Goal: Task Accomplishment & Management: Use online tool/utility

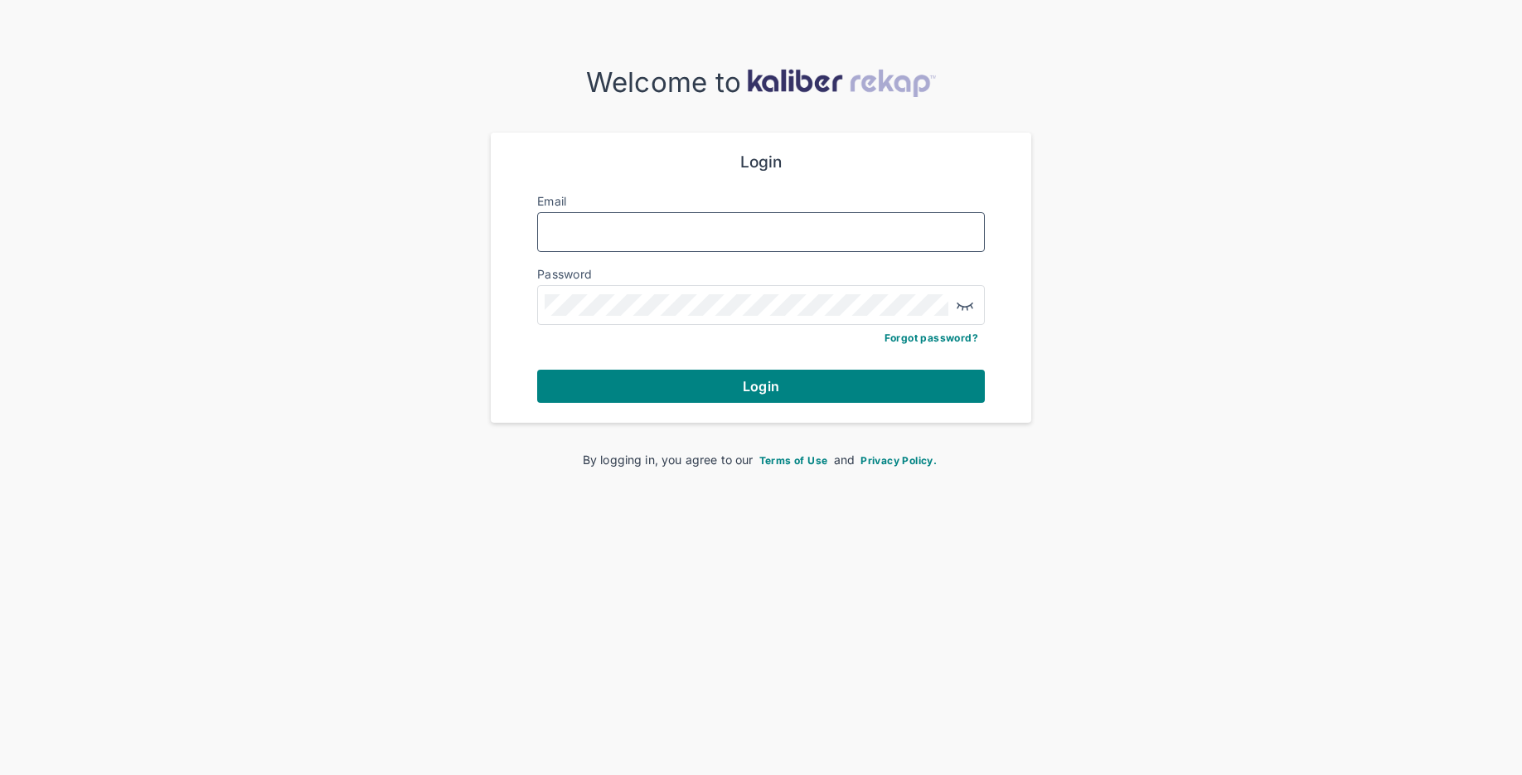
click at [689, 227] on input "Email" at bounding box center [761, 232] width 433 height 22
type input "**********"
click at [752, 366] on form "**********" at bounding box center [761, 278] width 448 height 250
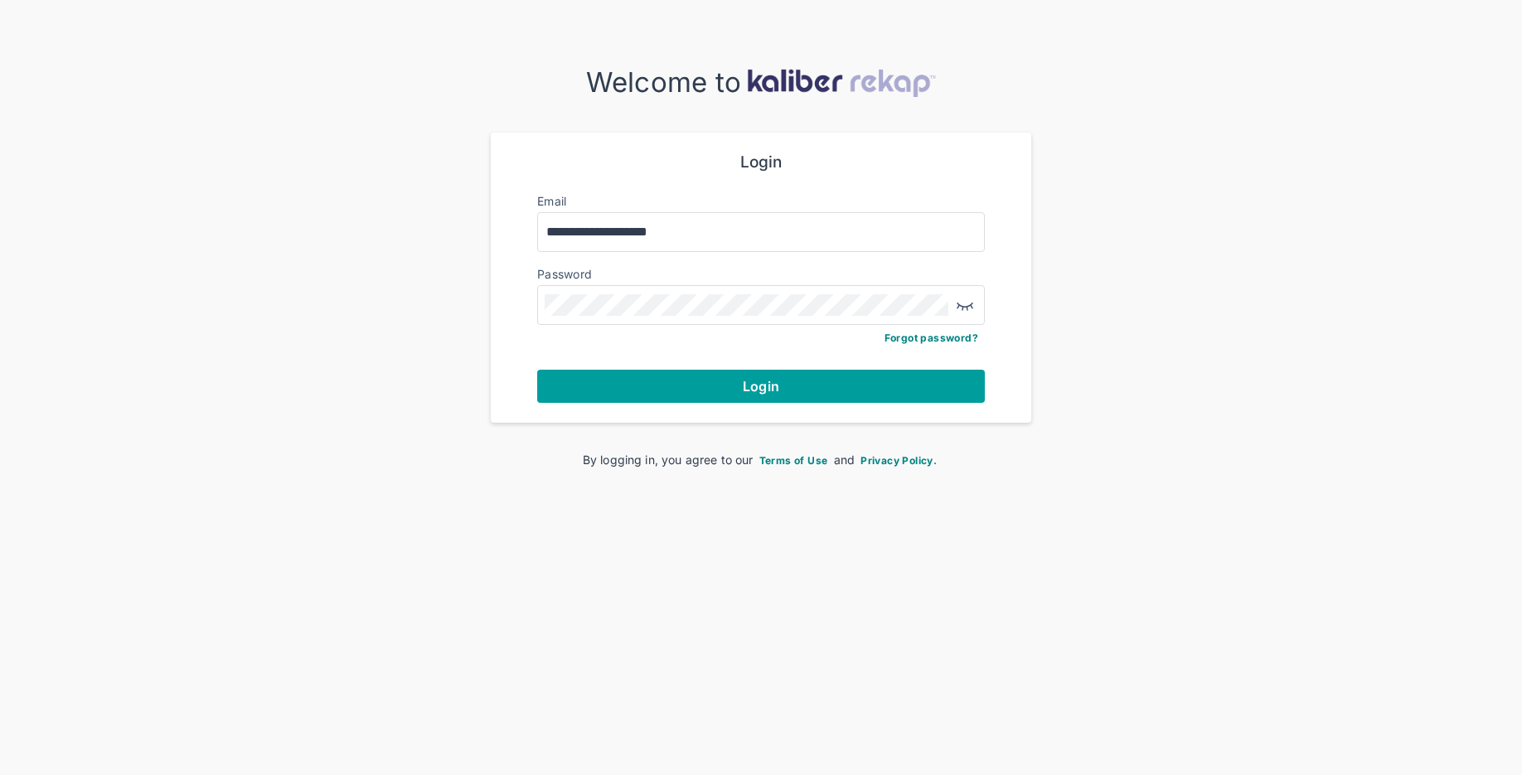
click at [748, 393] on button "Login" at bounding box center [761, 386] width 448 height 33
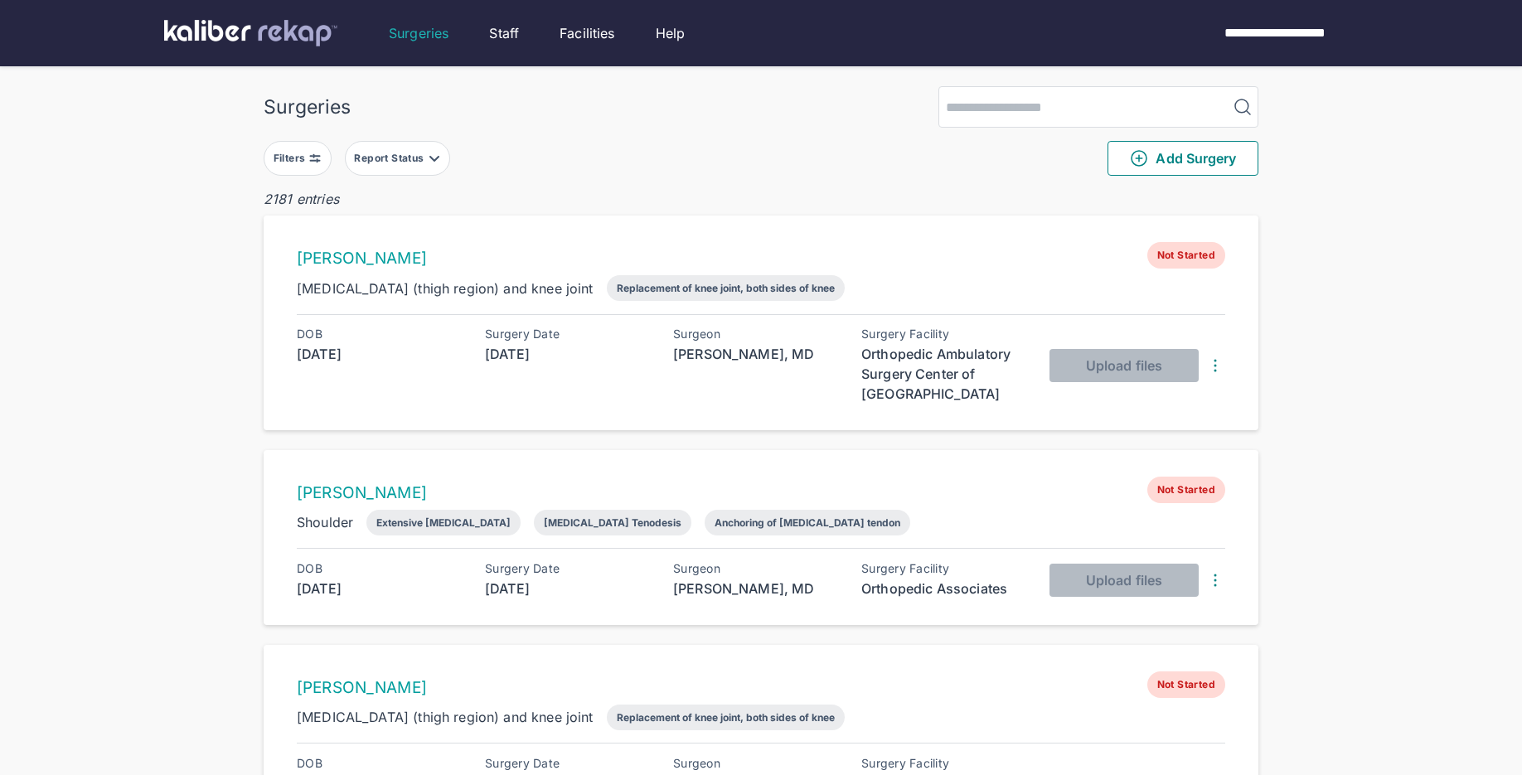
click at [310, 162] on img at bounding box center [314, 158] width 13 height 13
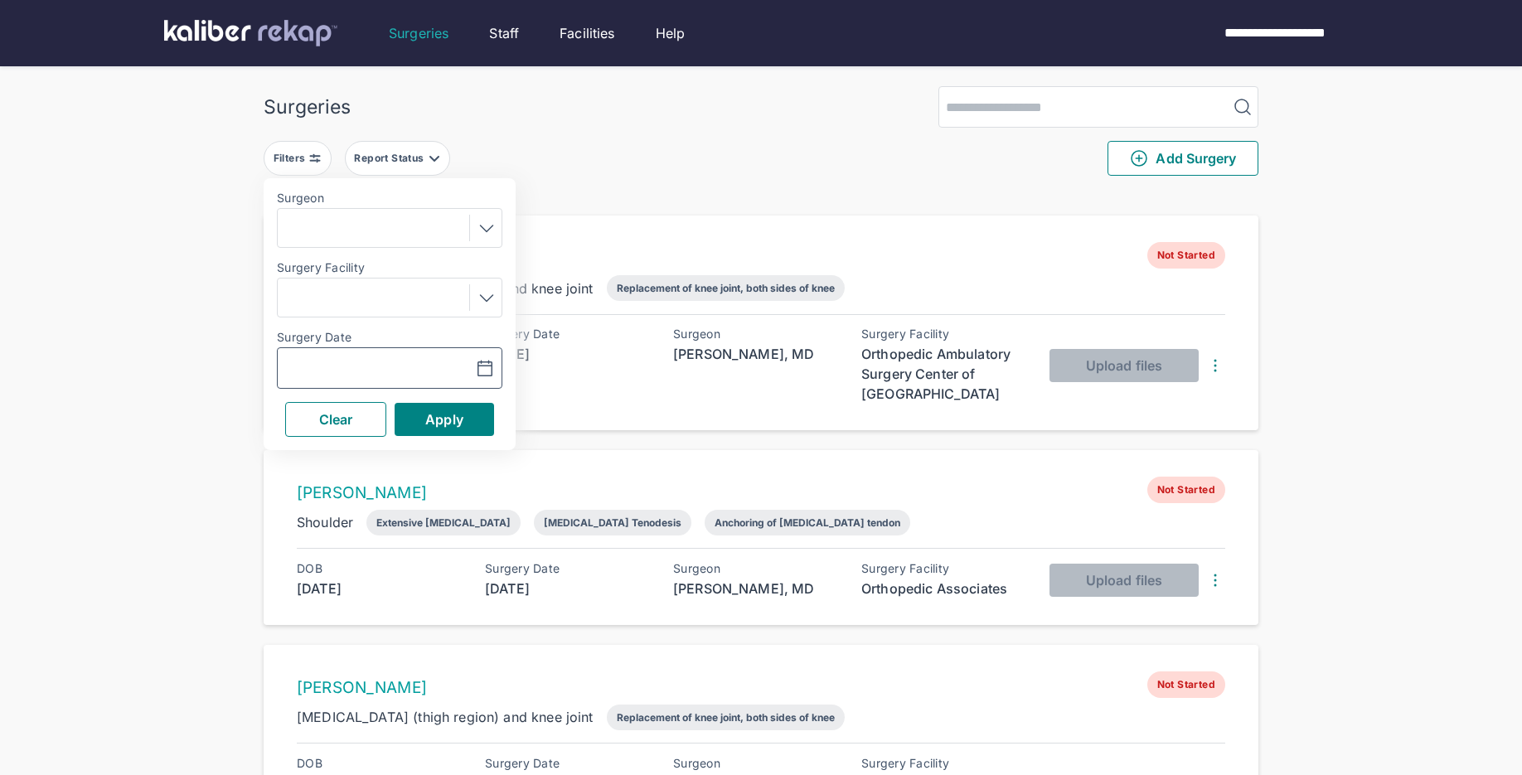
click at [484, 371] on icon "button" at bounding box center [485, 369] width 20 height 20
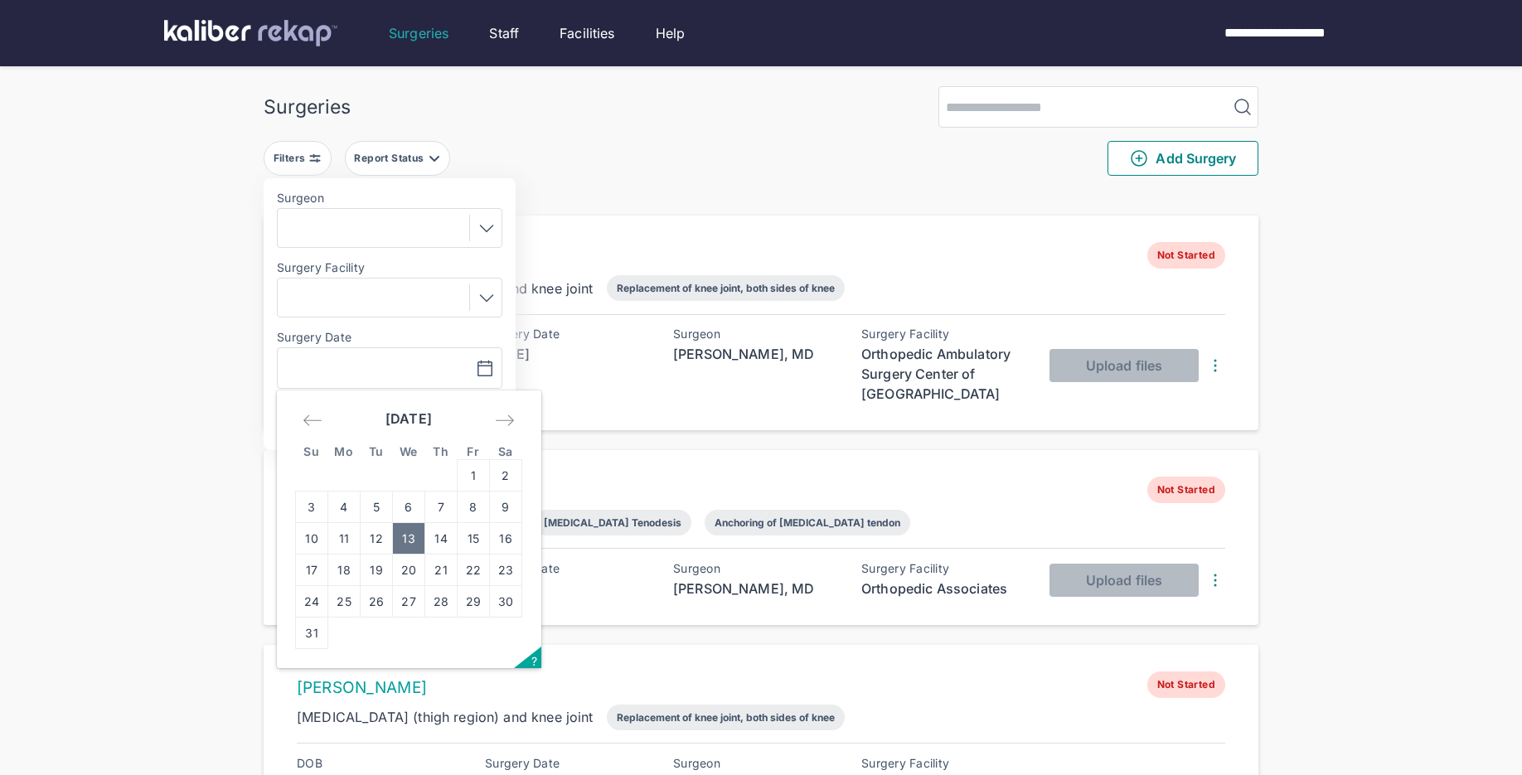
click at [412, 542] on td "13" at bounding box center [409, 538] width 32 height 31
type input "**********"
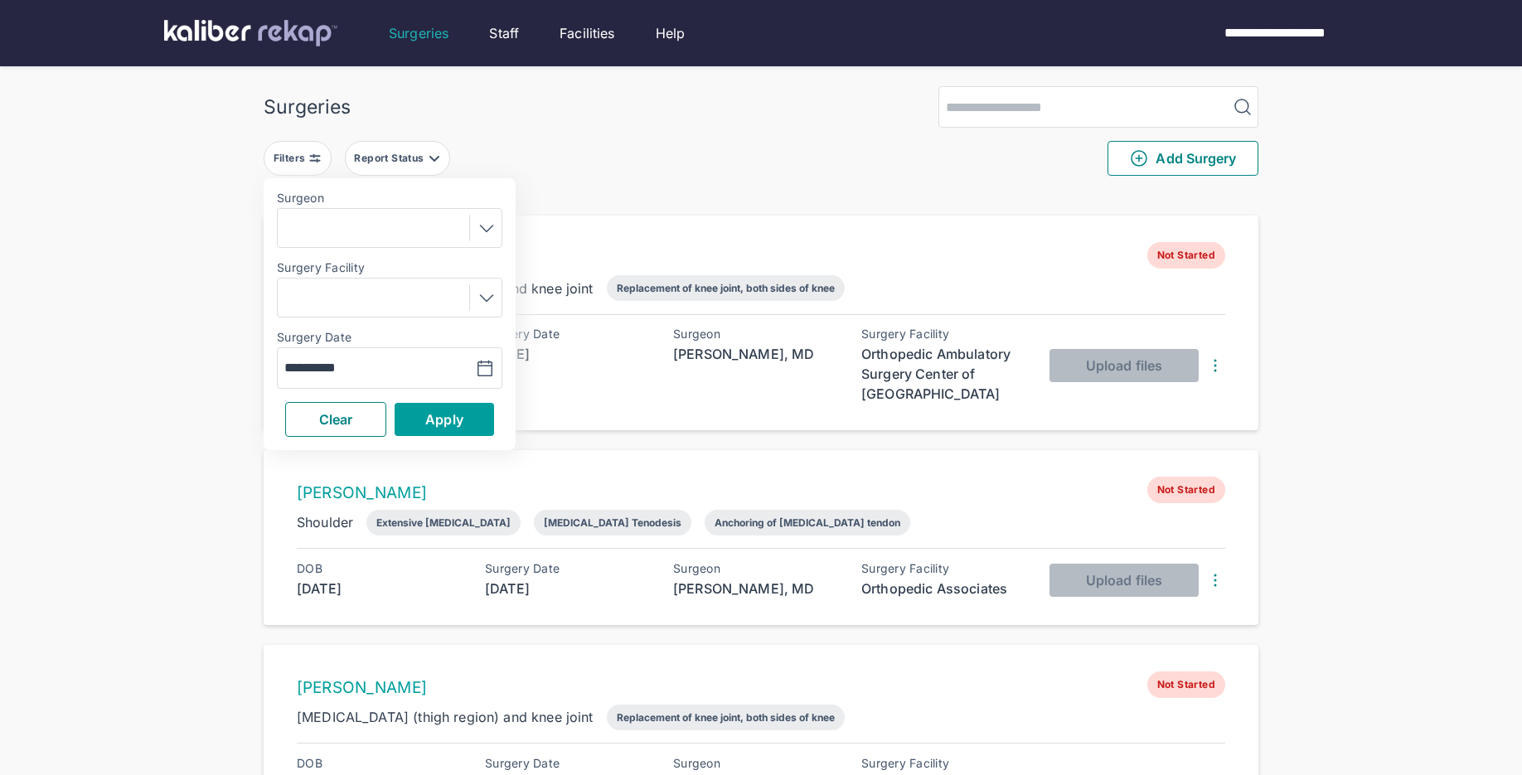
click at [477, 407] on button "Apply" at bounding box center [444, 419] width 99 height 33
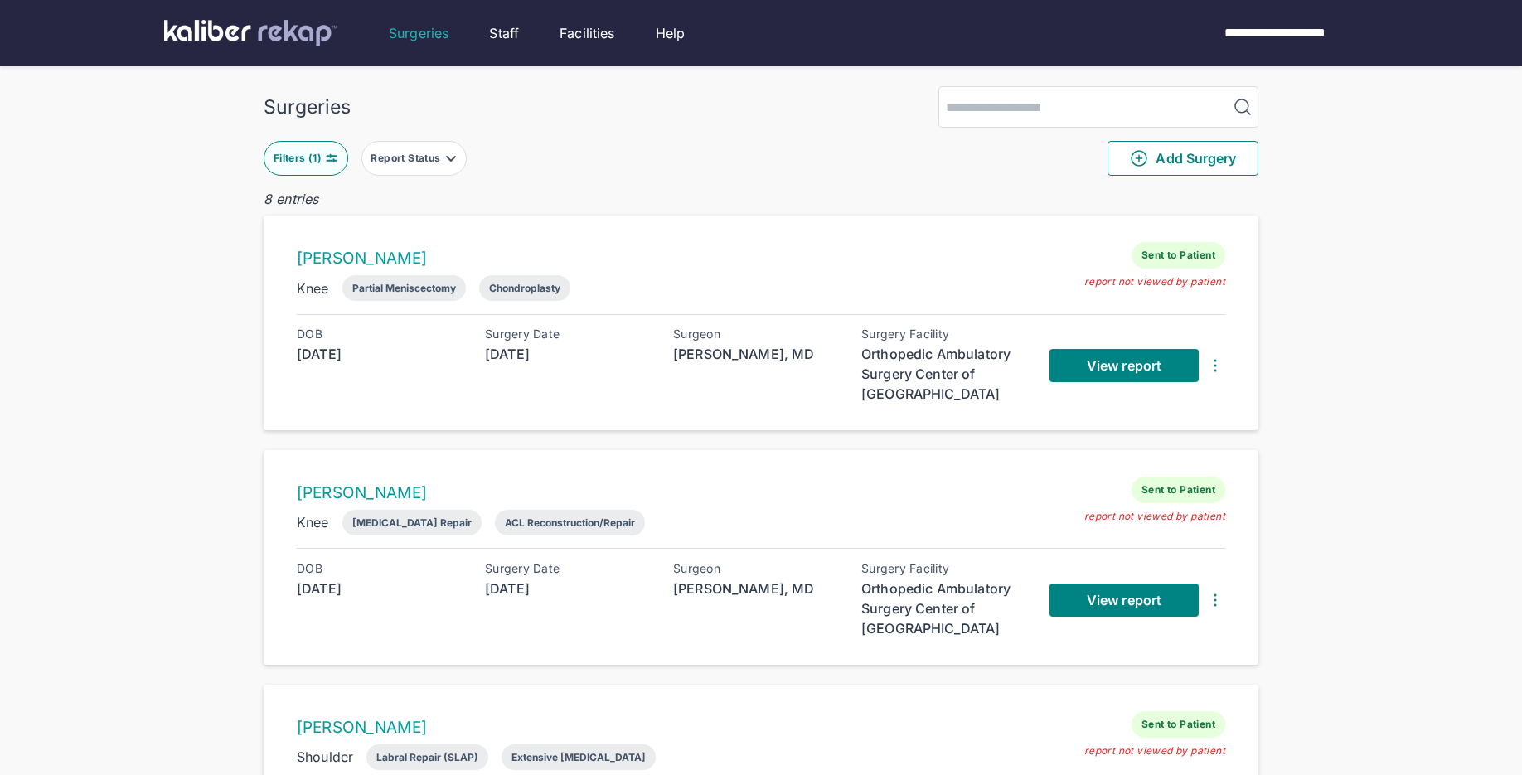
click at [328, 161] on img at bounding box center [331, 158] width 13 height 13
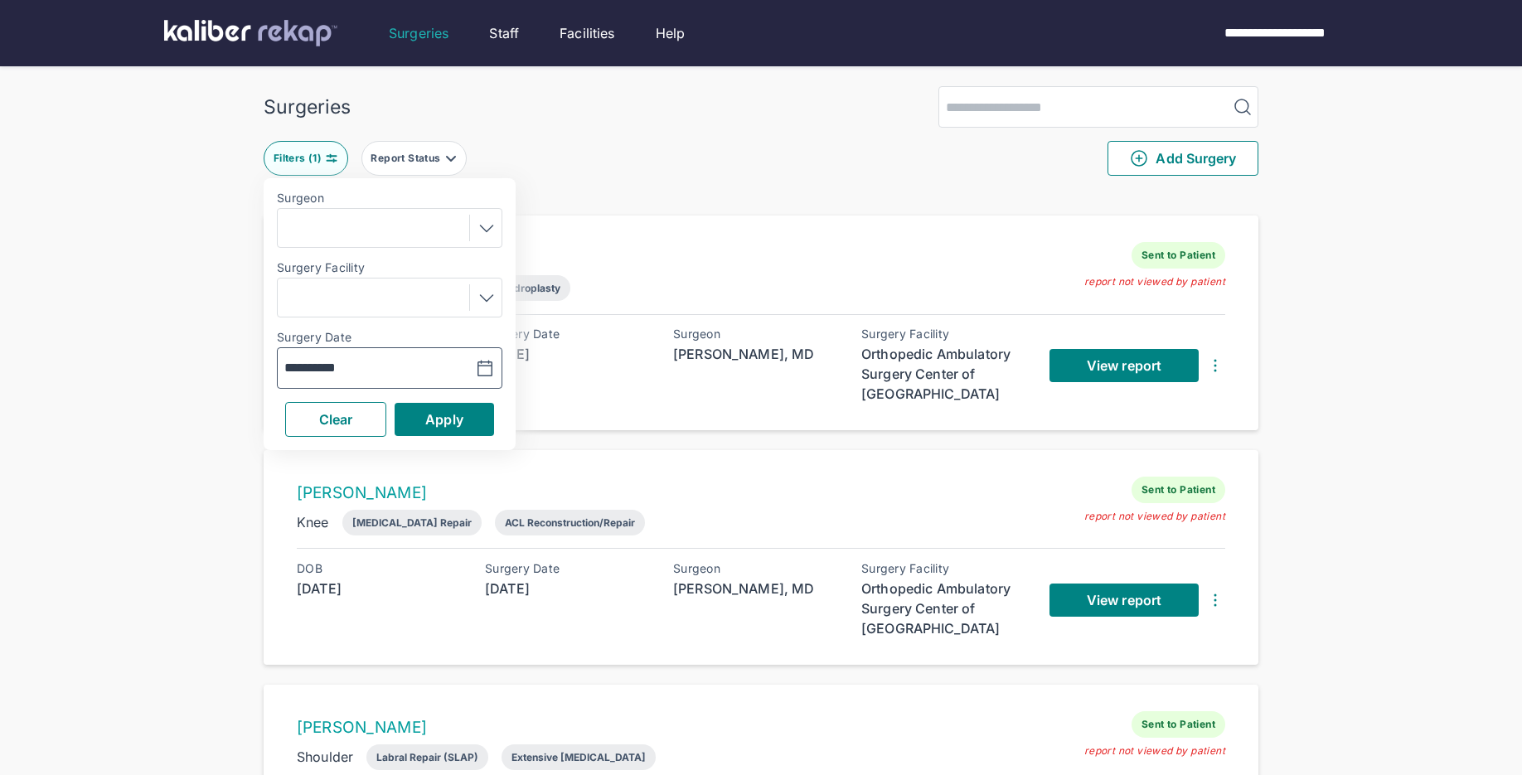
click at [482, 368] on icon "button" at bounding box center [485, 369] width 20 height 20
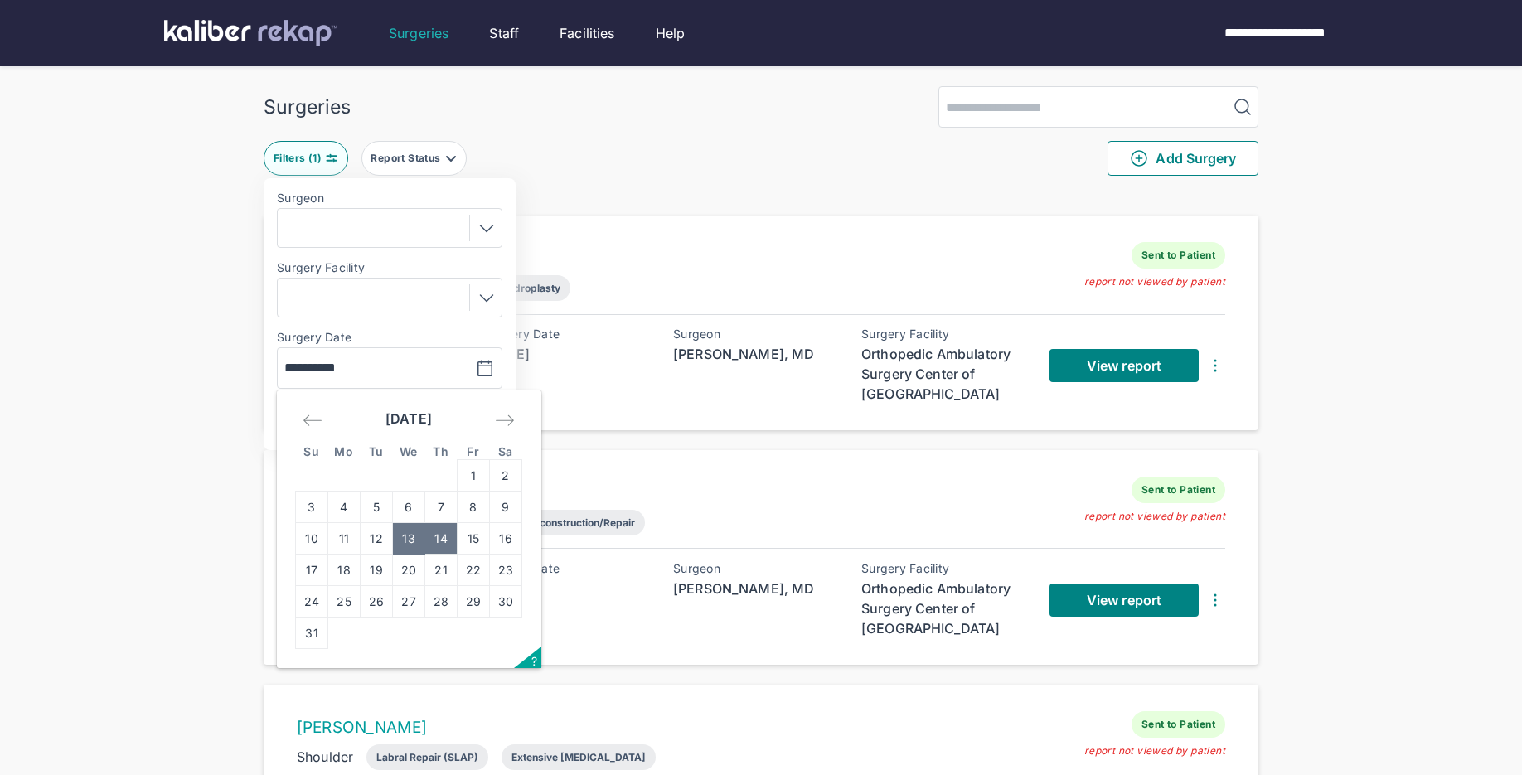
click at [441, 544] on td "14" at bounding box center [441, 538] width 32 height 31
type input "**********"
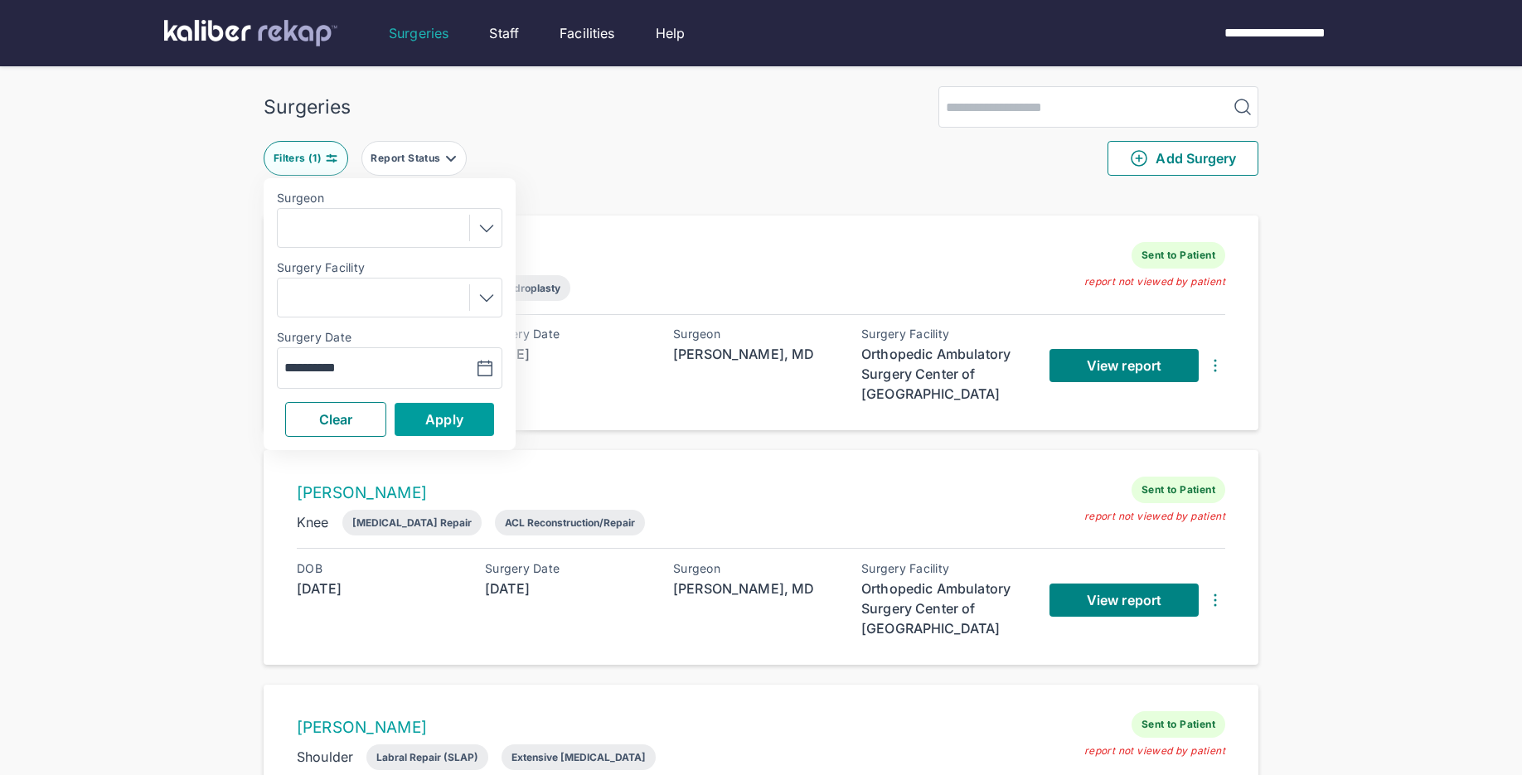
click at [476, 422] on button "Apply" at bounding box center [444, 419] width 99 height 33
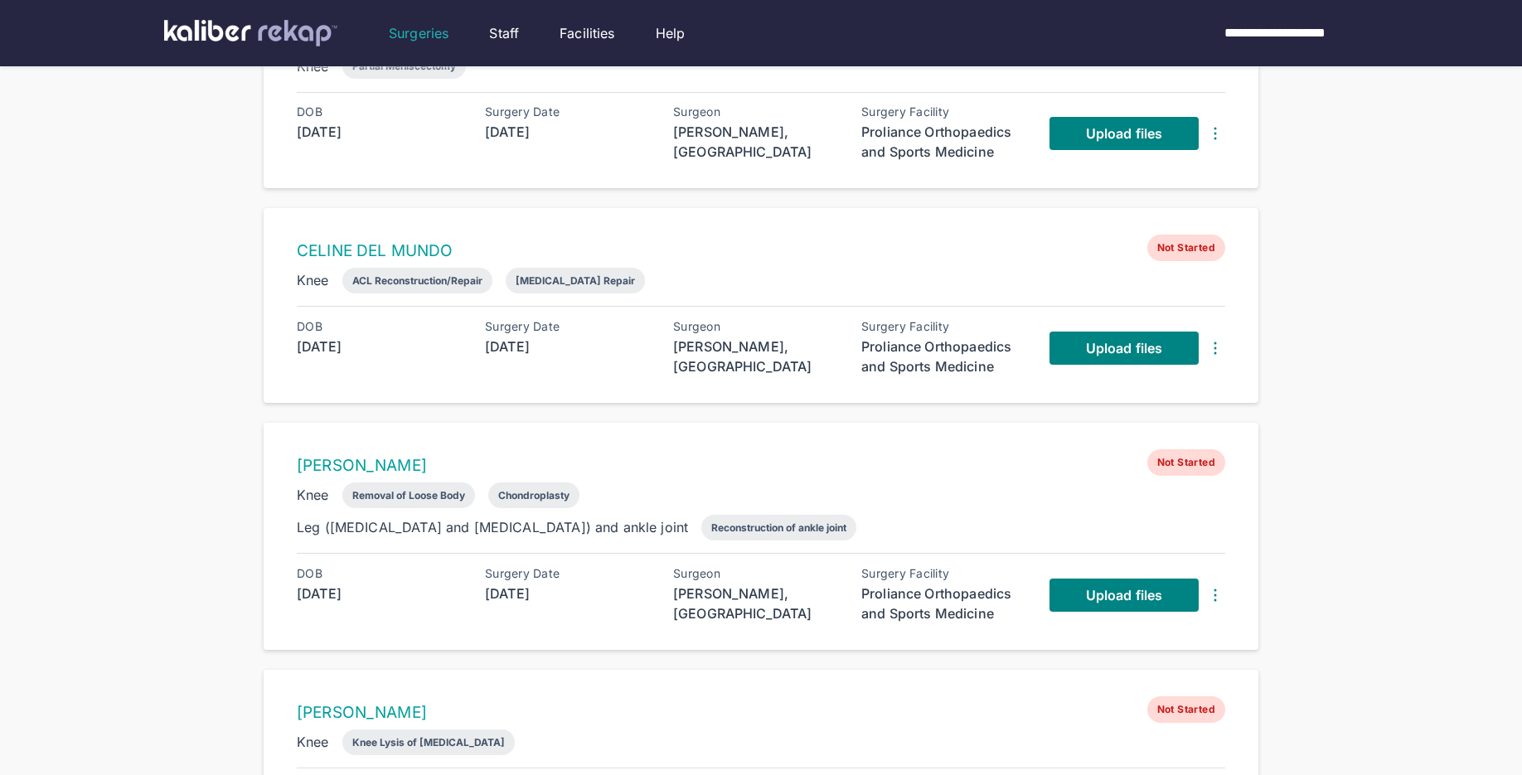
scroll to position [228, 0]
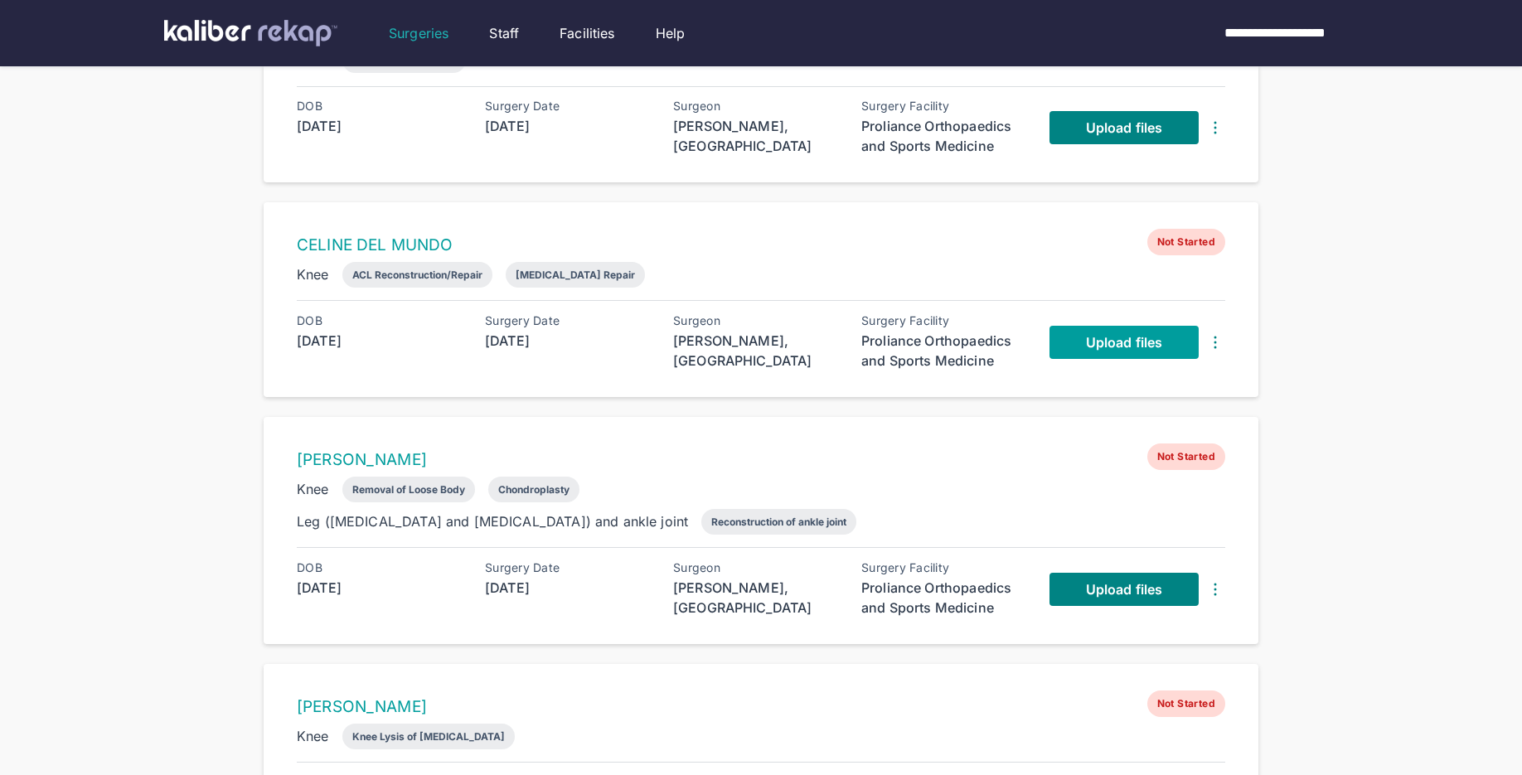
click at [1111, 341] on span "Upload files" at bounding box center [1124, 342] width 76 height 17
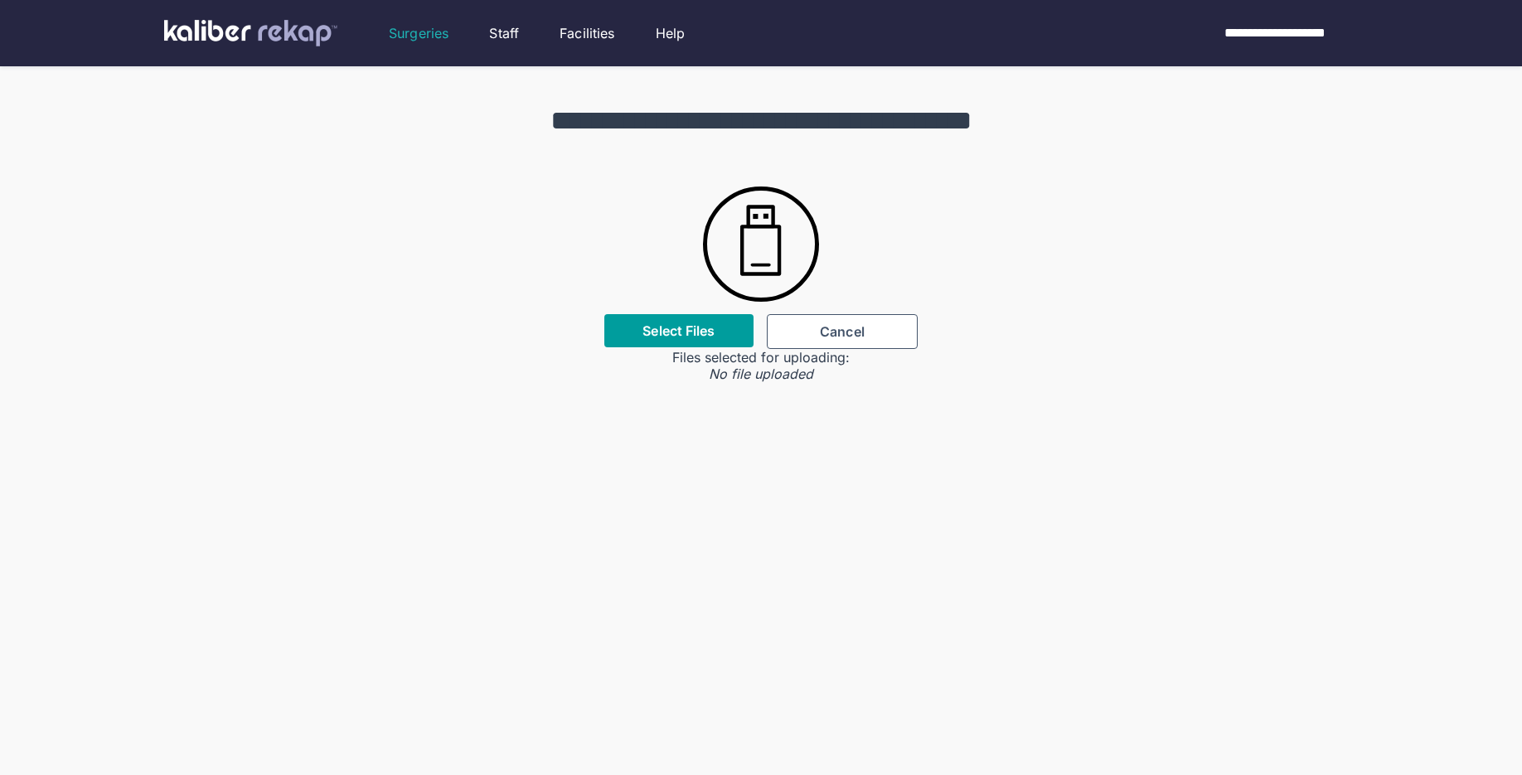
click at [692, 339] on div "Select Files" at bounding box center [678, 330] width 149 height 33
click at [667, 333] on label "Select Files" at bounding box center [678, 330] width 72 height 17
click at [0, 0] on input "Select Files" at bounding box center [0, 0] width 0 height 0
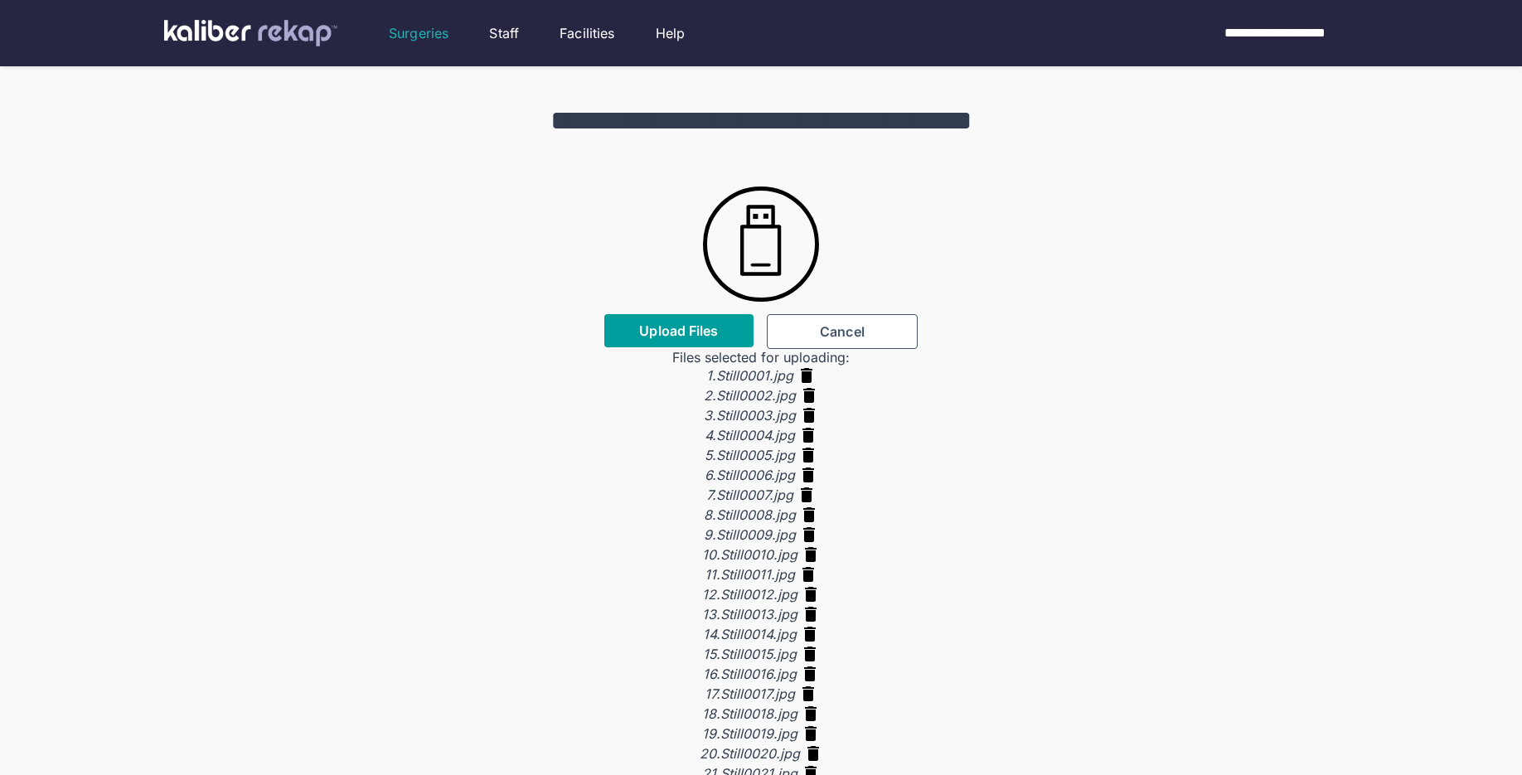
click at [672, 343] on button "Upload Files" at bounding box center [678, 330] width 149 height 33
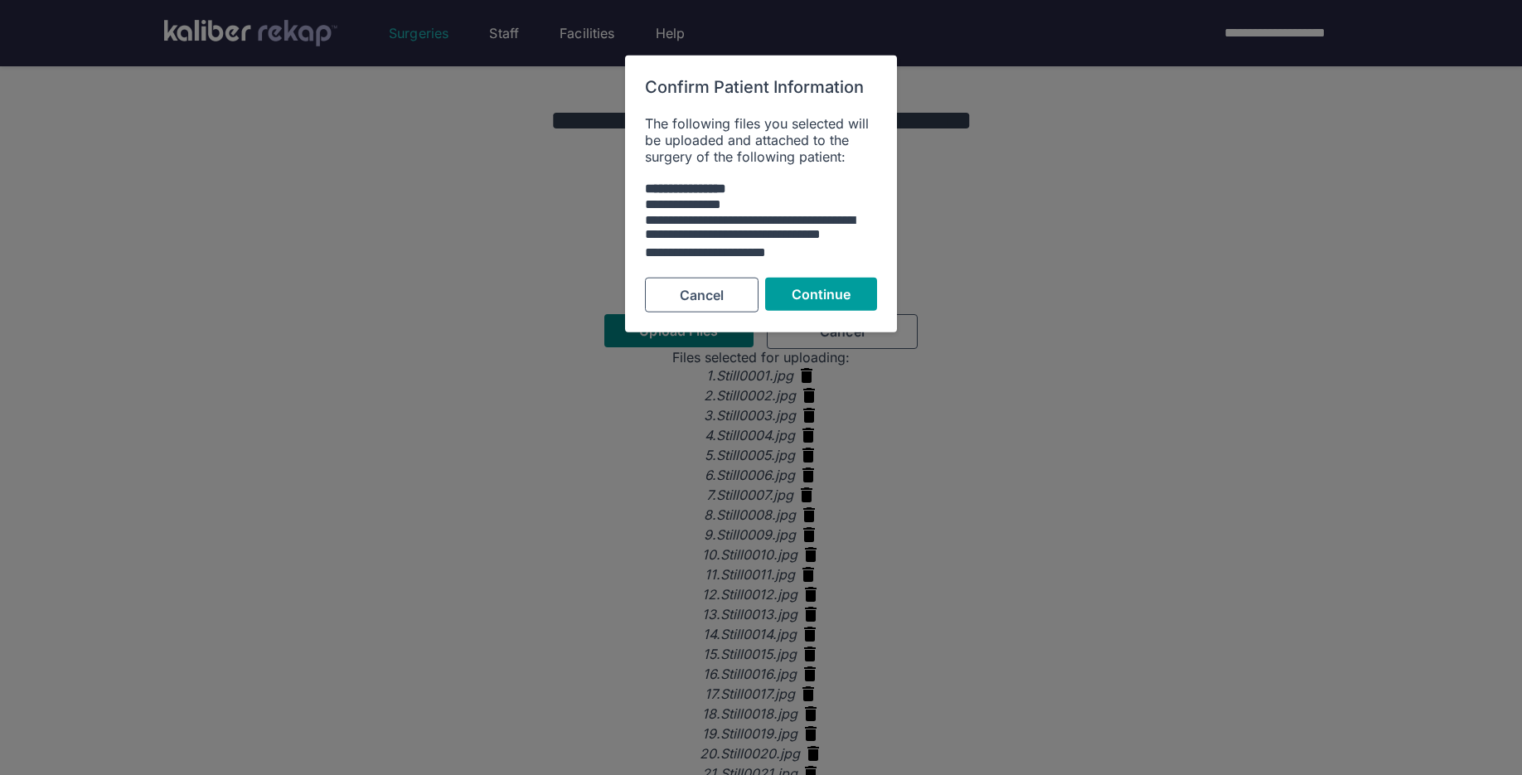
click at [792, 295] on span "Continue" at bounding box center [822, 294] width 60 height 17
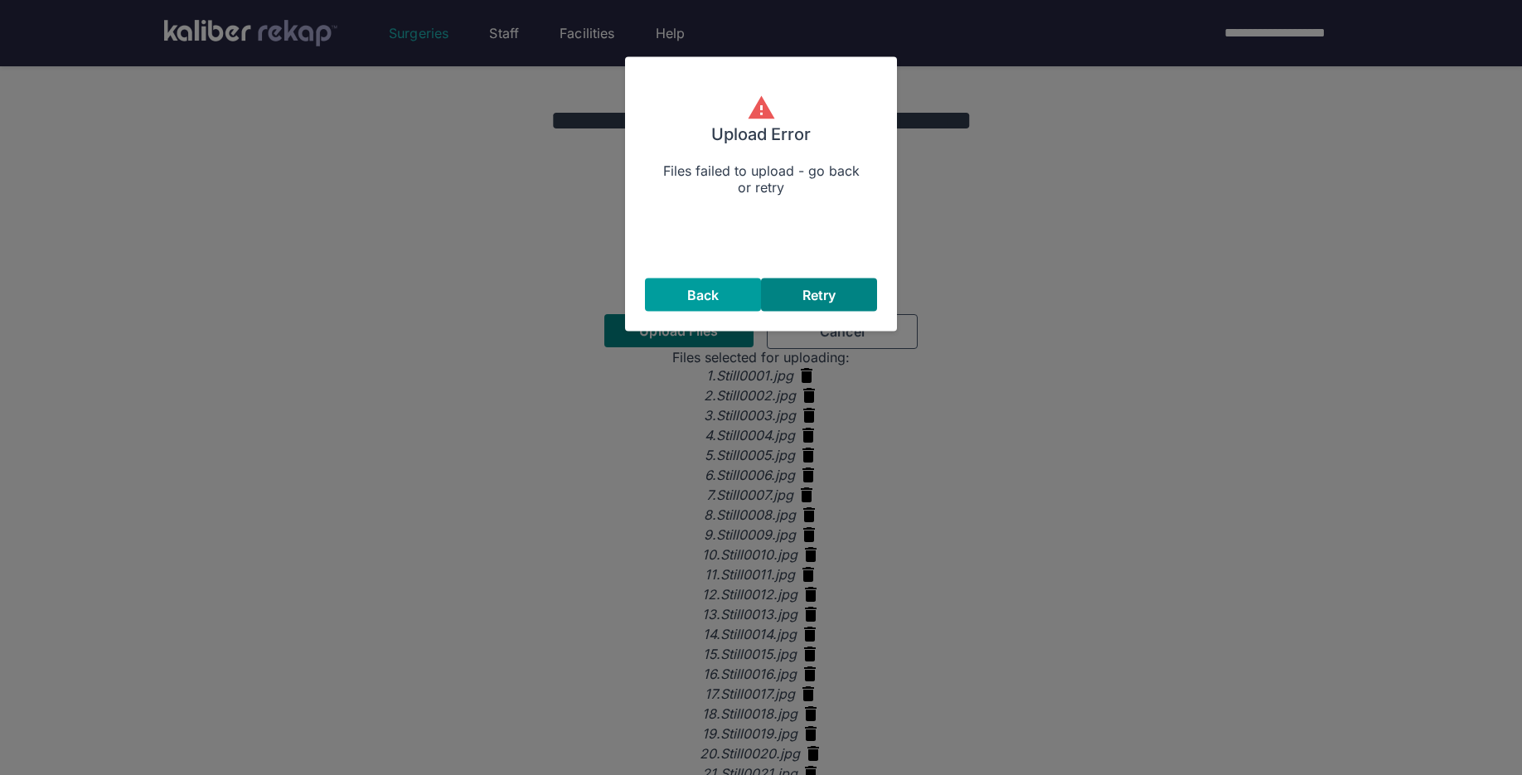
click at [712, 298] on span "Back" at bounding box center [702, 294] width 31 height 17
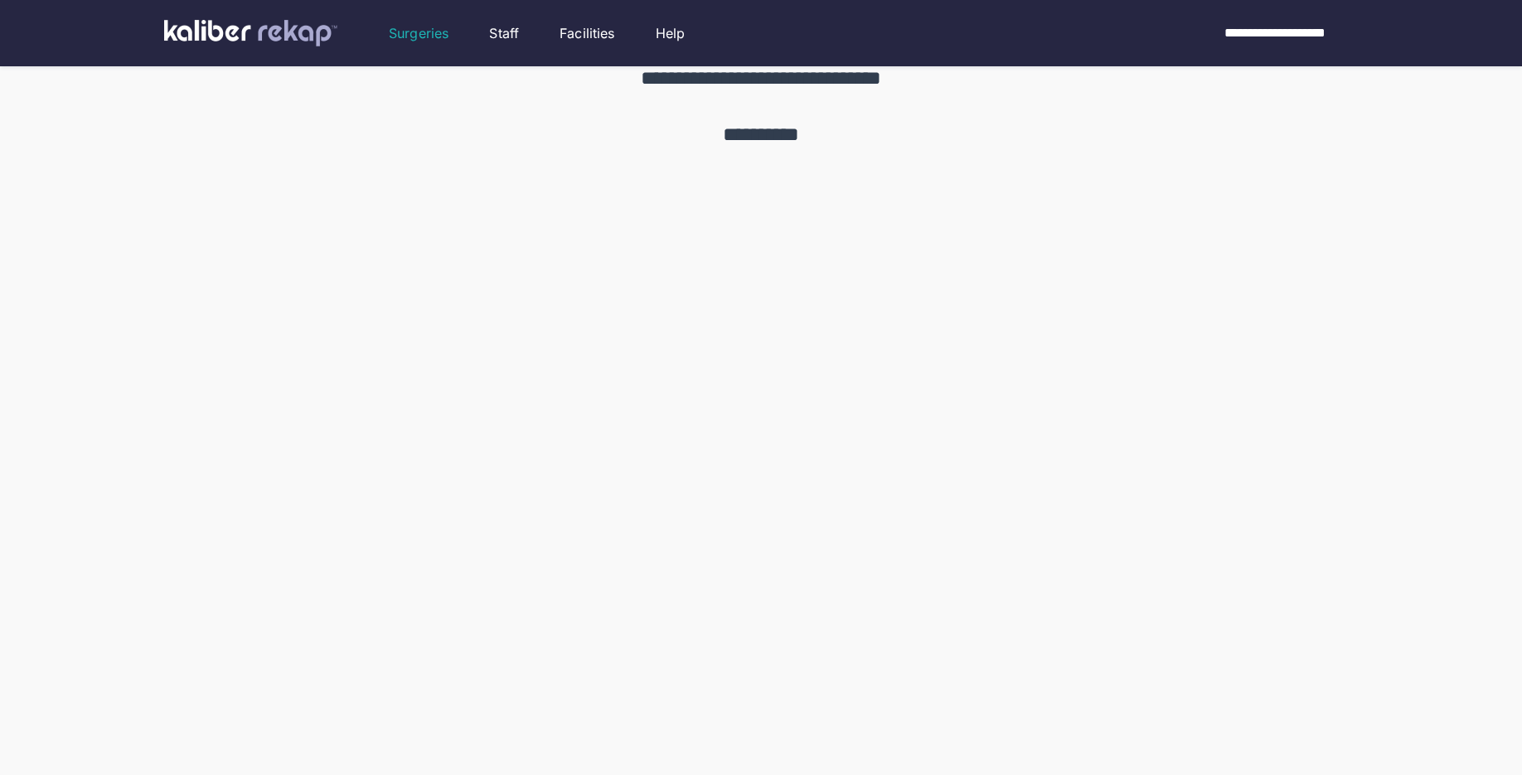
click at [1024, 208] on div "**********" at bounding box center [761, 453] width 1522 height 775
click at [418, 28] on div "Surgeries" at bounding box center [419, 33] width 60 height 20
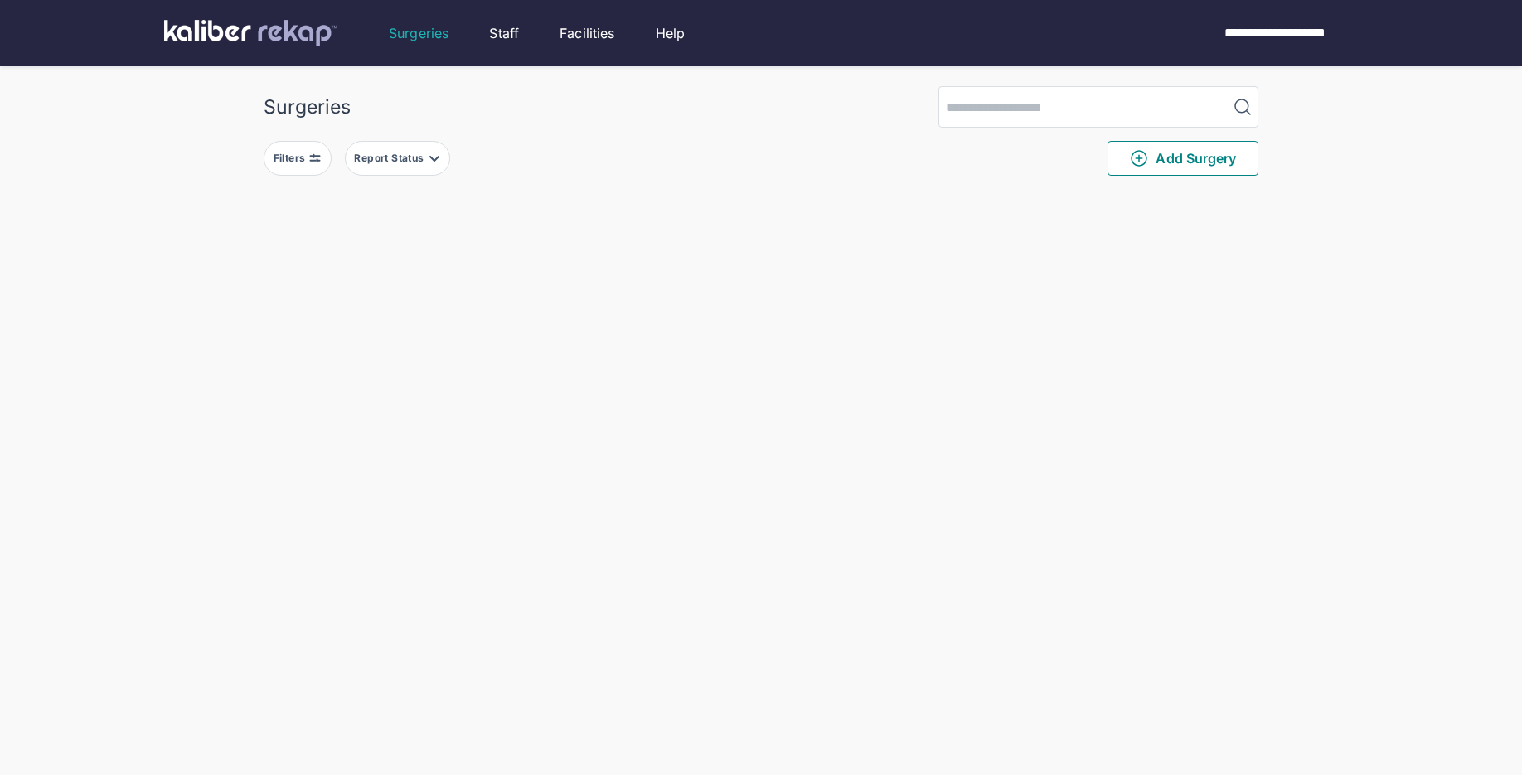
click at [317, 152] on img at bounding box center [314, 158] width 13 height 13
click at [484, 370] on icon "button" at bounding box center [485, 369] width 20 height 20
click at [438, 541] on td "14" at bounding box center [441, 538] width 32 height 31
type input "**********"
click at [486, 424] on button "Apply" at bounding box center [444, 419] width 99 height 33
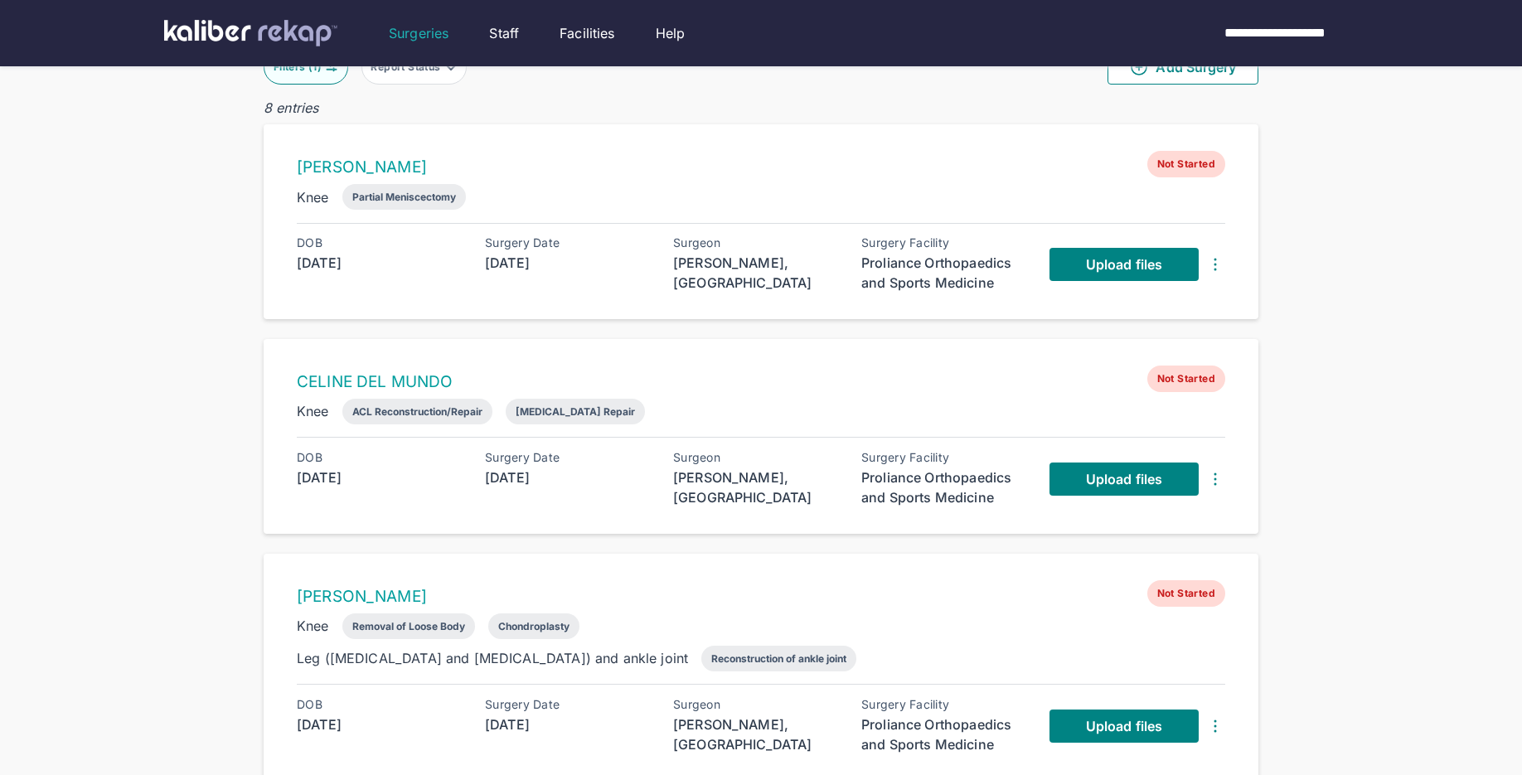
scroll to position [90, 0]
click at [1088, 464] on link "Upload files" at bounding box center [1123, 479] width 149 height 33
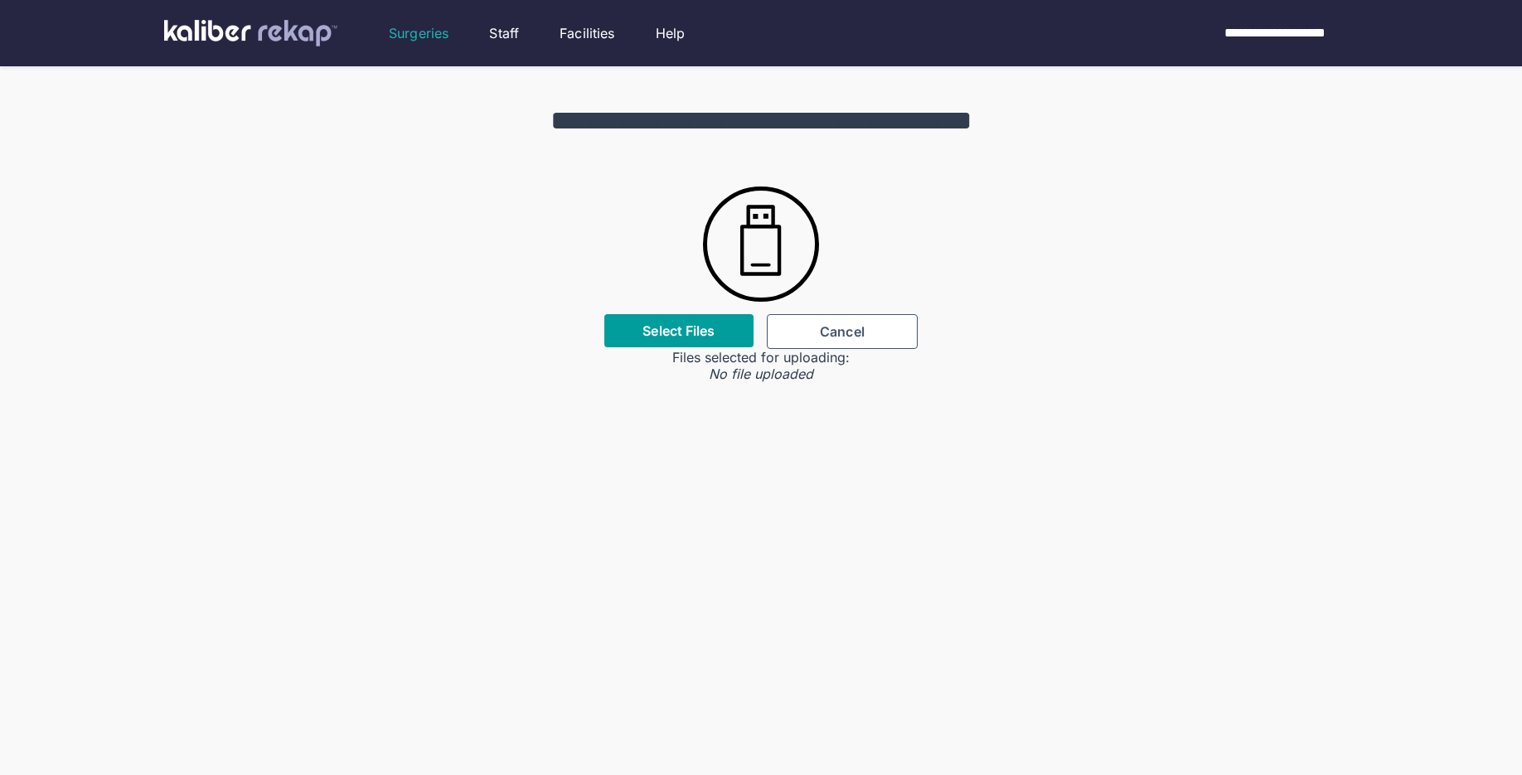
click at [713, 322] on div "Select Files" at bounding box center [678, 330] width 149 height 33
click at [675, 340] on div "Select Files" at bounding box center [678, 330] width 149 height 33
click at [686, 336] on label "Select Files" at bounding box center [678, 330] width 72 height 17
click at [0, 0] on input "Select Files" at bounding box center [0, 0] width 0 height 0
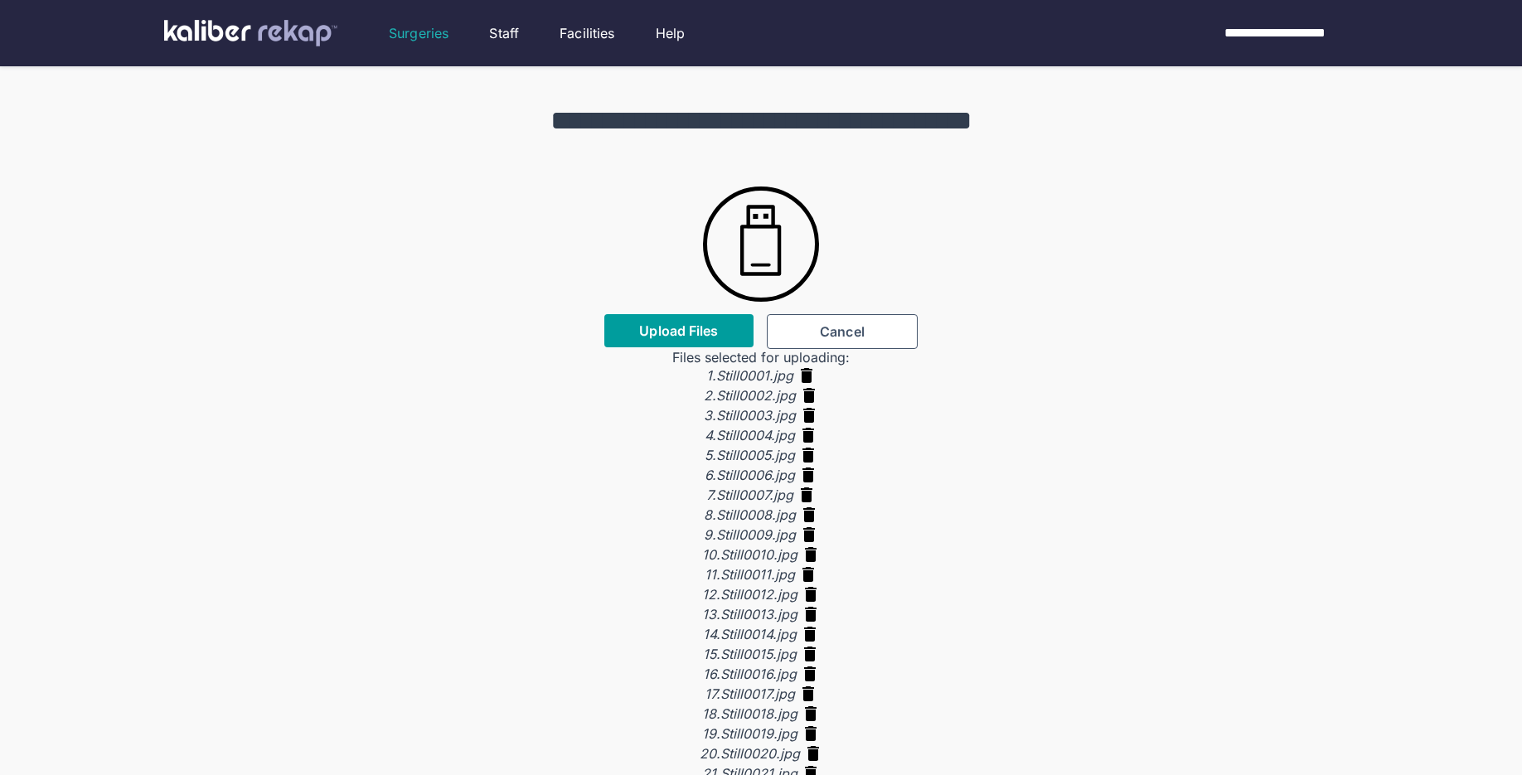
click at [687, 327] on span "Upload Files" at bounding box center [678, 330] width 79 height 17
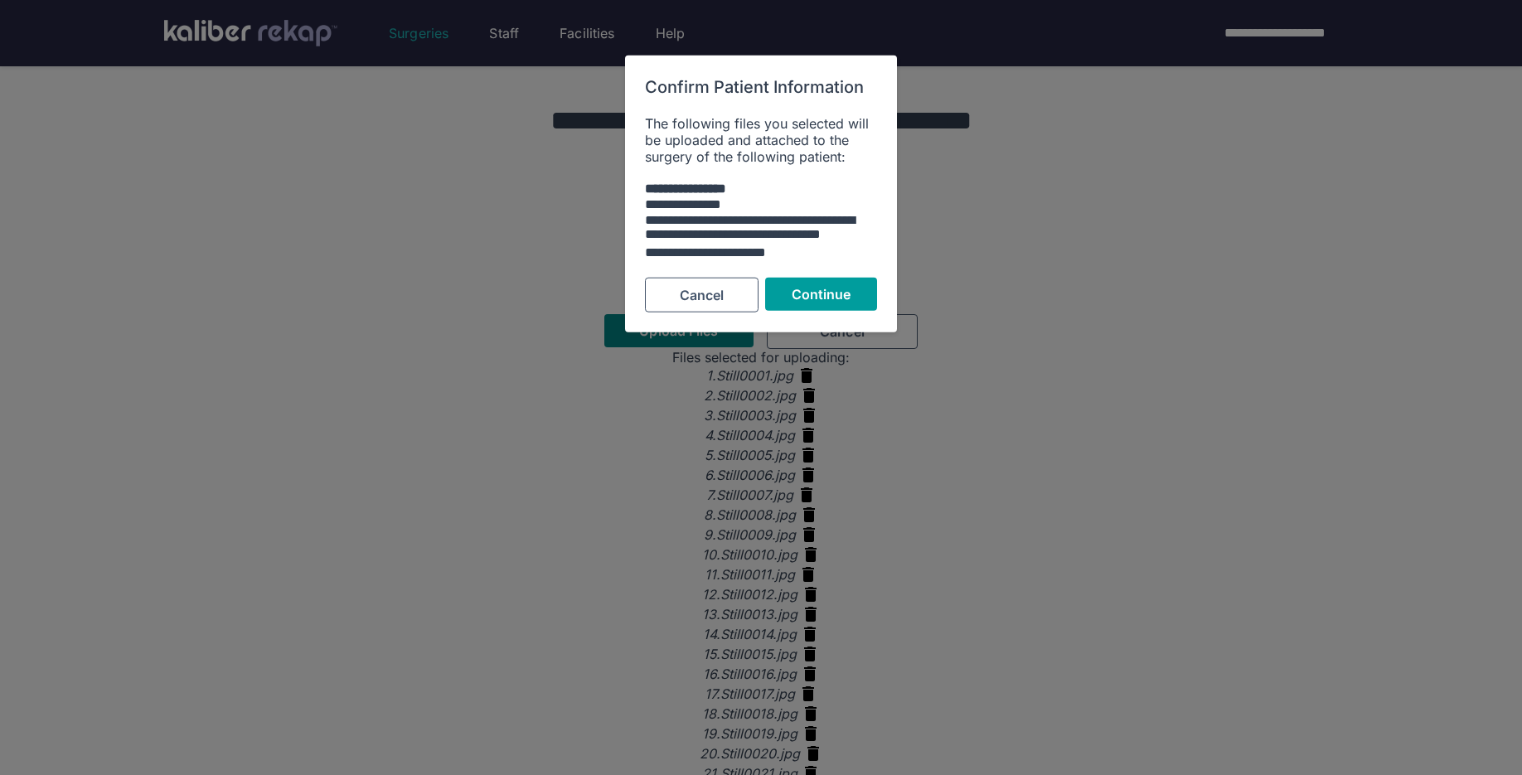
click at [822, 301] on span "Continue" at bounding box center [822, 294] width 60 height 17
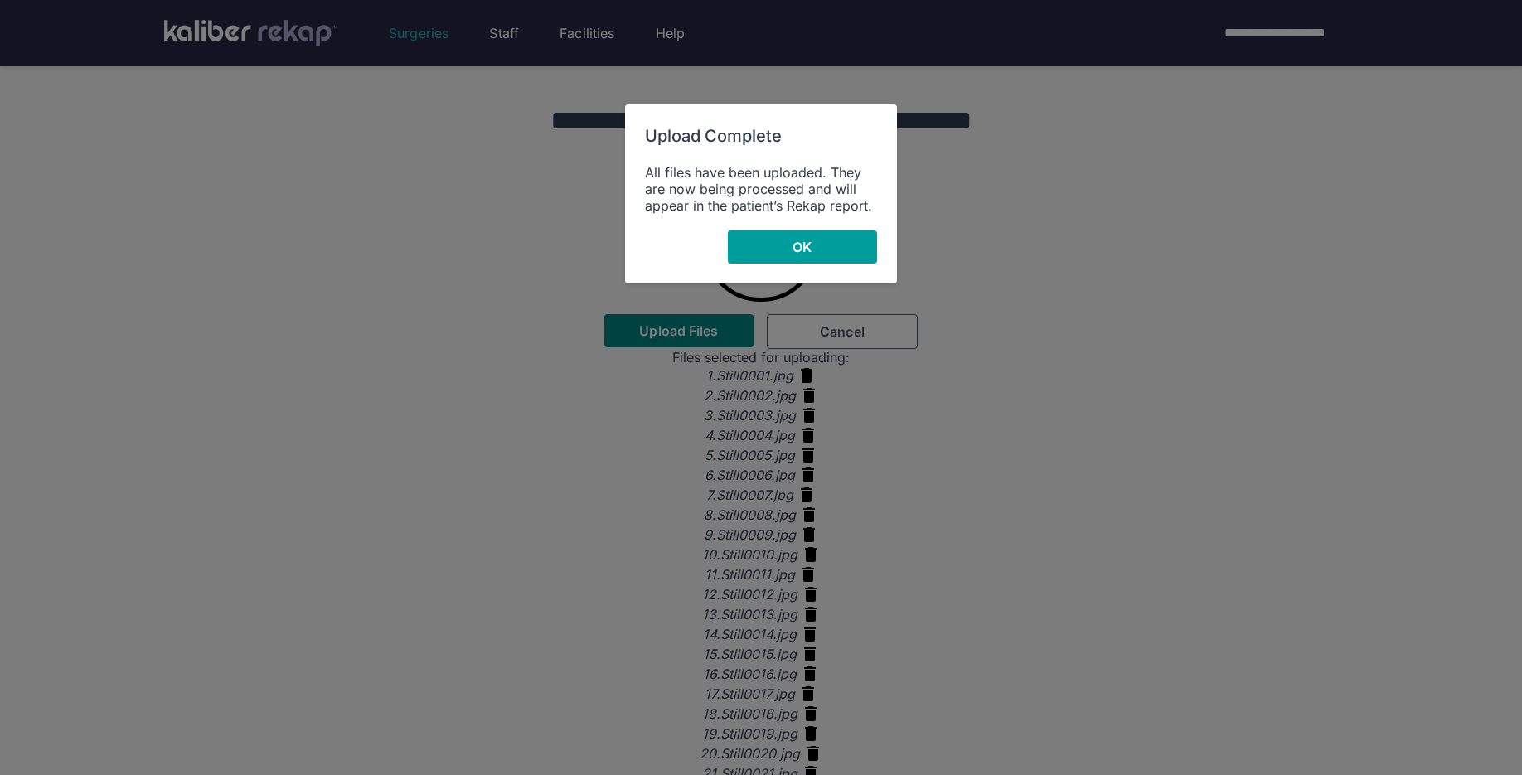
click at [772, 240] on button "OK" at bounding box center [802, 246] width 149 height 33
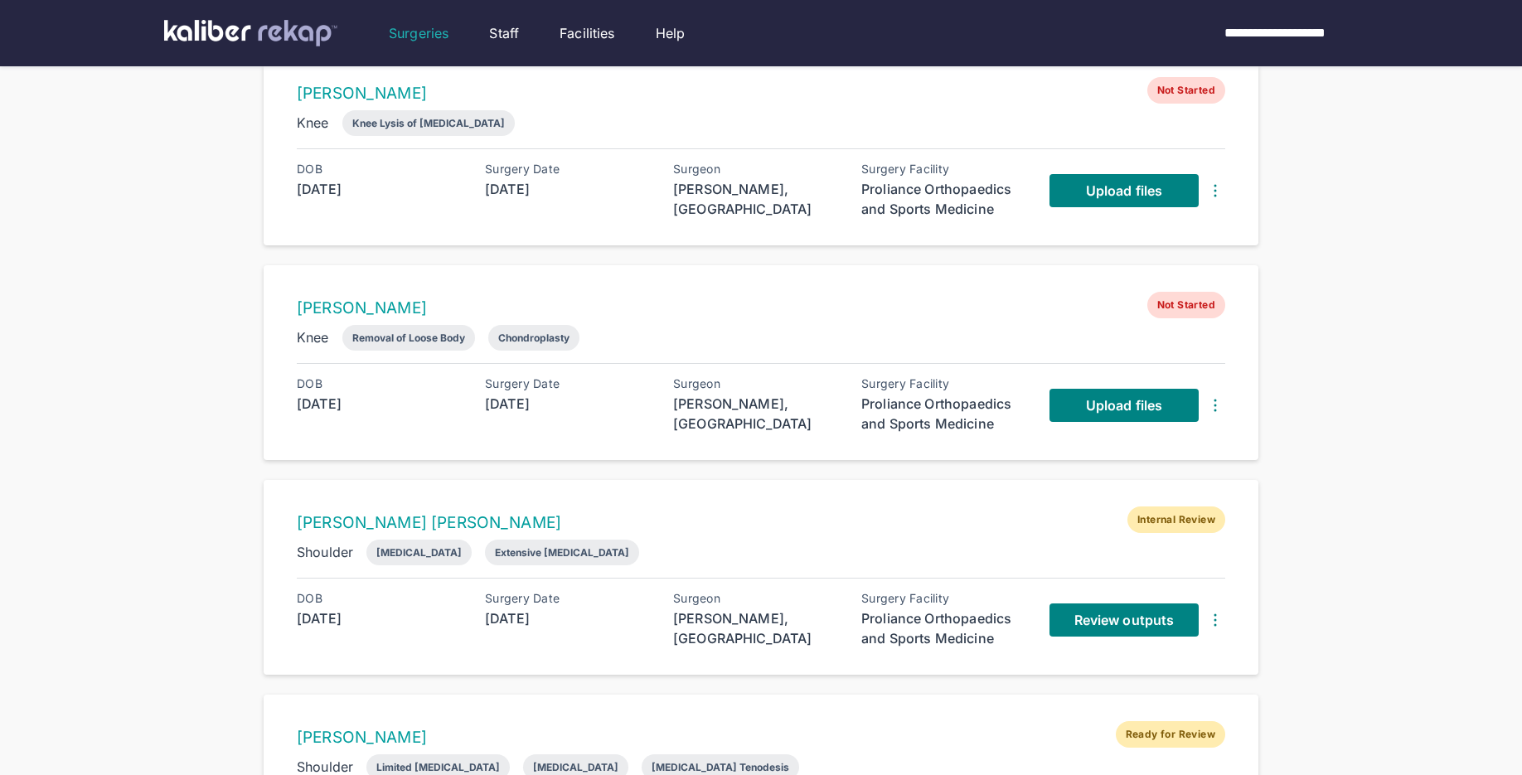
scroll to position [892, 0]
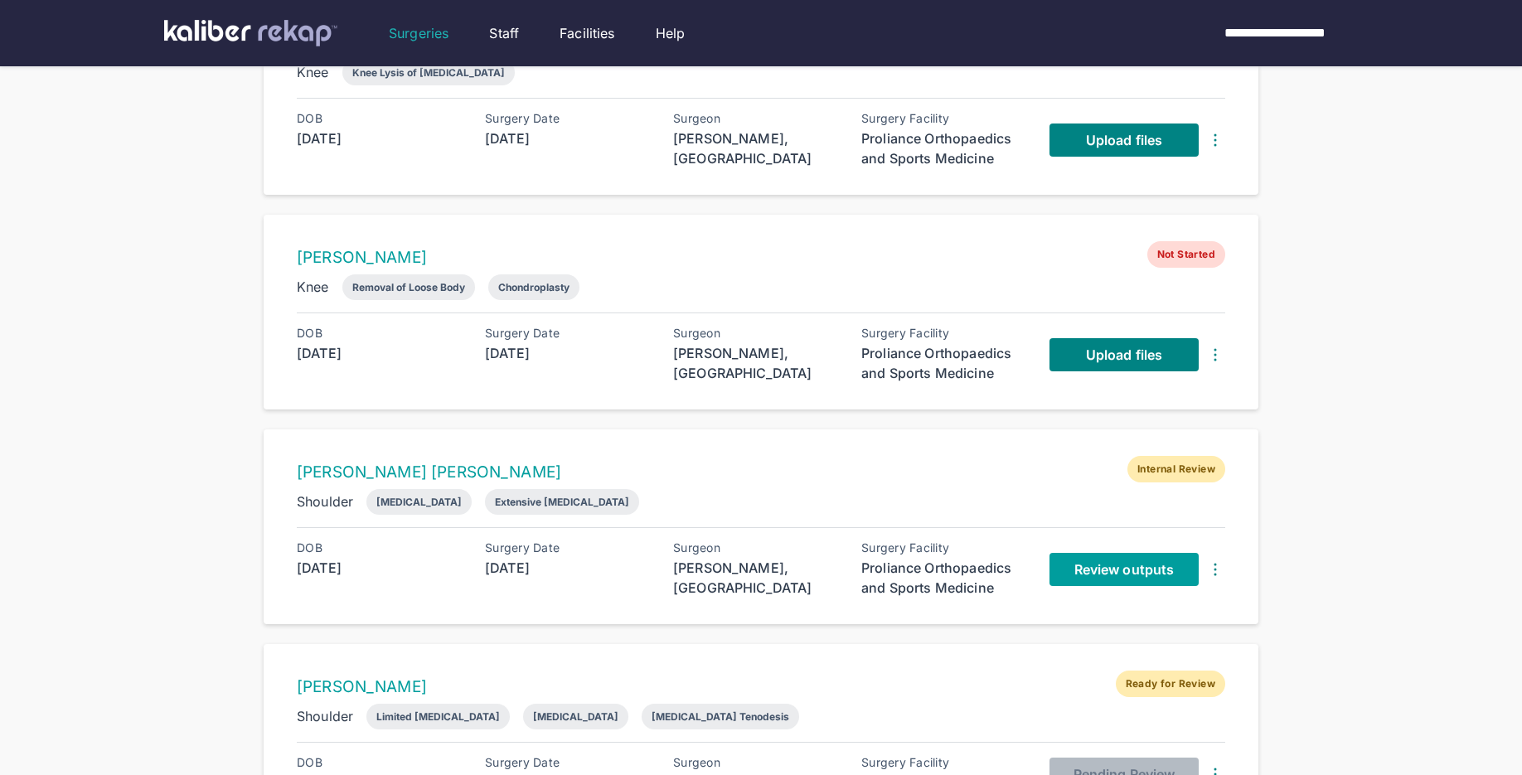
click at [1076, 561] on span "Review outputs" at bounding box center [1123, 569] width 99 height 17
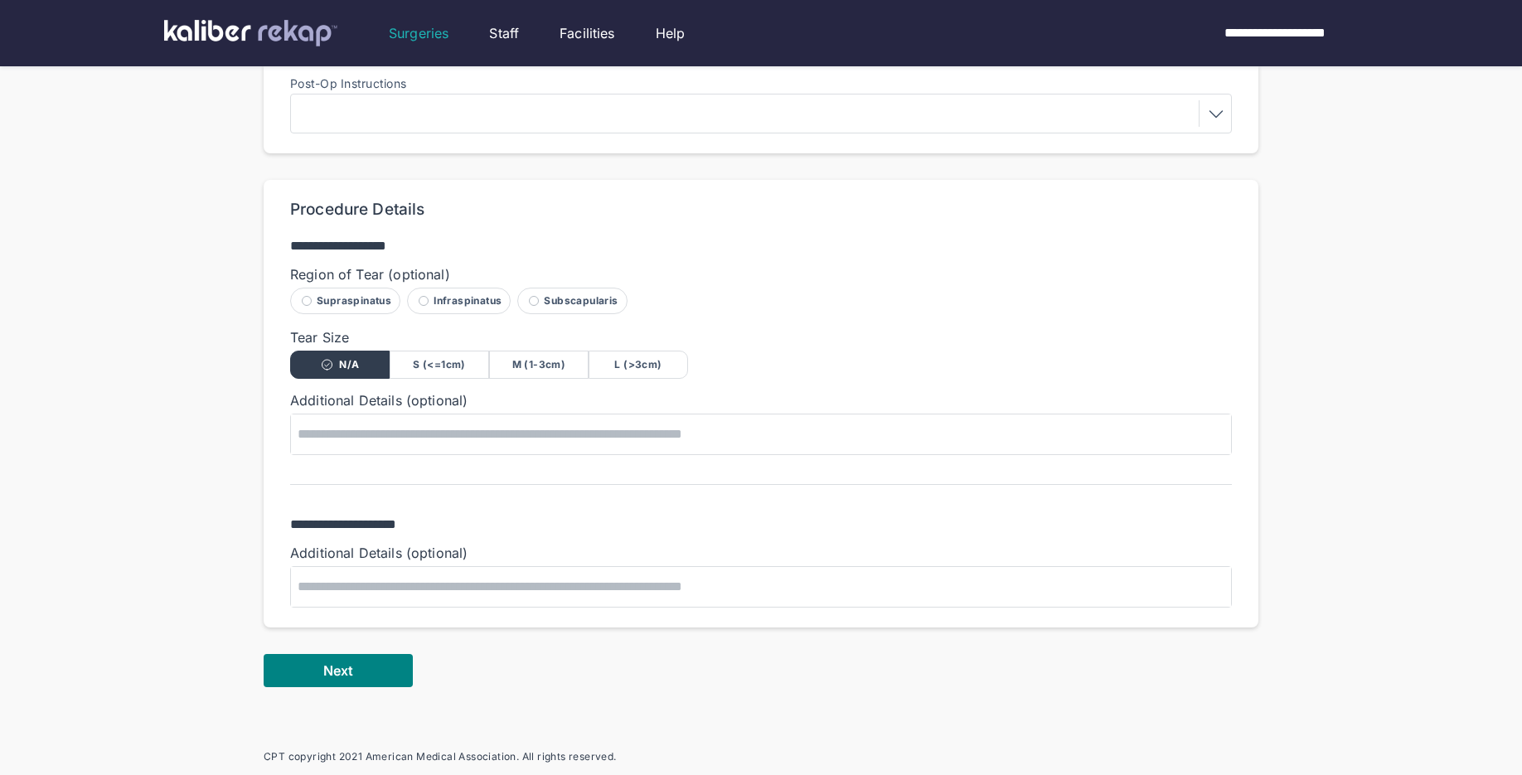
scroll to position [787, 0]
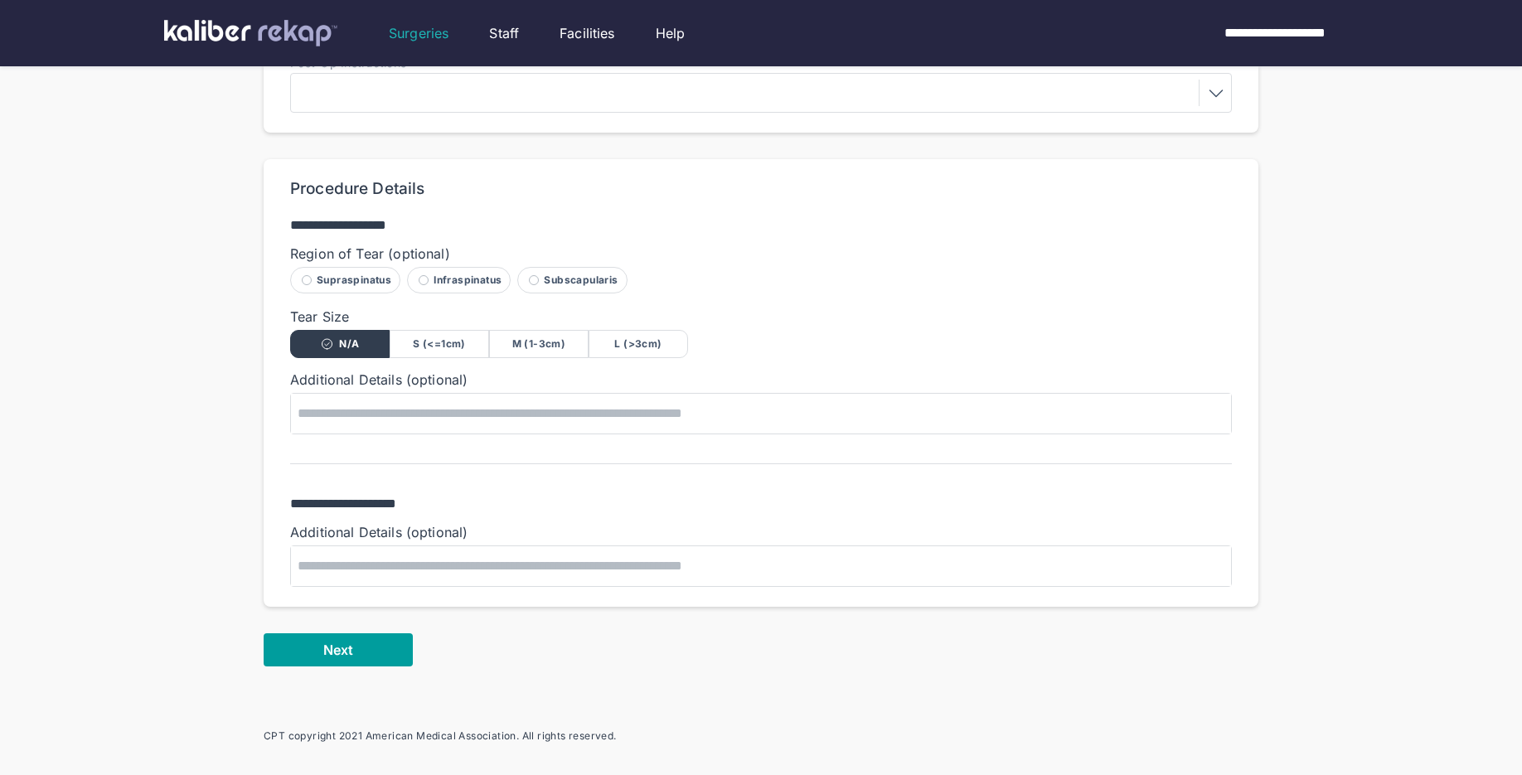
click at [342, 642] on span "Next" at bounding box center [338, 650] width 30 height 17
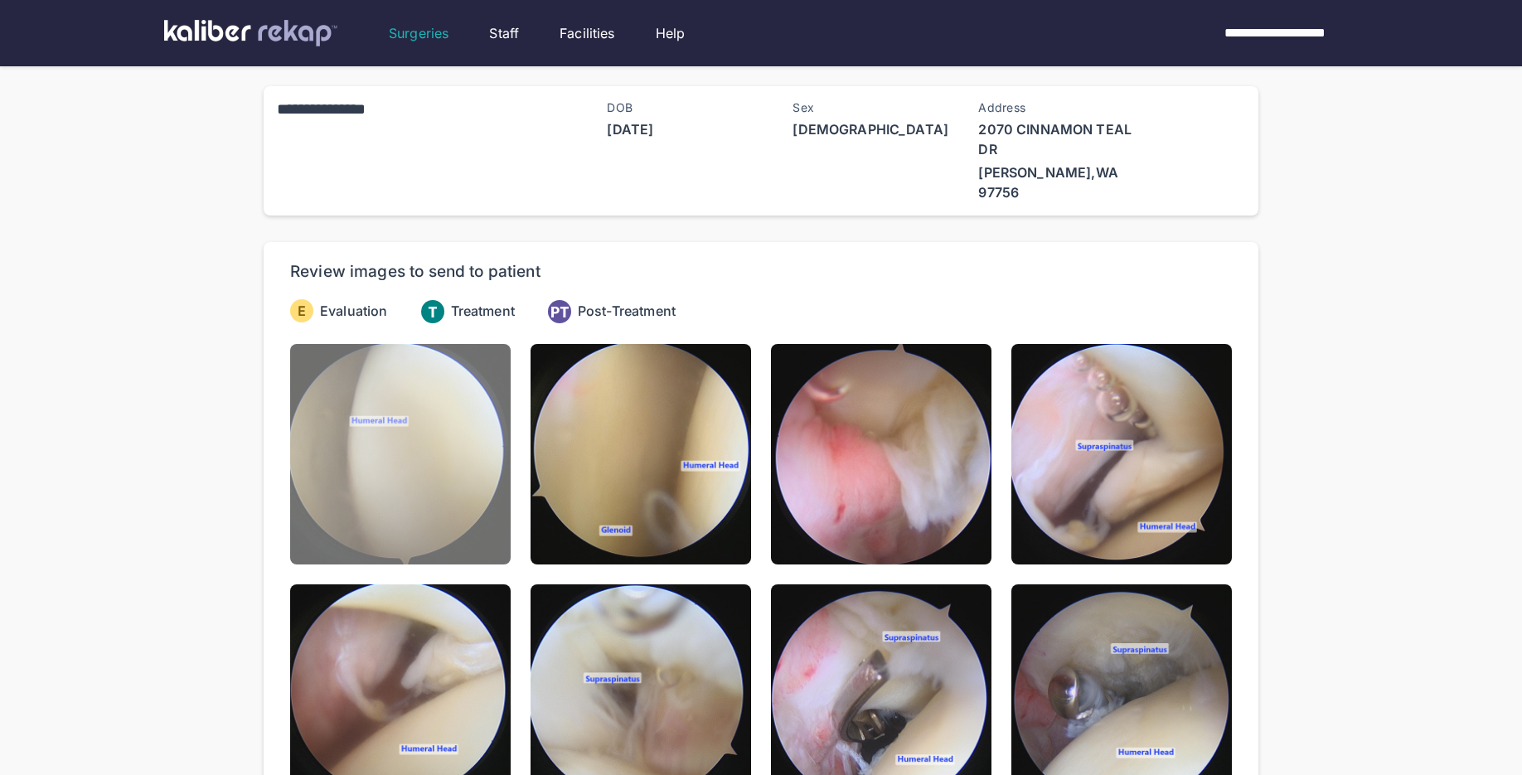
click at [361, 448] on img at bounding box center [400, 454] width 220 height 220
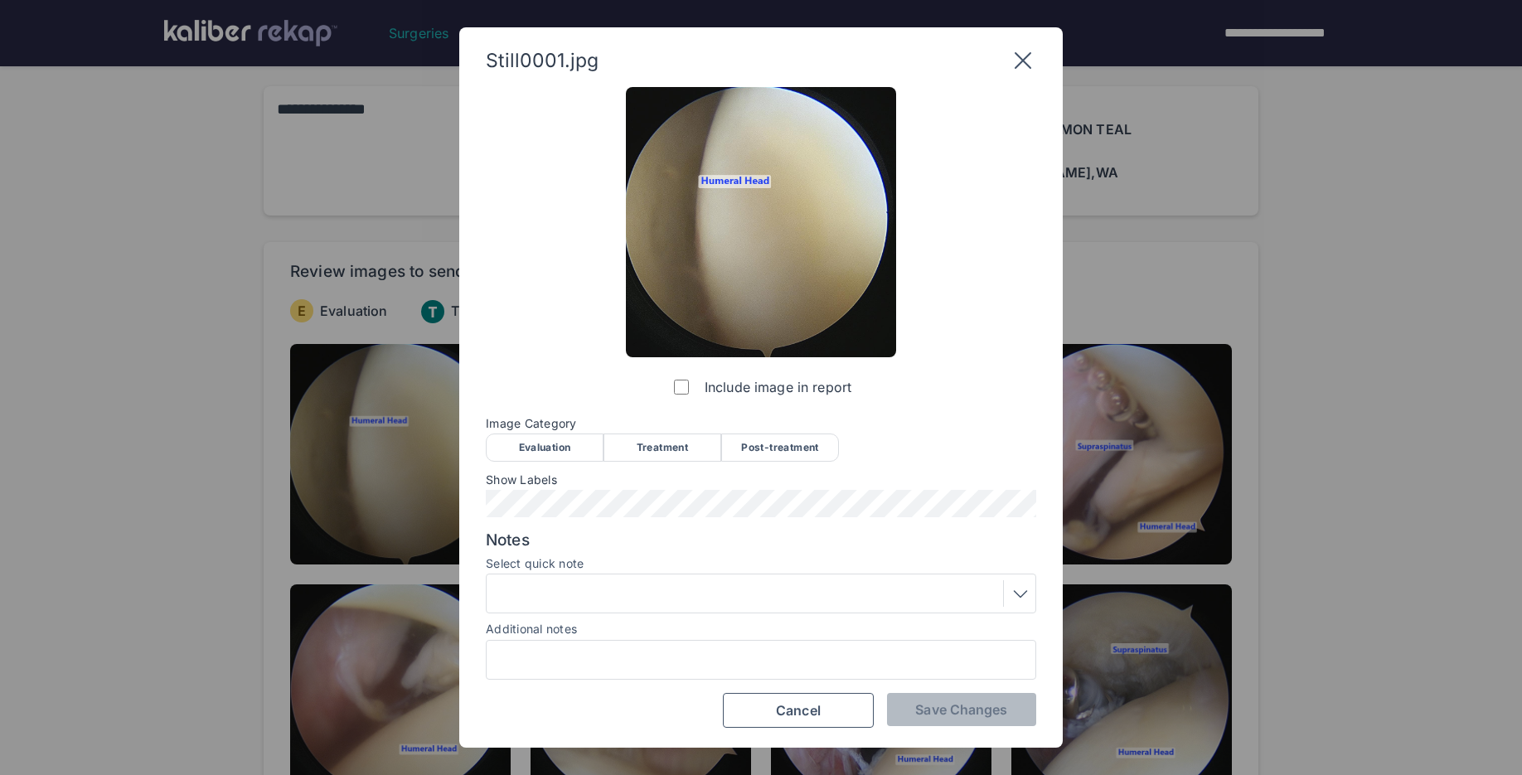
click at [540, 447] on div "Evaluation" at bounding box center [545, 447] width 118 height 28
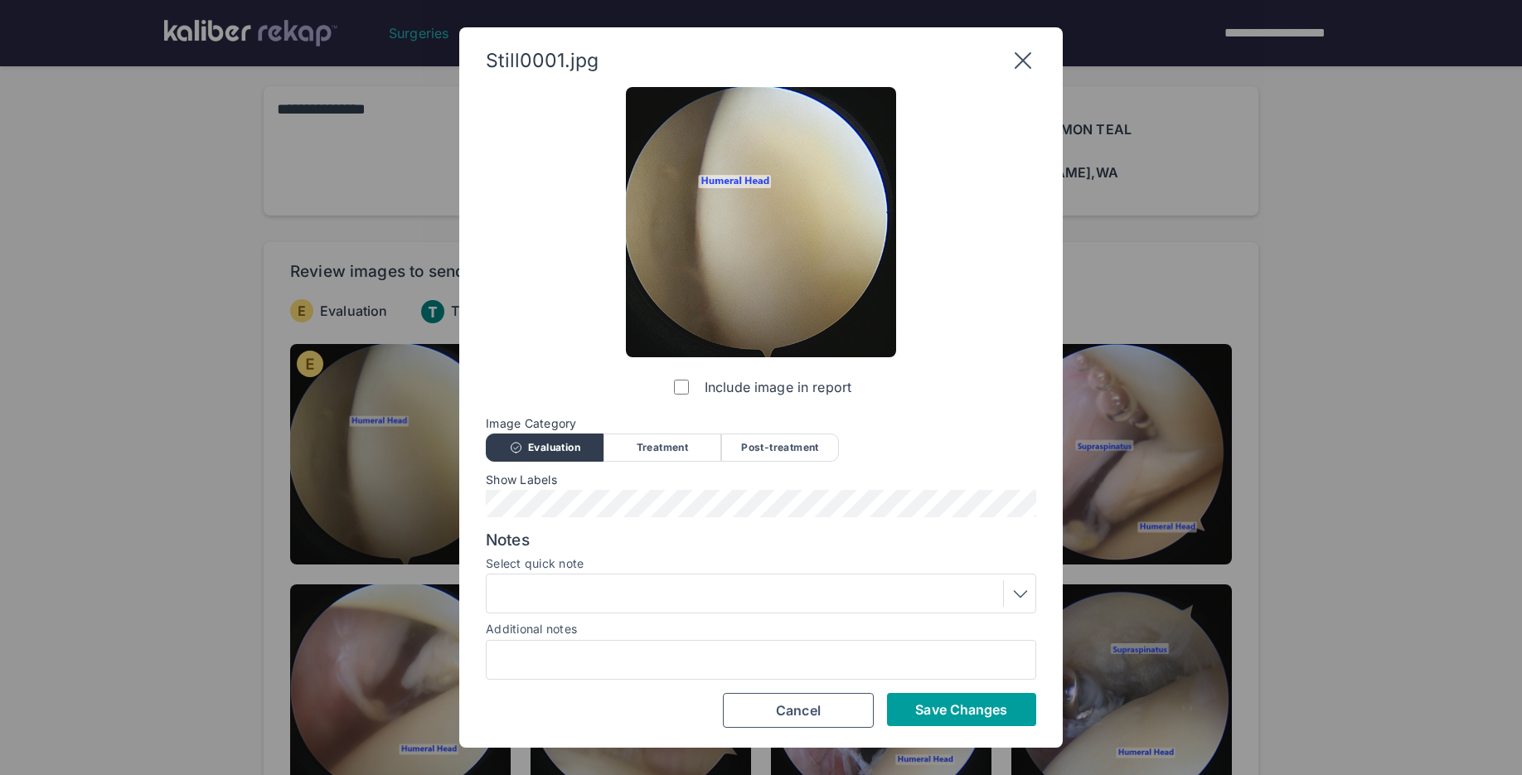
click at [937, 709] on span "Save Changes" at bounding box center [961, 709] width 92 height 17
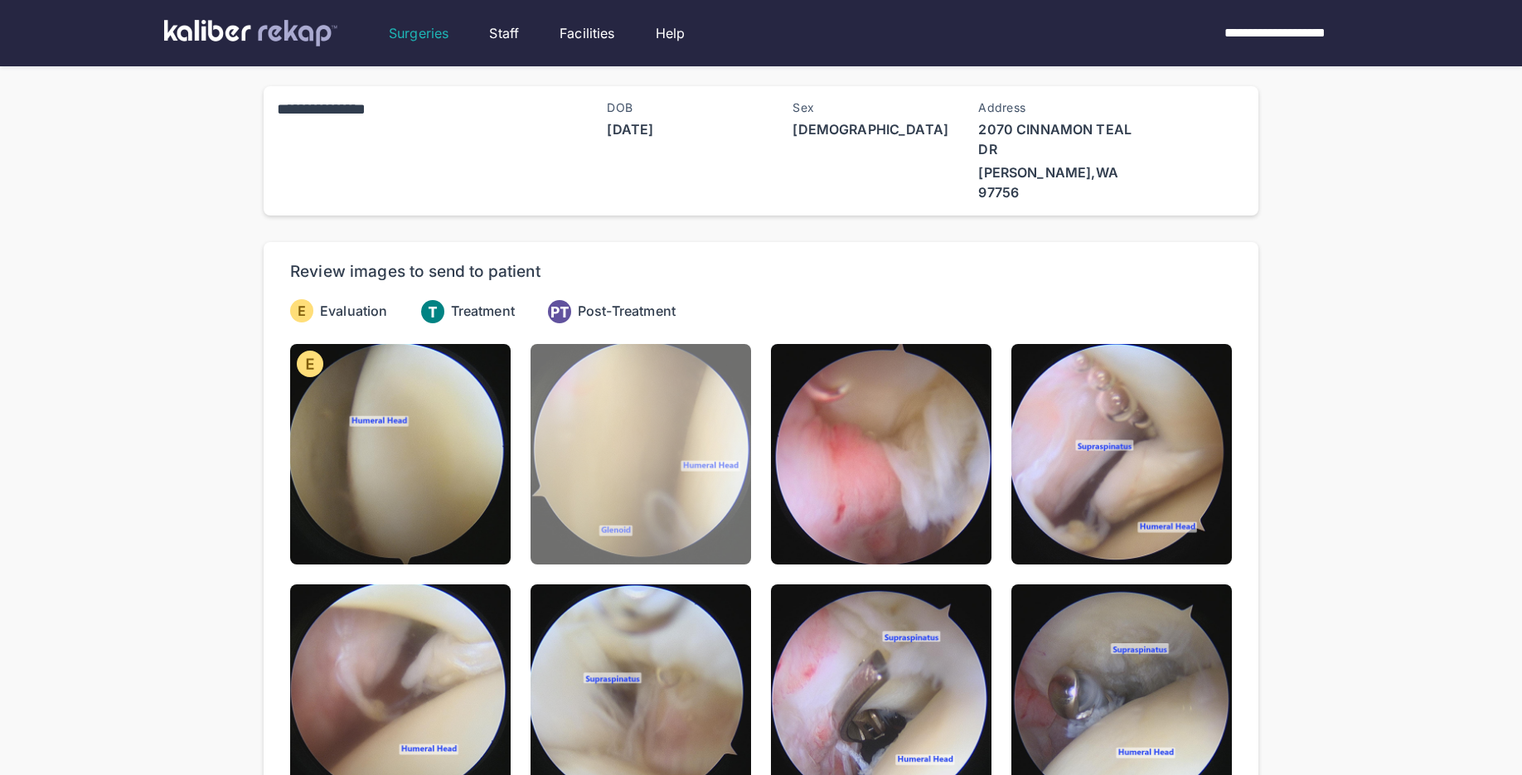
click at [689, 490] on img at bounding box center [640, 454] width 220 height 220
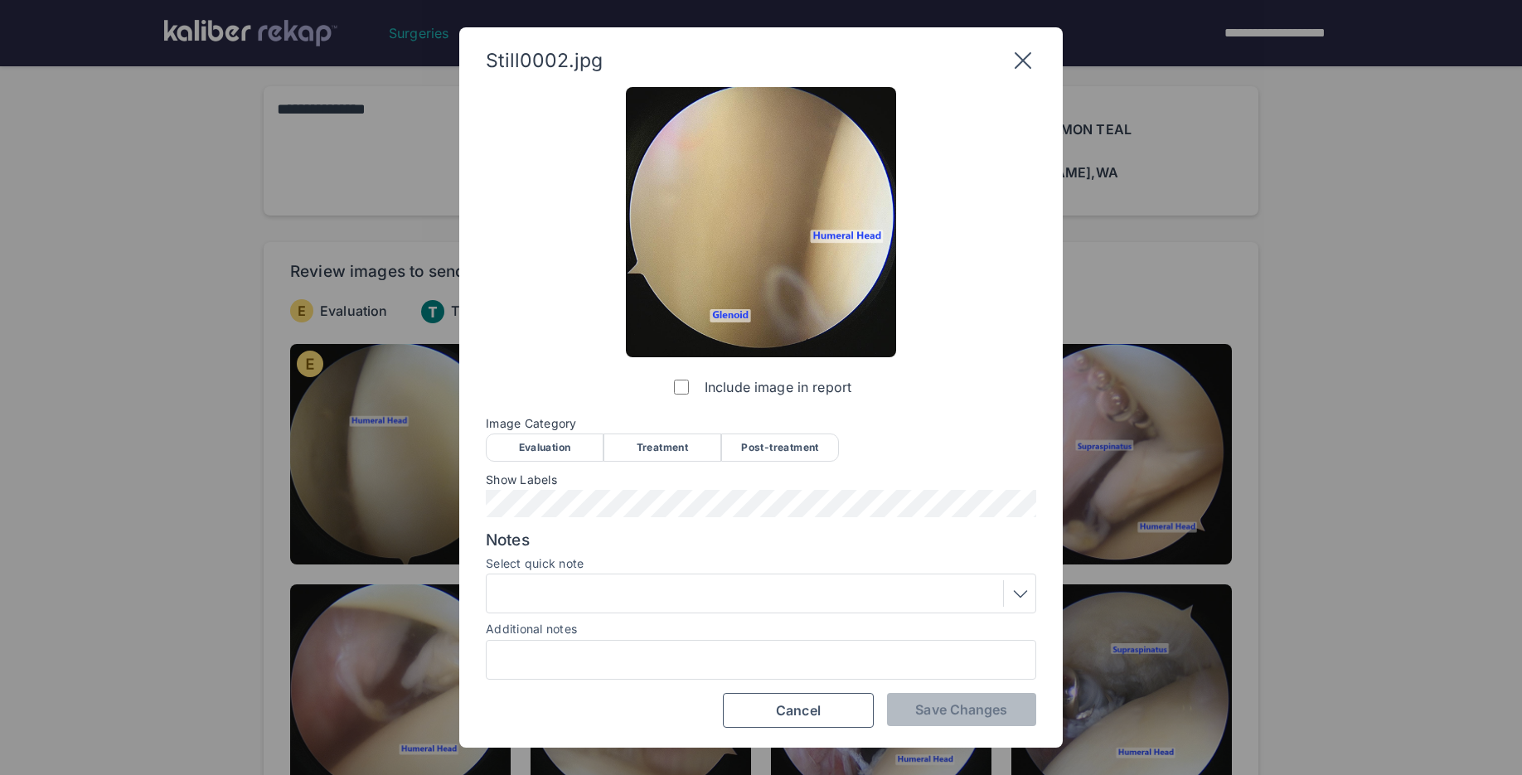
click at [584, 450] on div "Evaluation" at bounding box center [545, 447] width 118 height 28
click at [937, 710] on span "Save Changes" at bounding box center [961, 709] width 92 height 17
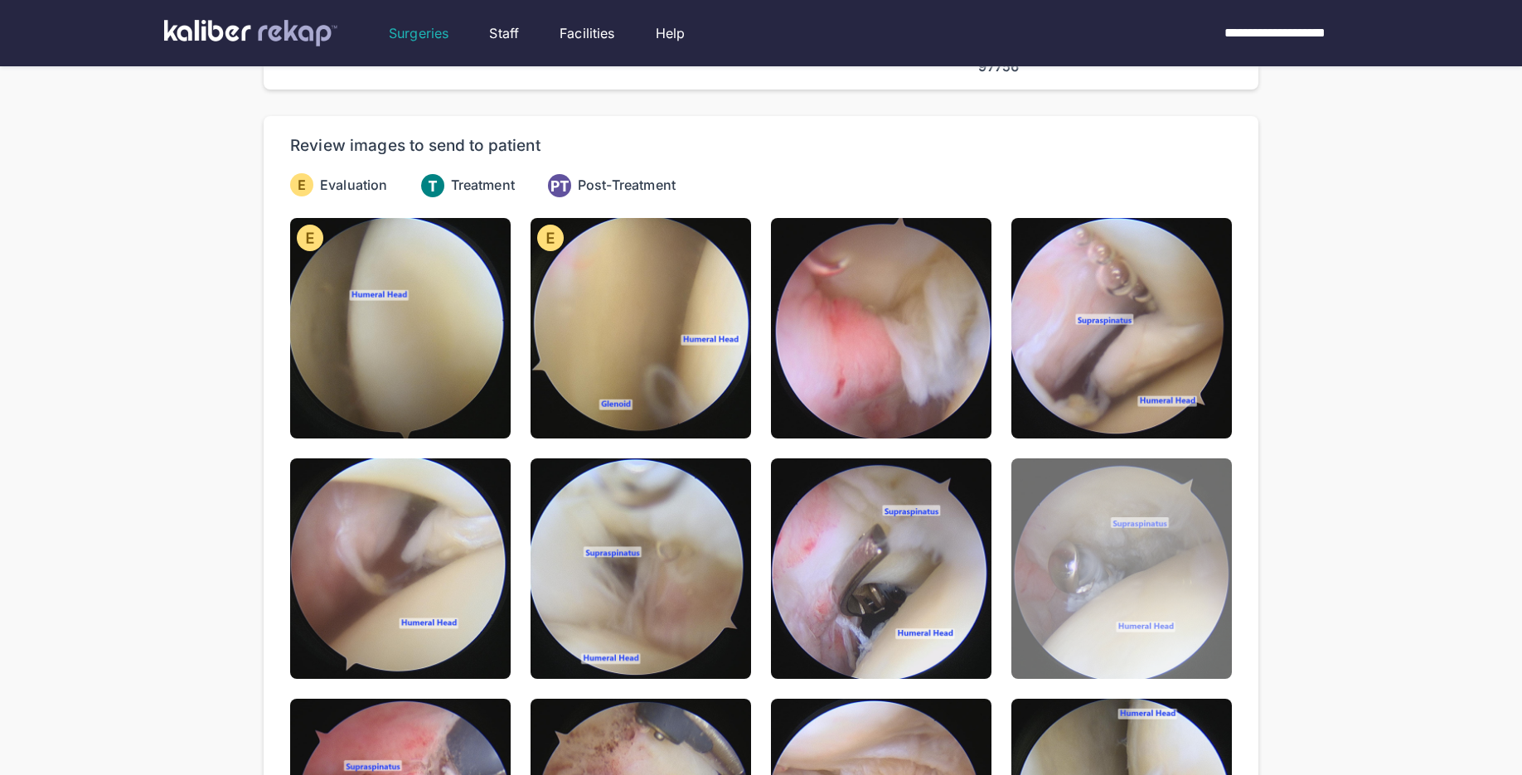
scroll to position [130, 0]
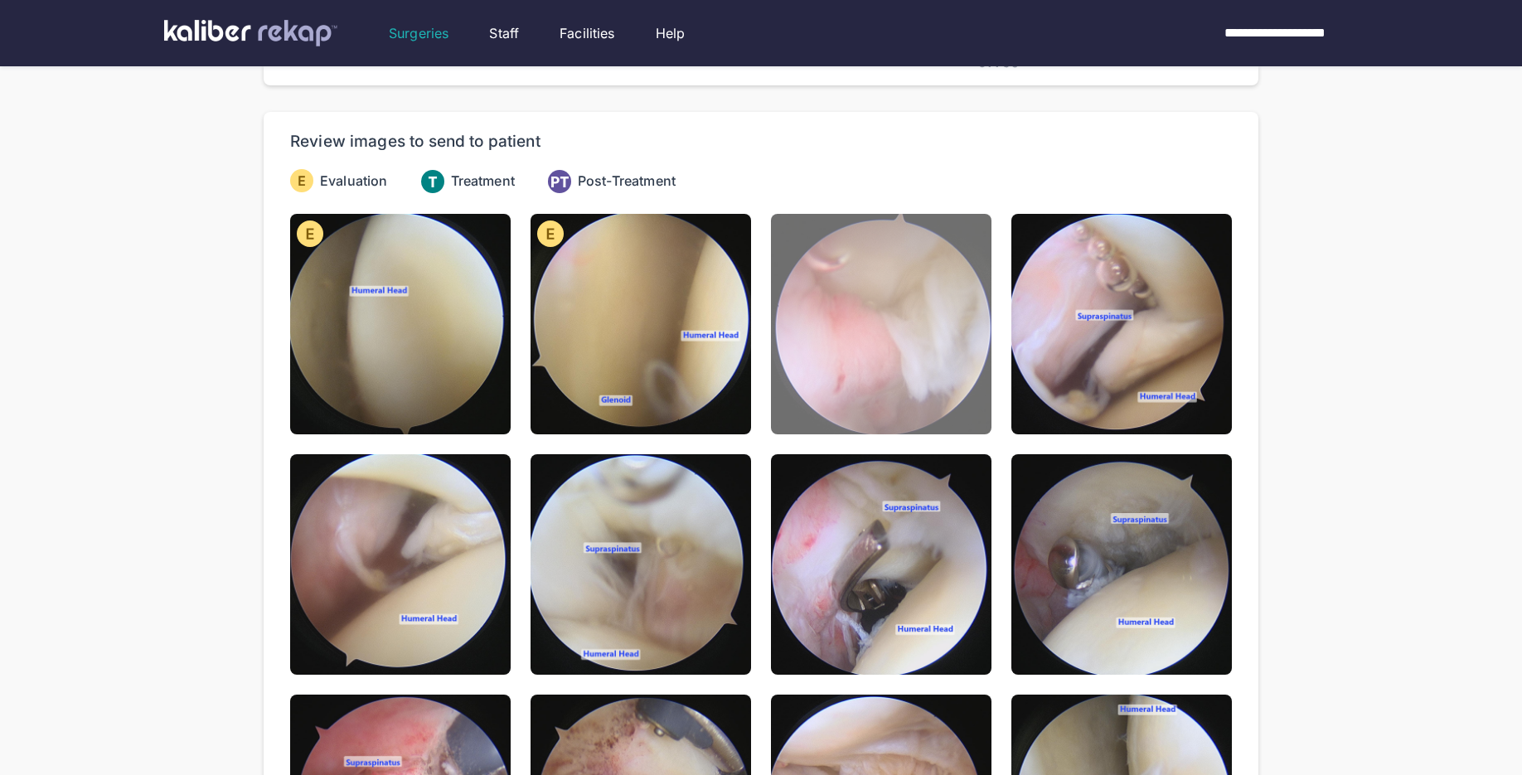
click at [946, 376] on img at bounding box center [881, 324] width 220 height 220
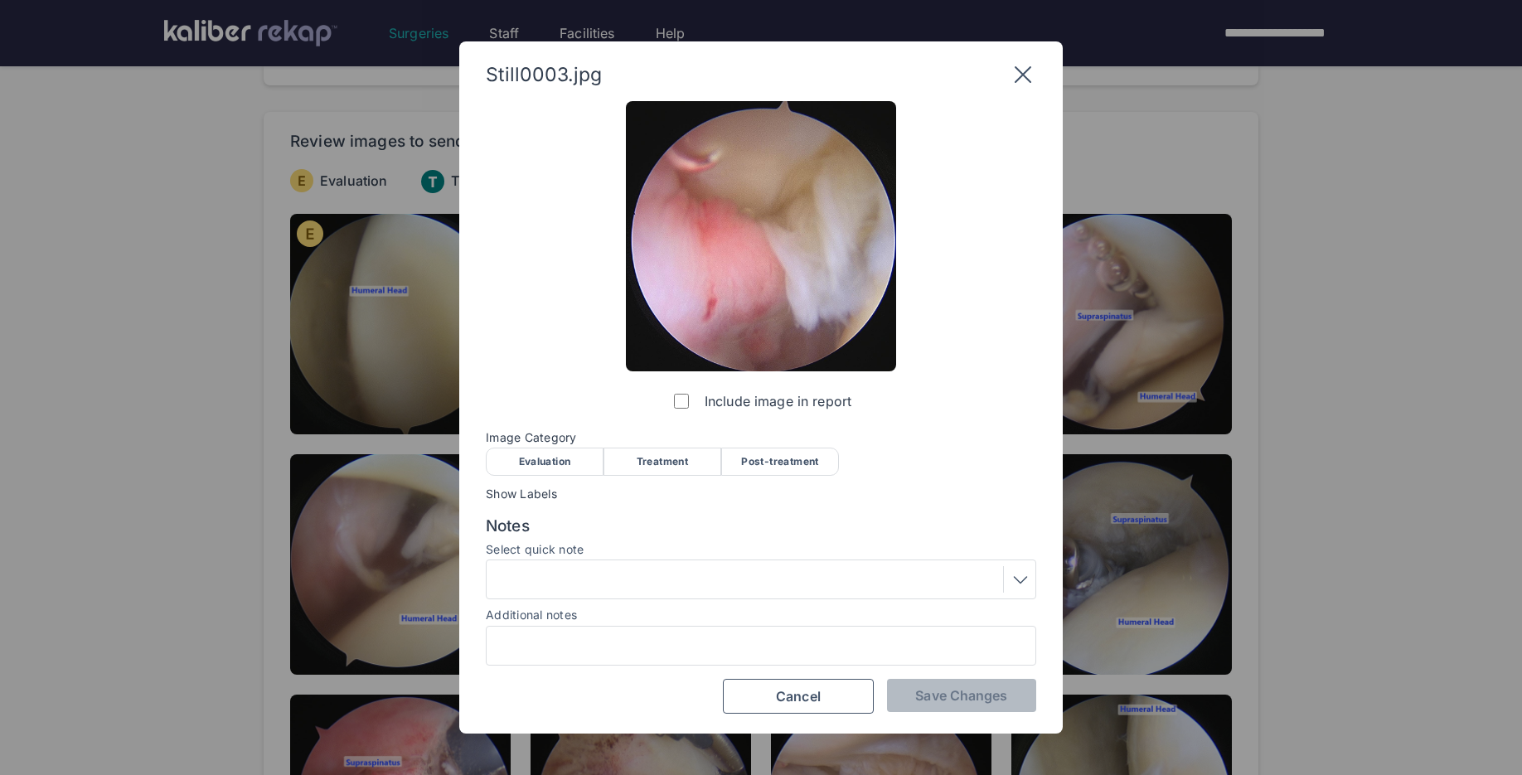
click at [522, 467] on div "Evaluation" at bounding box center [545, 462] width 118 height 28
click at [521, 583] on div at bounding box center [760, 579] width 539 height 27
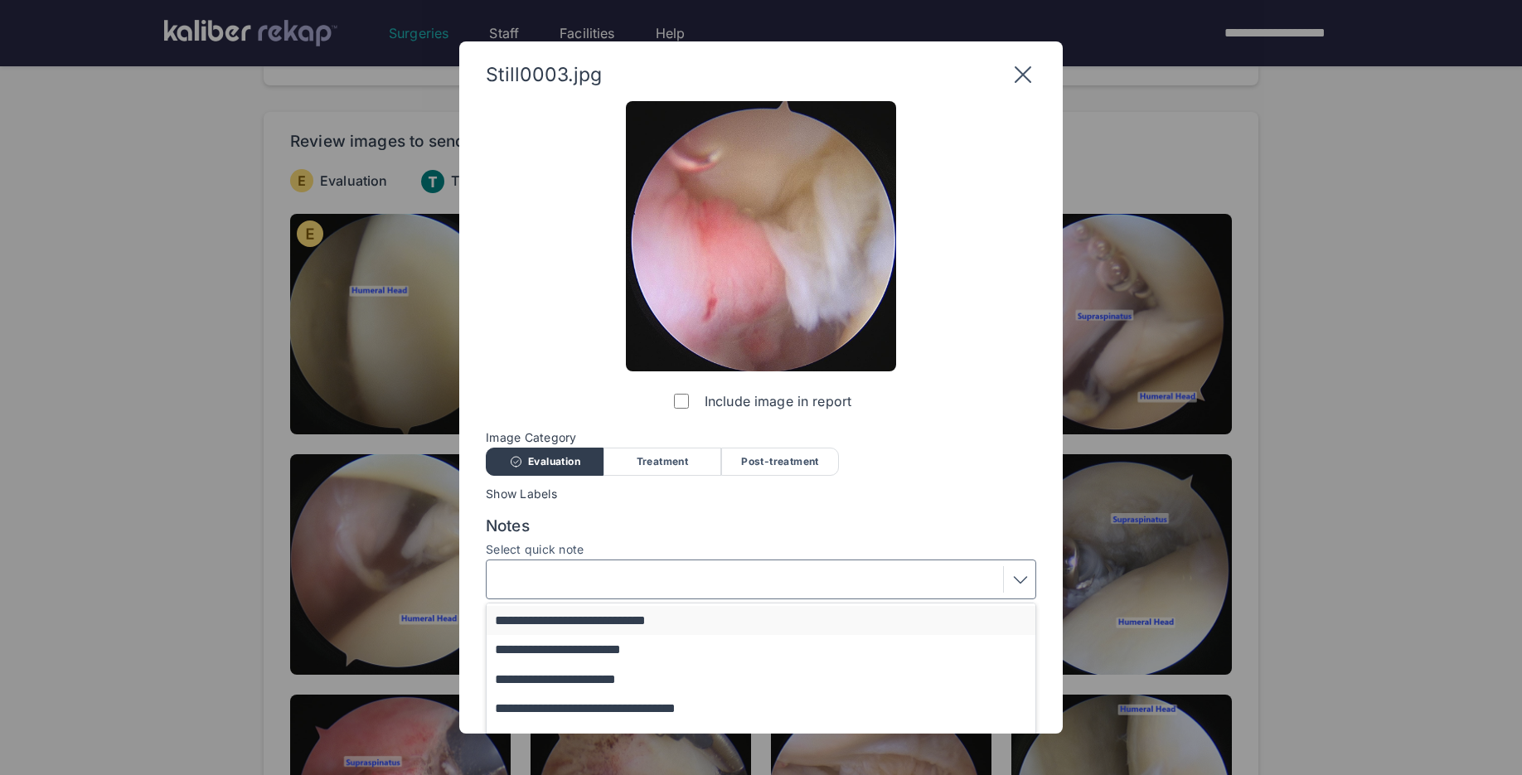
scroll to position [56, 0]
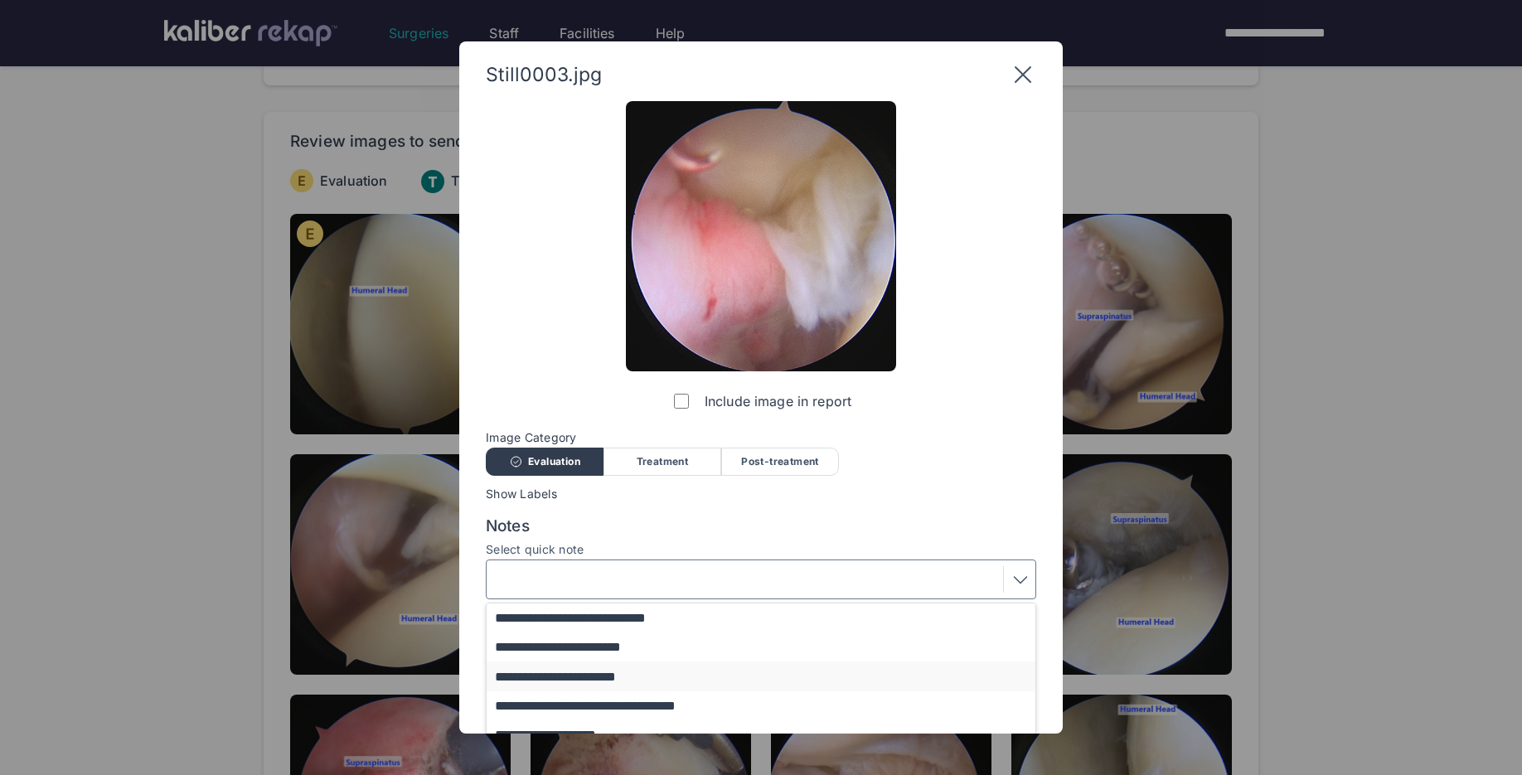
click at [637, 680] on button "**********" at bounding box center [769, 675] width 564 height 29
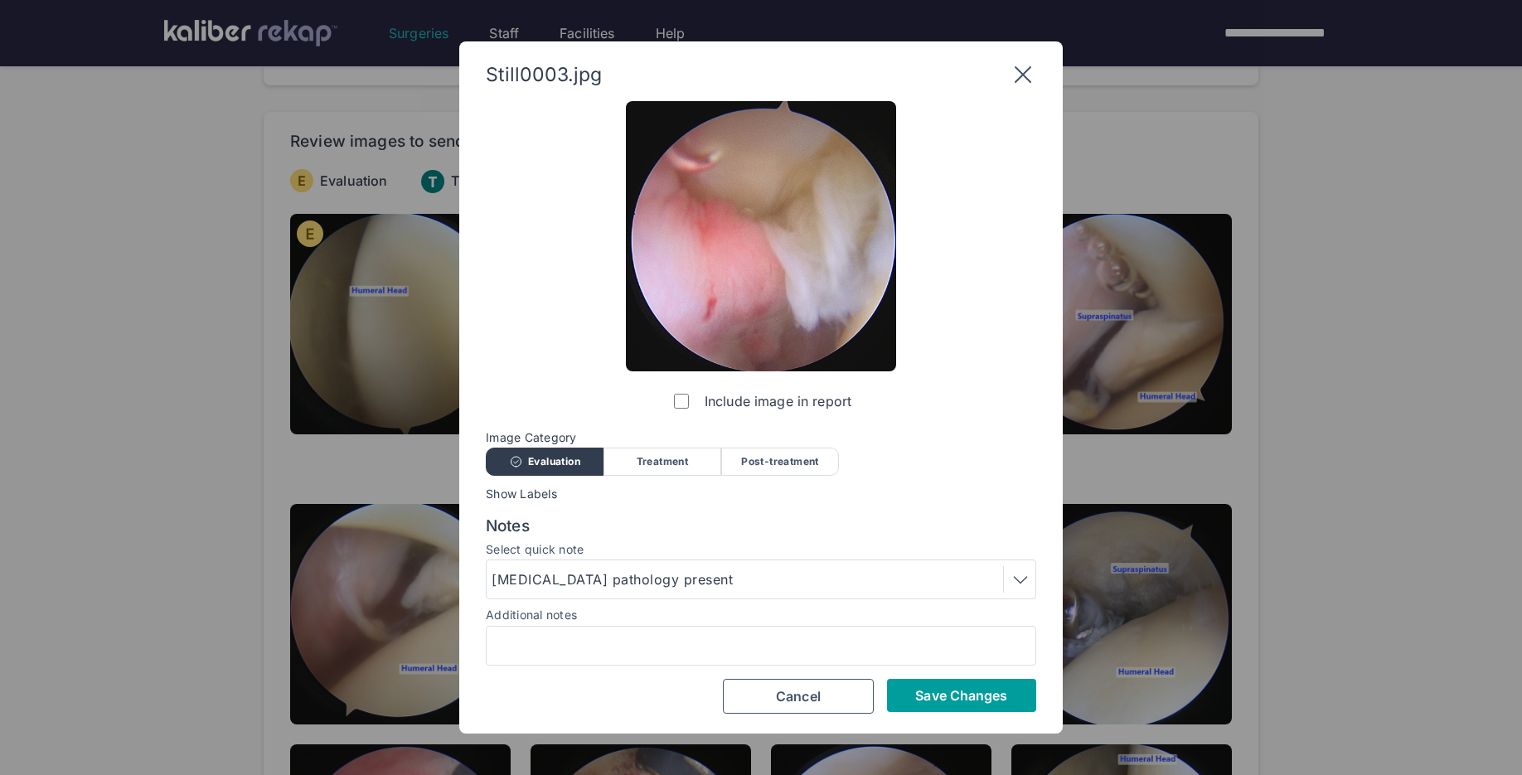
click at [924, 691] on span "Save Changes" at bounding box center [961, 695] width 92 height 17
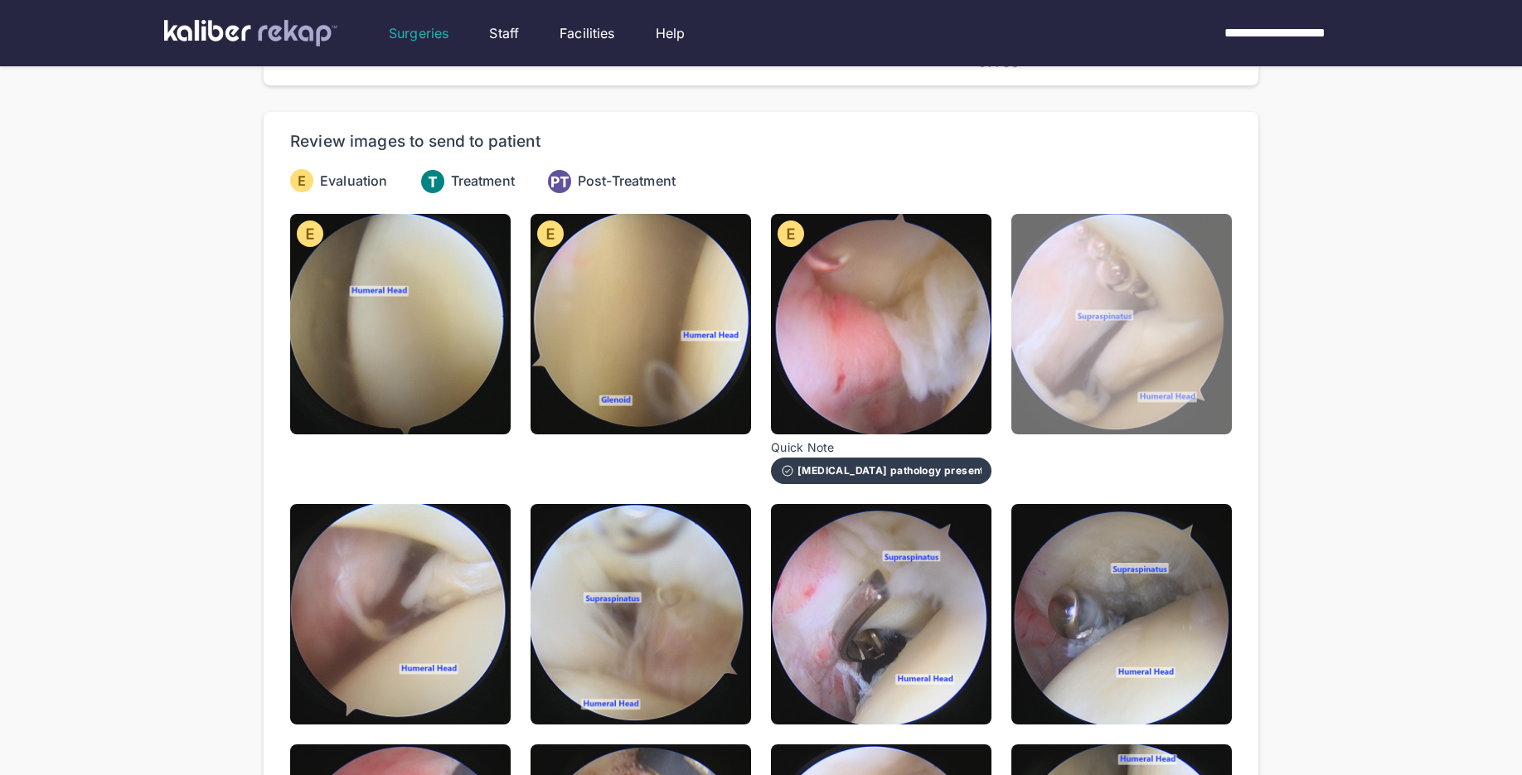
click at [1097, 380] on img at bounding box center [1121, 324] width 220 height 220
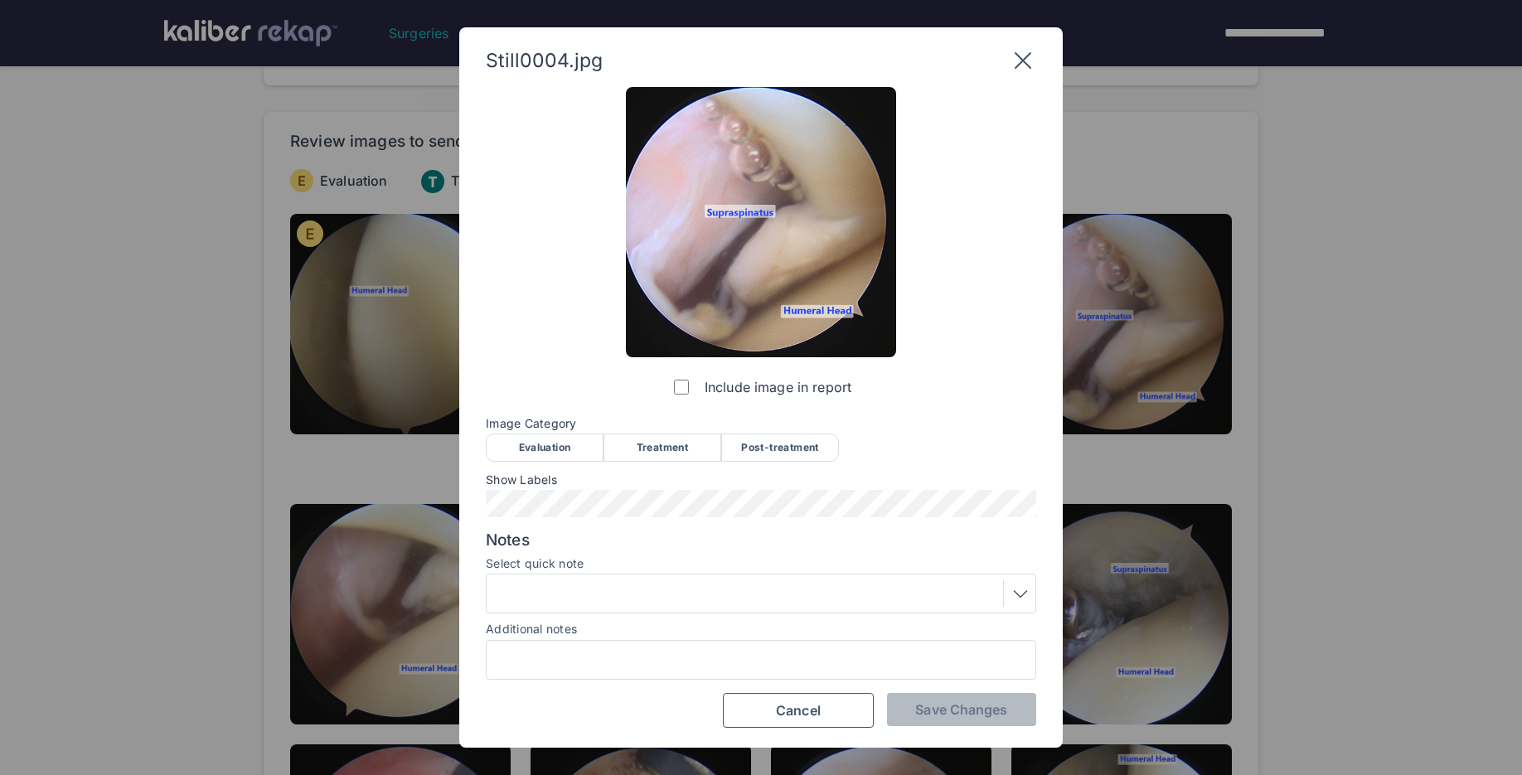
click at [532, 443] on div "Evaluation" at bounding box center [545, 447] width 118 height 28
click at [535, 574] on div at bounding box center [761, 594] width 550 height 40
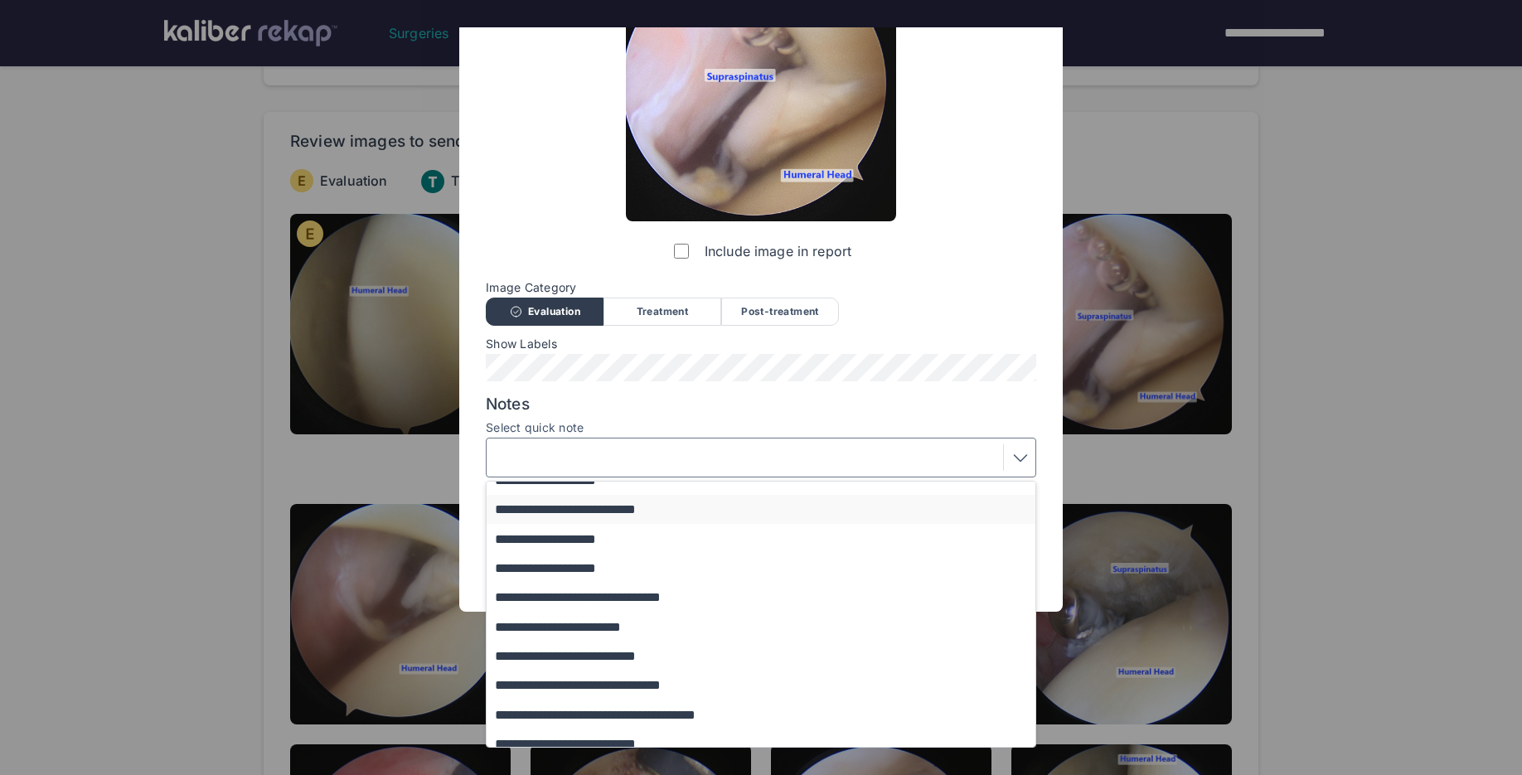
scroll to position [194, 0]
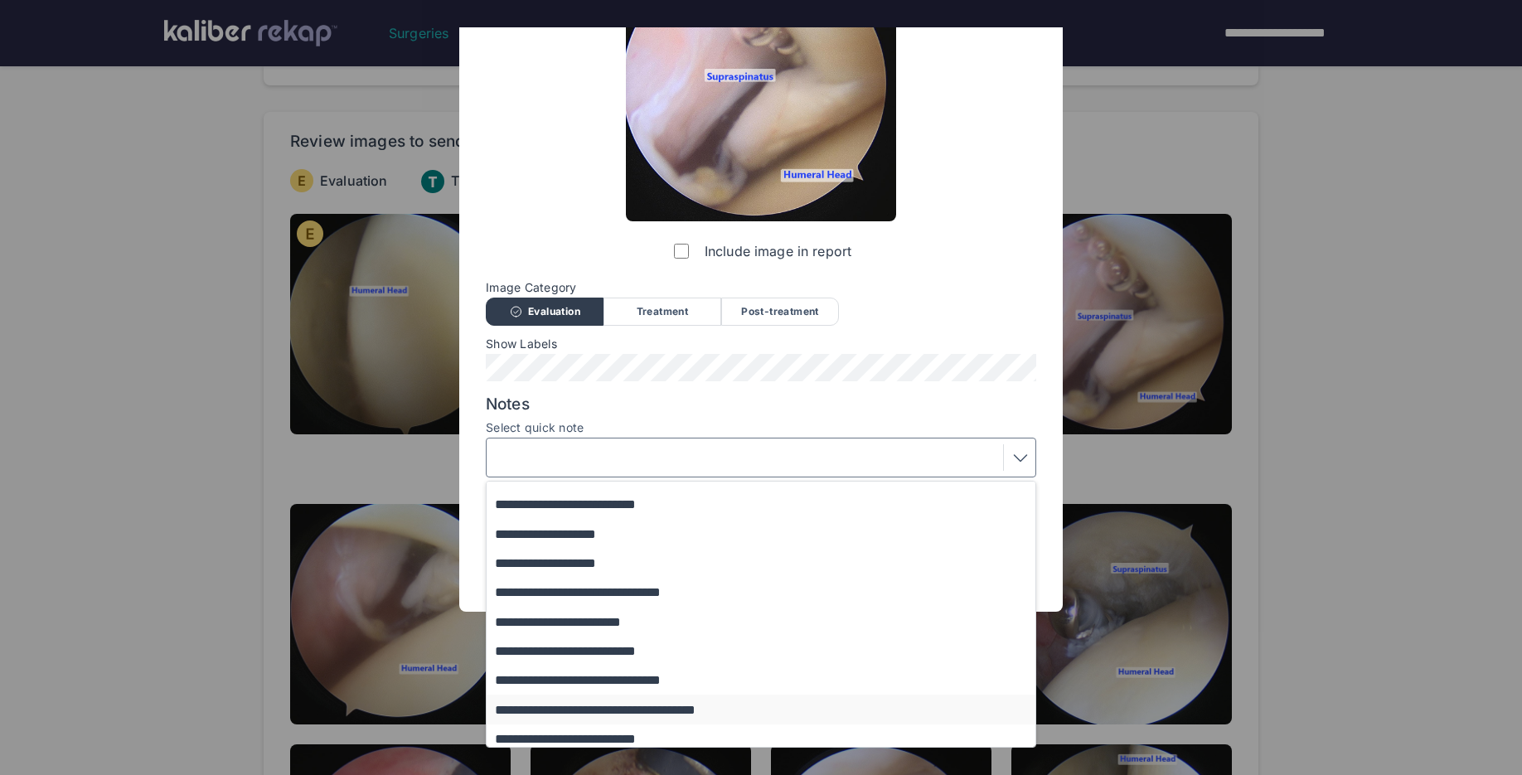
click at [631, 705] on button "**********" at bounding box center [769, 709] width 564 height 29
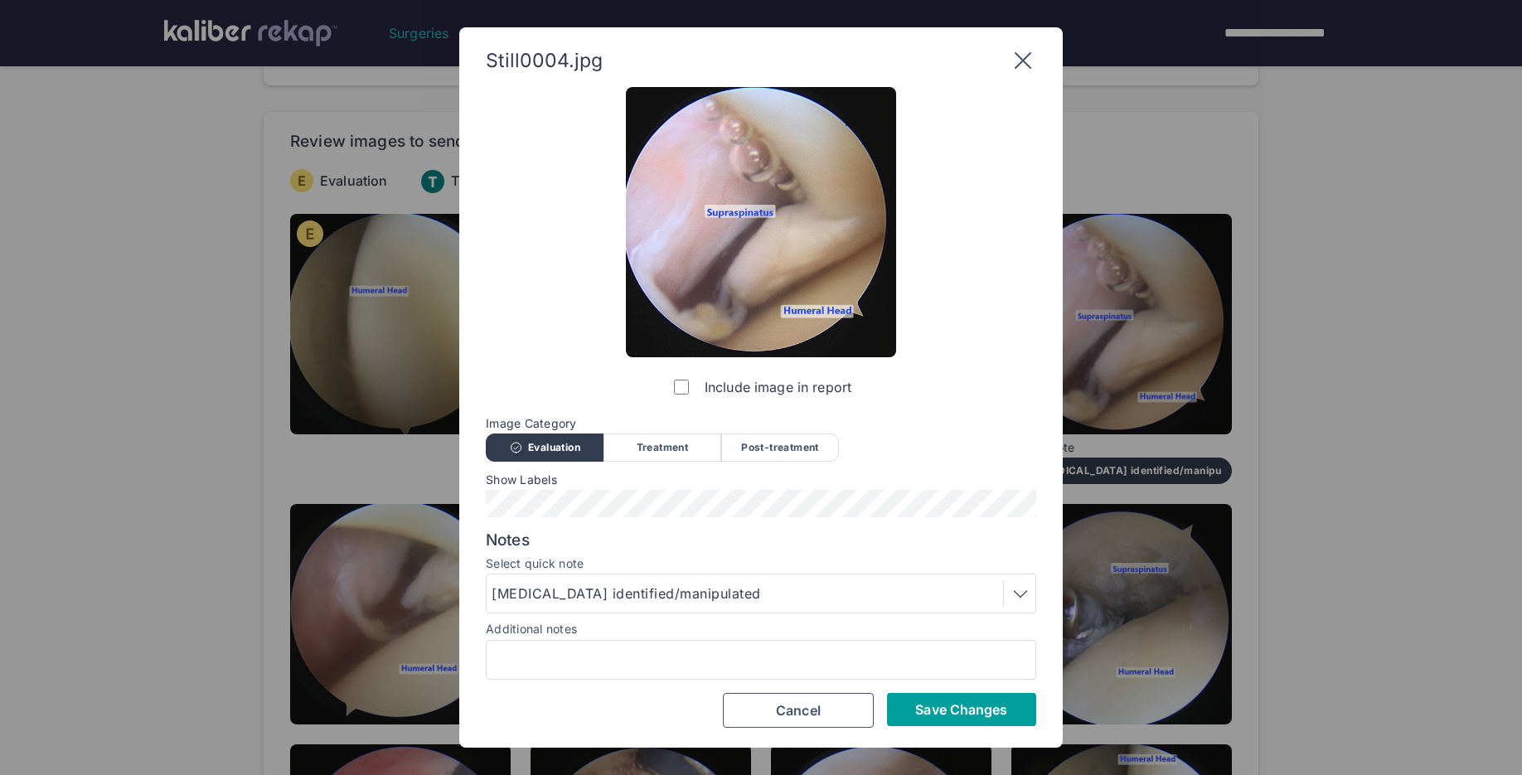
click at [983, 714] on span "Save Changes" at bounding box center [961, 709] width 92 height 17
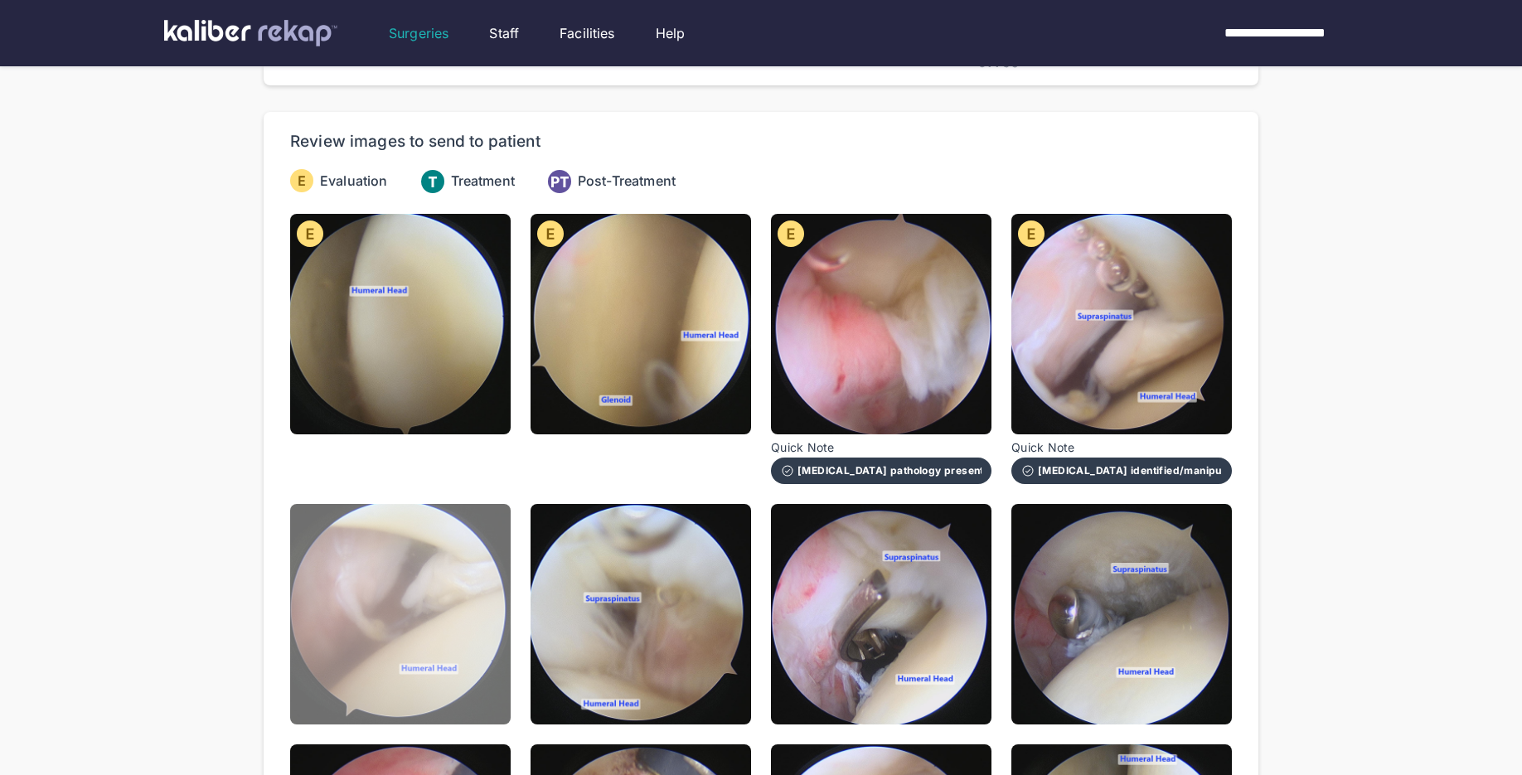
click at [499, 623] on img at bounding box center [400, 614] width 220 height 220
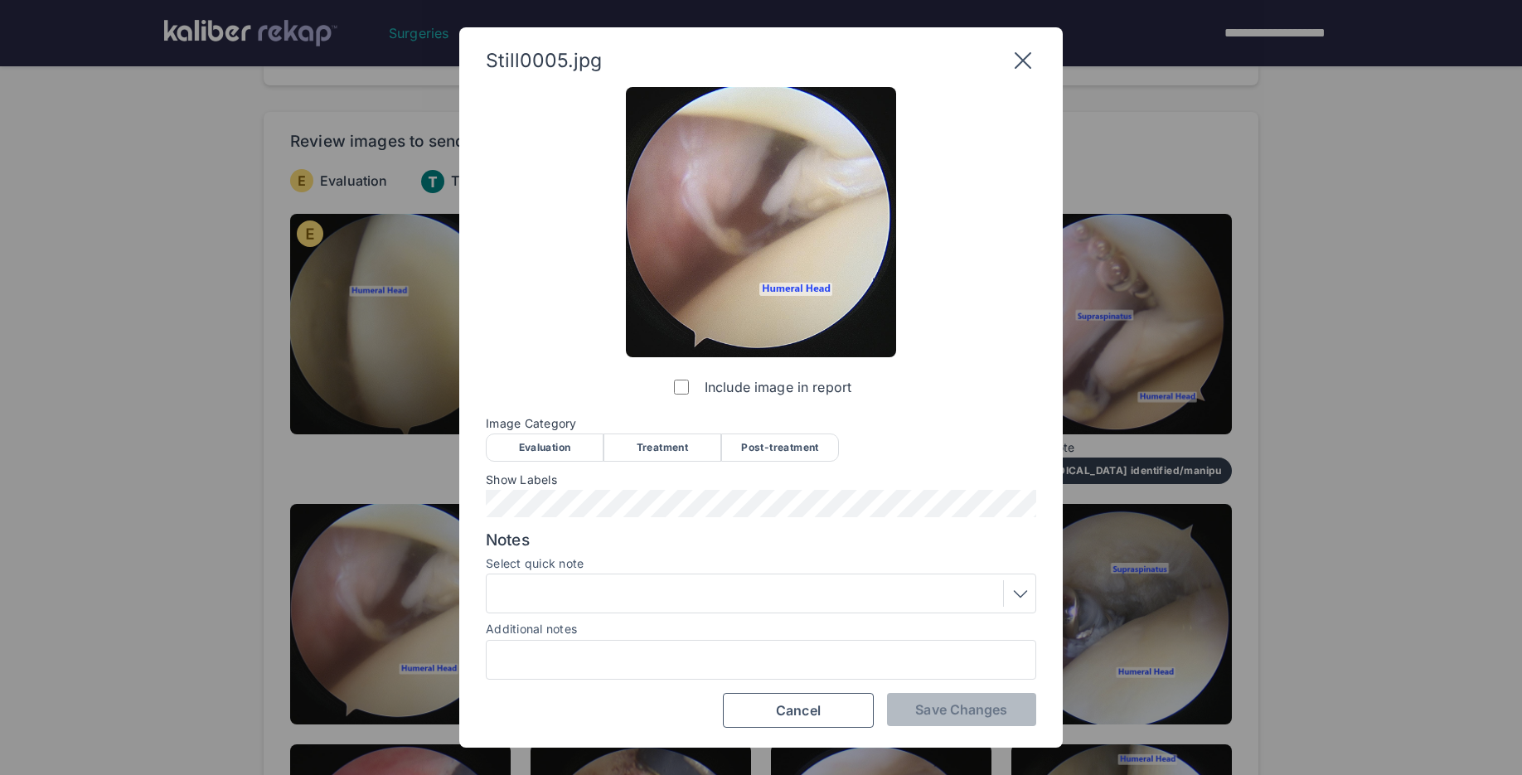
click at [557, 449] on div "Evaluation" at bounding box center [545, 447] width 118 height 28
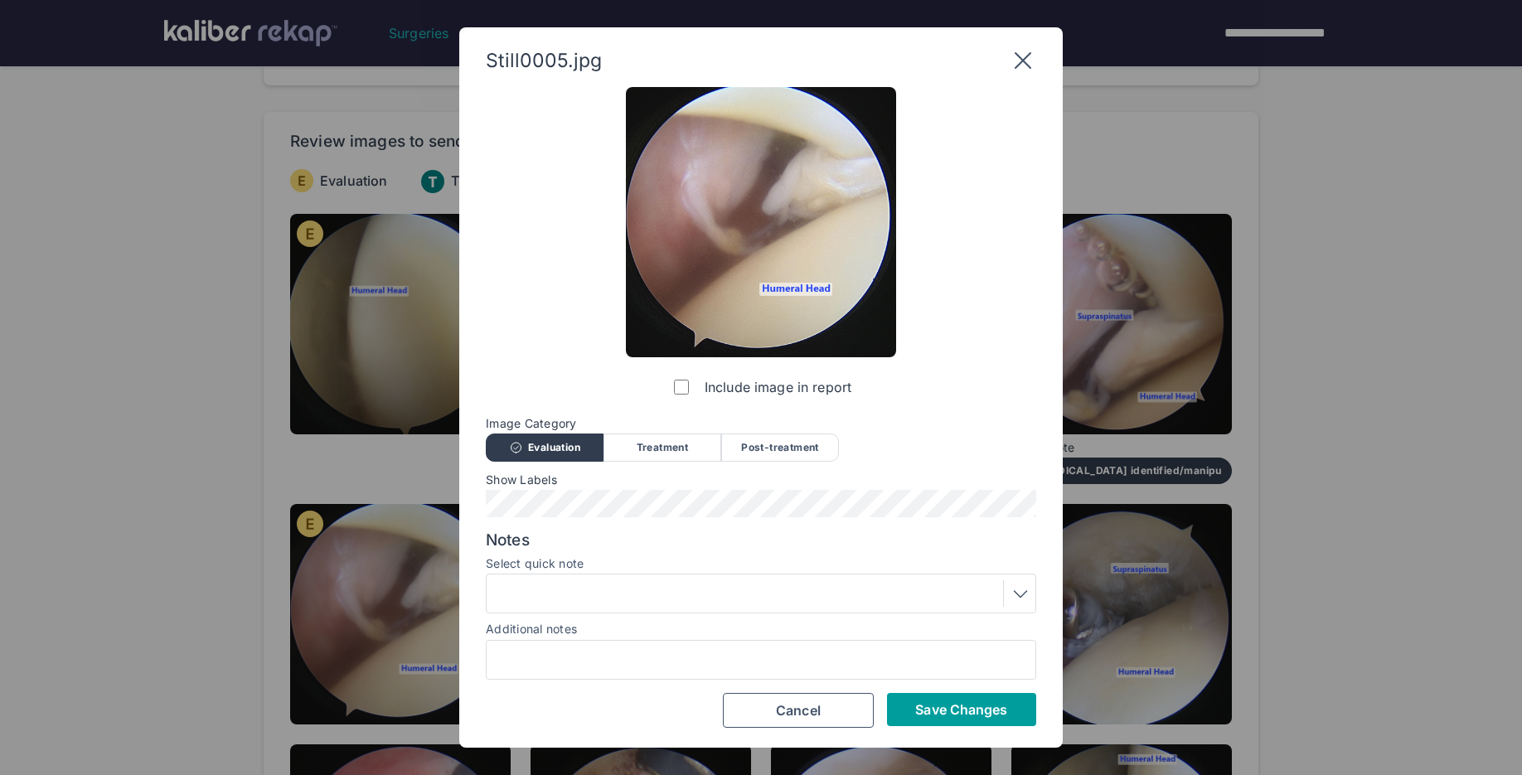
click at [971, 709] on span "Save Changes" at bounding box center [961, 709] width 92 height 17
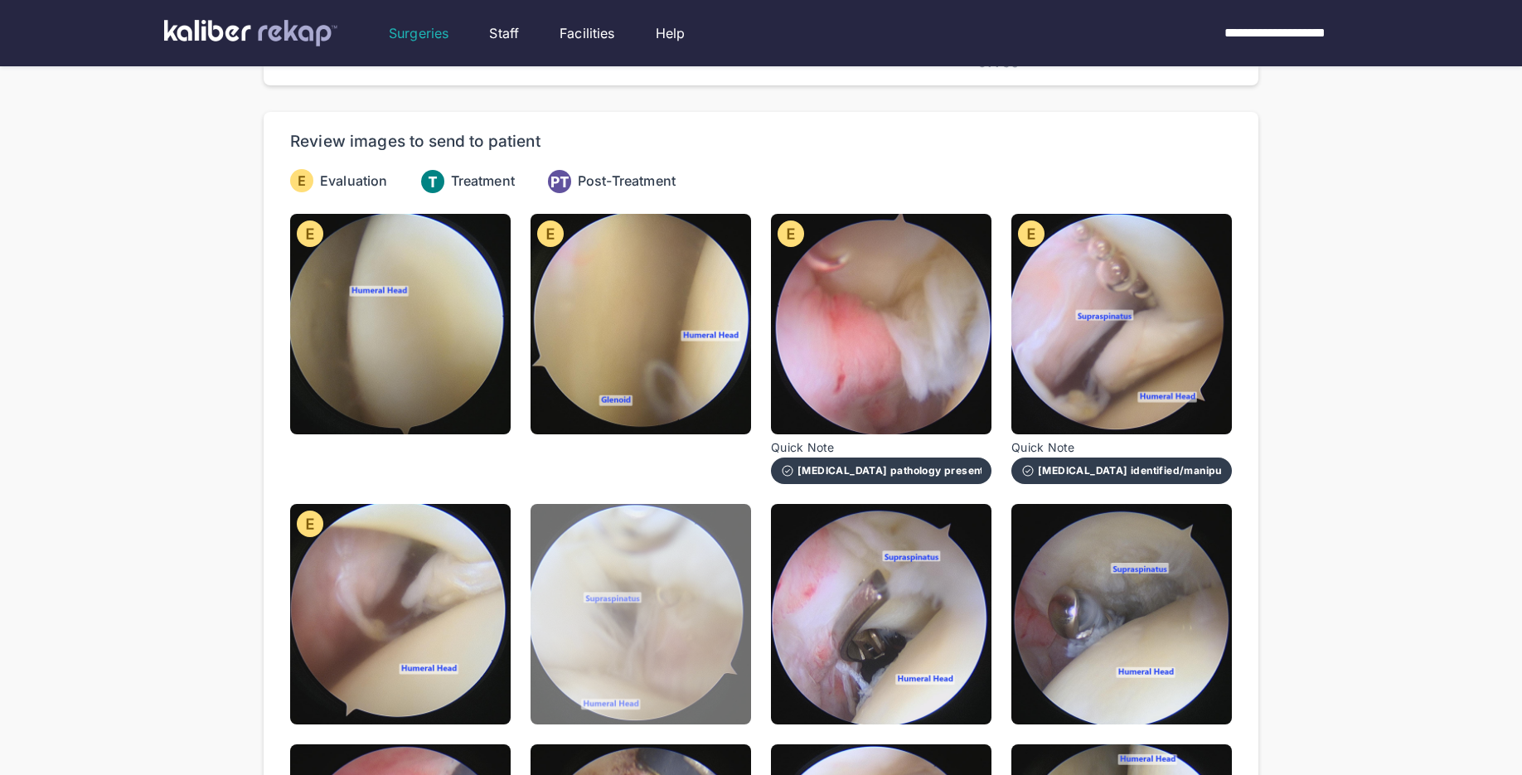
click at [670, 596] on img at bounding box center [640, 614] width 220 height 220
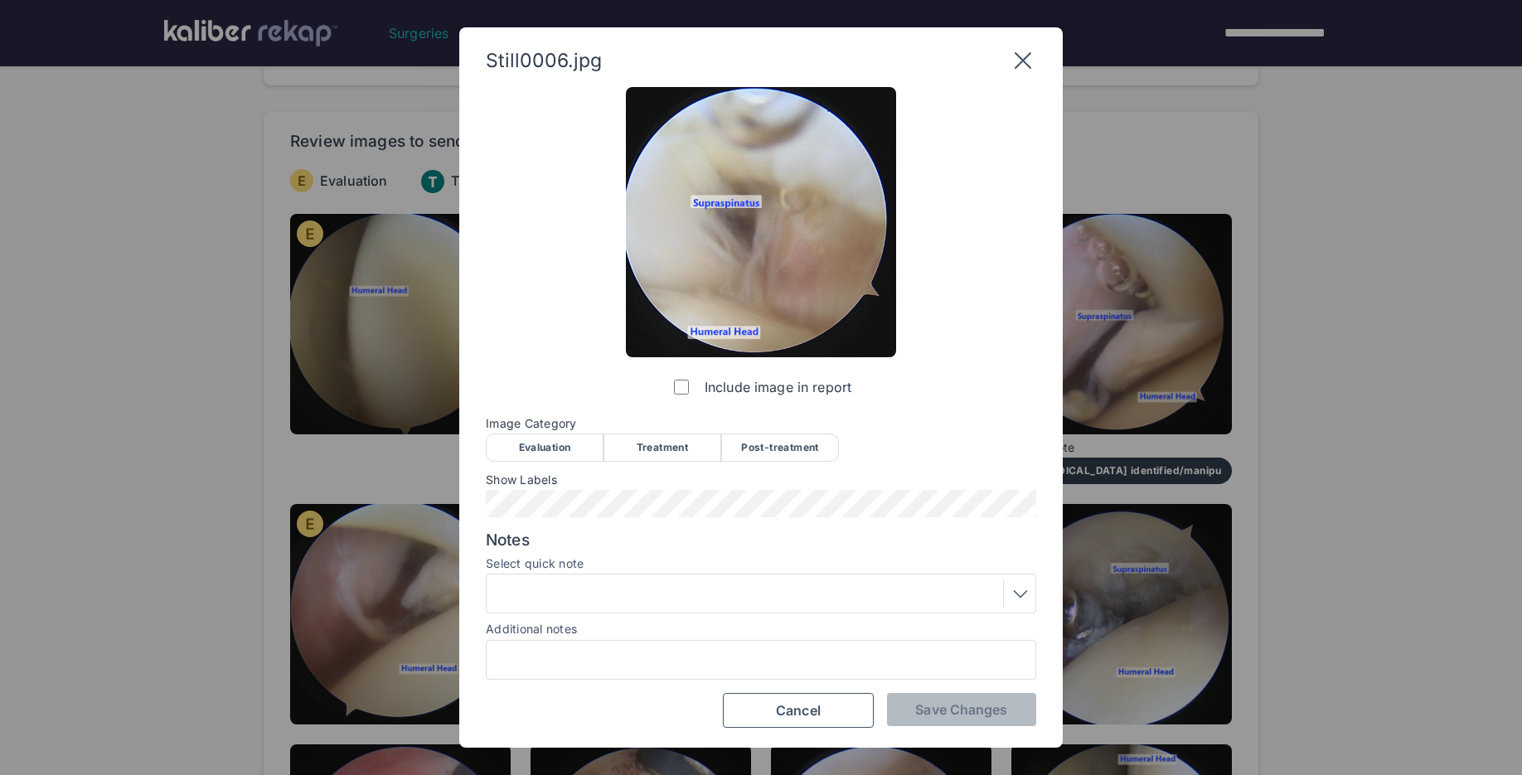
click at [581, 473] on span "Show Labels" at bounding box center [761, 479] width 550 height 13
click at [578, 439] on div "Evaluation" at bounding box center [545, 447] width 118 height 28
click at [599, 603] on div at bounding box center [760, 593] width 539 height 27
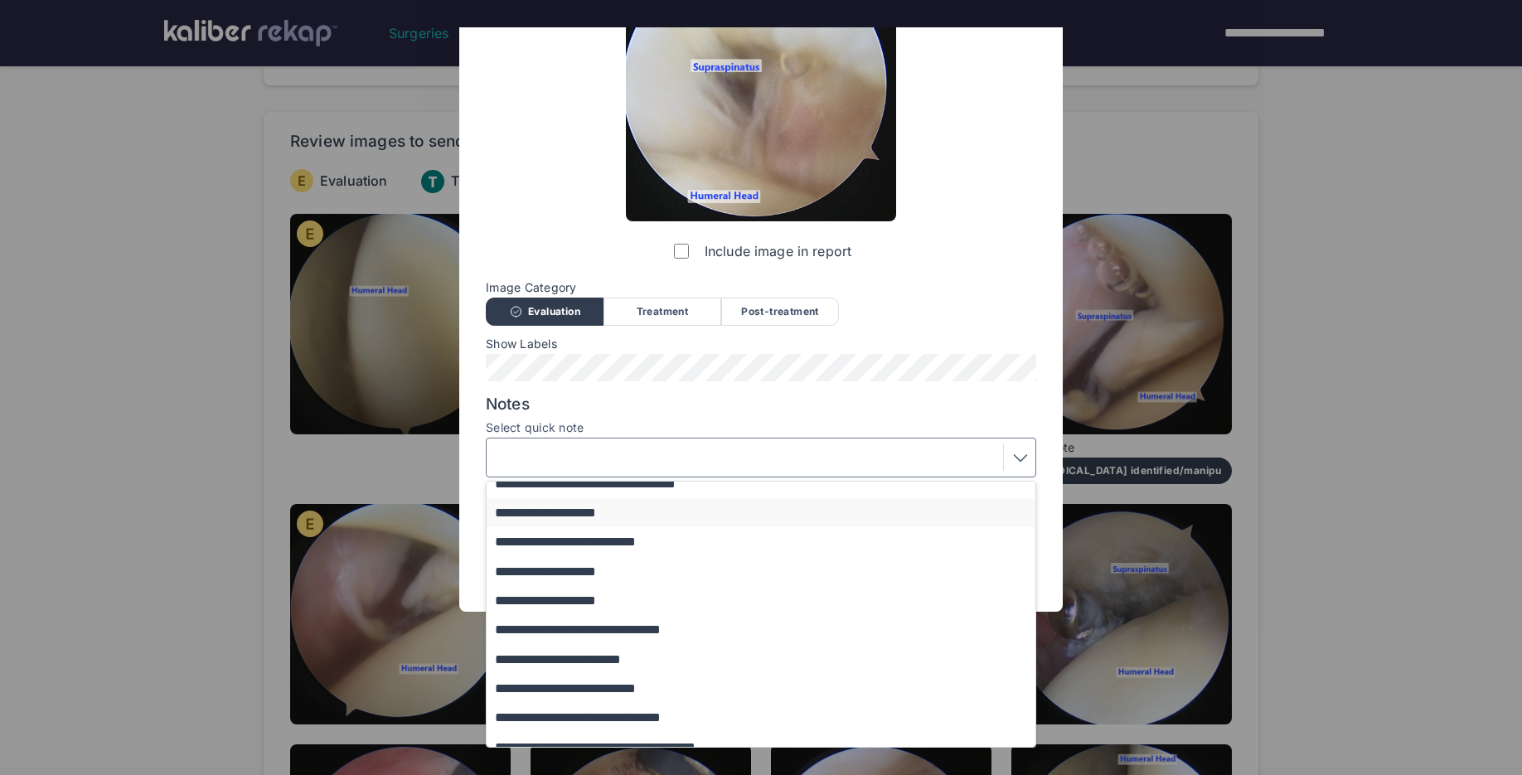
scroll to position [201, 0]
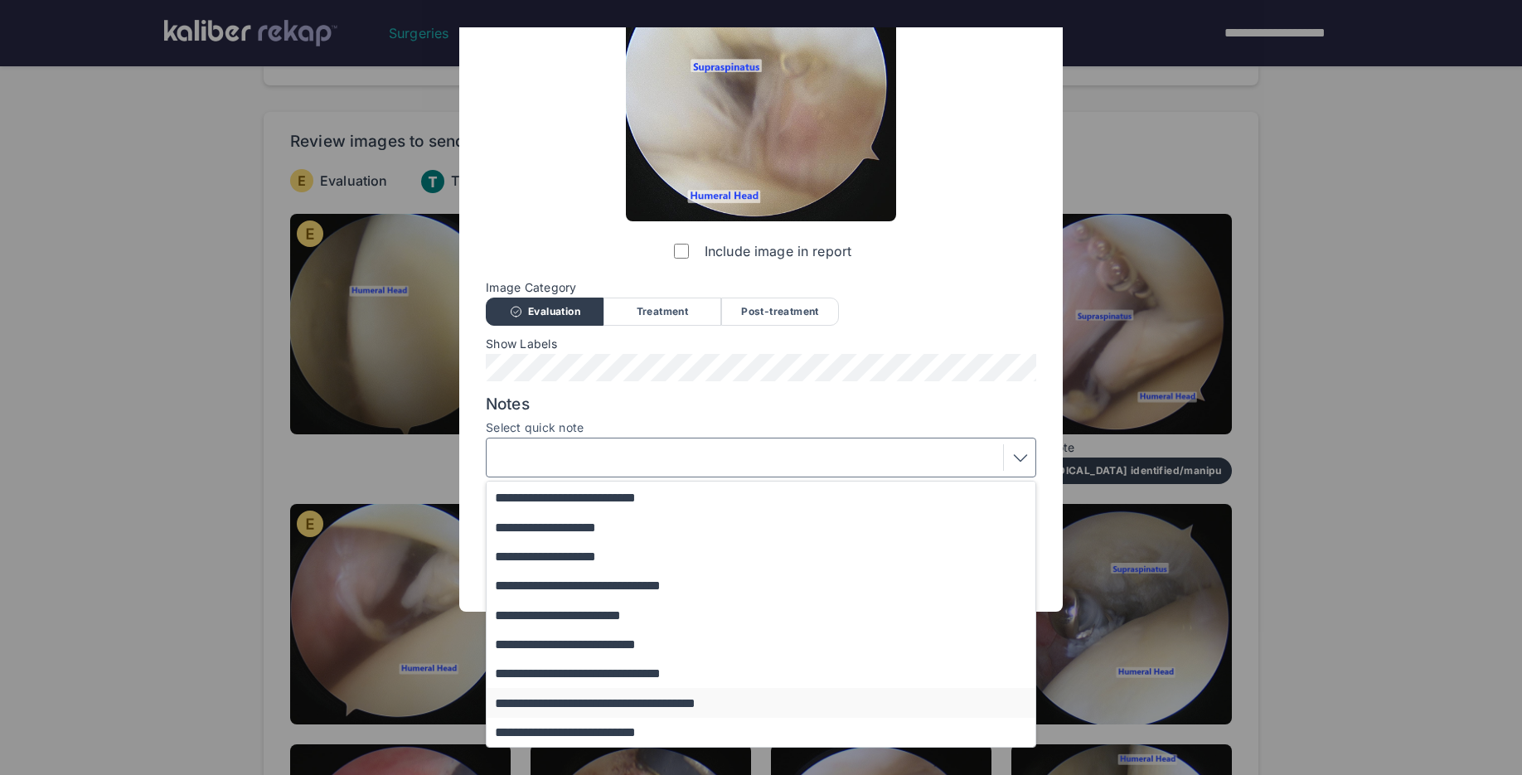
click at [671, 701] on button "**********" at bounding box center [769, 702] width 564 height 29
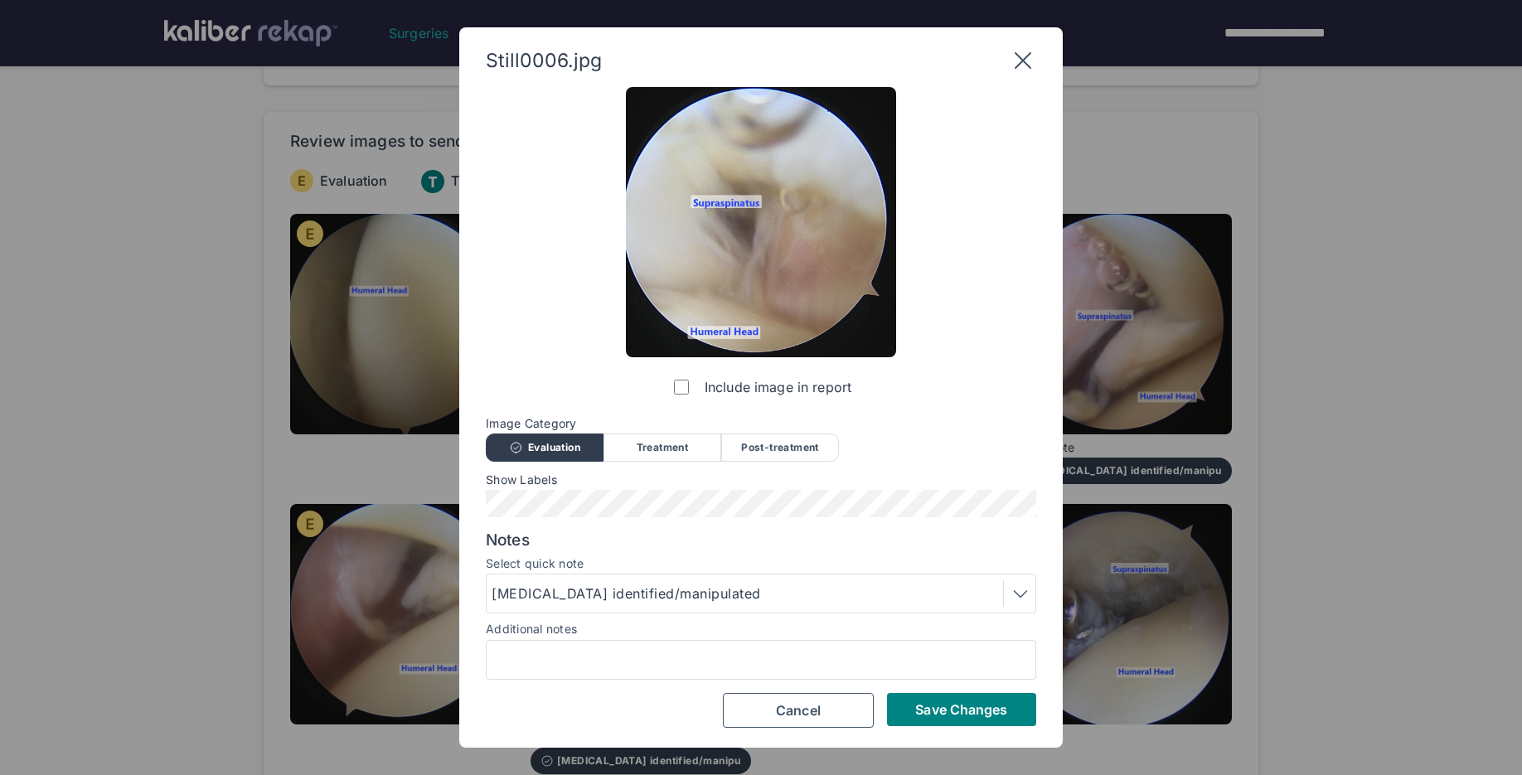
scroll to position [0, 0]
click at [970, 710] on span "Save Changes" at bounding box center [961, 709] width 92 height 17
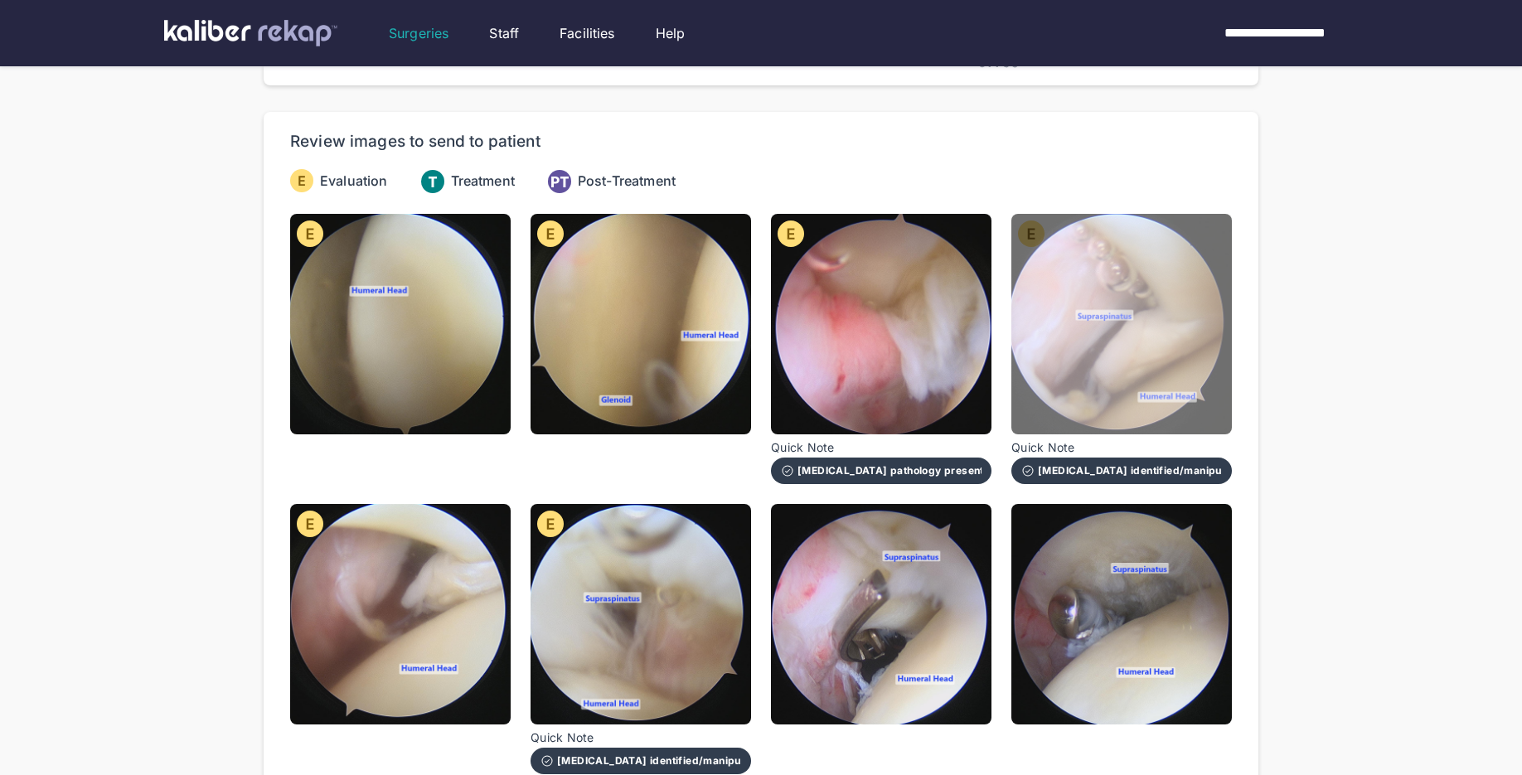
click at [1167, 354] on img at bounding box center [1121, 324] width 220 height 220
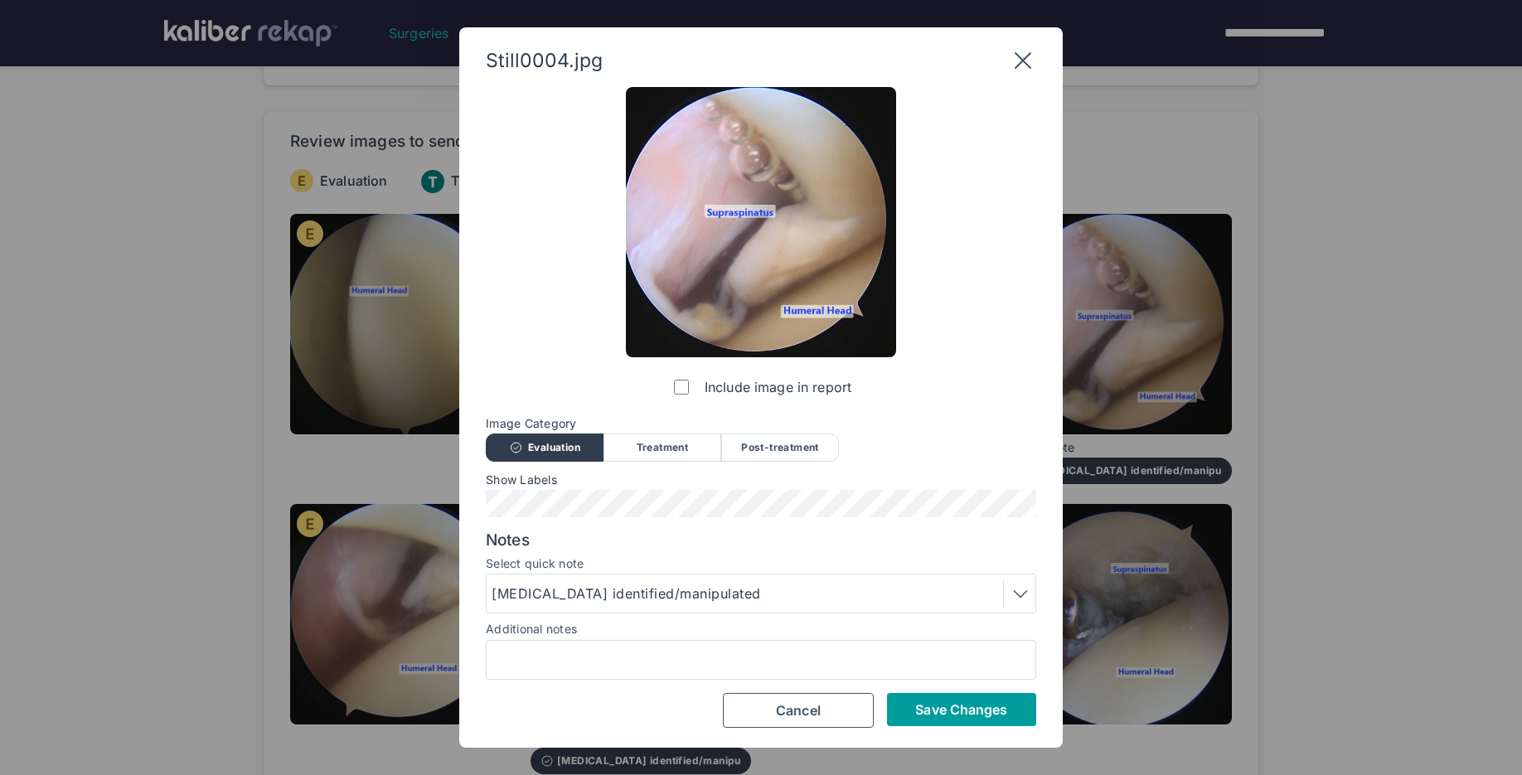
click at [992, 714] on span "Save Changes" at bounding box center [961, 709] width 92 height 17
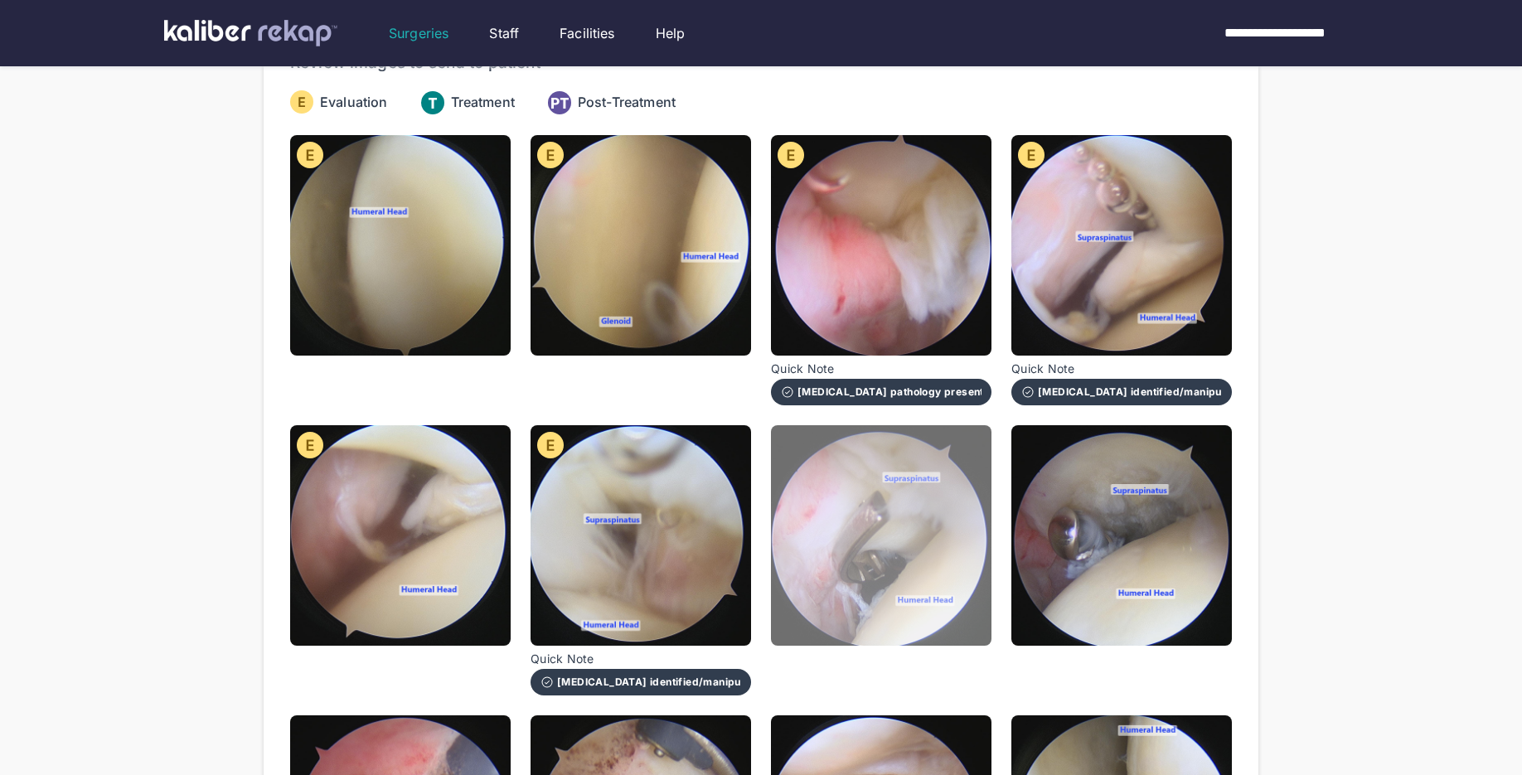
scroll to position [230, 0]
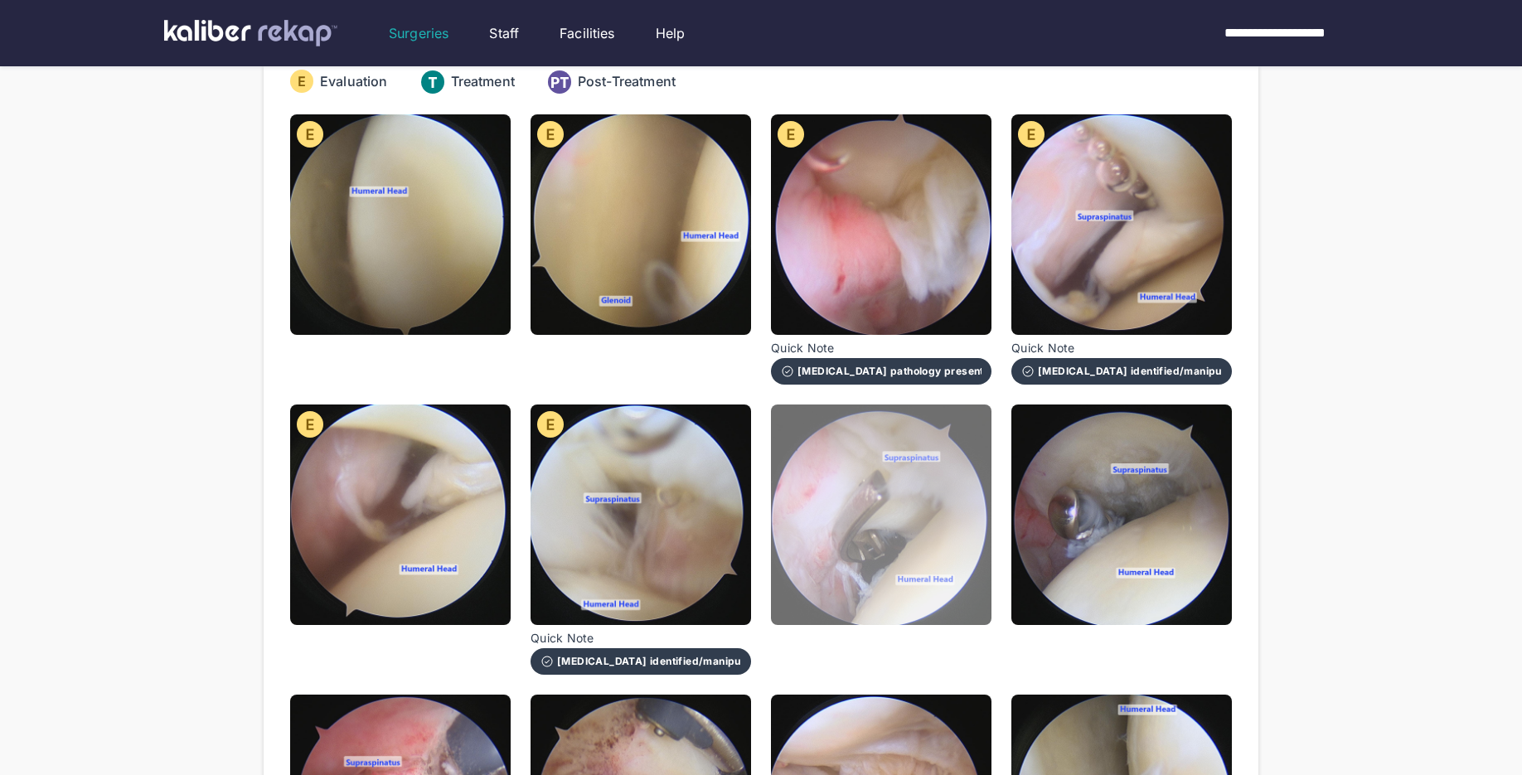
click at [875, 571] on img at bounding box center [881, 514] width 220 height 220
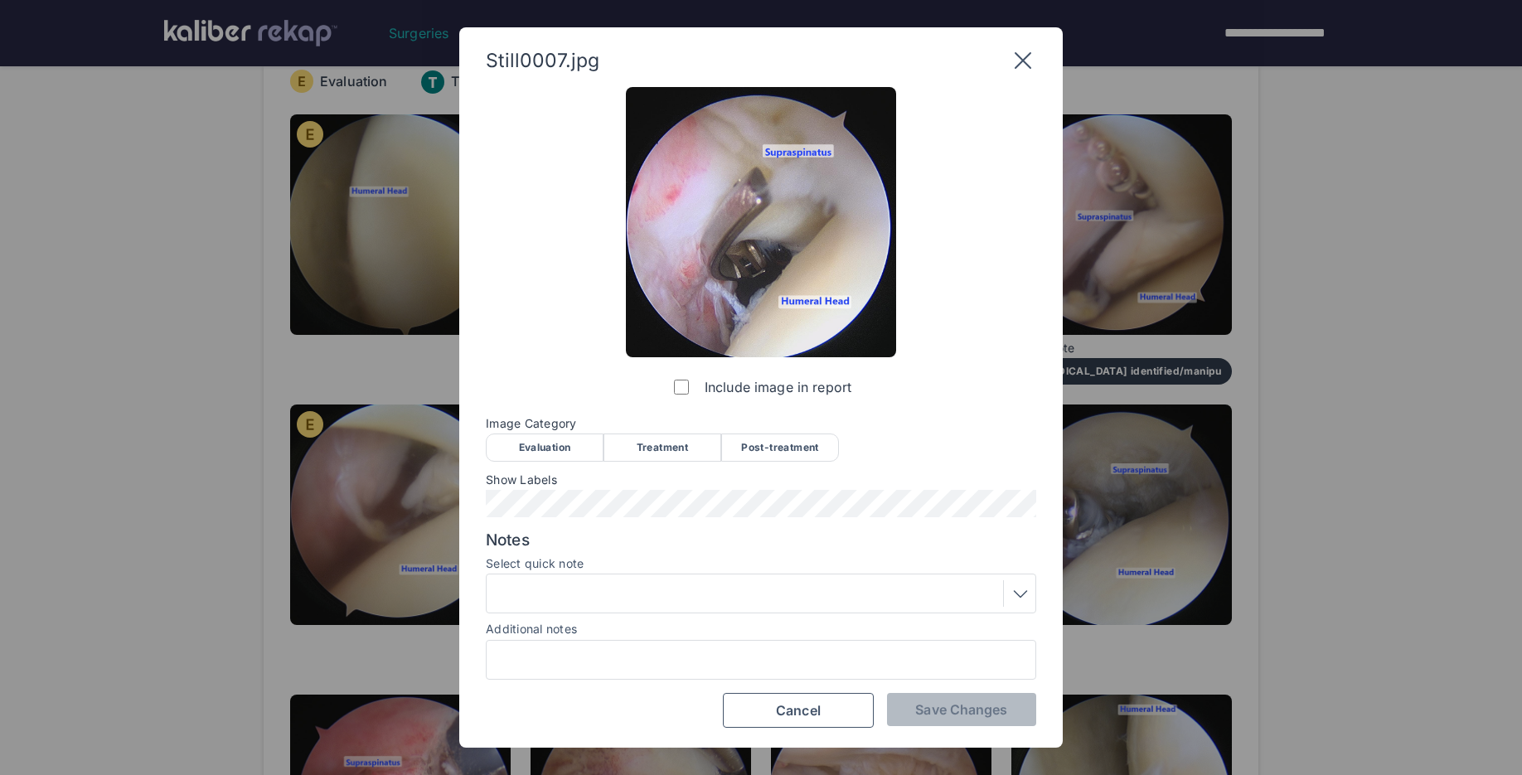
click at [651, 444] on div "Treatment" at bounding box center [662, 447] width 118 height 28
click at [622, 593] on div at bounding box center [760, 593] width 539 height 27
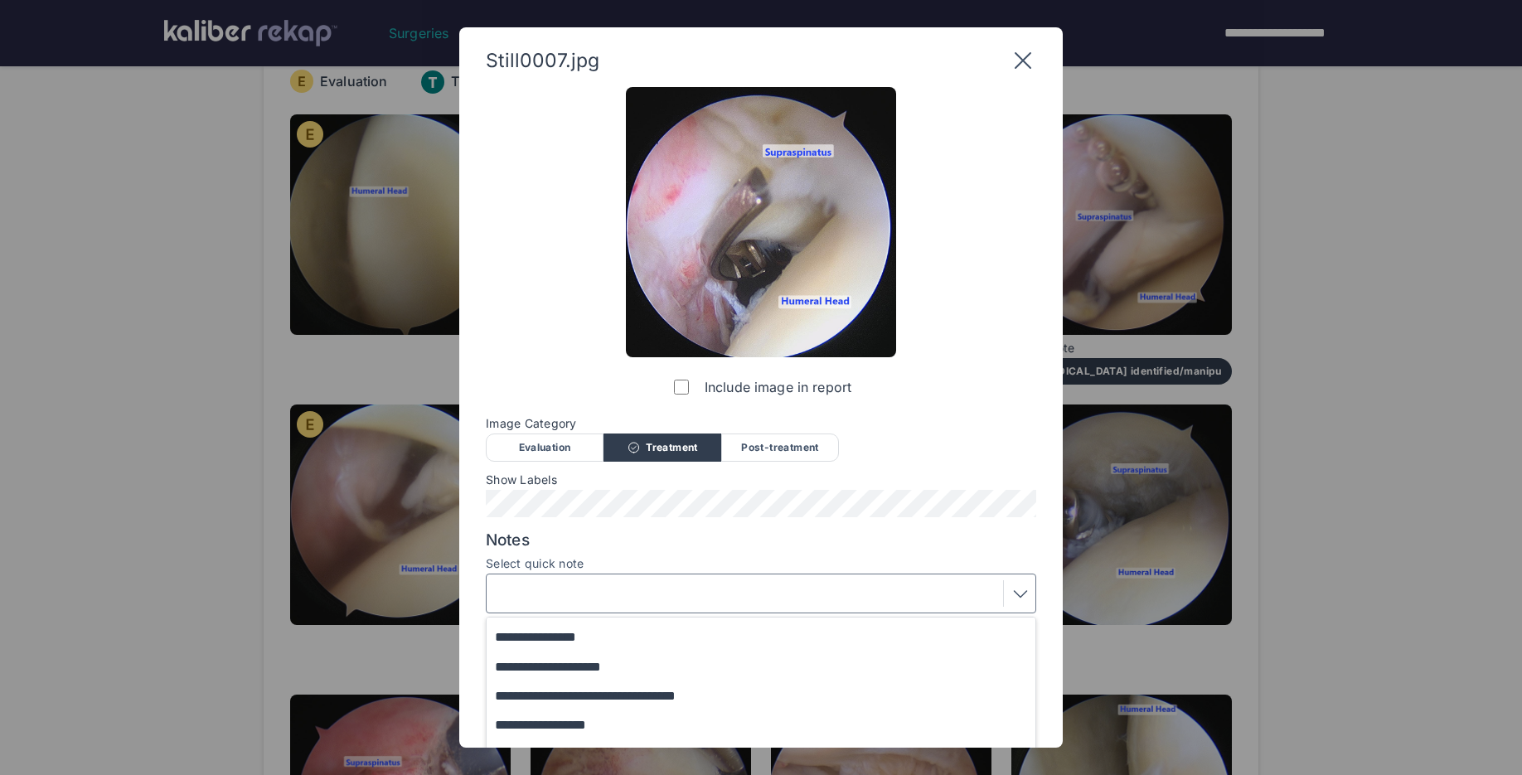
scroll to position [148, 0]
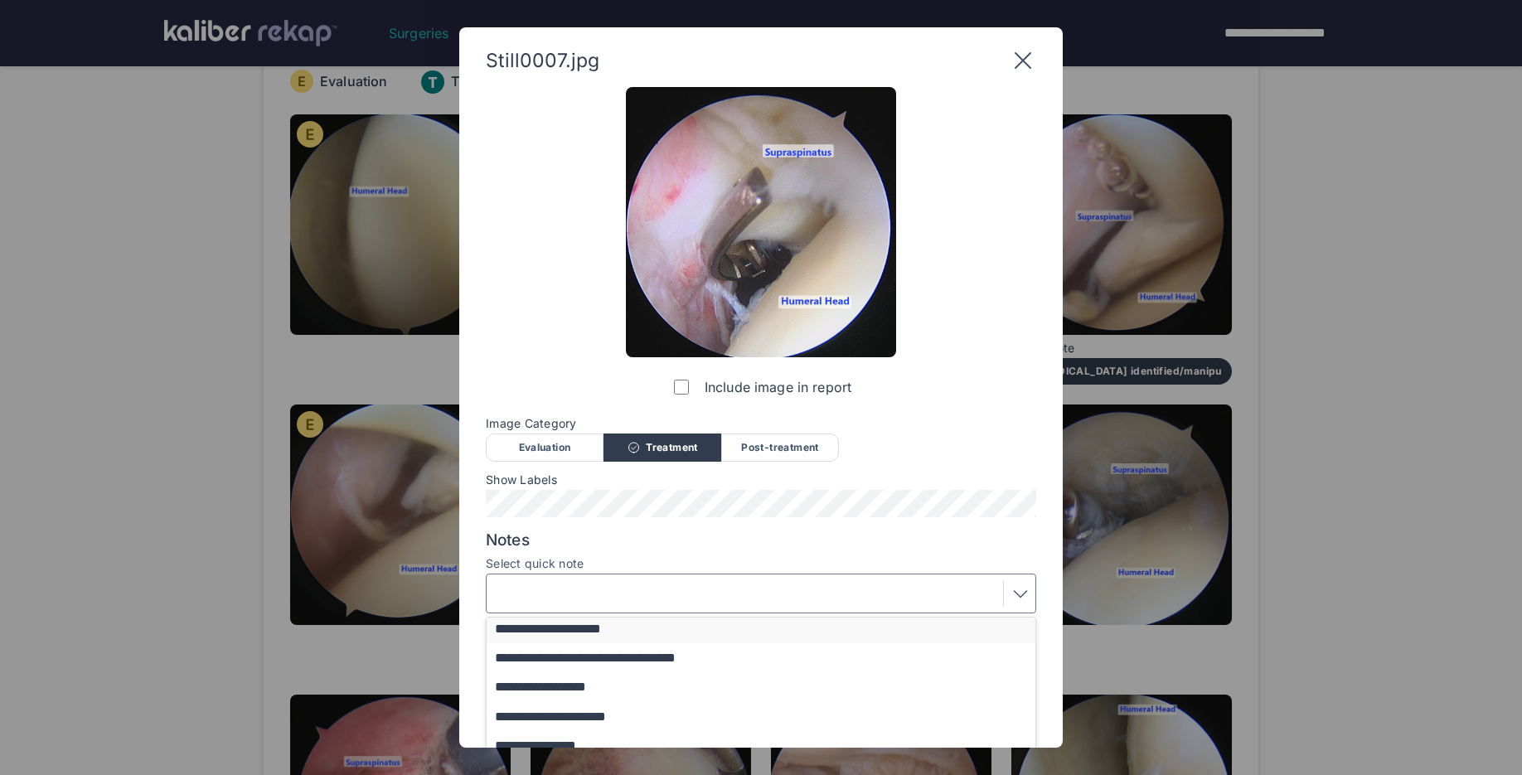
click at [622, 633] on button "**********" at bounding box center [769, 627] width 564 height 29
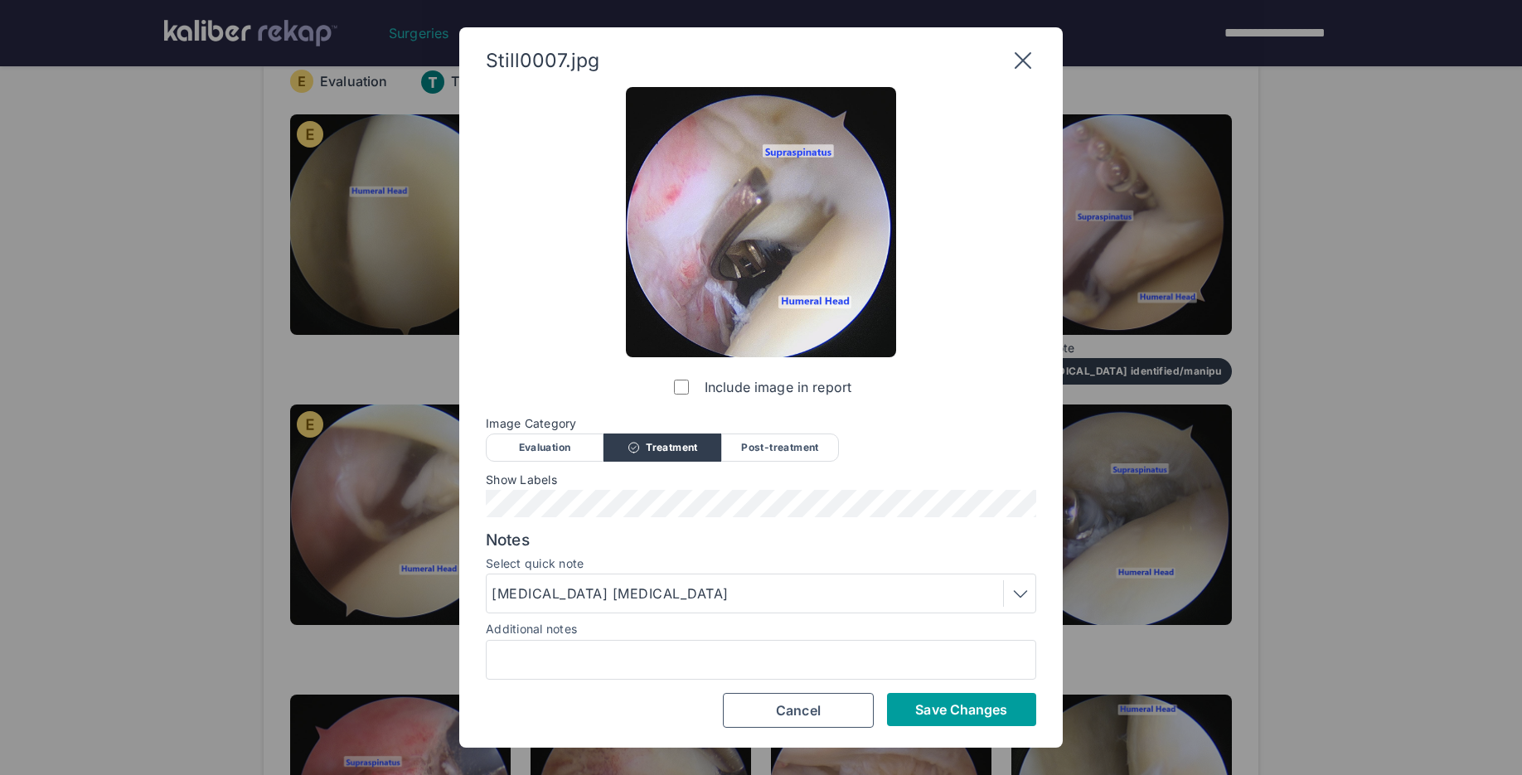
click at [1005, 717] on span "Save Changes" at bounding box center [961, 709] width 92 height 17
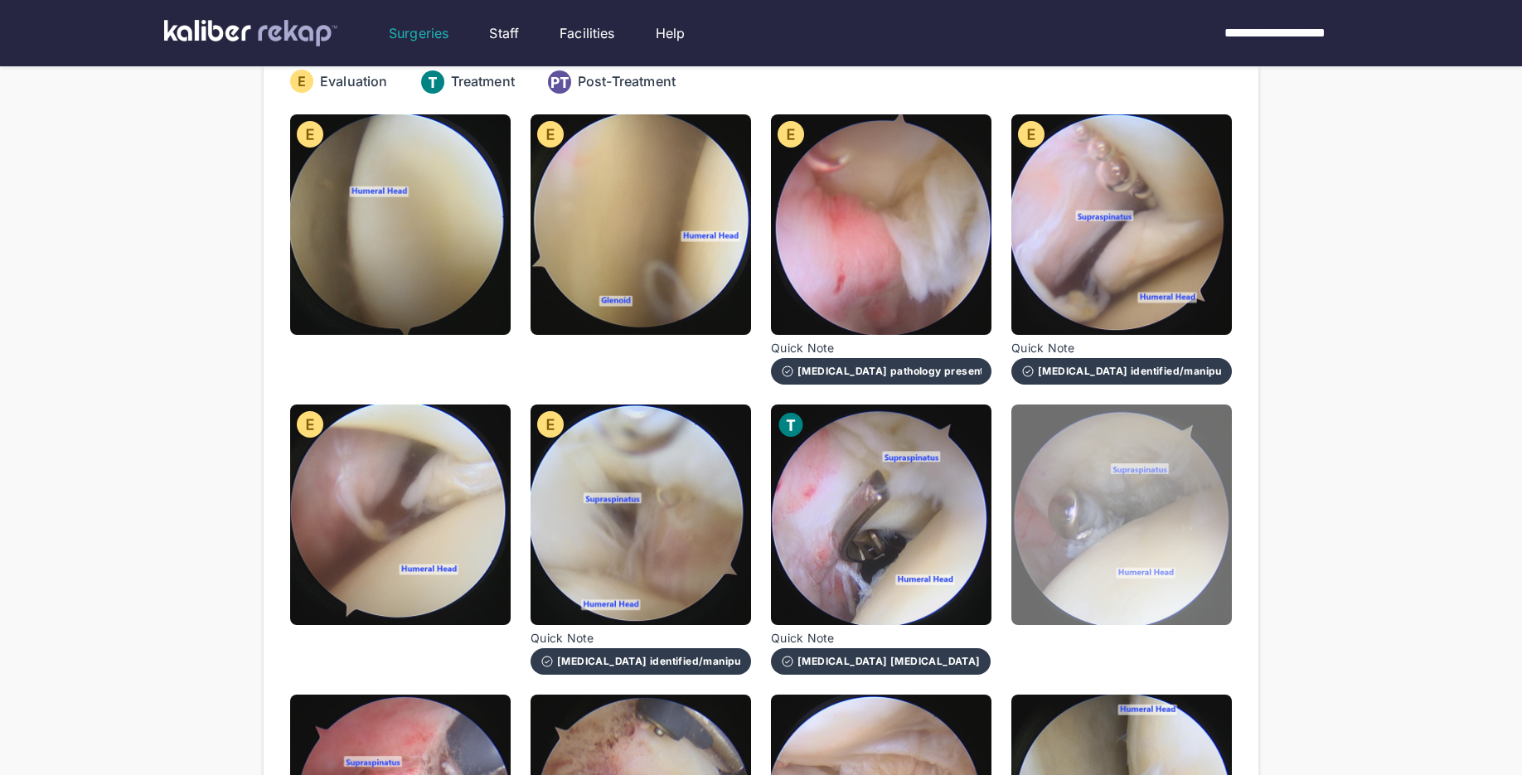
click at [1107, 550] on img at bounding box center [1121, 514] width 220 height 220
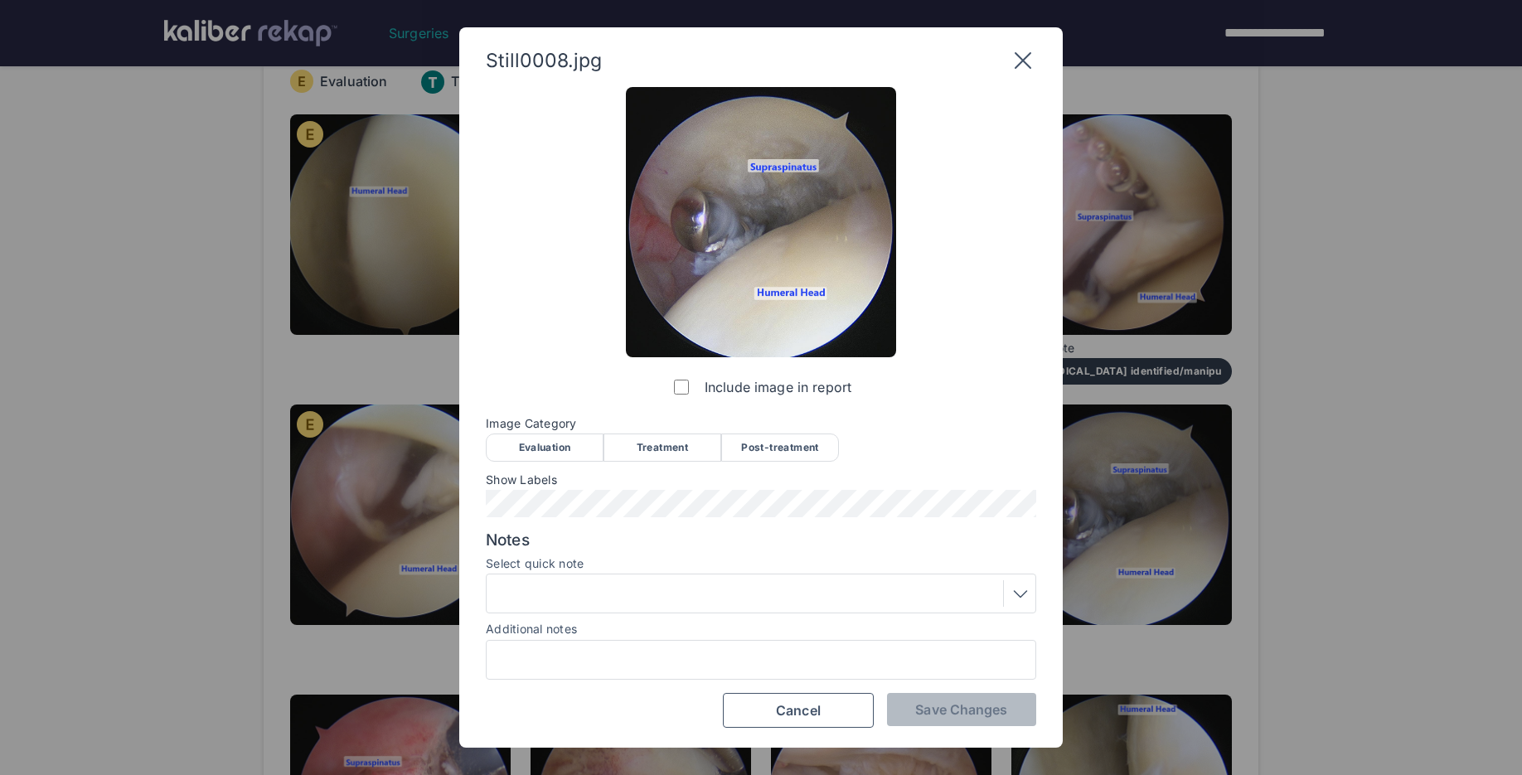
click at [637, 445] on div "Treatment" at bounding box center [662, 447] width 118 height 28
click at [641, 588] on div at bounding box center [760, 593] width 539 height 27
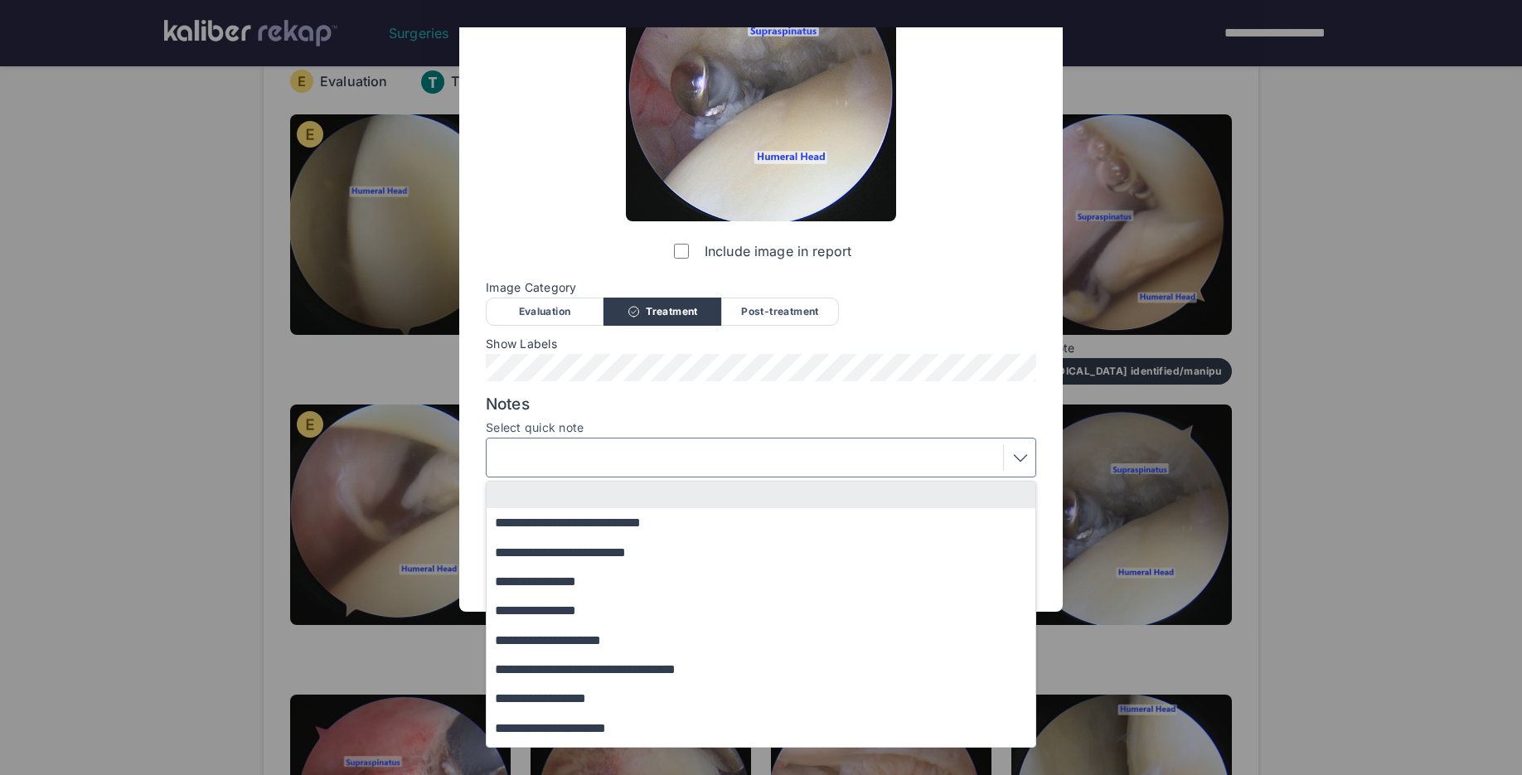
scroll to position [201, 0]
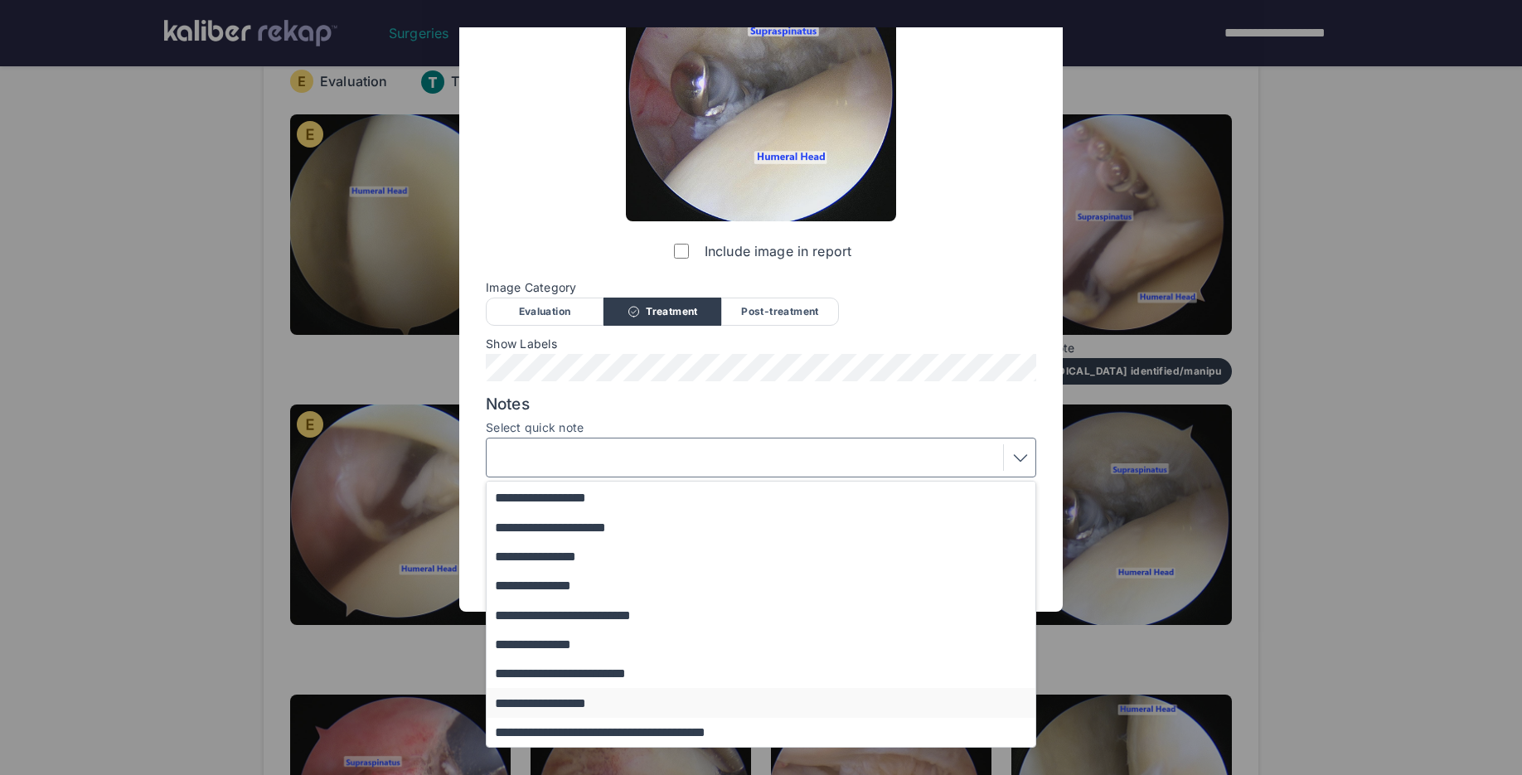
click at [582, 706] on button "**********" at bounding box center [769, 702] width 564 height 29
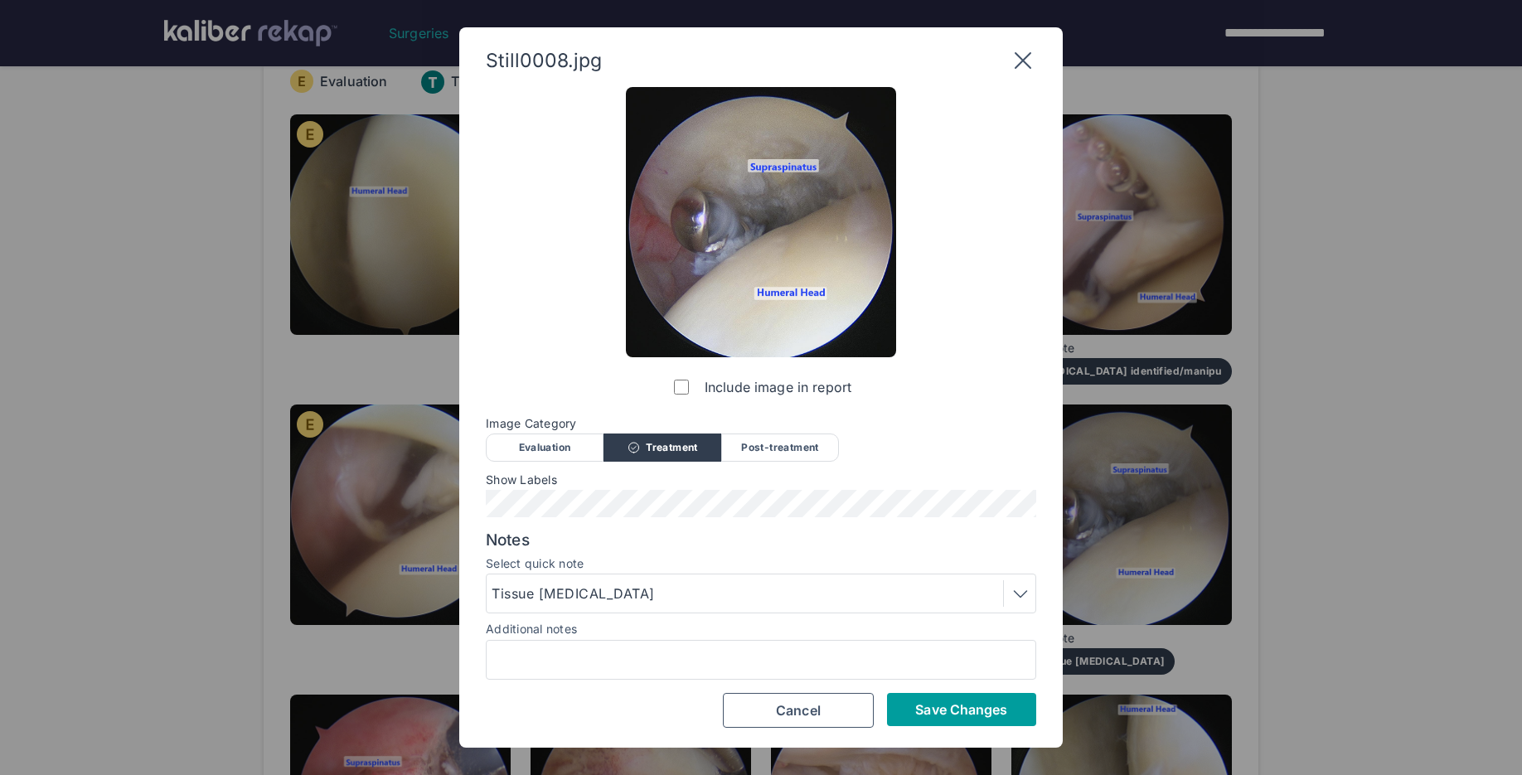
scroll to position [0, 0]
click at [984, 716] on span "Save Changes" at bounding box center [961, 709] width 92 height 17
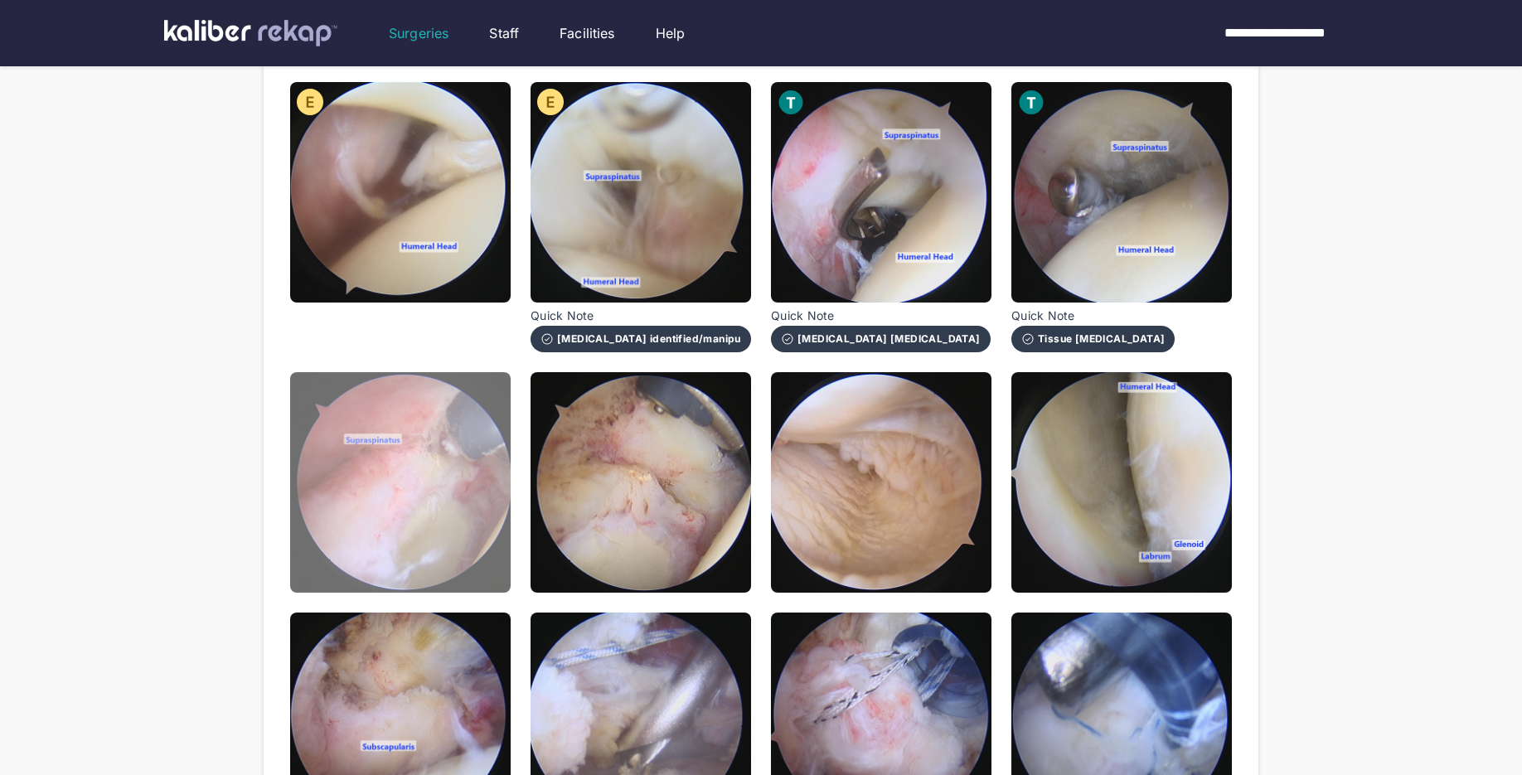
scroll to position [578, 0]
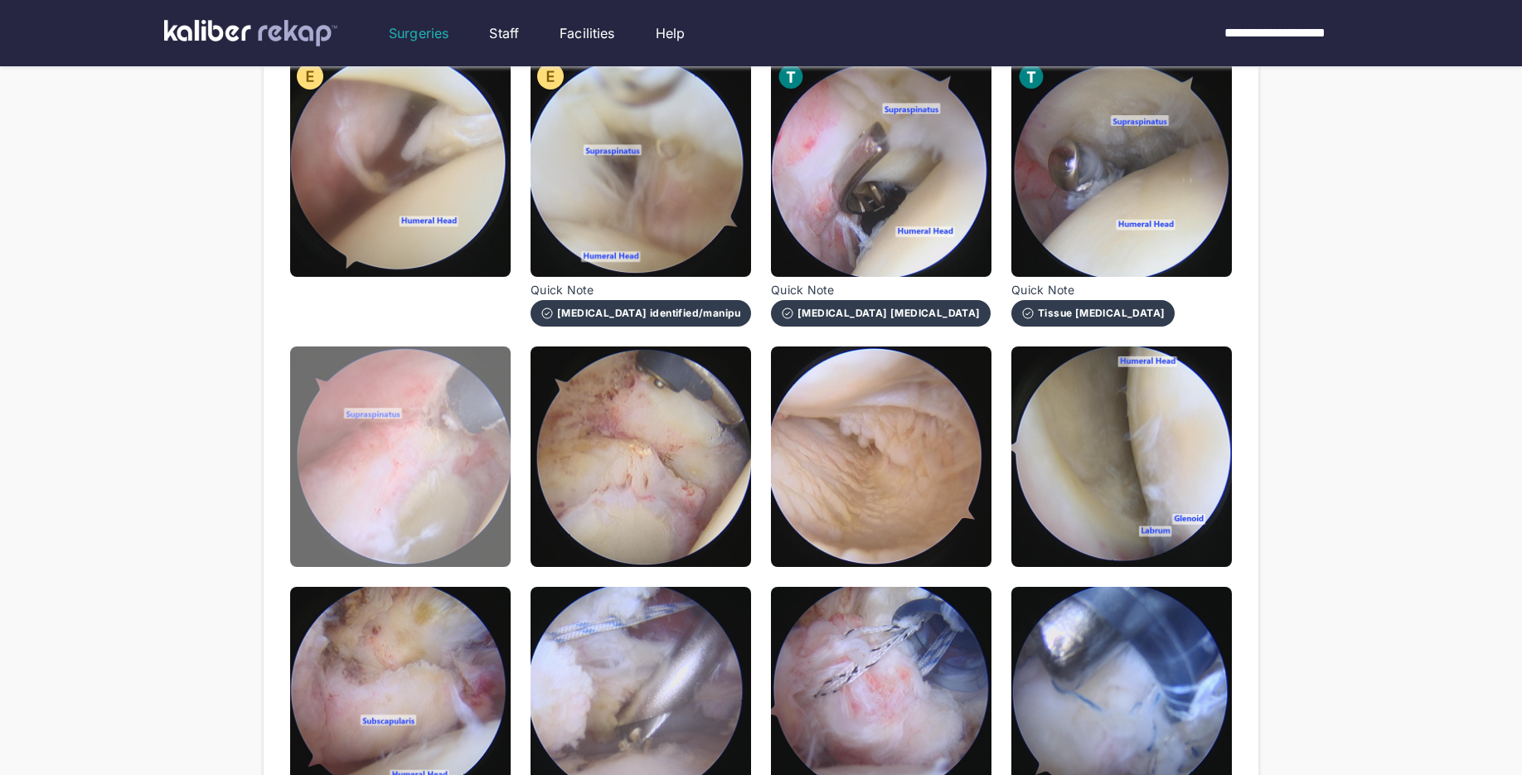
click at [476, 486] on img at bounding box center [400, 456] width 220 height 220
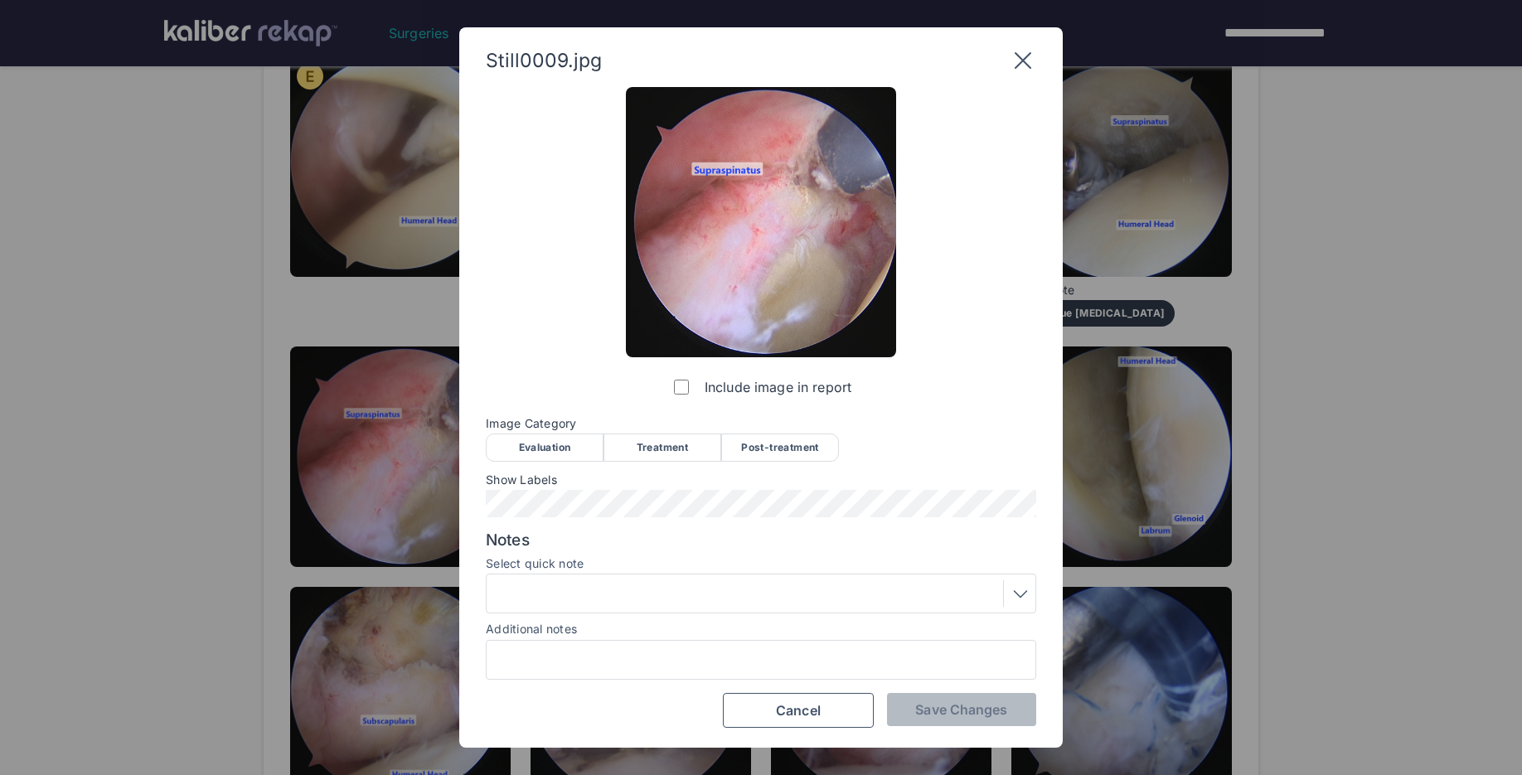
click at [682, 448] on div "Treatment" at bounding box center [662, 447] width 118 height 28
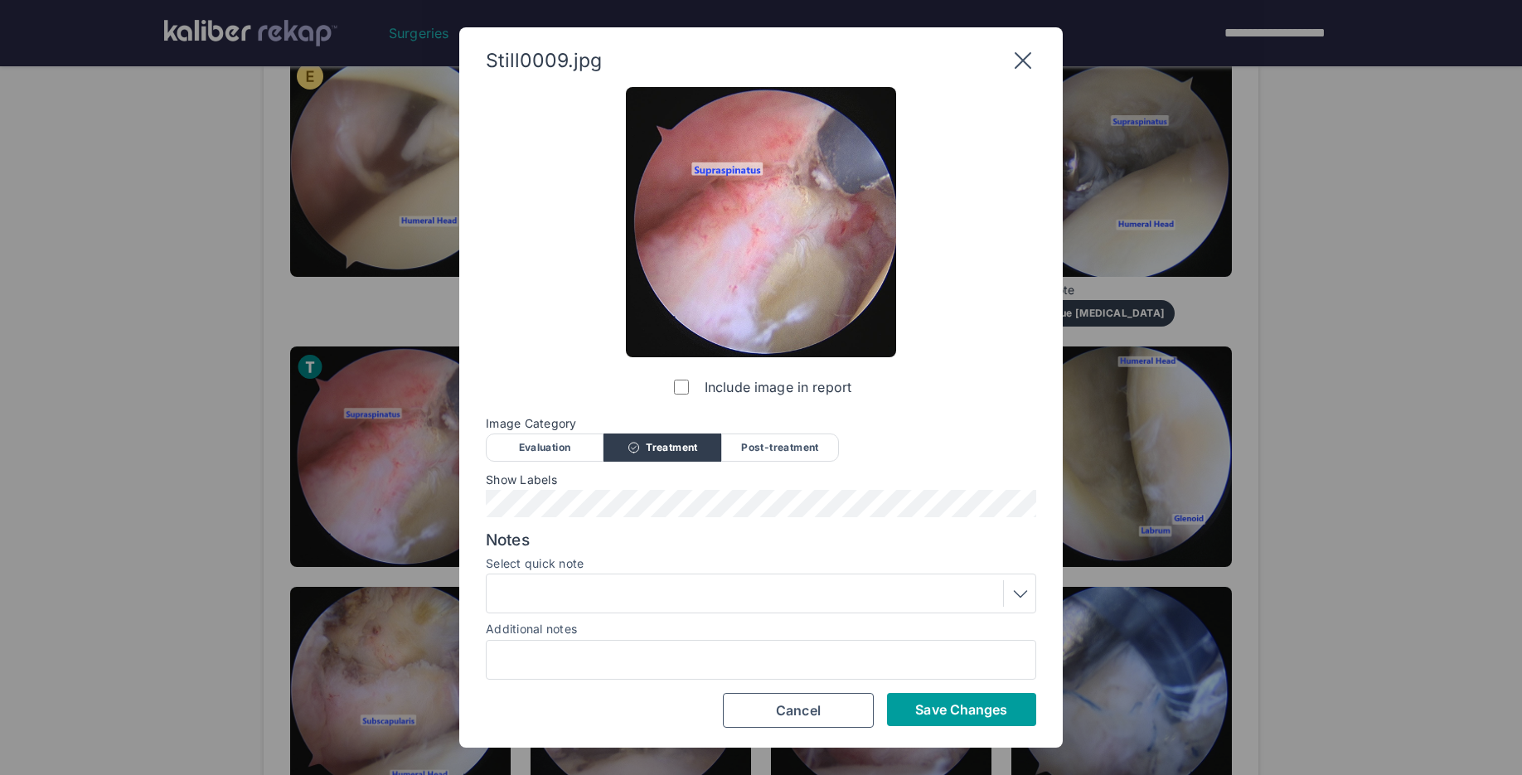
click at [913, 705] on button "Save Changes" at bounding box center [961, 709] width 149 height 33
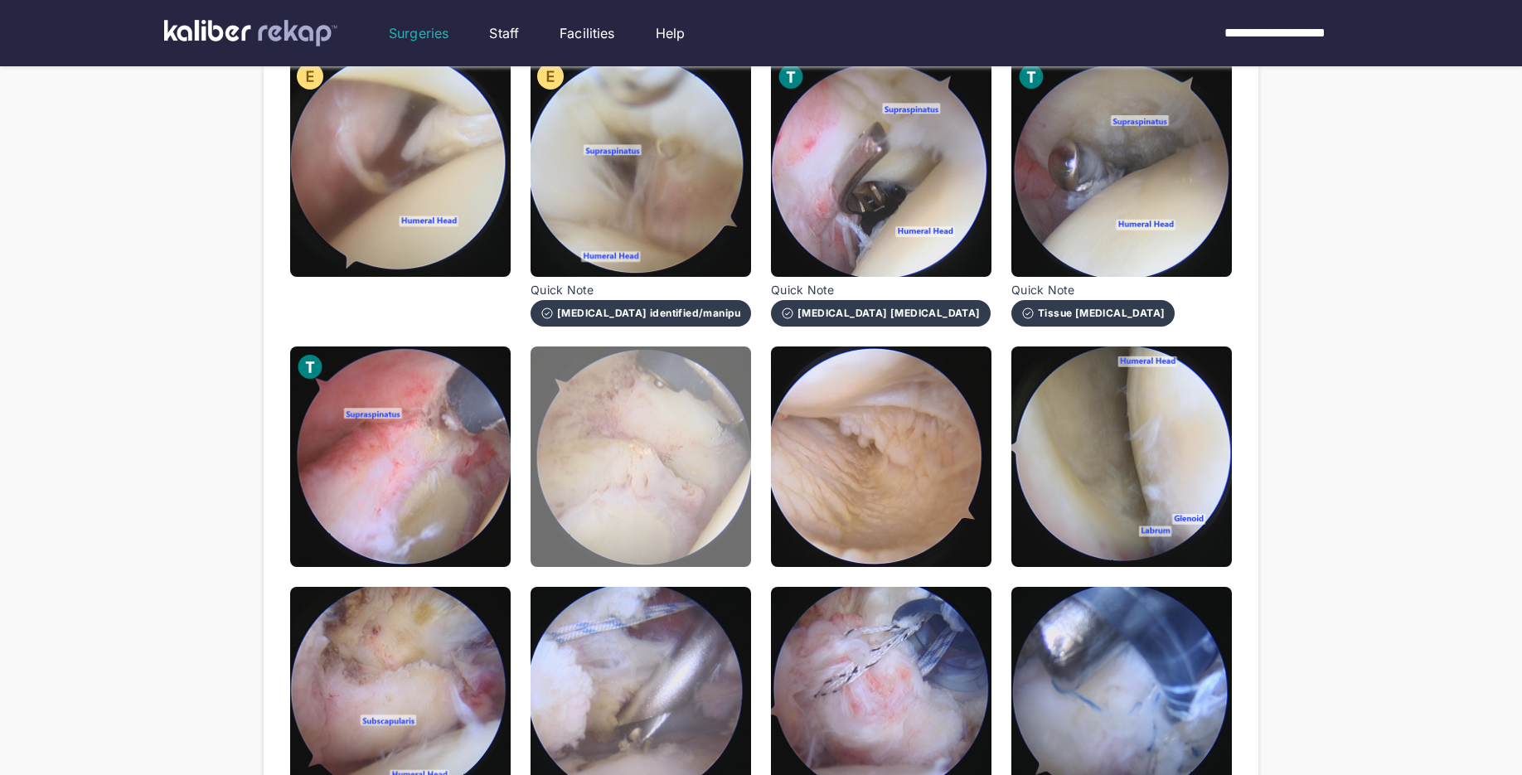
click at [713, 516] on img at bounding box center [640, 456] width 220 height 220
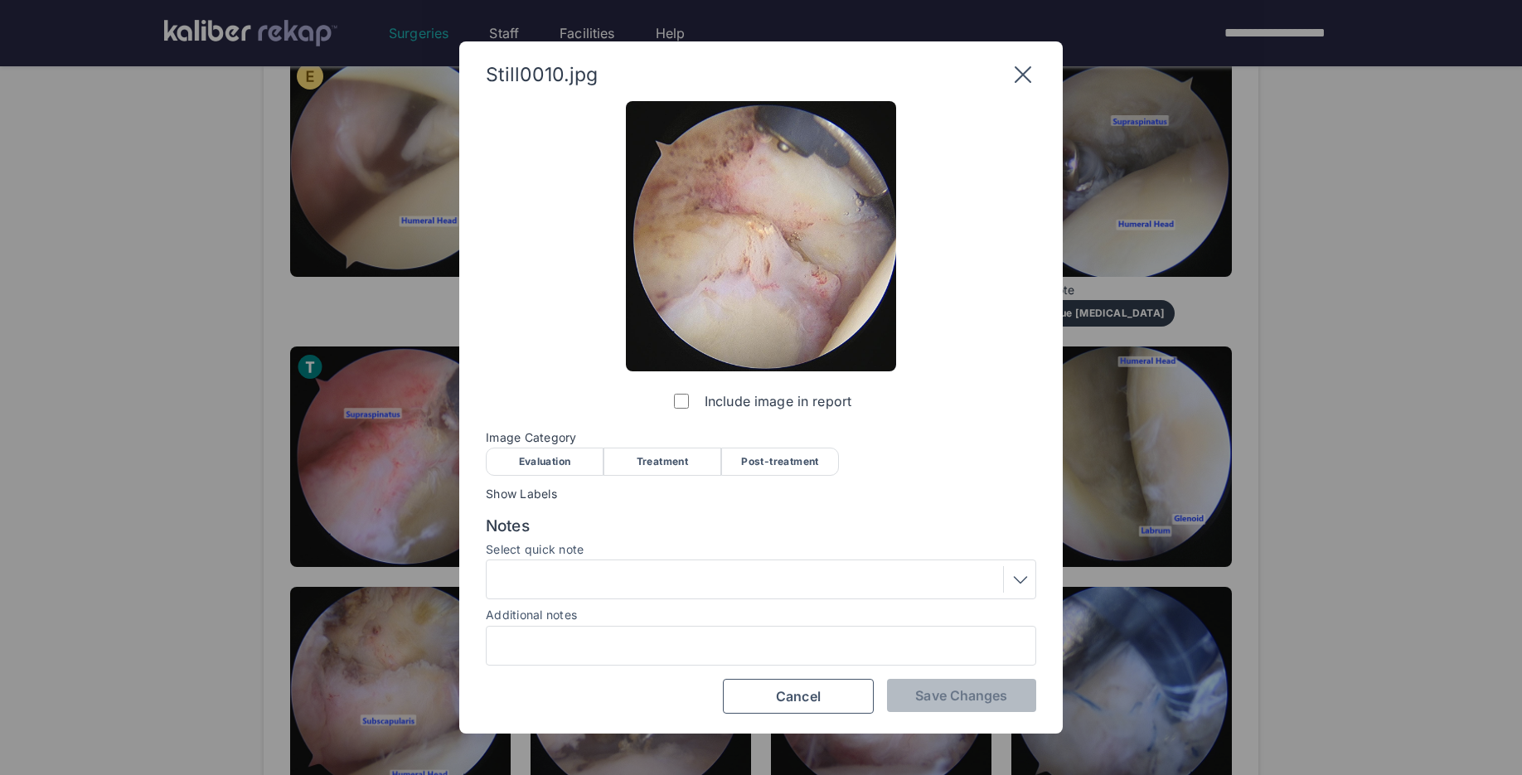
click at [774, 459] on div "Post-treatment" at bounding box center [780, 462] width 118 height 28
click at [620, 616] on div "Additional notes" at bounding box center [761, 614] width 550 height 17
click at [651, 586] on div at bounding box center [760, 579] width 539 height 27
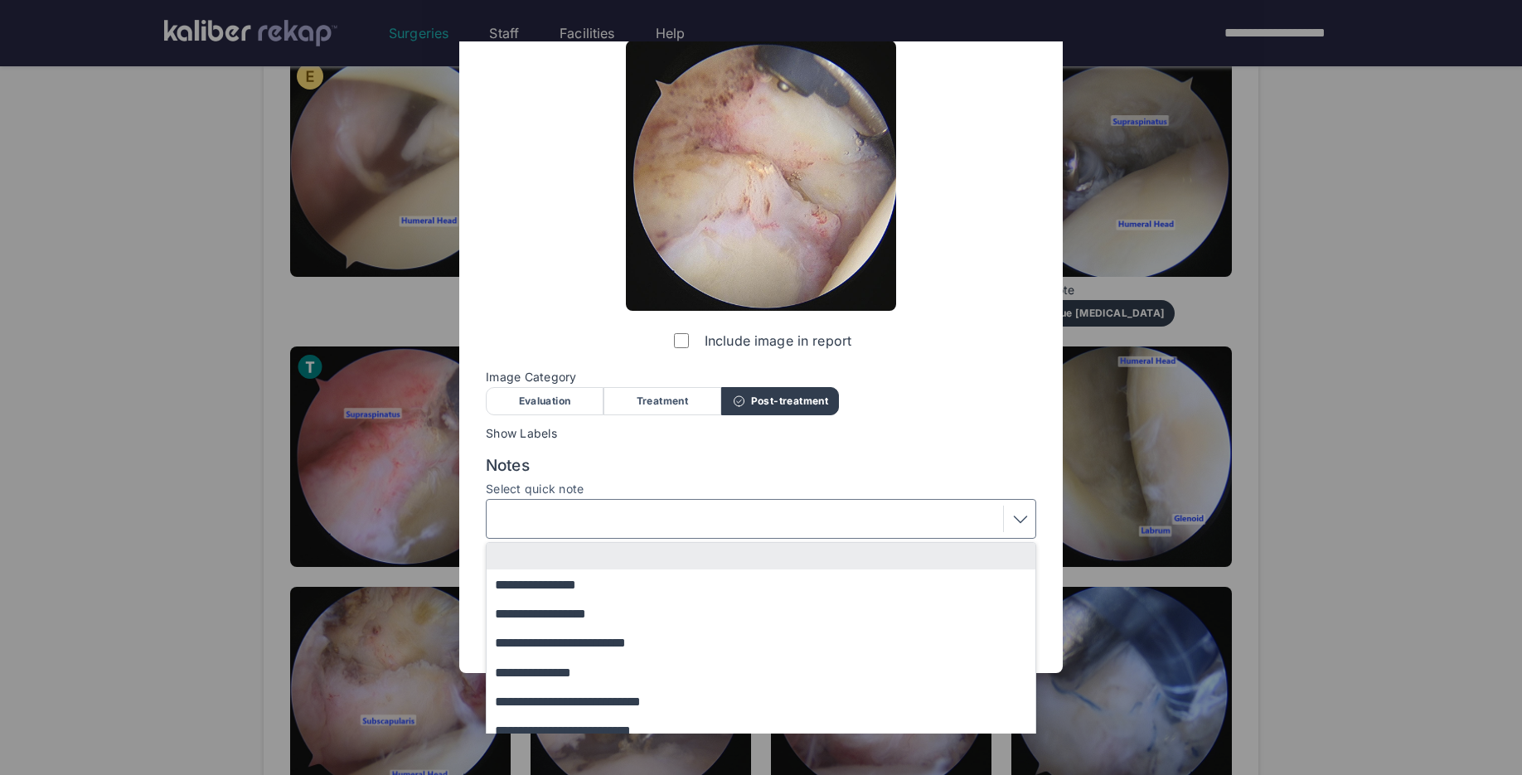
scroll to position [68, 0]
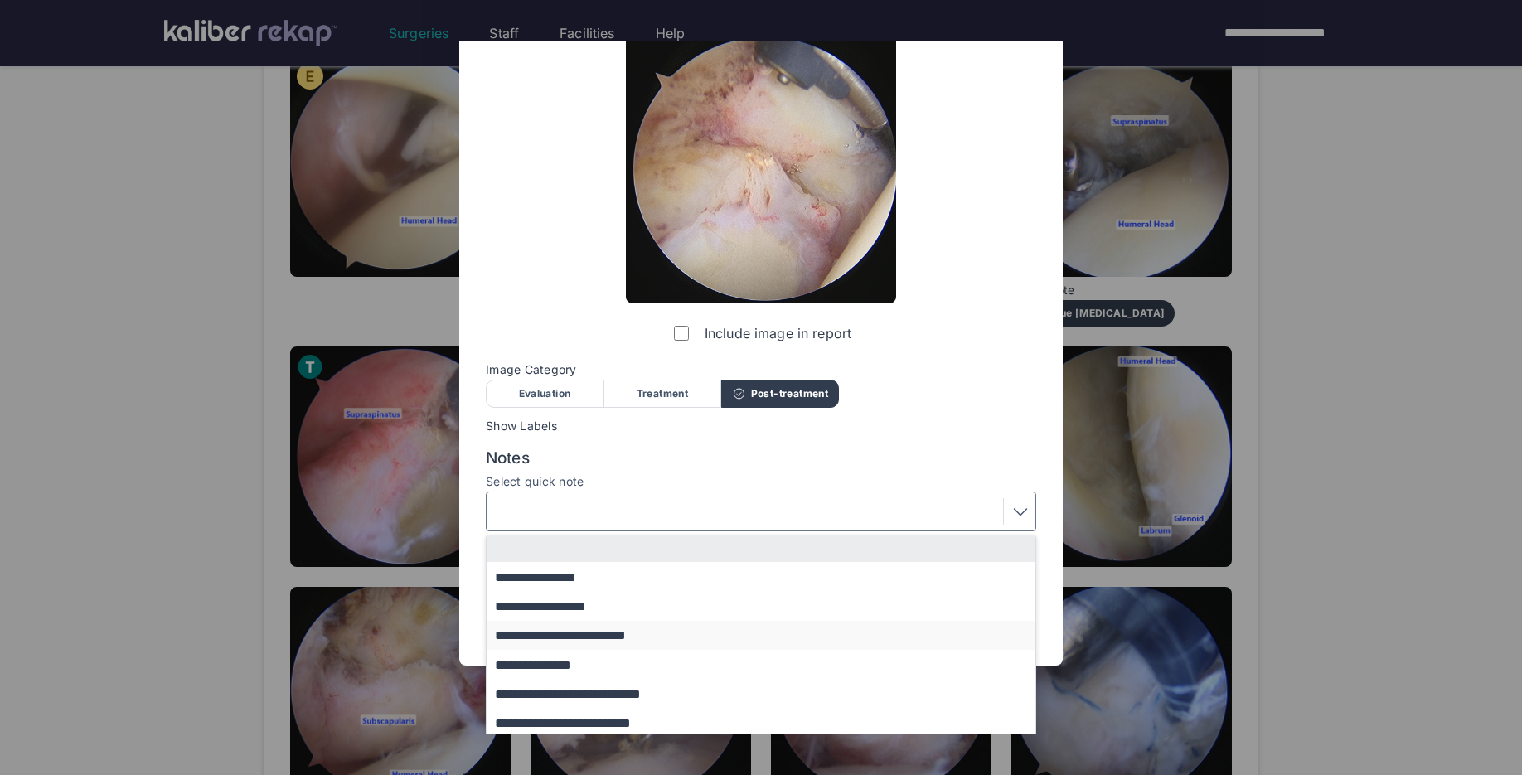
click at [628, 627] on button "**********" at bounding box center [769, 635] width 564 height 29
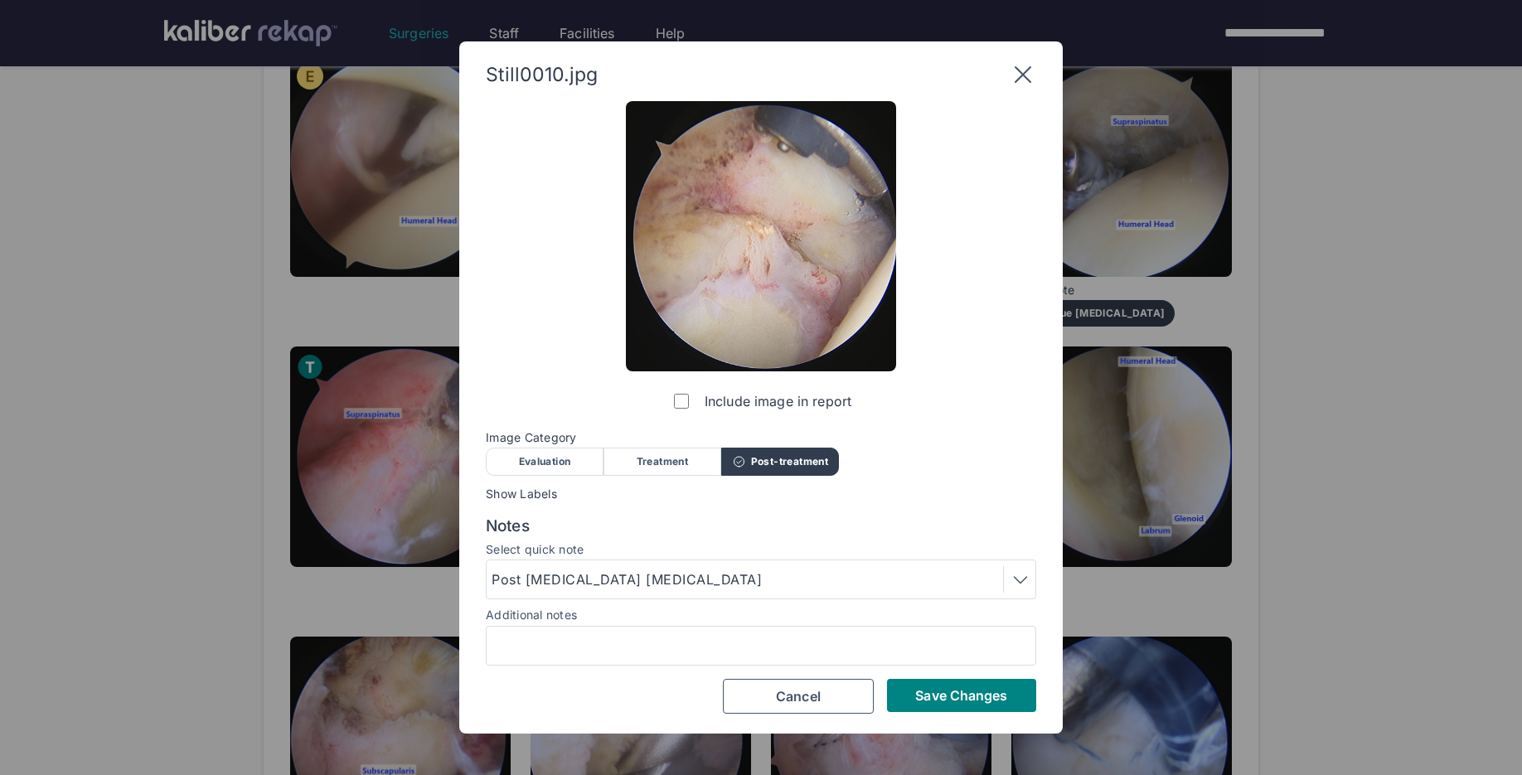
scroll to position [0, 0]
click at [987, 695] on span "Save Changes" at bounding box center [961, 695] width 92 height 17
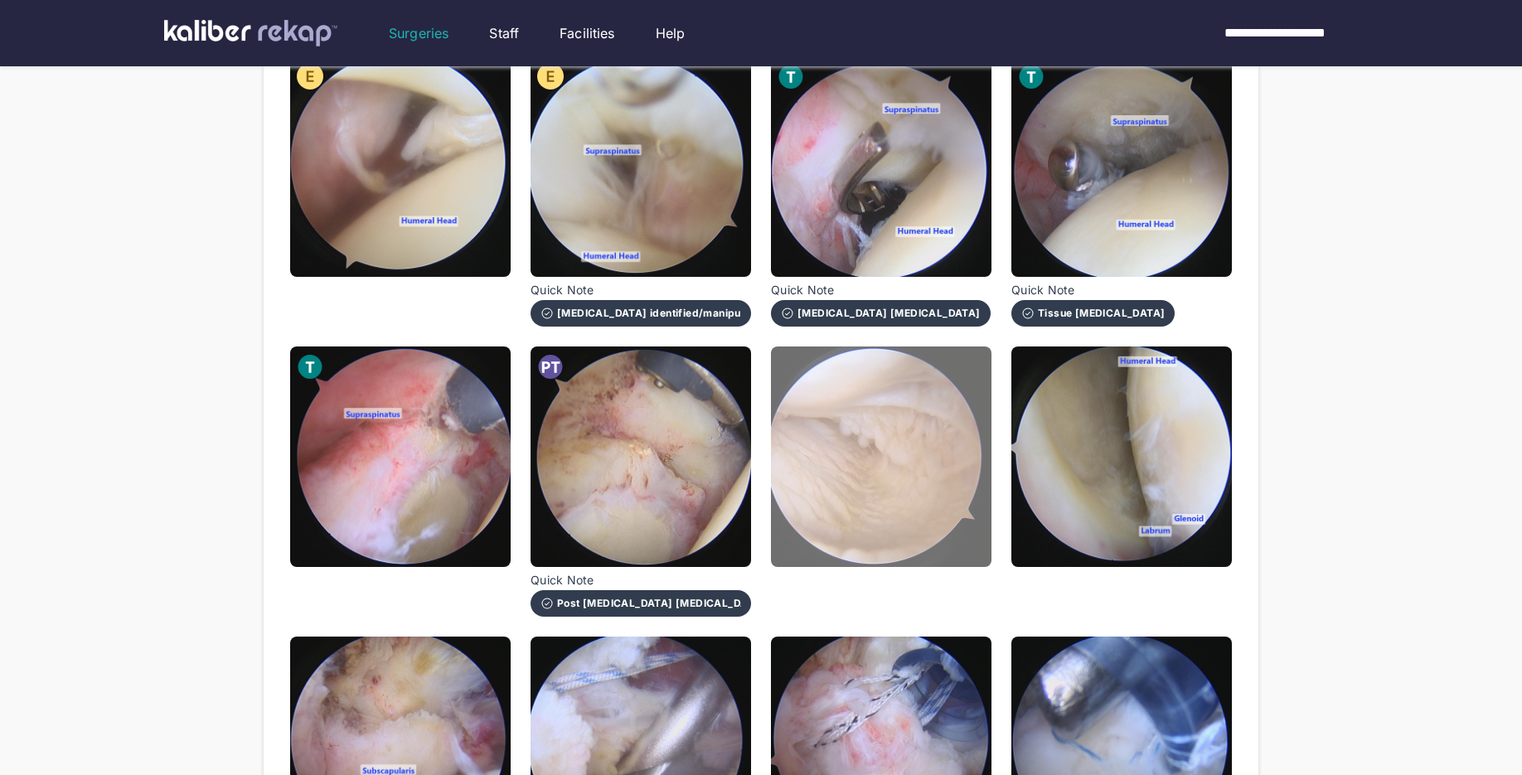
click at [903, 515] on img at bounding box center [881, 456] width 220 height 220
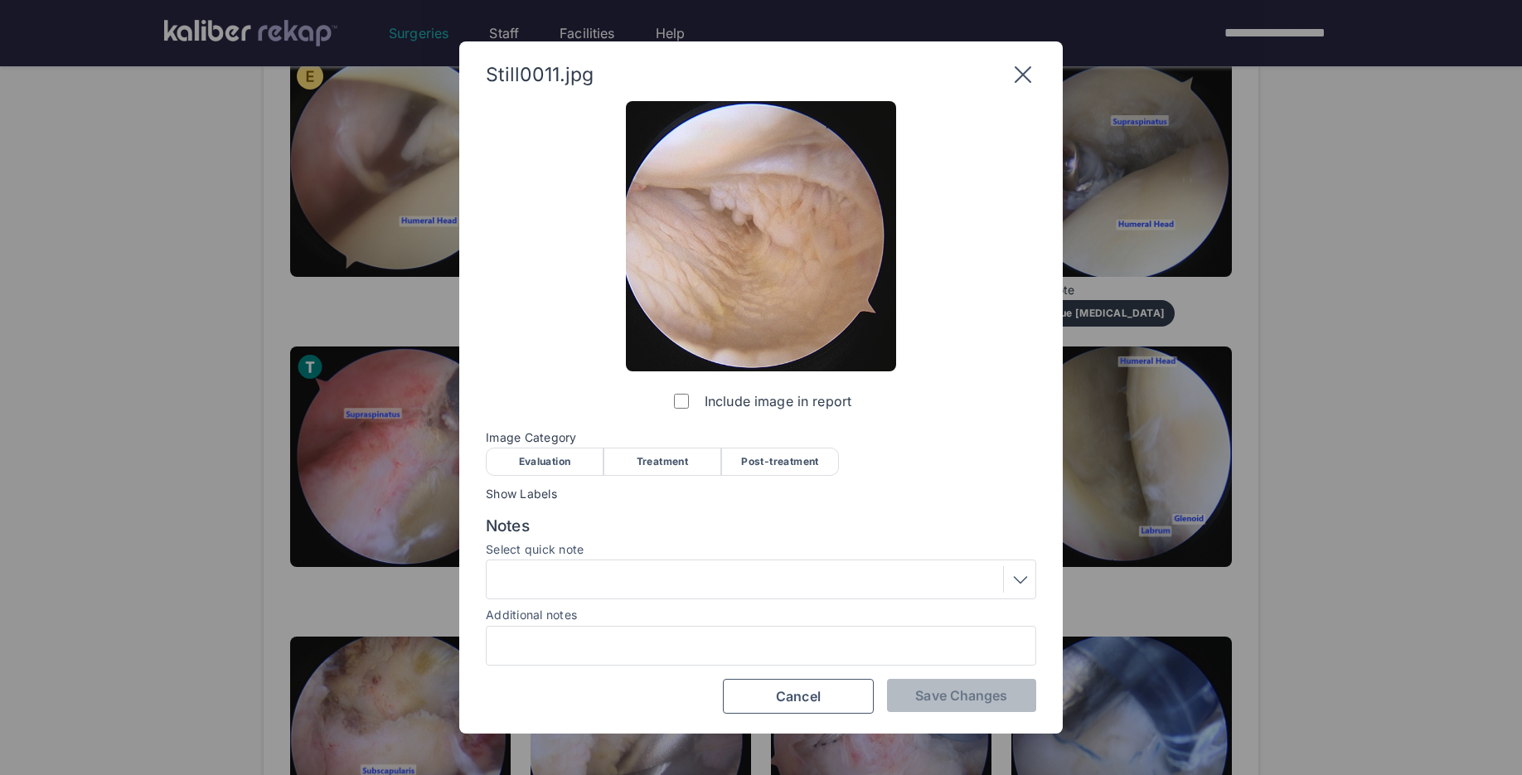
click at [550, 467] on div "Evaluation" at bounding box center [545, 462] width 118 height 28
click at [550, 568] on div at bounding box center [760, 579] width 539 height 27
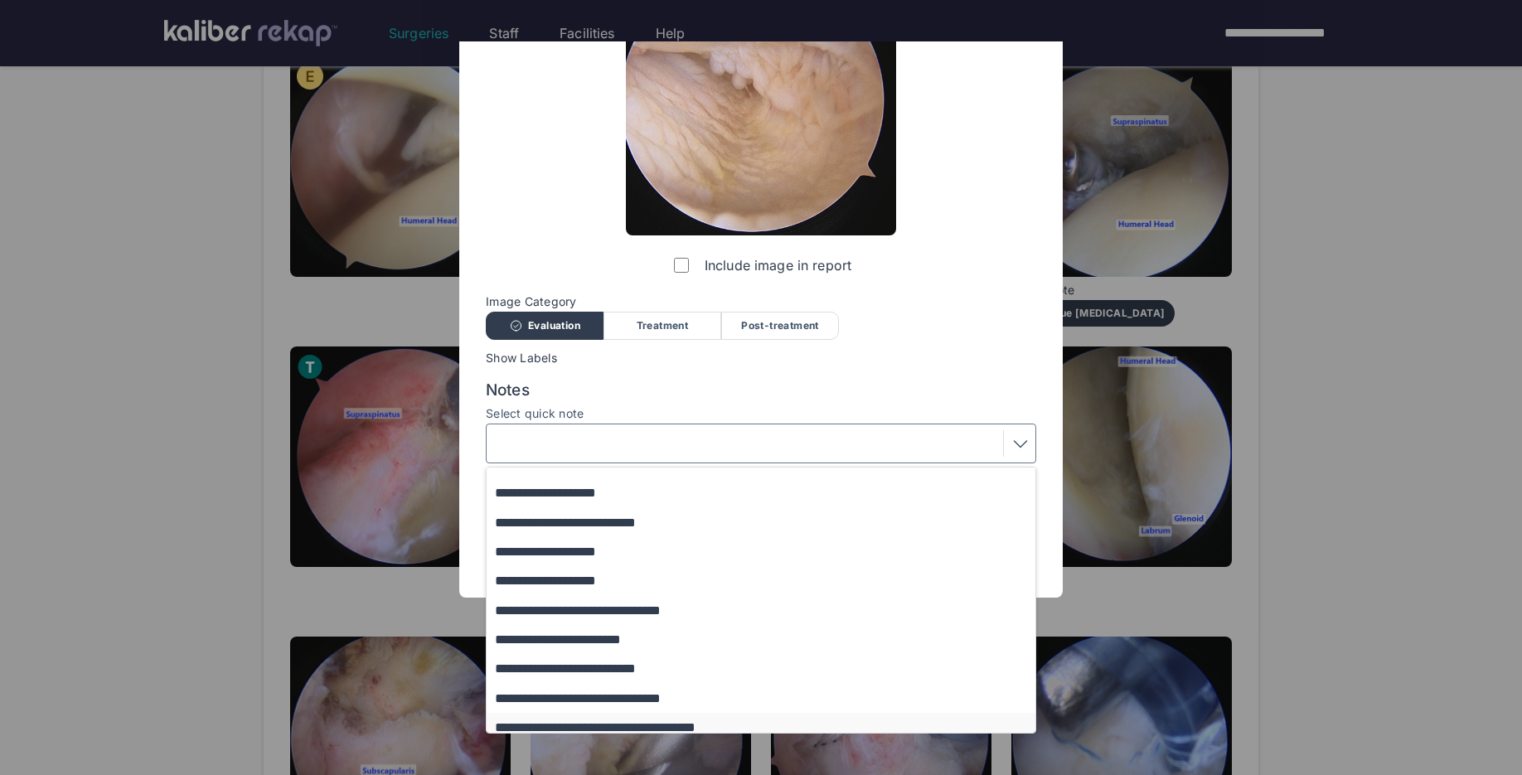
scroll to position [162, 0]
click at [588, 666] on button "**********" at bounding box center [769, 669] width 564 height 29
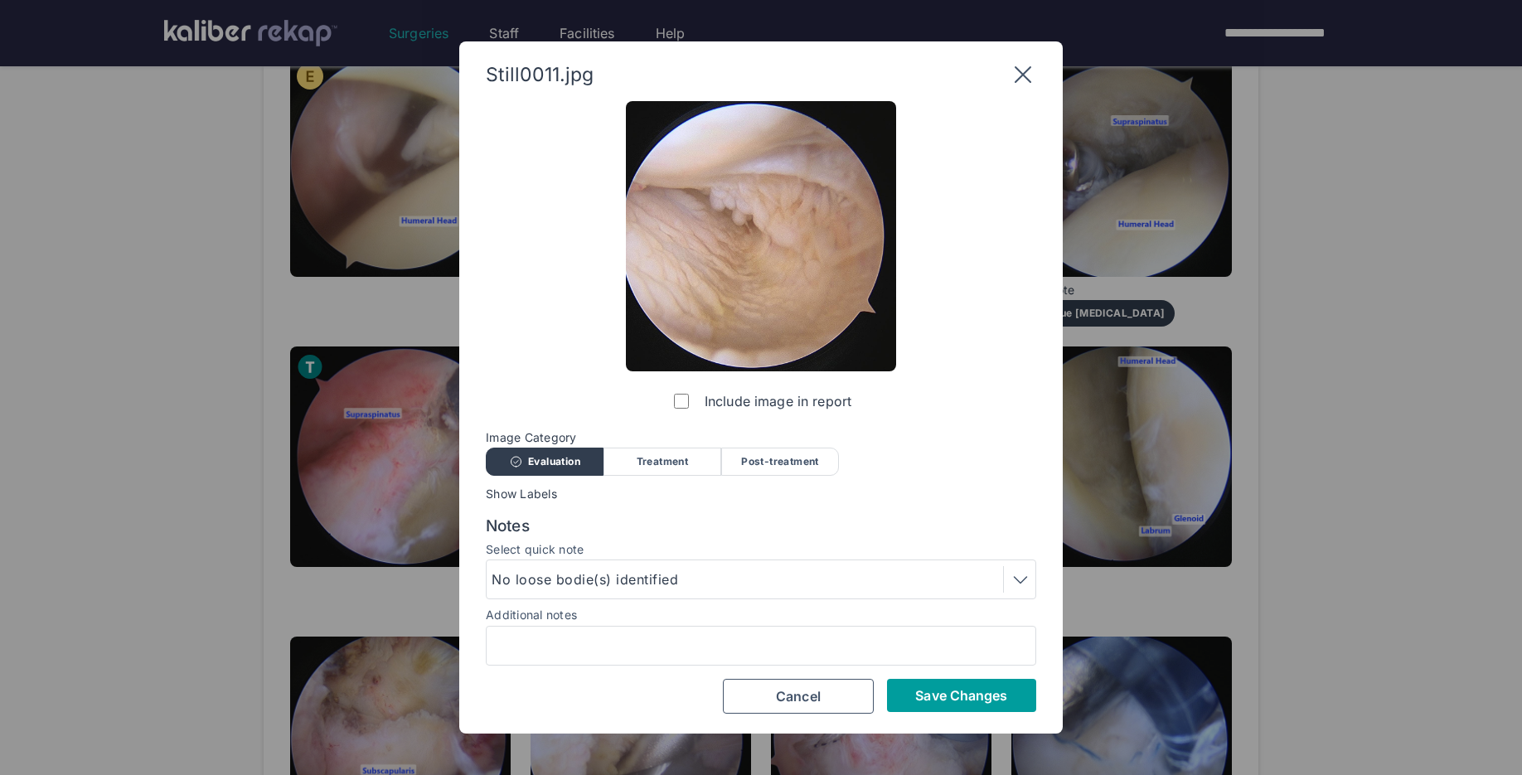
scroll to position [0, 0]
click at [1010, 695] on button "Save Changes" at bounding box center [961, 695] width 149 height 33
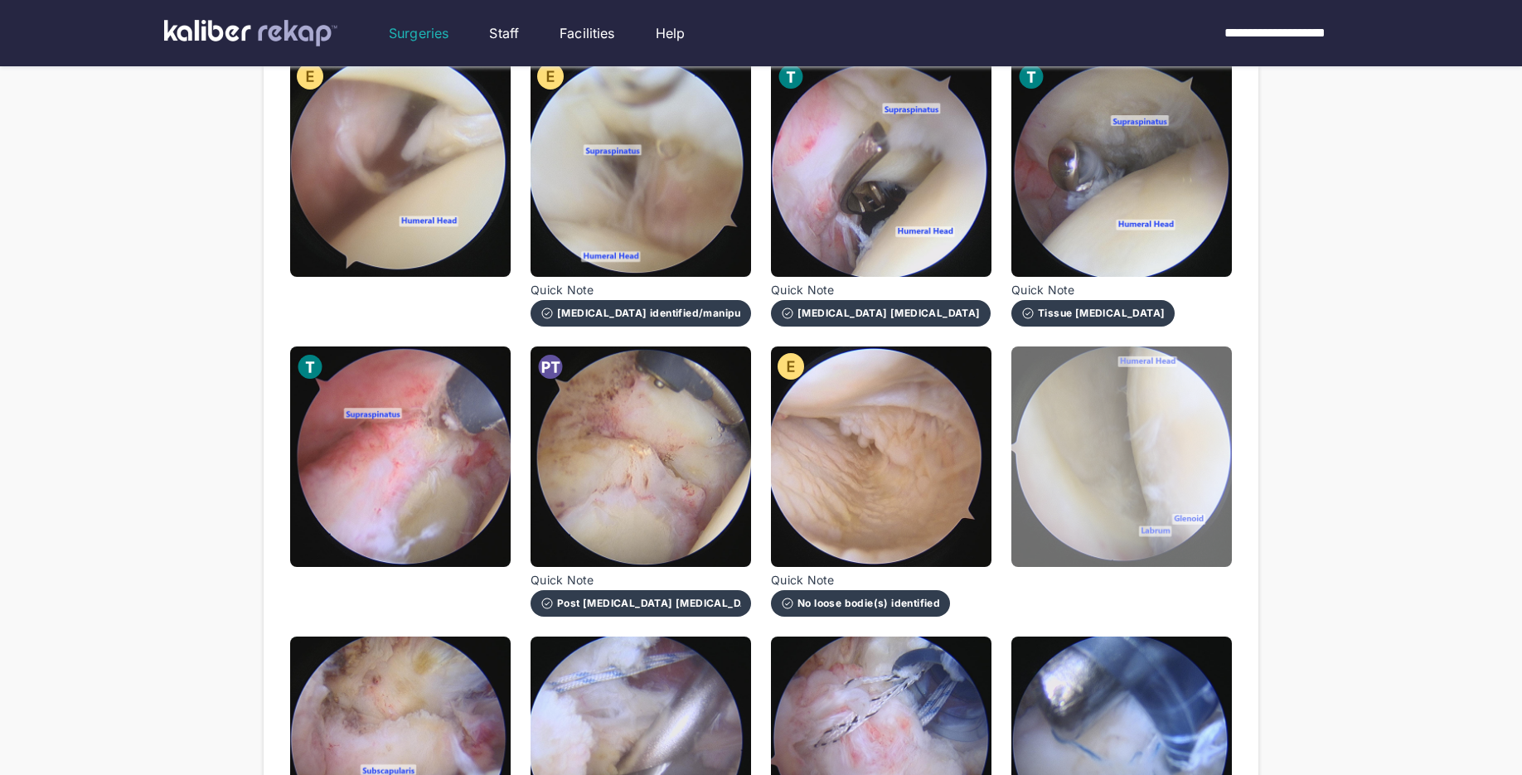
click at [1084, 491] on img at bounding box center [1121, 456] width 220 height 220
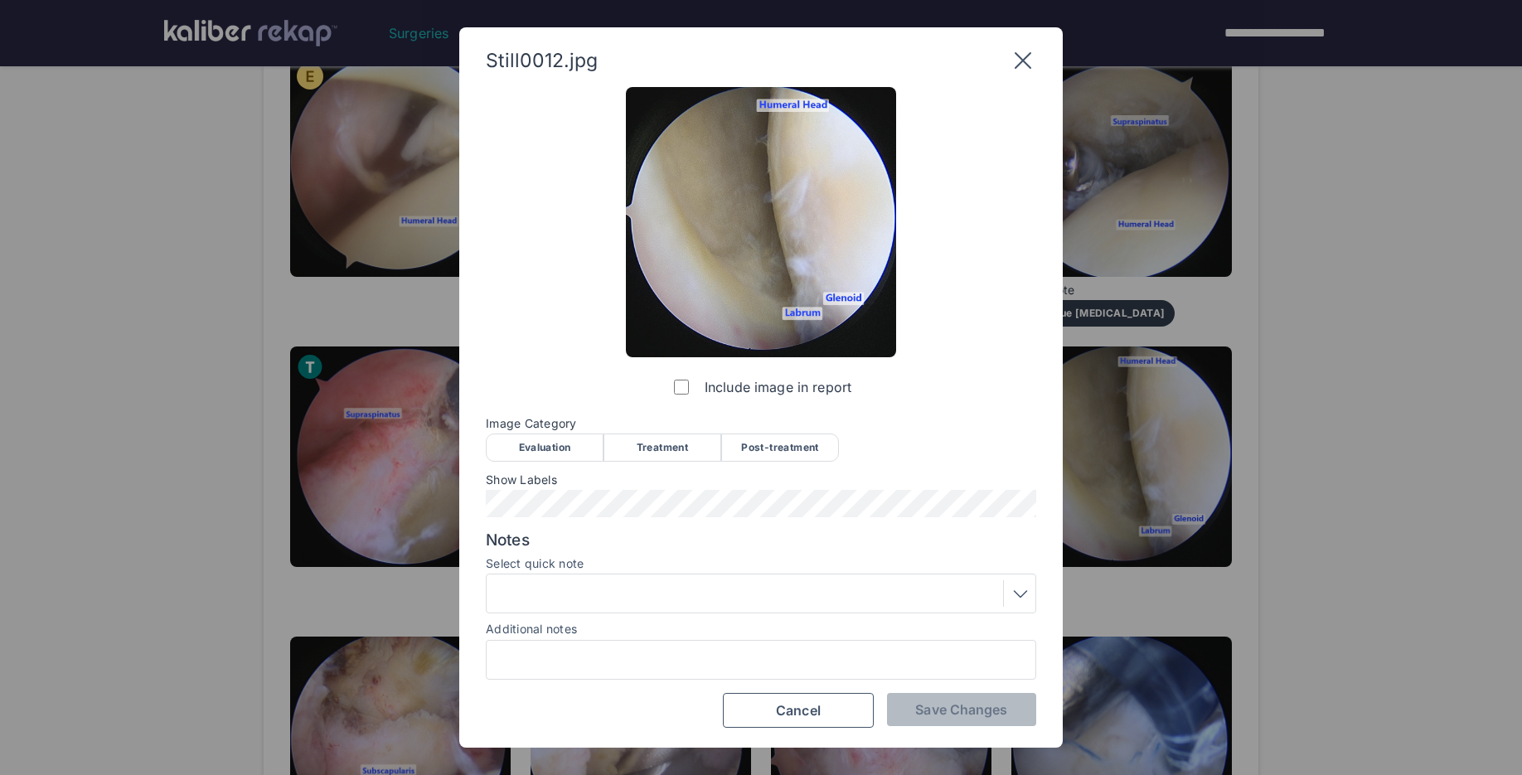
click at [540, 445] on div "Evaluation" at bounding box center [545, 447] width 118 height 28
click at [908, 722] on button "Save Changes" at bounding box center [961, 709] width 149 height 33
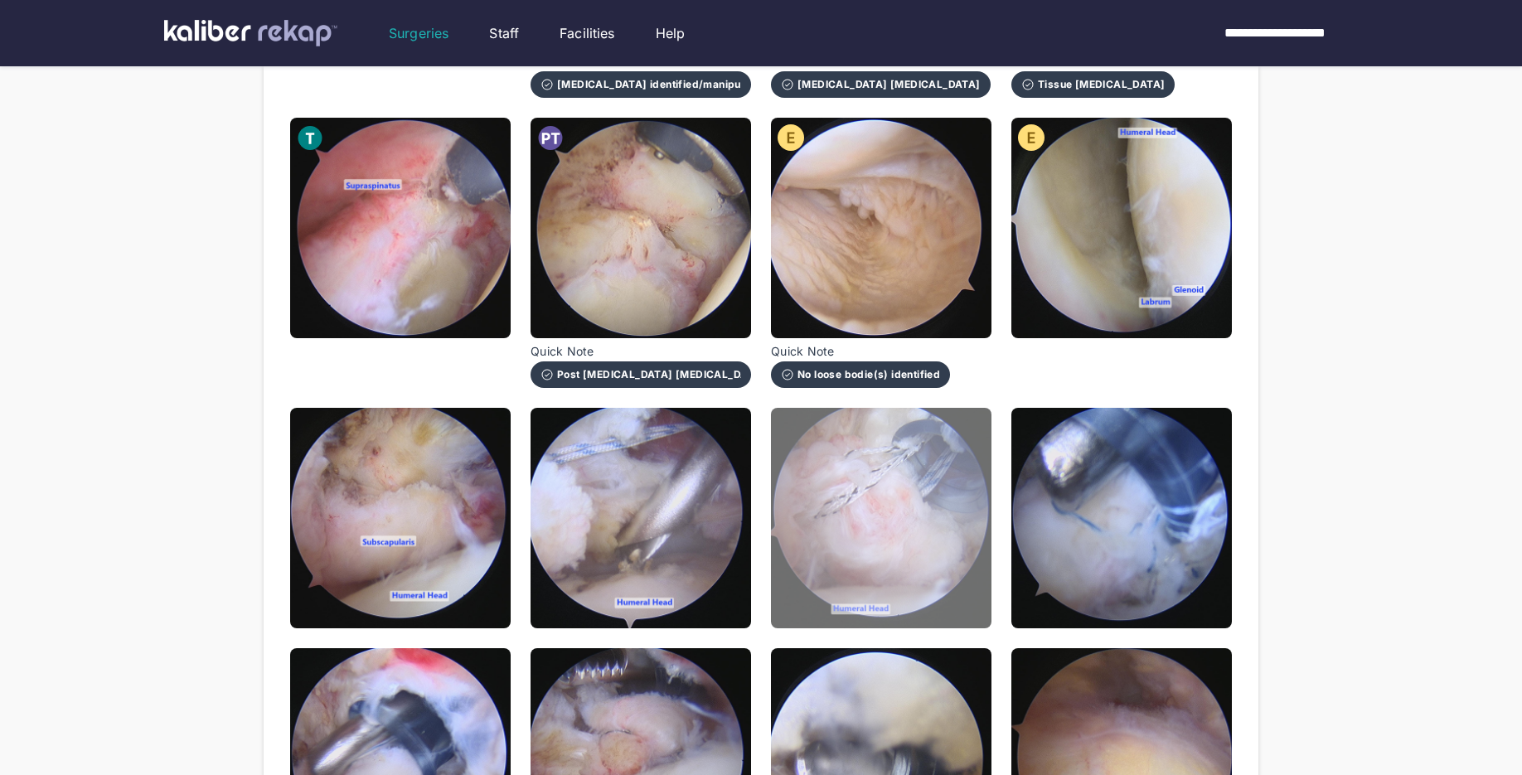
scroll to position [812, 0]
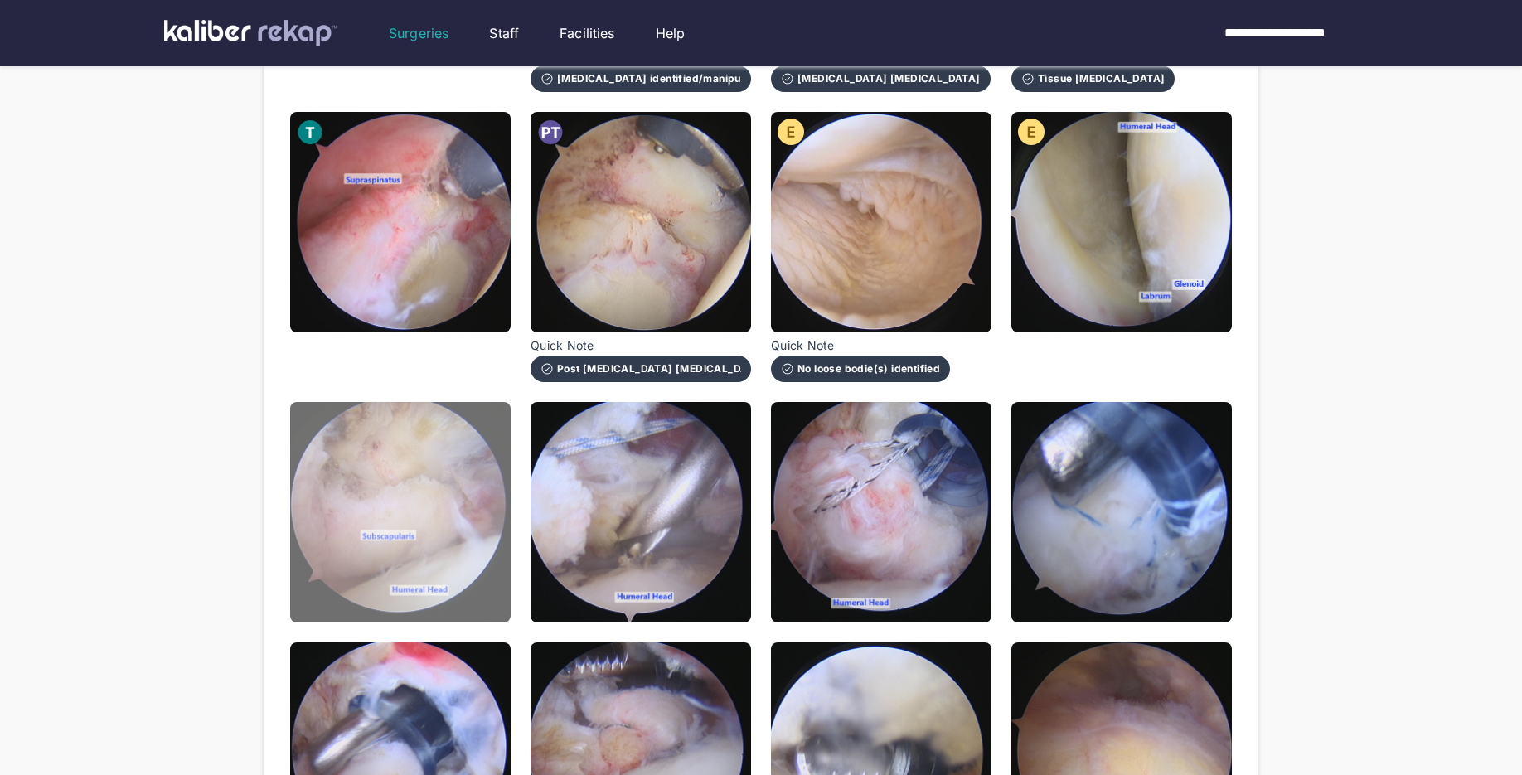
click at [469, 549] on img at bounding box center [400, 512] width 220 height 220
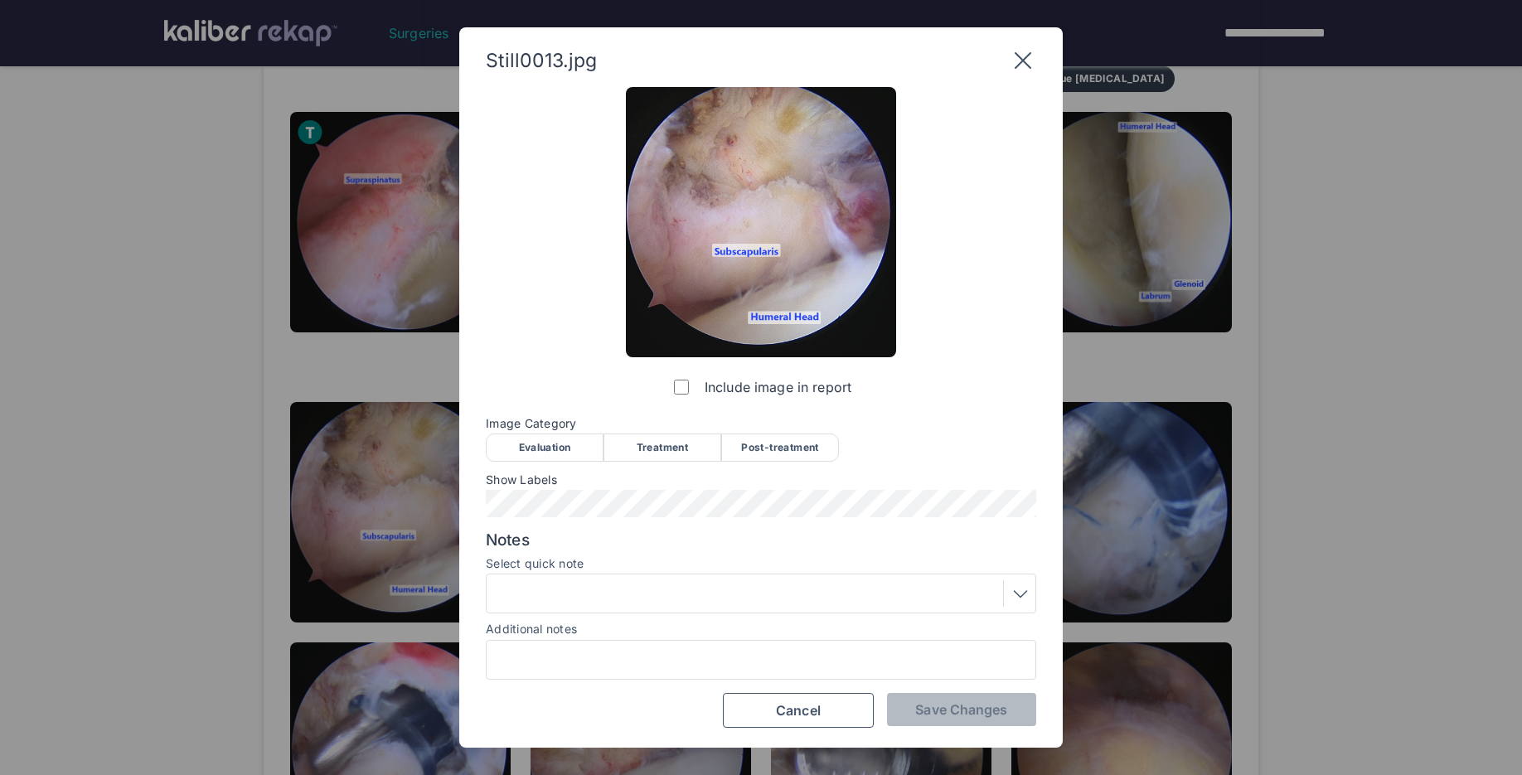
click at [541, 447] on div "Evaluation" at bounding box center [545, 447] width 118 height 28
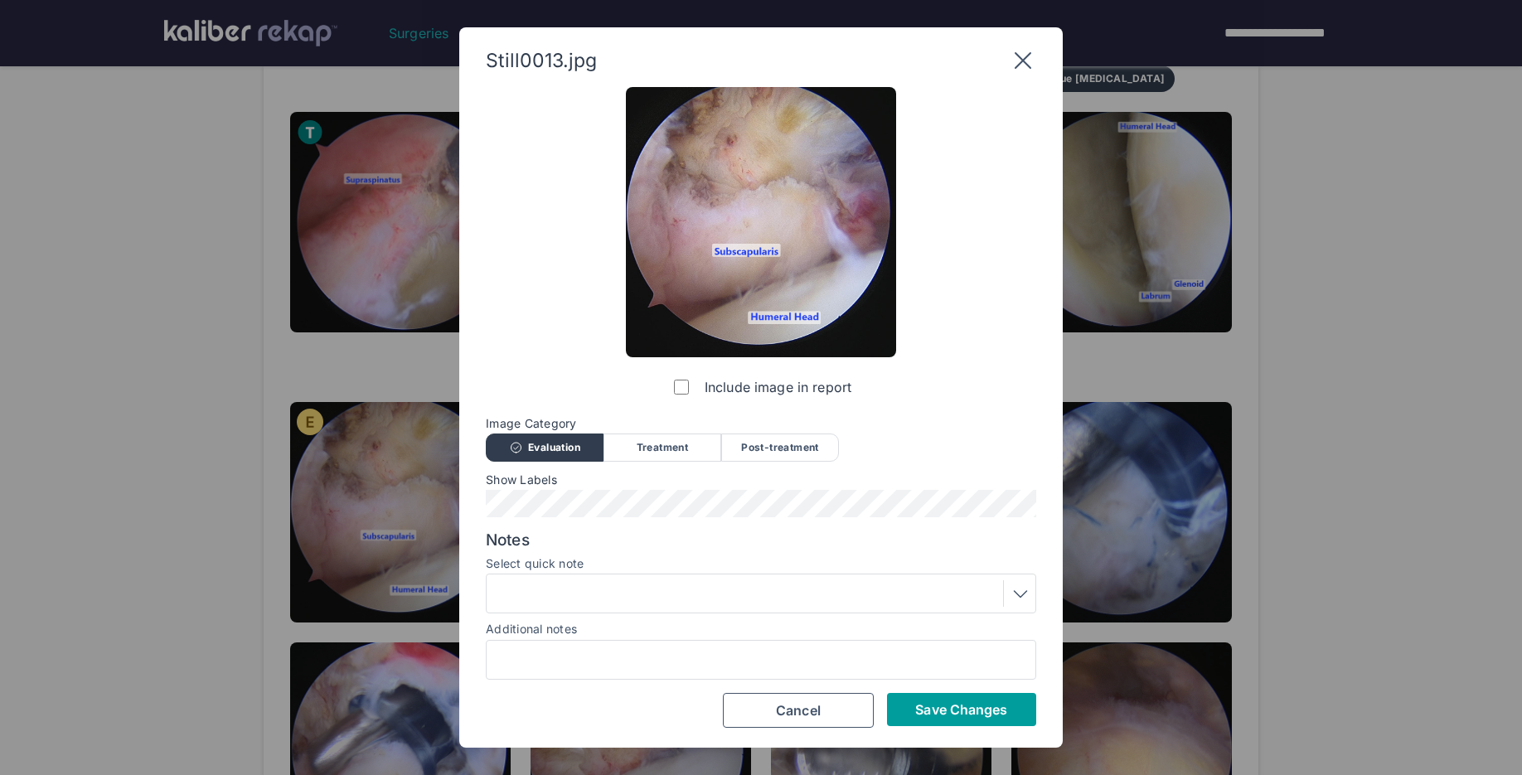
click at [950, 705] on span "Save Changes" at bounding box center [961, 709] width 92 height 17
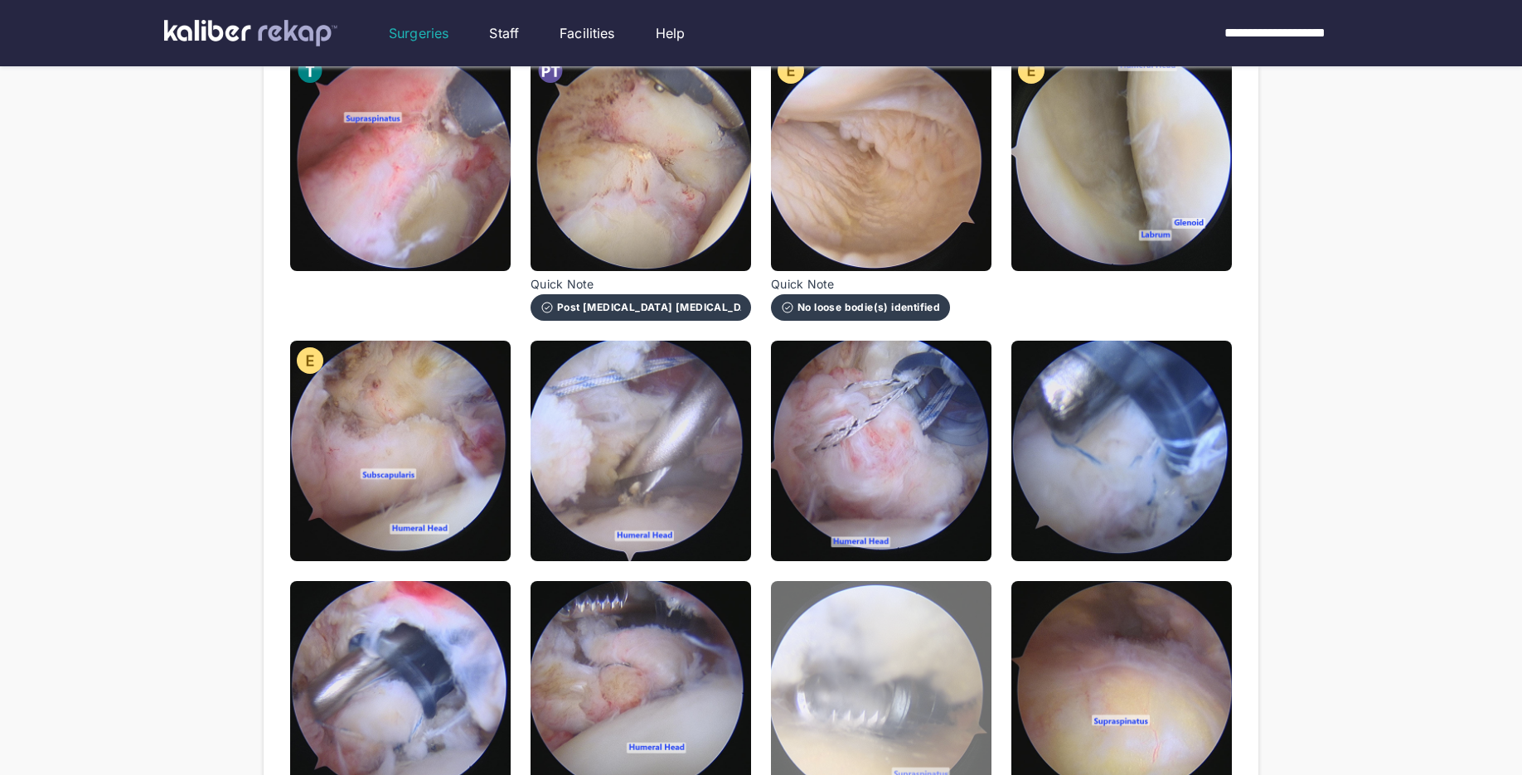
scroll to position [875, 0]
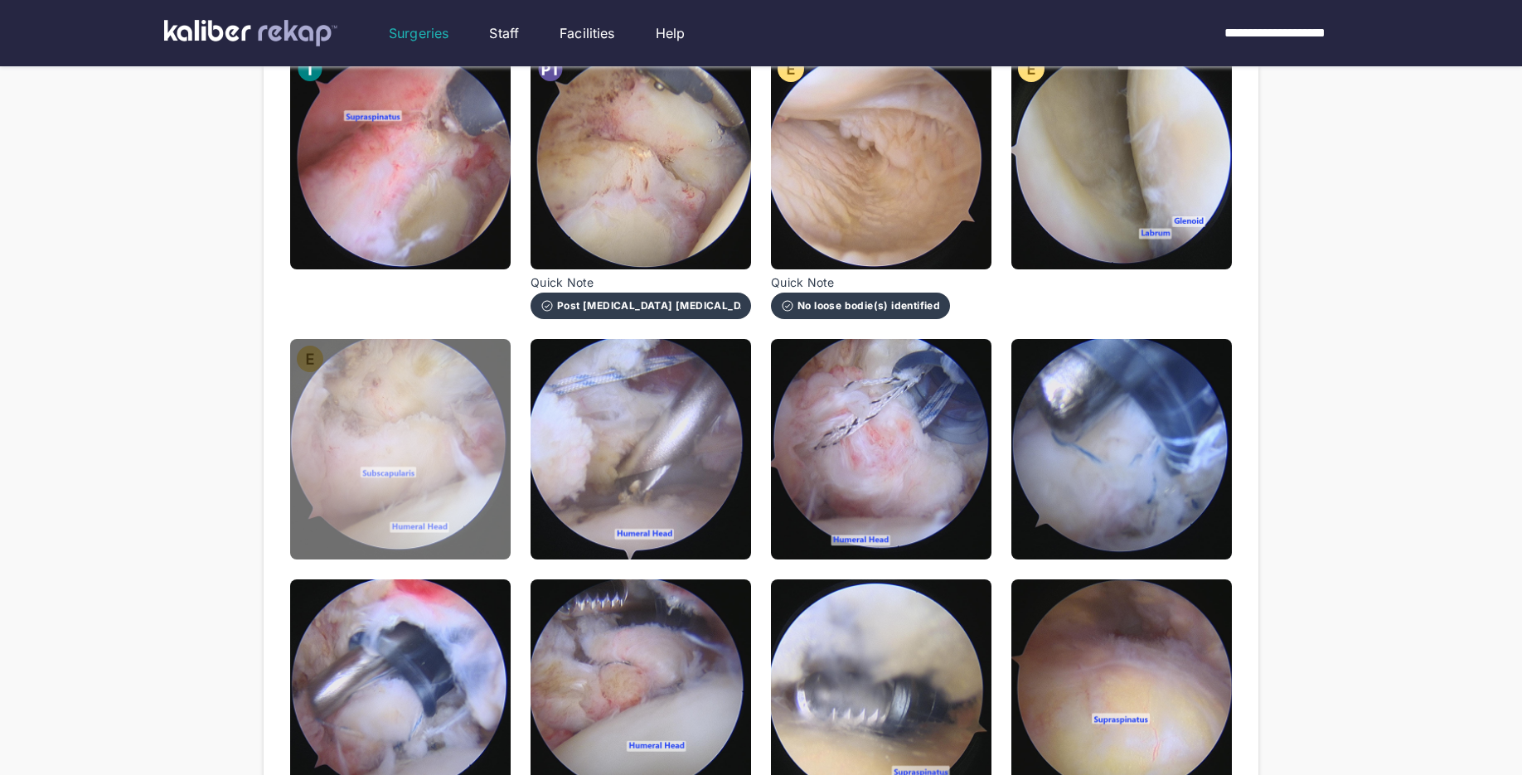
click at [464, 484] on img at bounding box center [400, 449] width 220 height 220
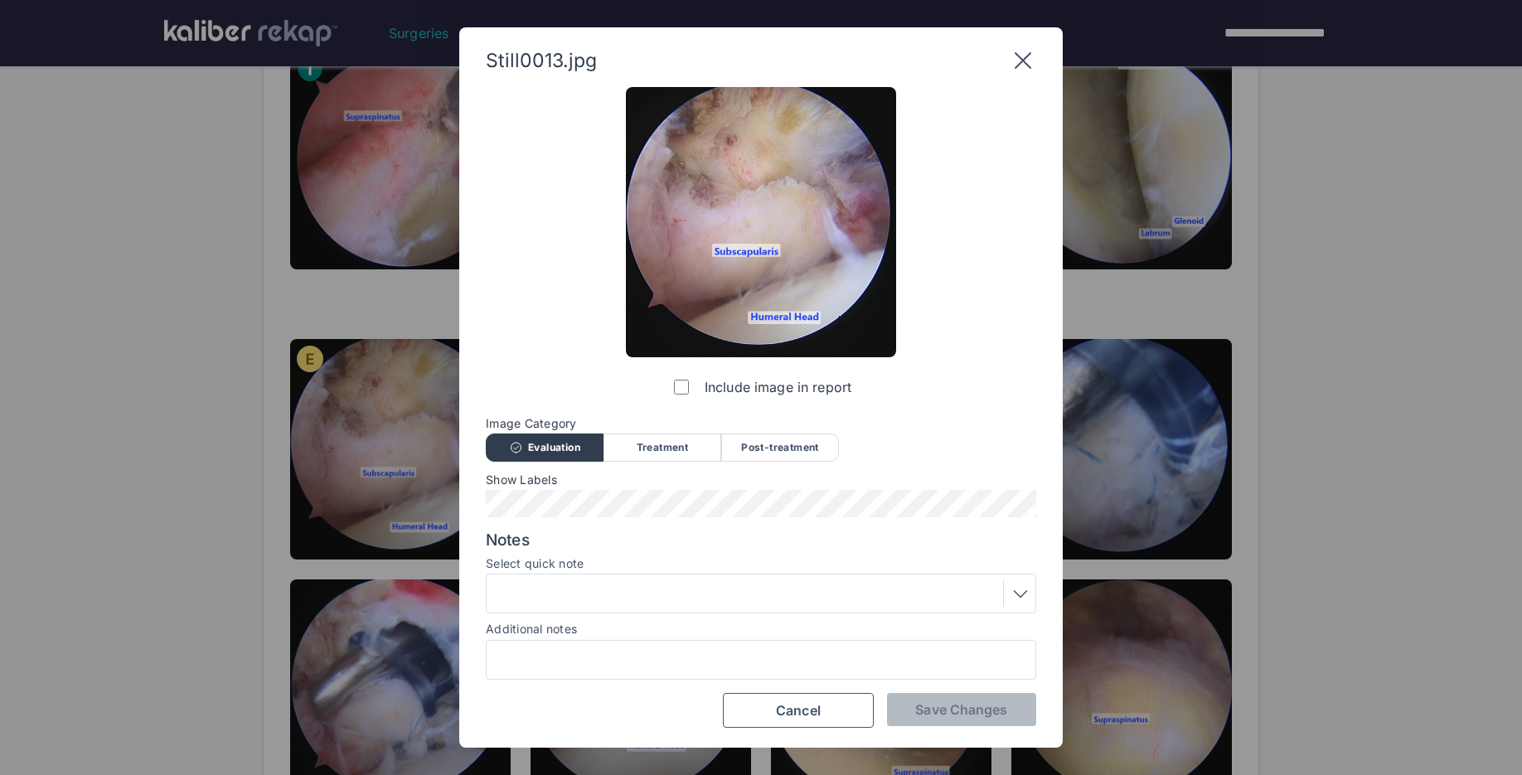
click at [693, 603] on div at bounding box center [760, 593] width 539 height 27
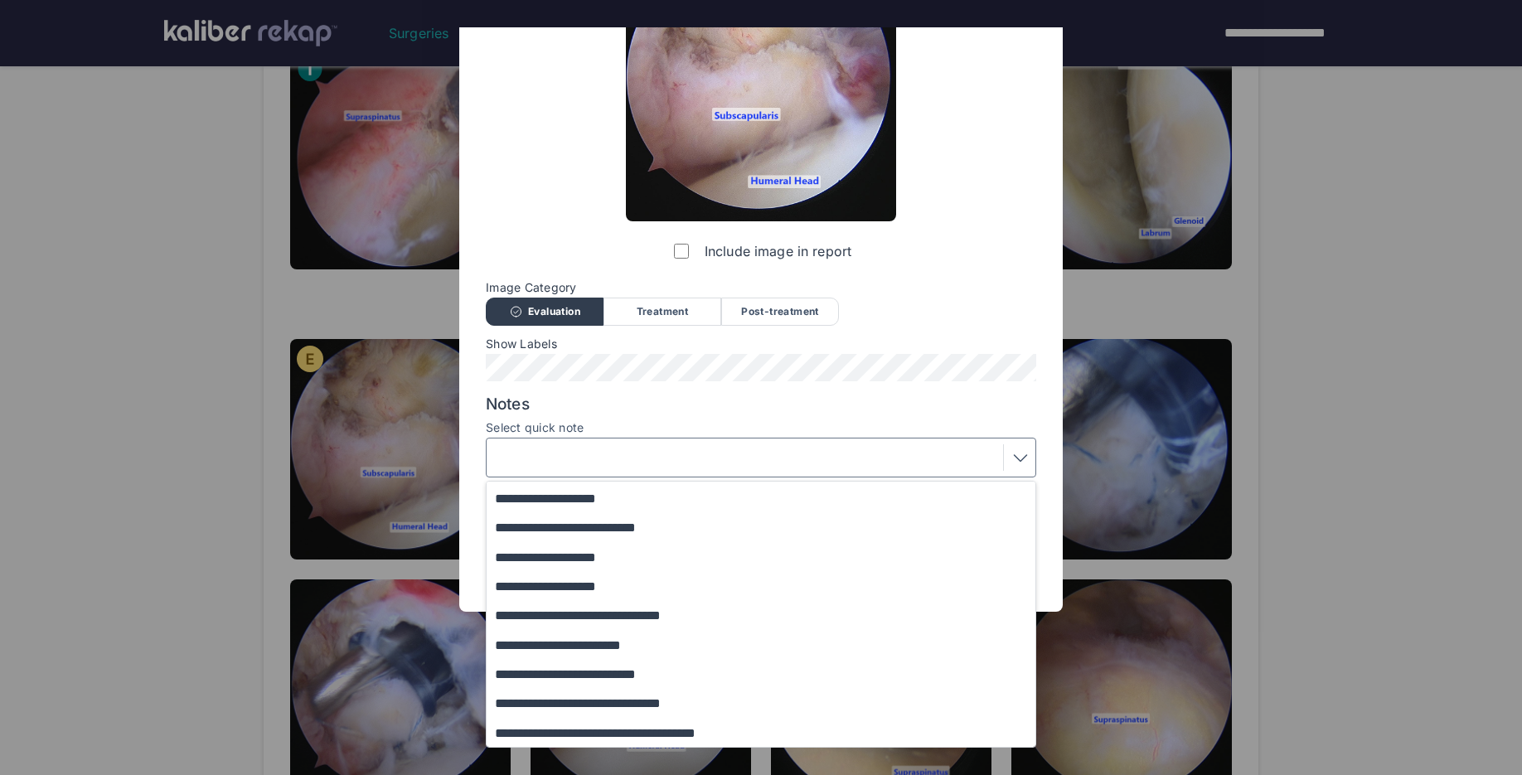
scroll to position [201, 0]
click at [627, 700] on button "**********" at bounding box center [769, 702] width 564 height 29
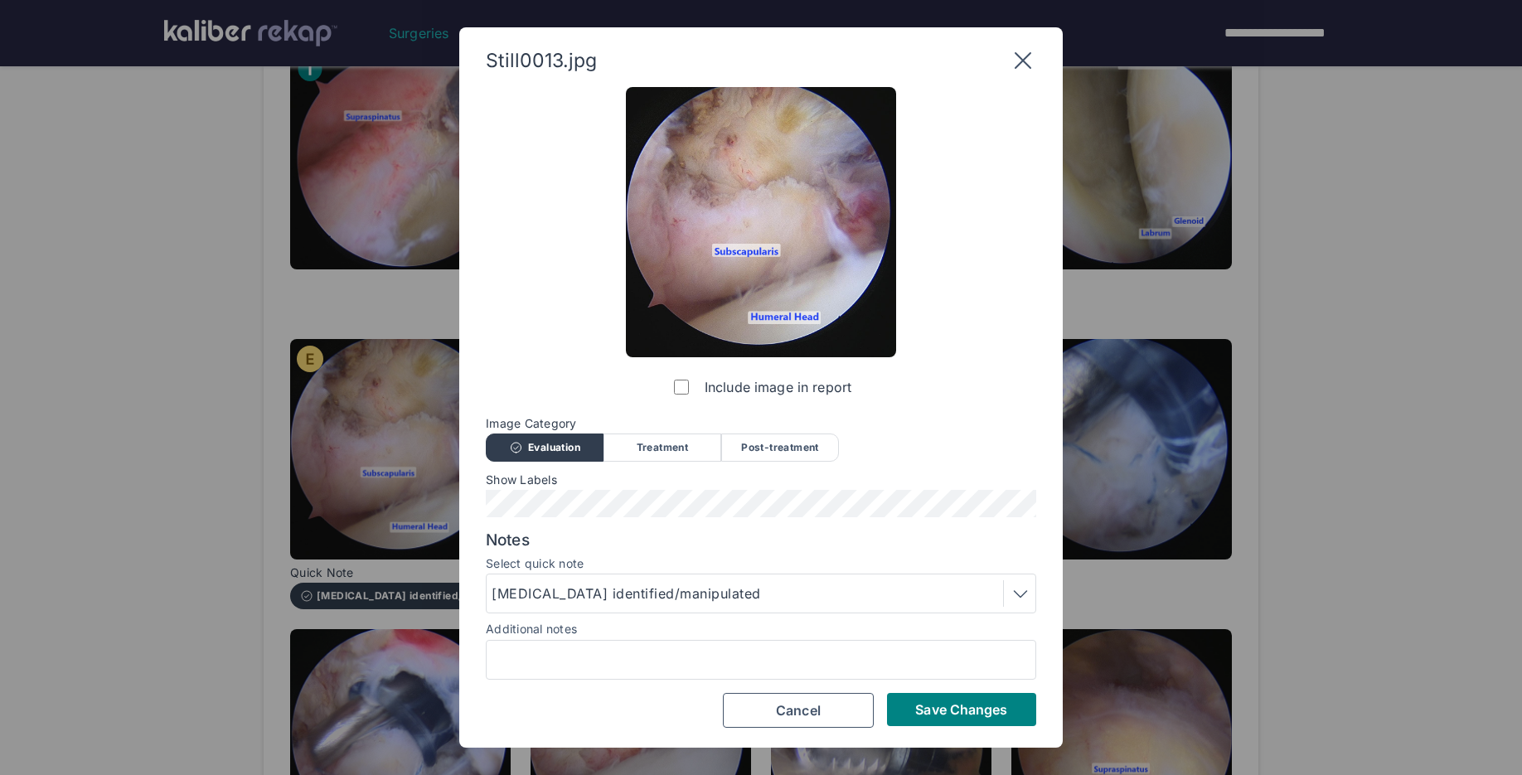
scroll to position [0, 0]
click at [992, 721] on button "Save Changes" at bounding box center [961, 709] width 149 height 33
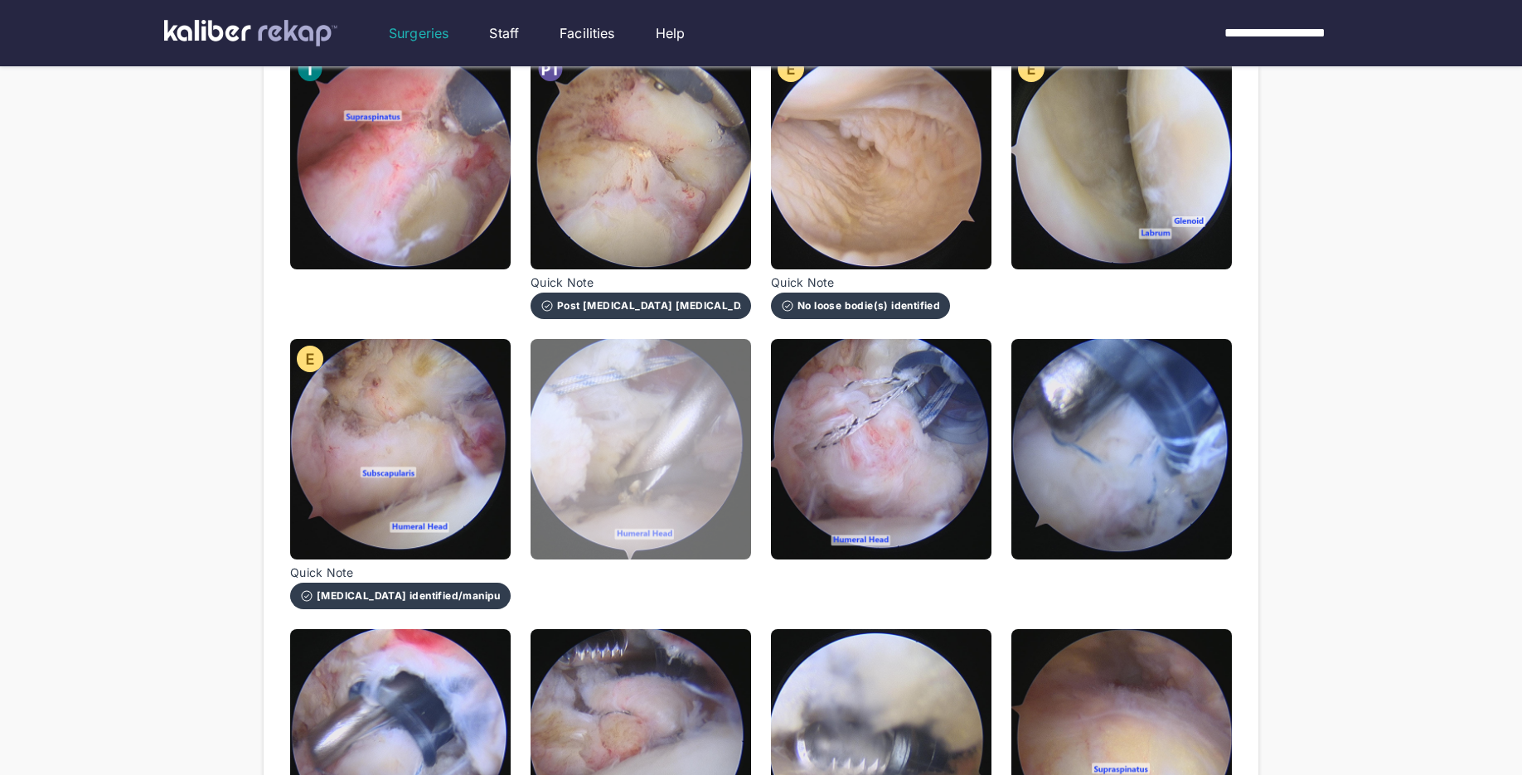
click at [689, 495] on img at bounding box center [640, 449] width 220 height 220
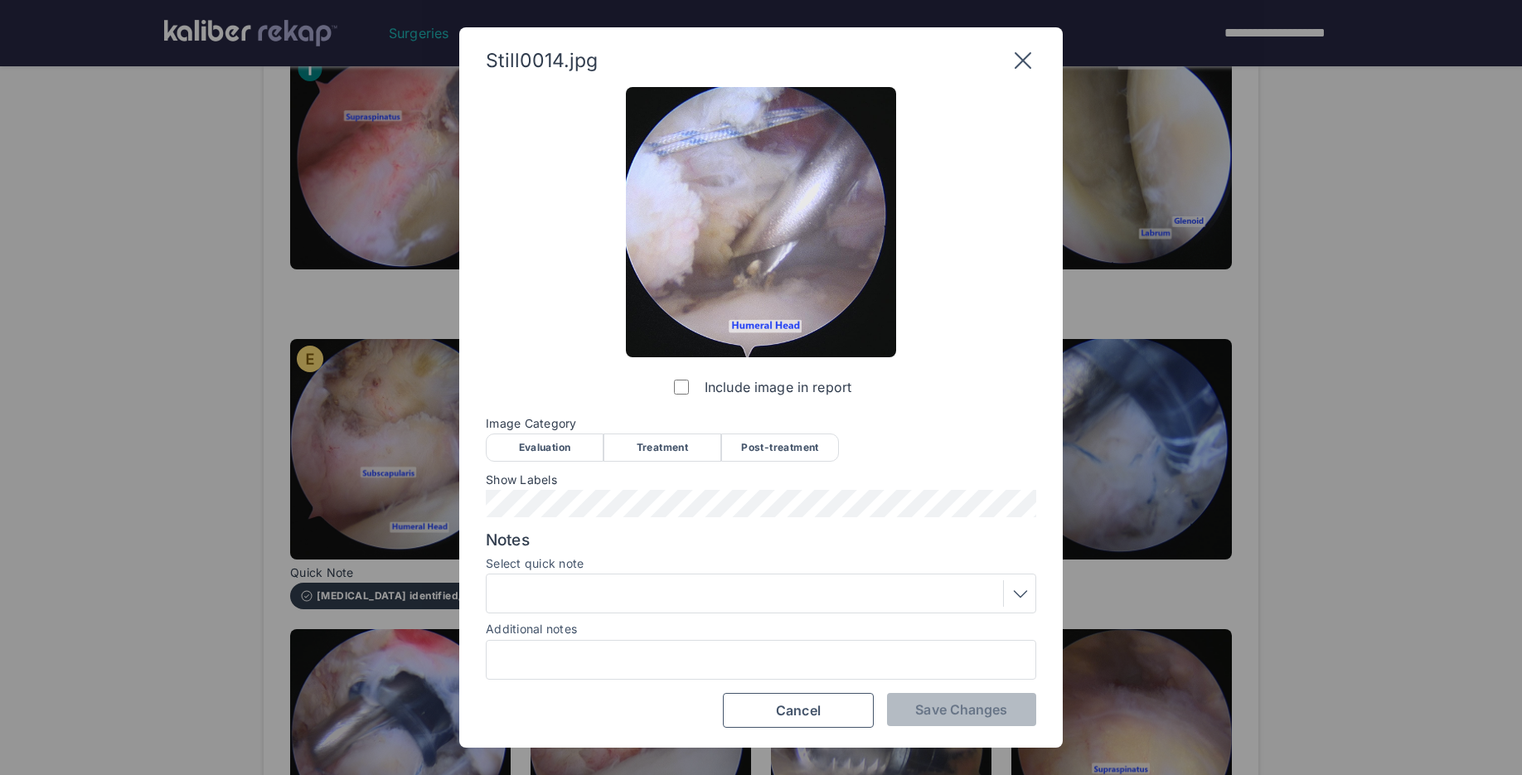
click at [681, 445] on div "Treatment" at bounding box center [662, 447] width 118 height 28
click at [569, 593] on div at bounding box center [760, 593] width 539 height 27
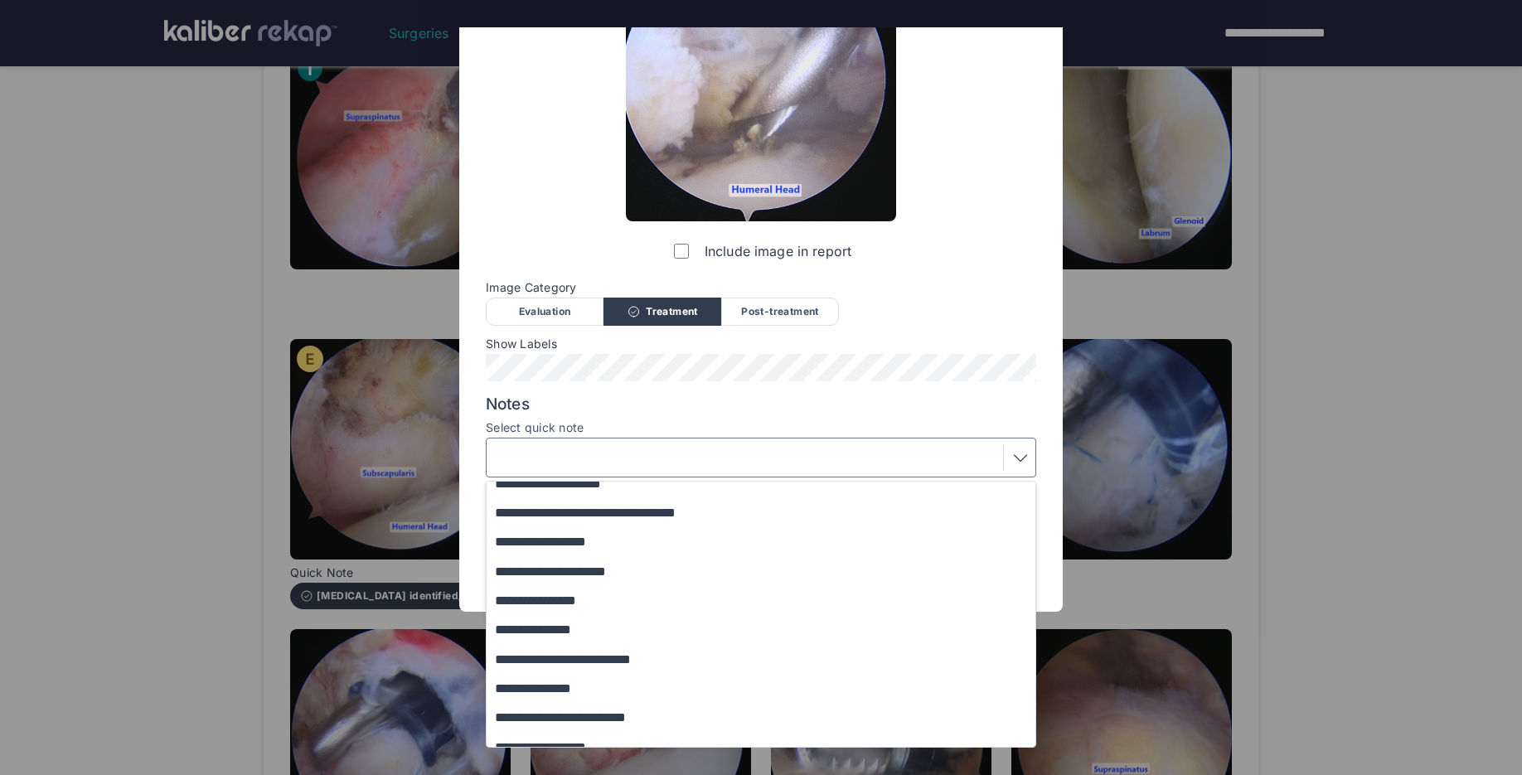
scroll to position [164, 0]
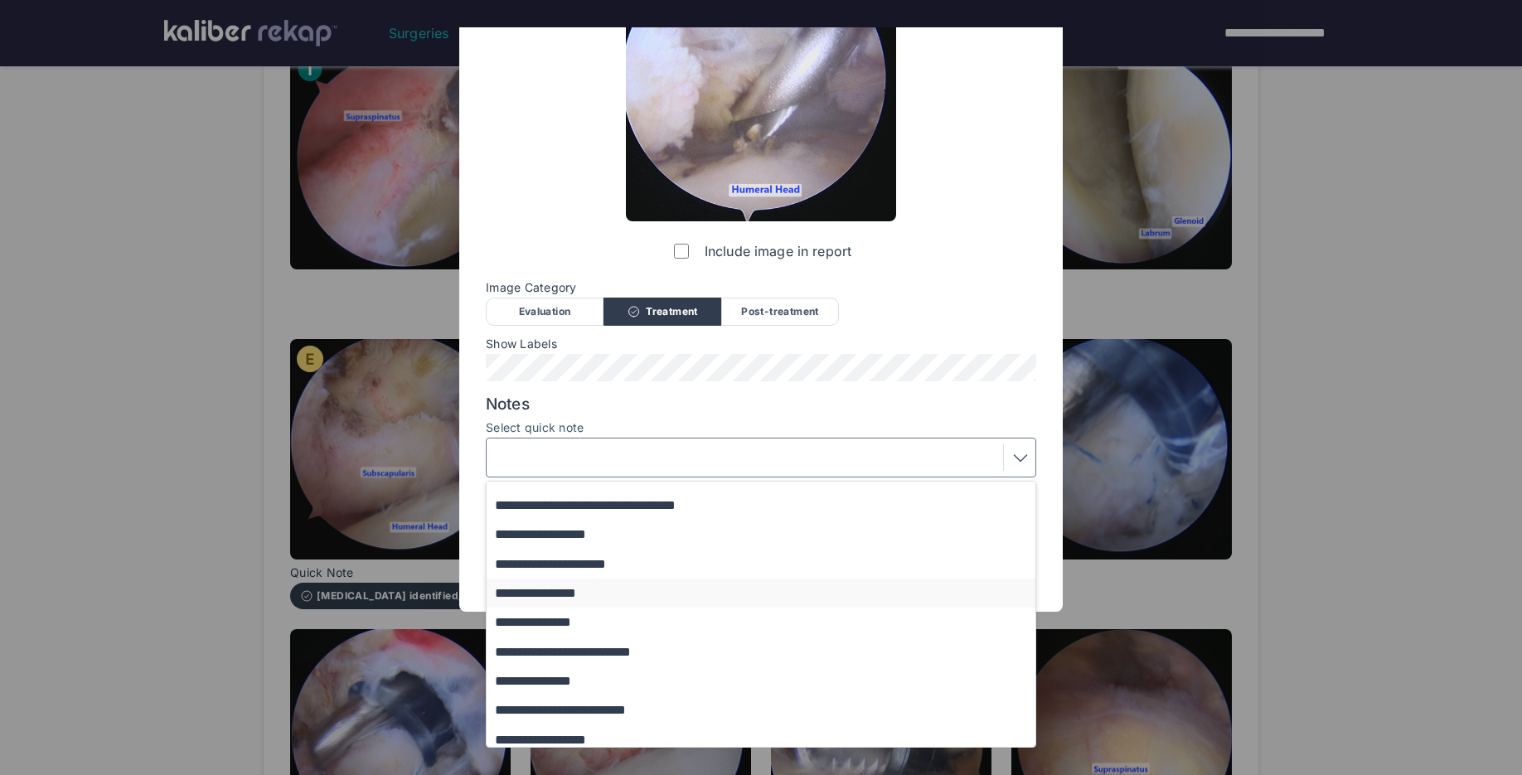
click at [576, 598] on button "**********" at bounding box center [769, 593] width 564 height 29
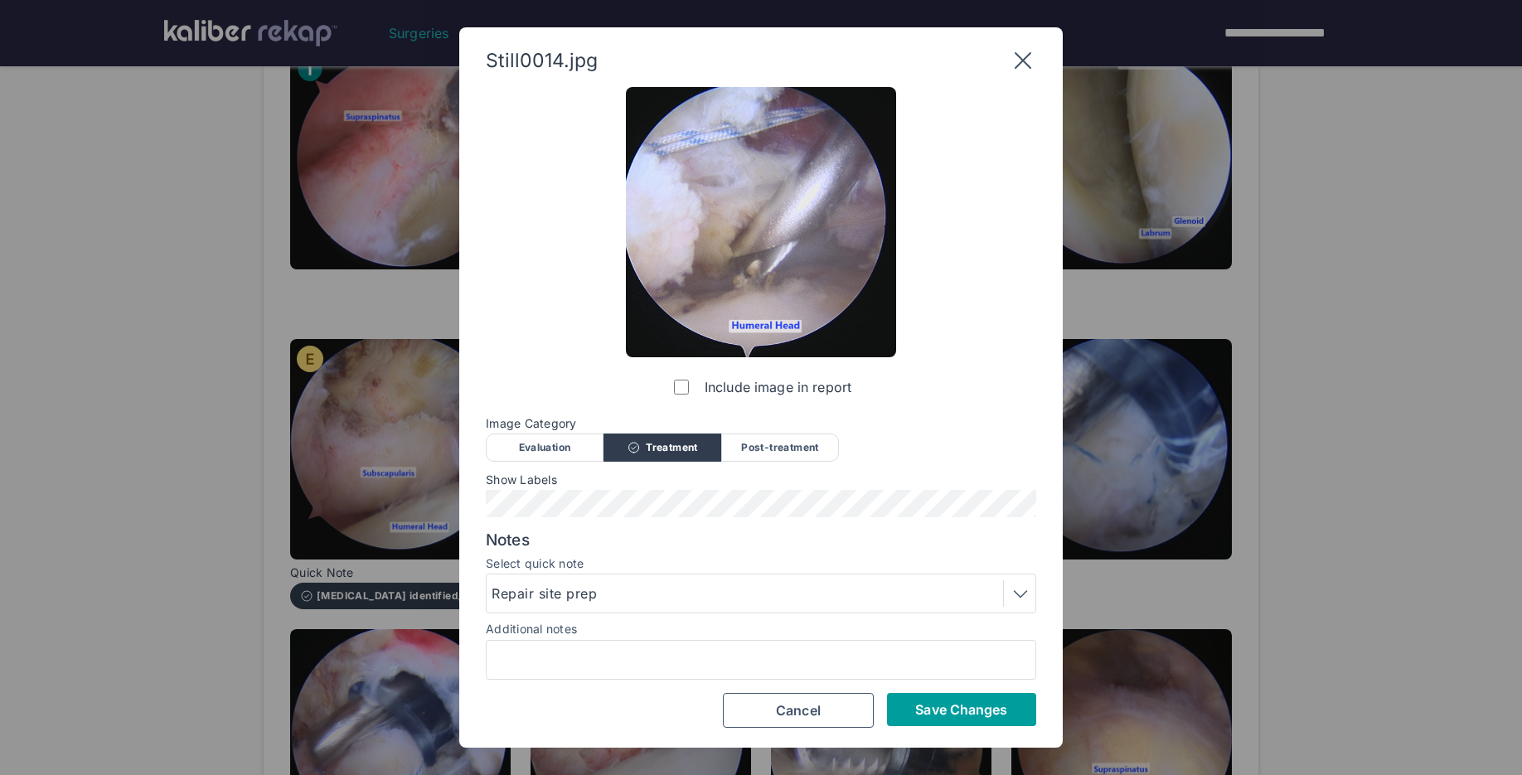
click at [981, 710] on span "Save Changes" at bounding box center [961, 709] width 92 height 17
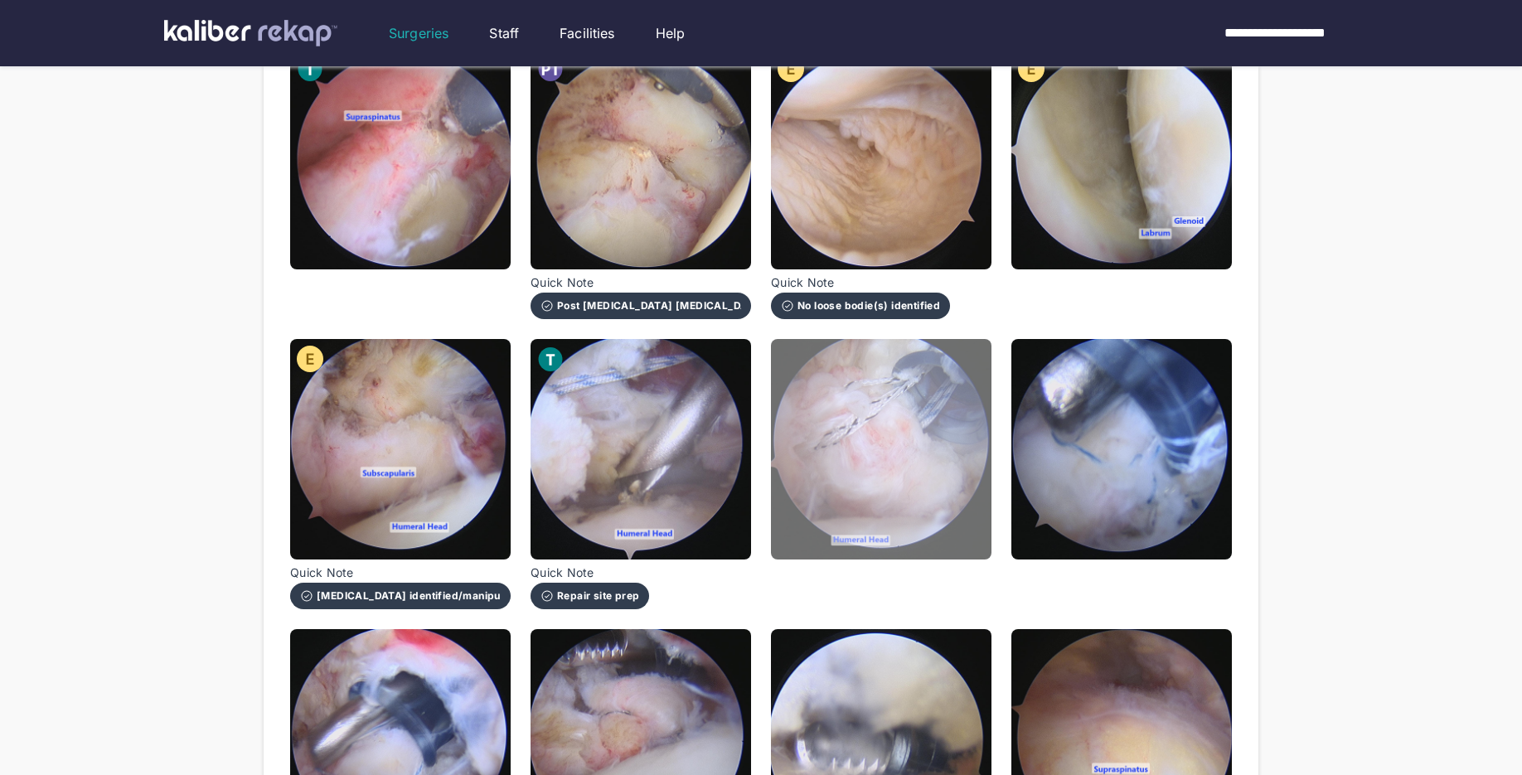
click at [940, 493] on img at bounding box center [881, 449] width 220 height 220
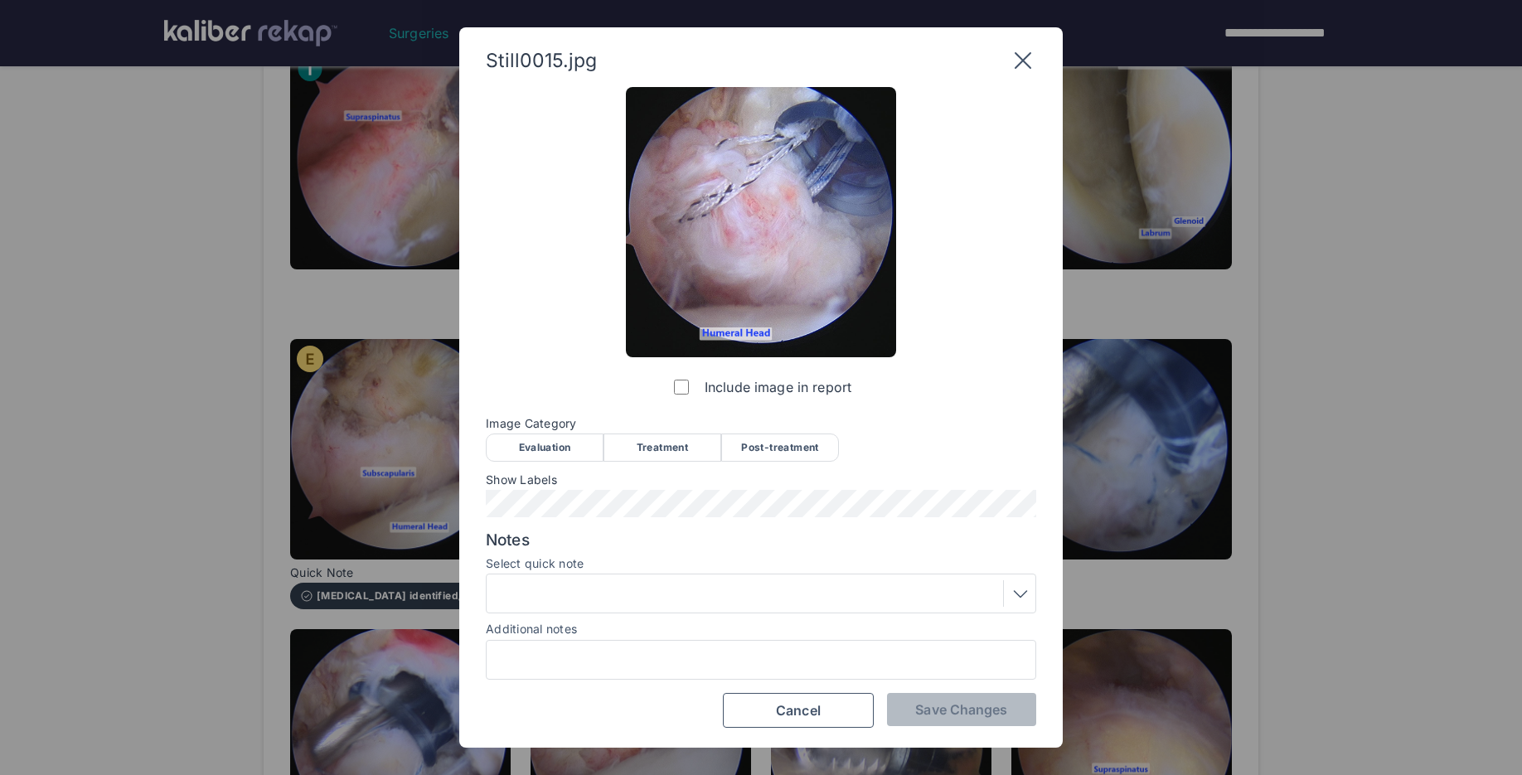
click at [671, 444] on div "Treatment" at bounding box center [662, 447] width 118 height 28
click at [616, 588] on div at bounding box center [760, 593] width 539 height 27
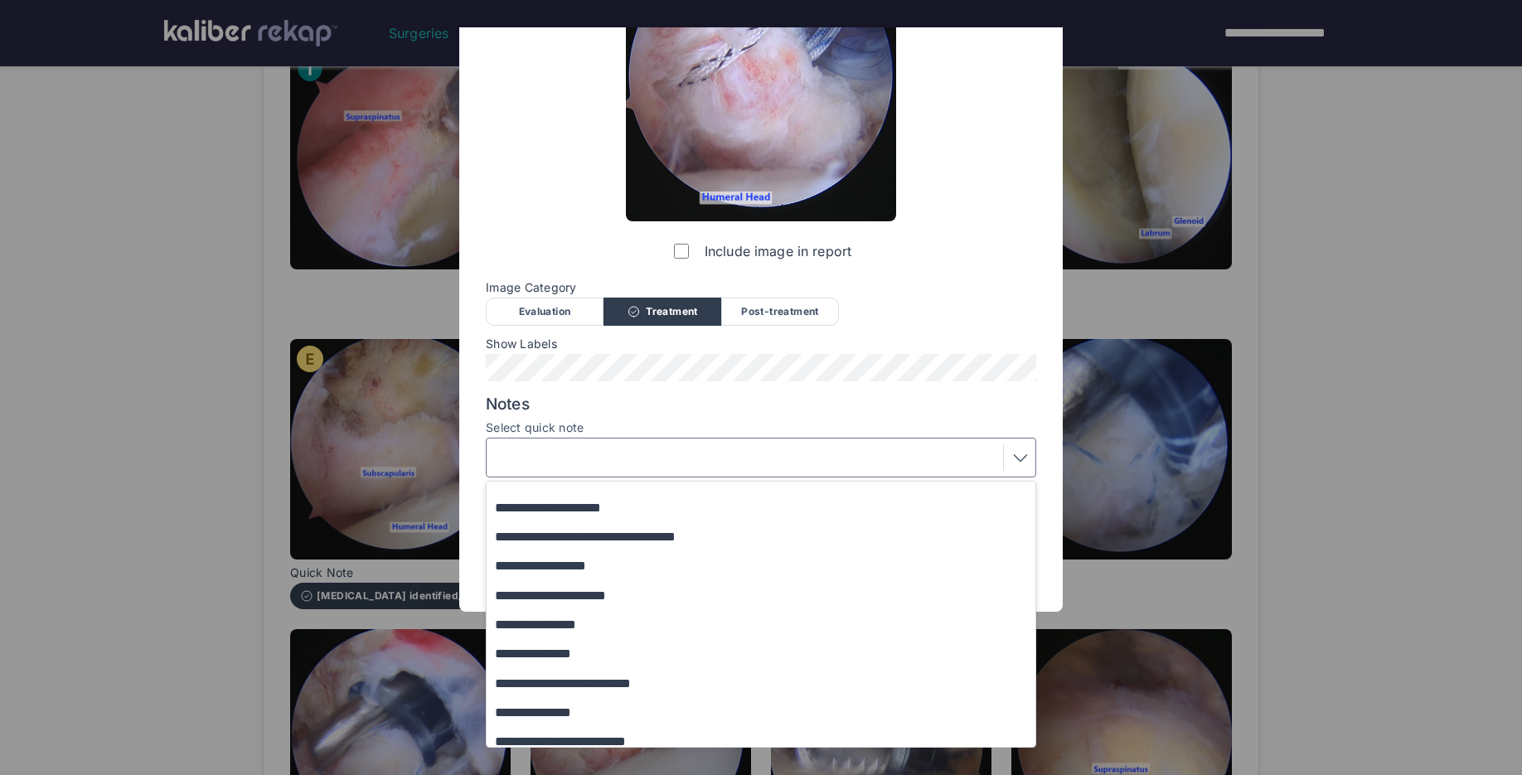
scroll to position [201, 0]
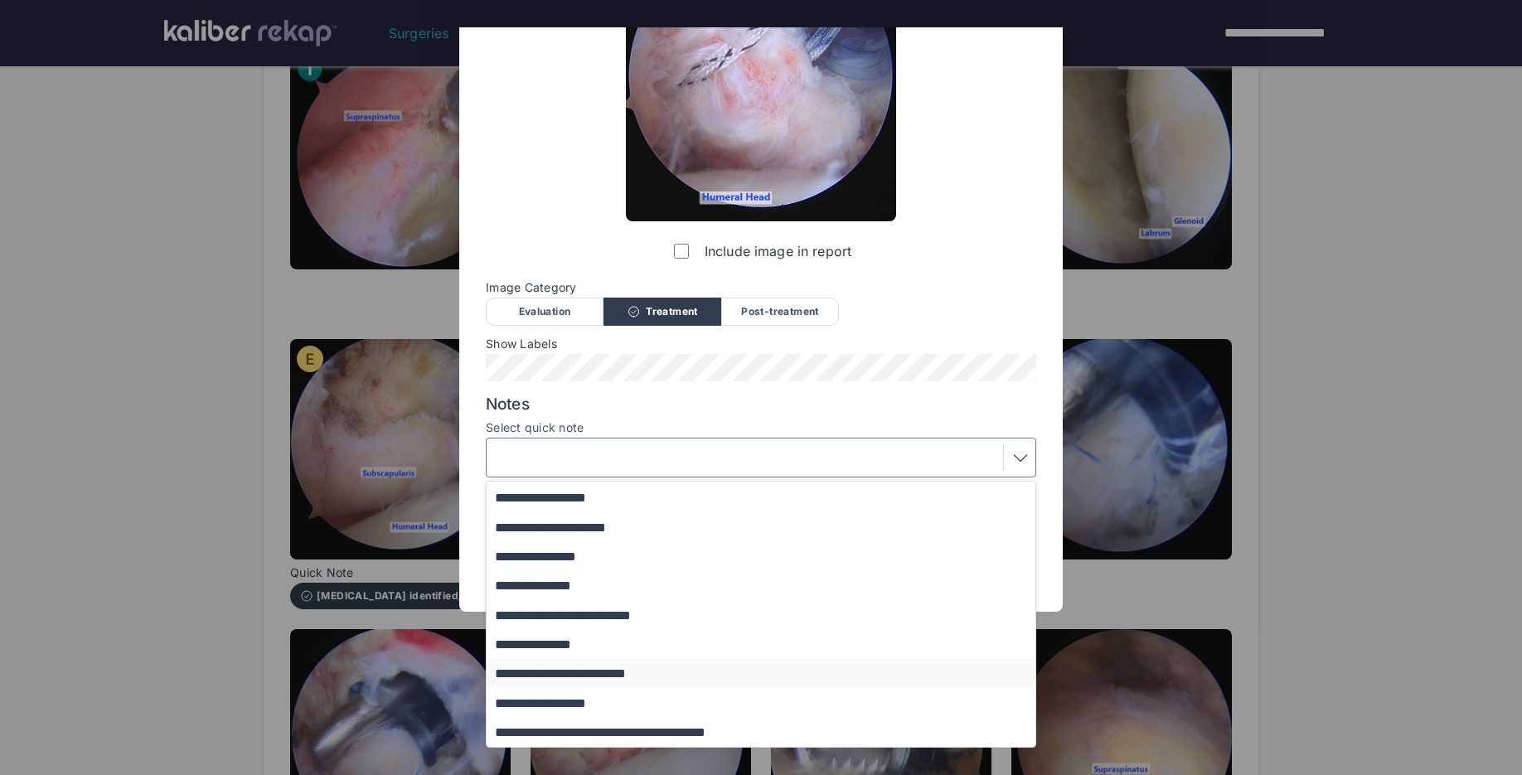
click at [580, 673] on button "**********" at bounding box center [769, 673] width 564 height 29
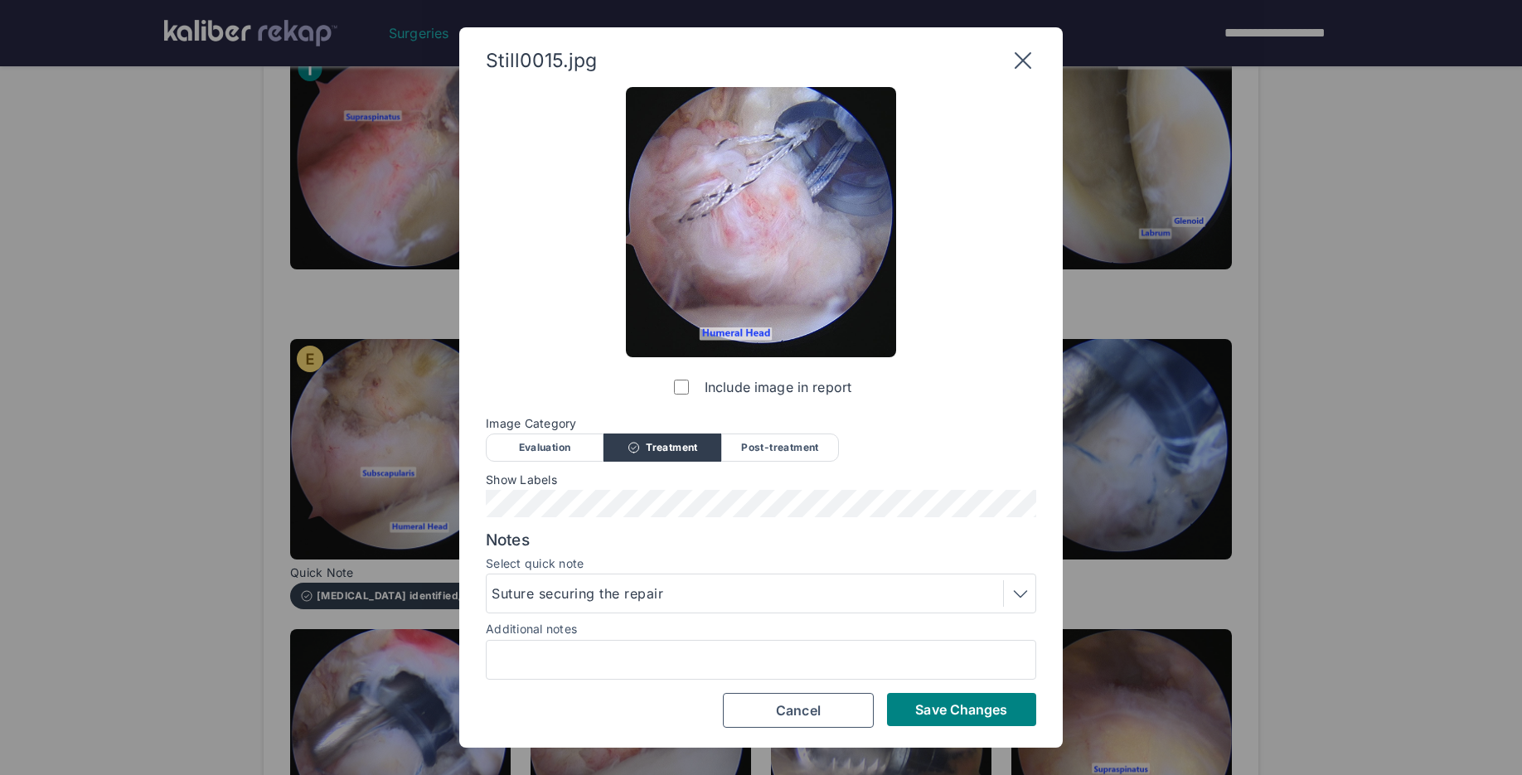
click at [719, 584] on div "Suture securing the repair" at bounding box center [760, 593] width 539 height 27
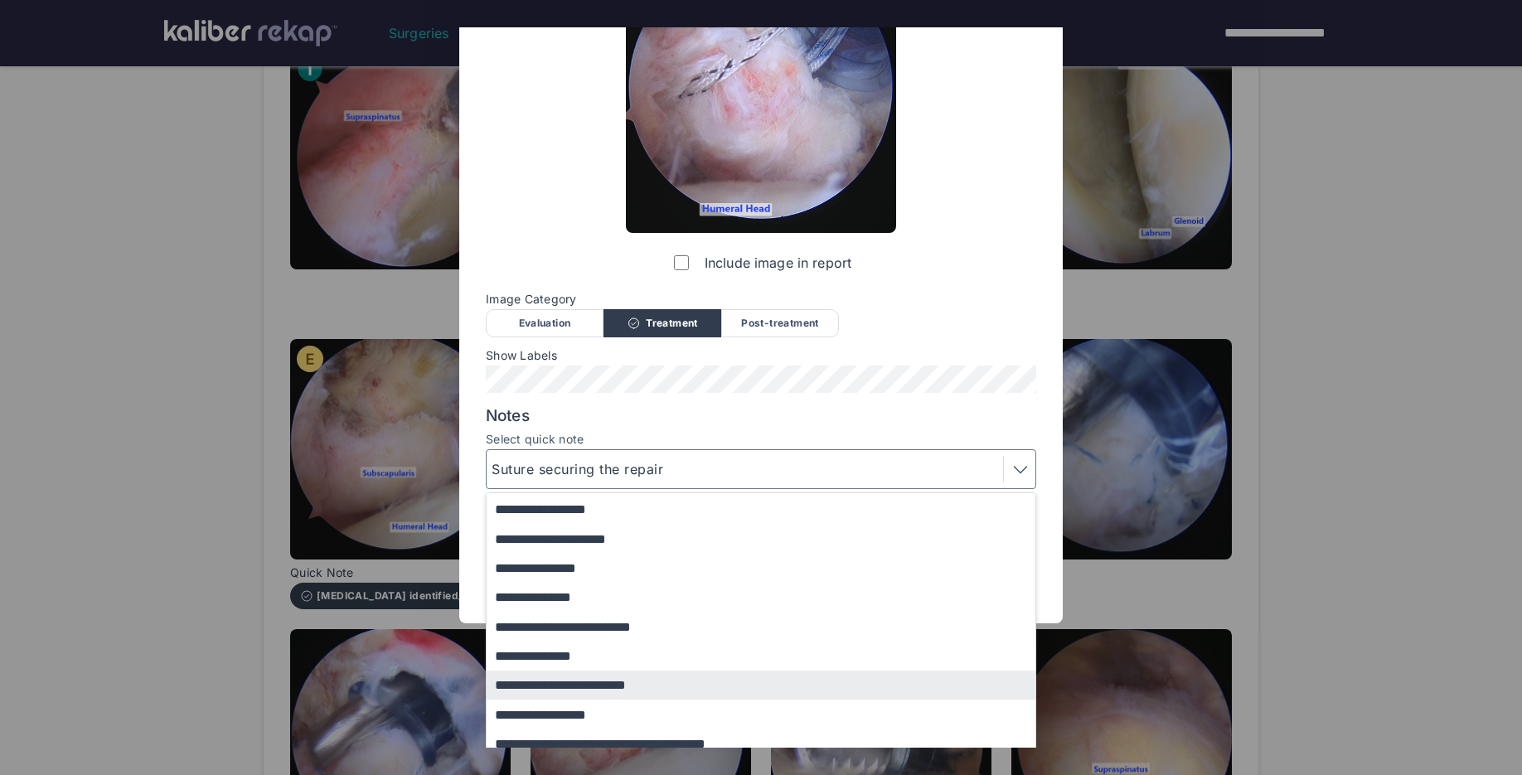
scroll to position [136, 0]
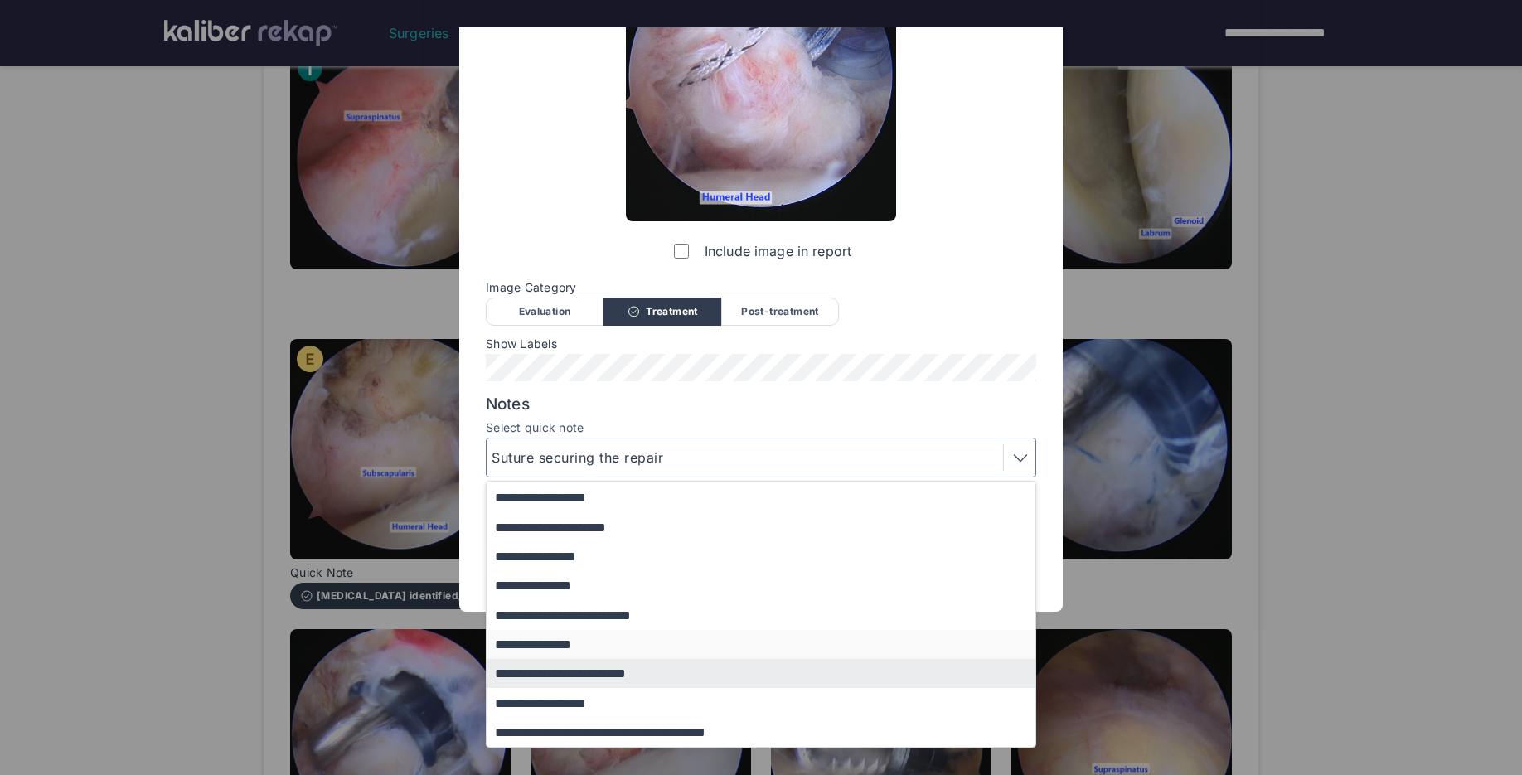
click at [622, 646] on button "**********" at bounding box center [769, 644] width 564 height 29
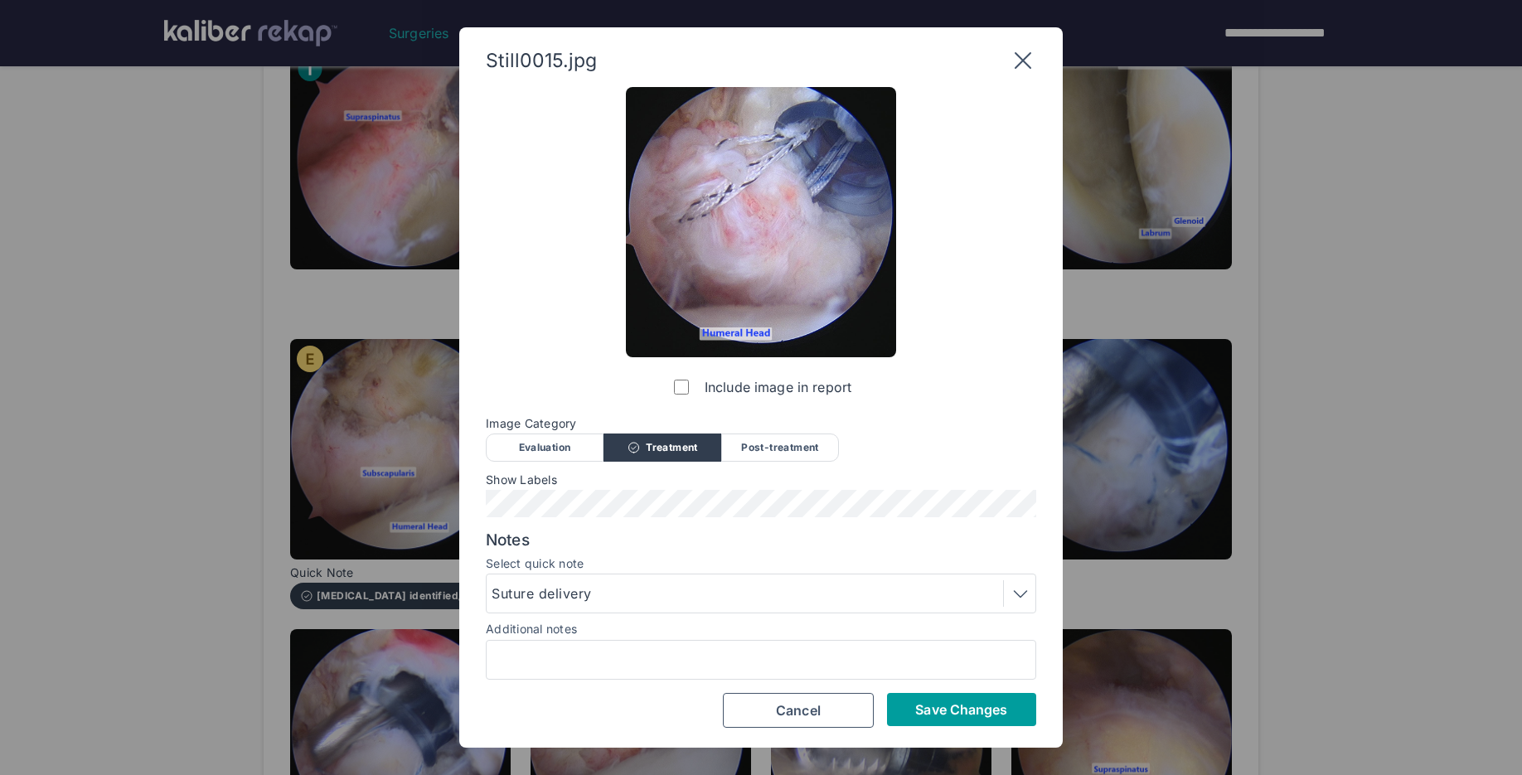
scroll to position [0, 0]
click at [989, 709] on span "Save Changes" at bounding box center [961, 709] width 92 height 17
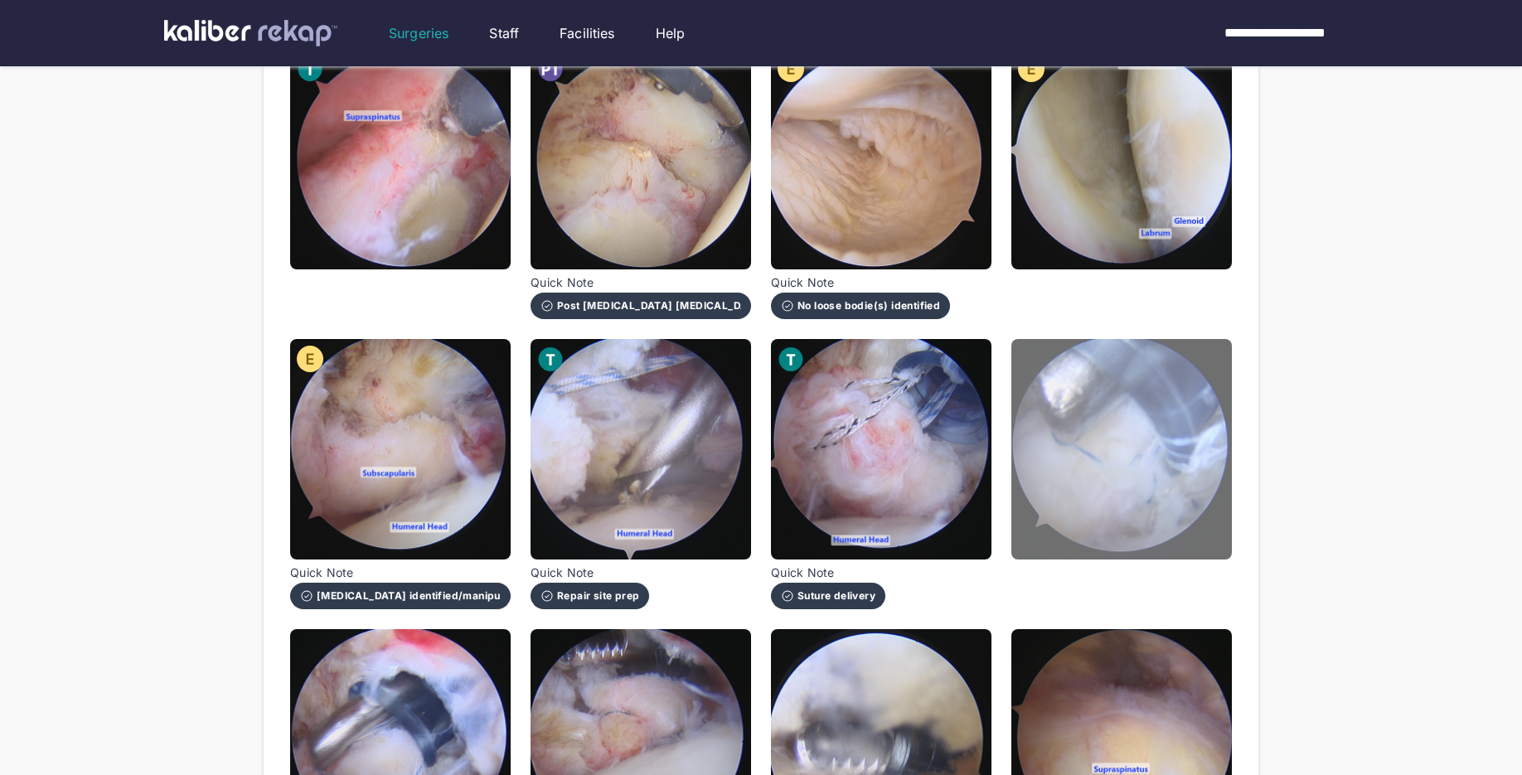
click at [1129, 517] on img at bounding box center [1121, 449] width 220 height 220
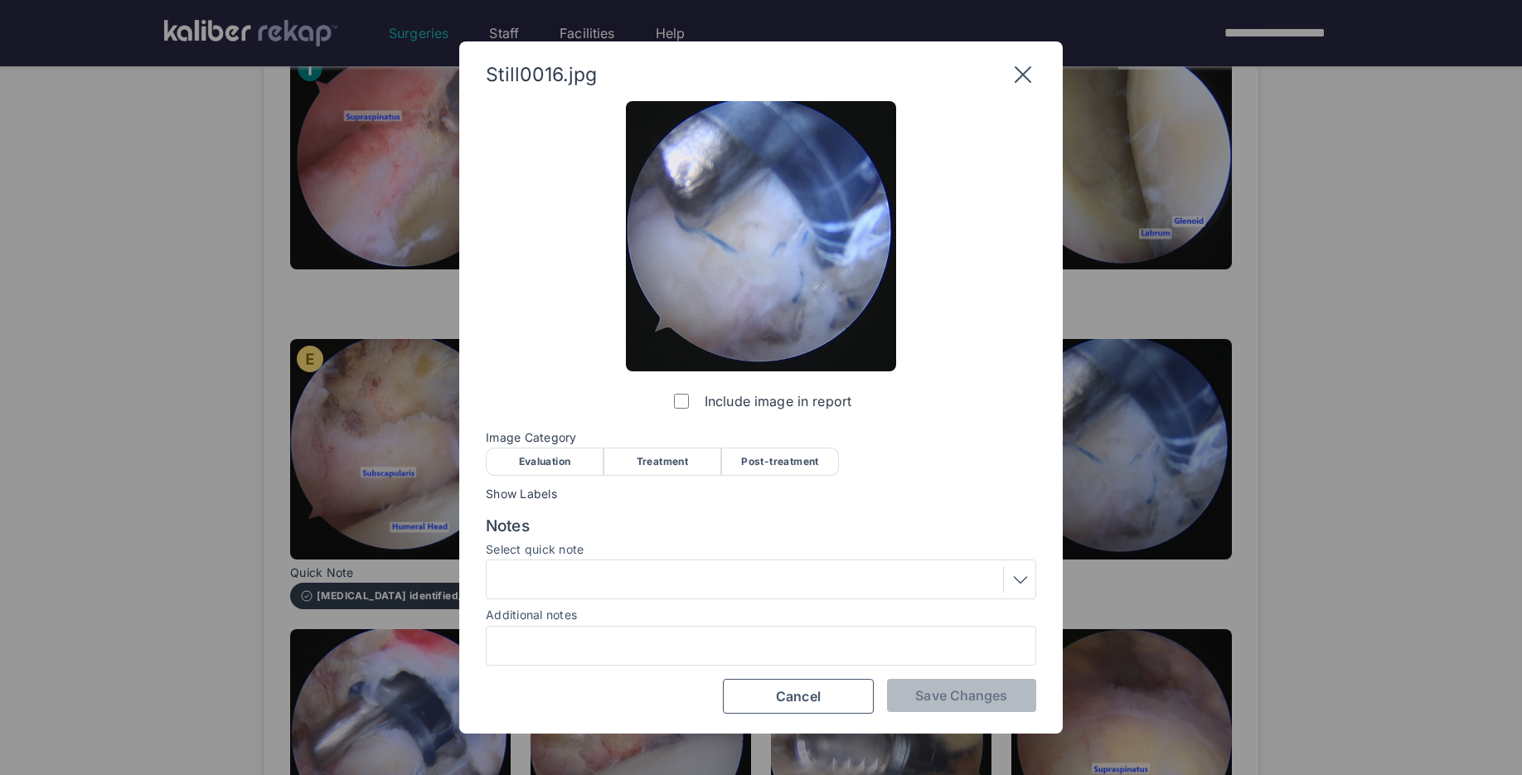
click at [664, 448] on div "Treatment" at bounding box center [662, 462] width 118 height 28
click at [942, 693] on span "Save Changes" at bounding box center [961, 695] width 92 height 17
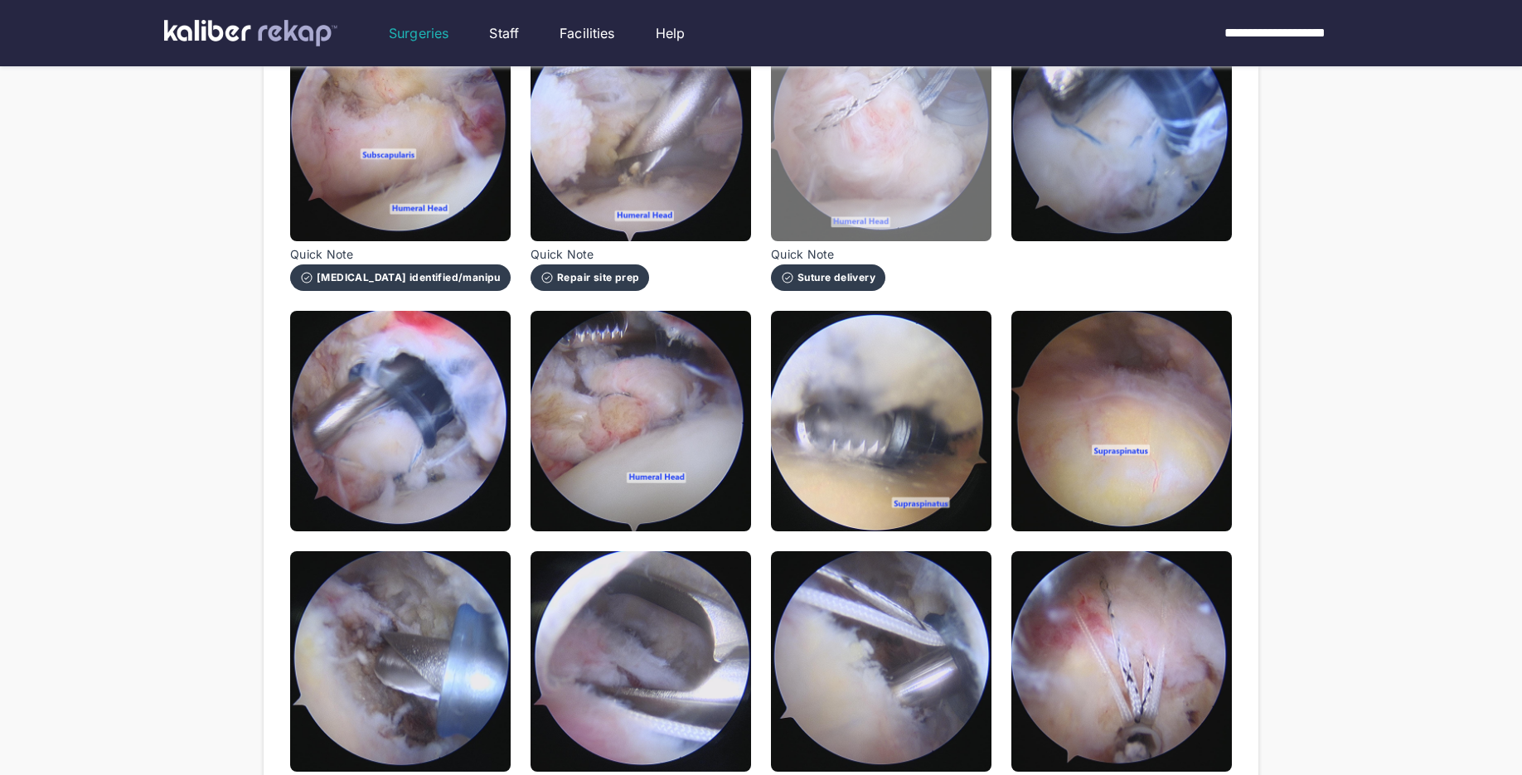
scroll to position [1195, 0]
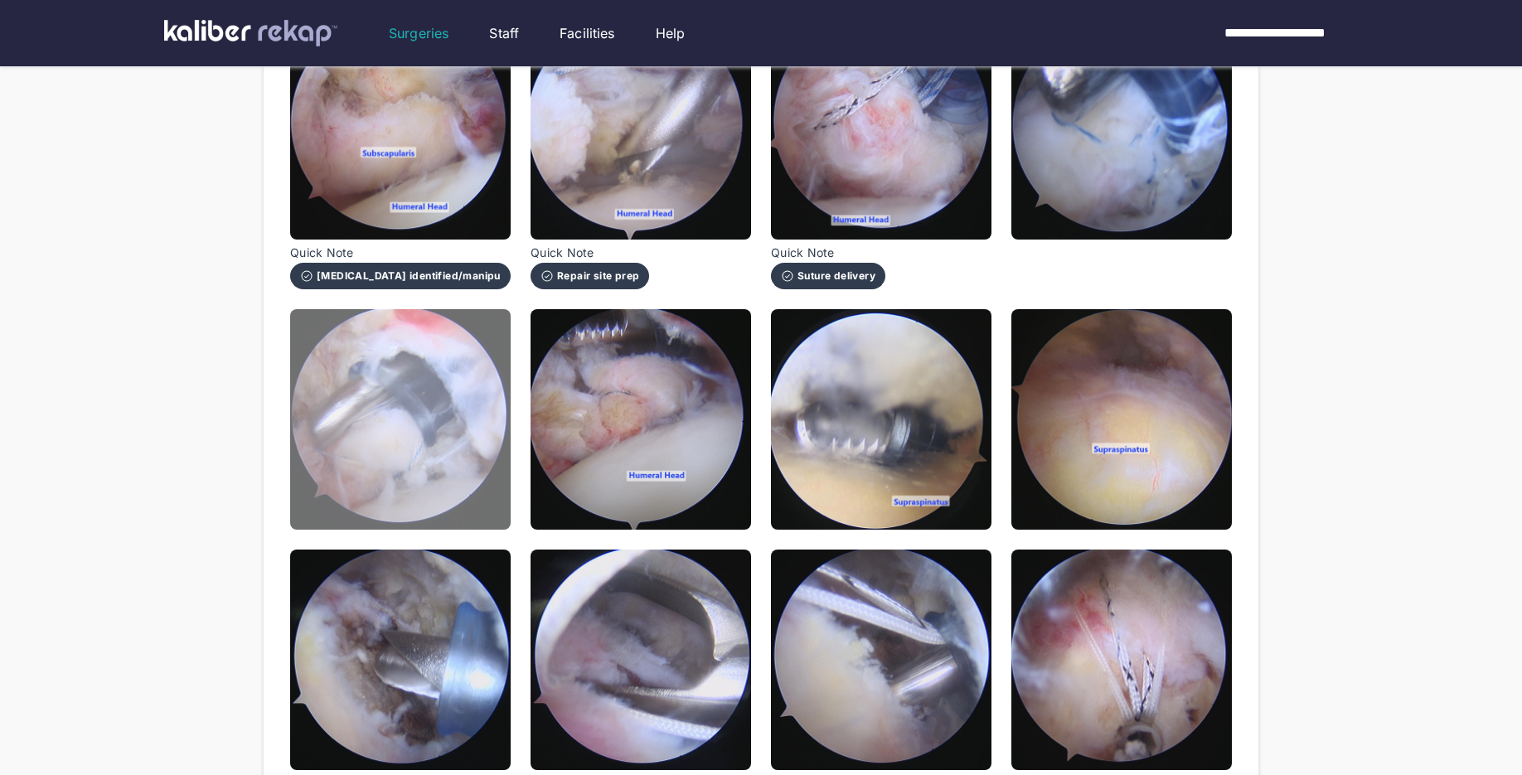
click at [467, 483] on img at bounding box center [400, 419] width 220 height 220
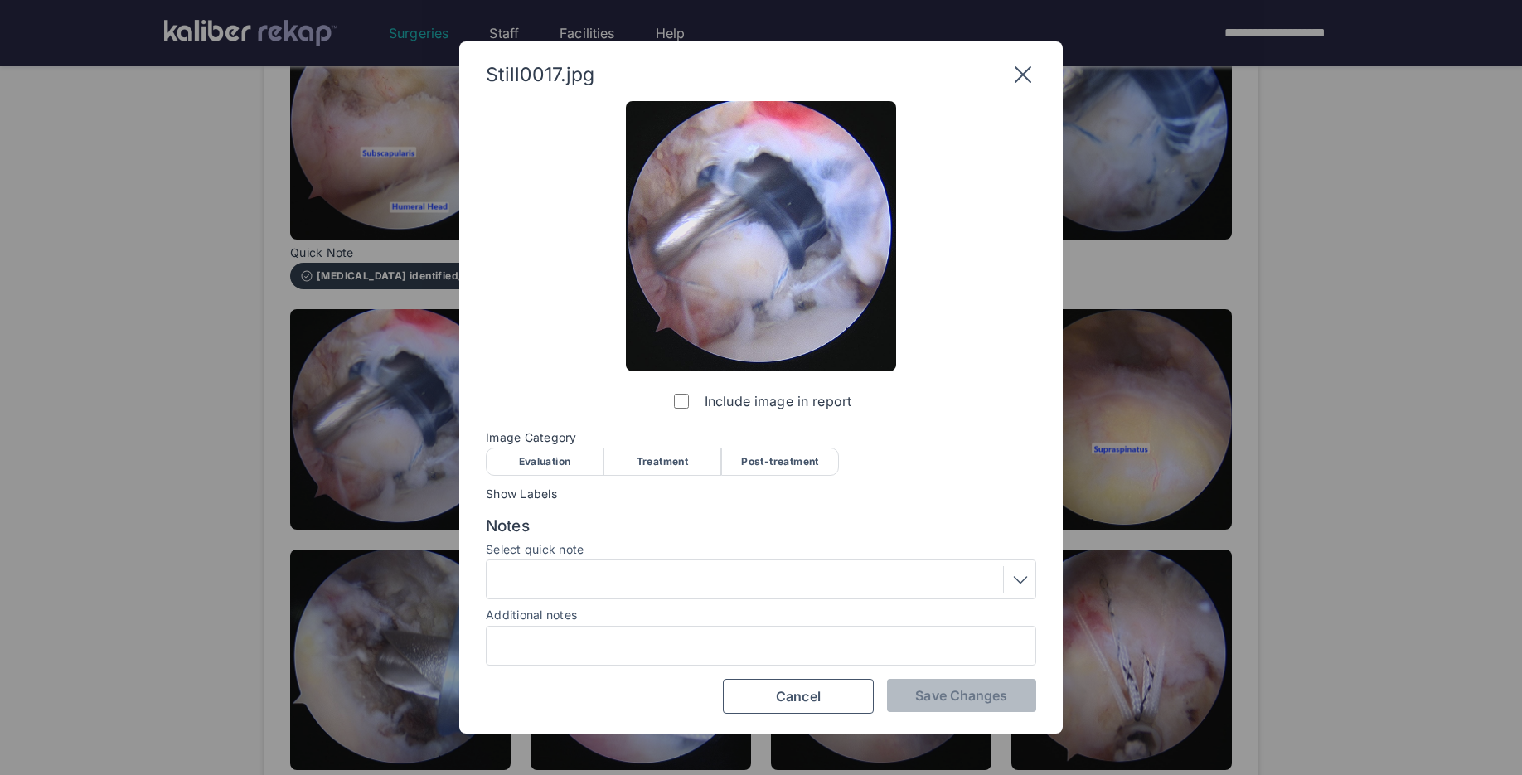
click at [671, 440] on span "Image Category" at bounding box center [761, 437] width 550 height 13
click at [673, 458] on div "Treatment" at bounding box center [662, 462] width 118 height 28
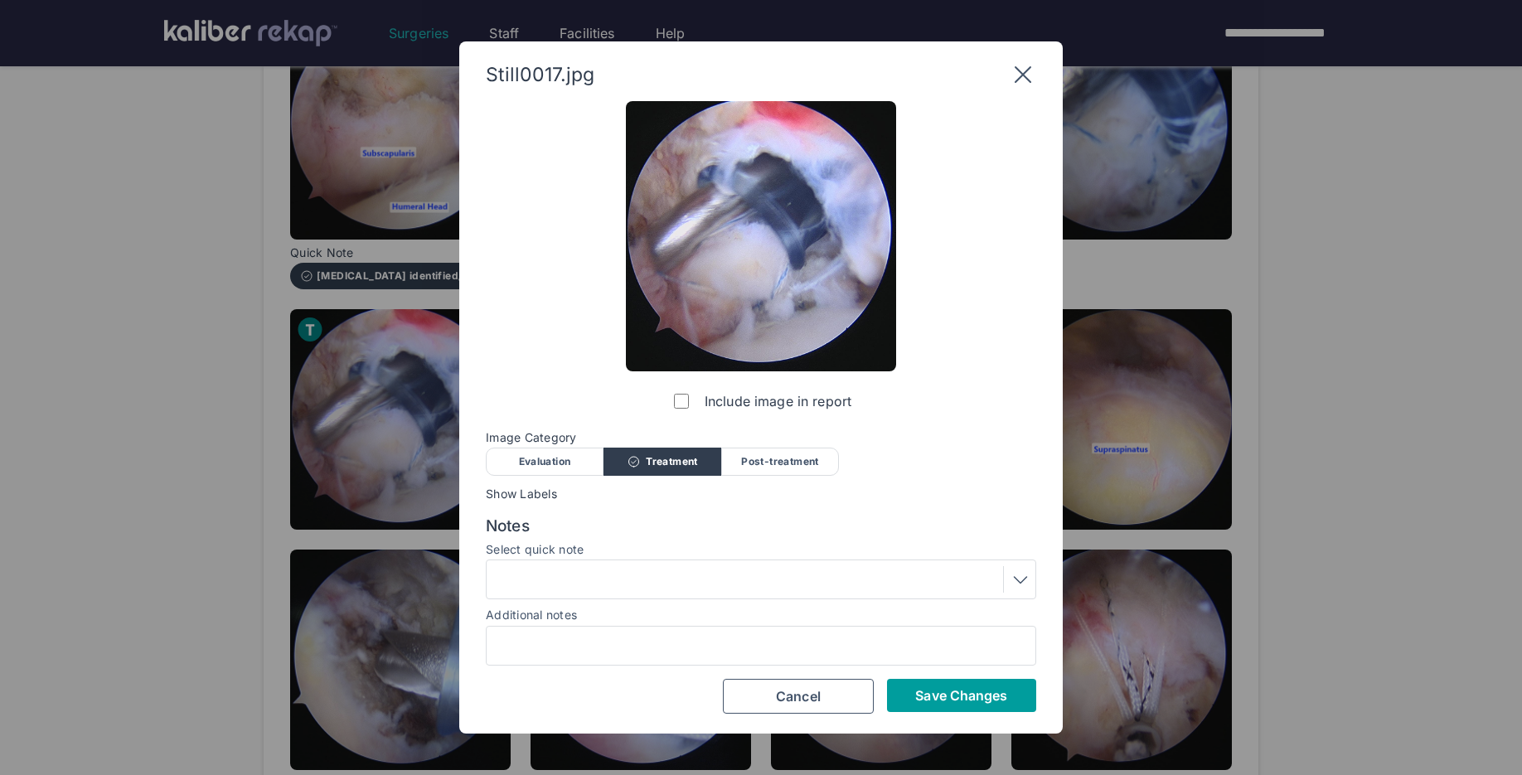
click at [944, 689] on span "Save Changes" at bounding box center [961, 695] width 92 height 17
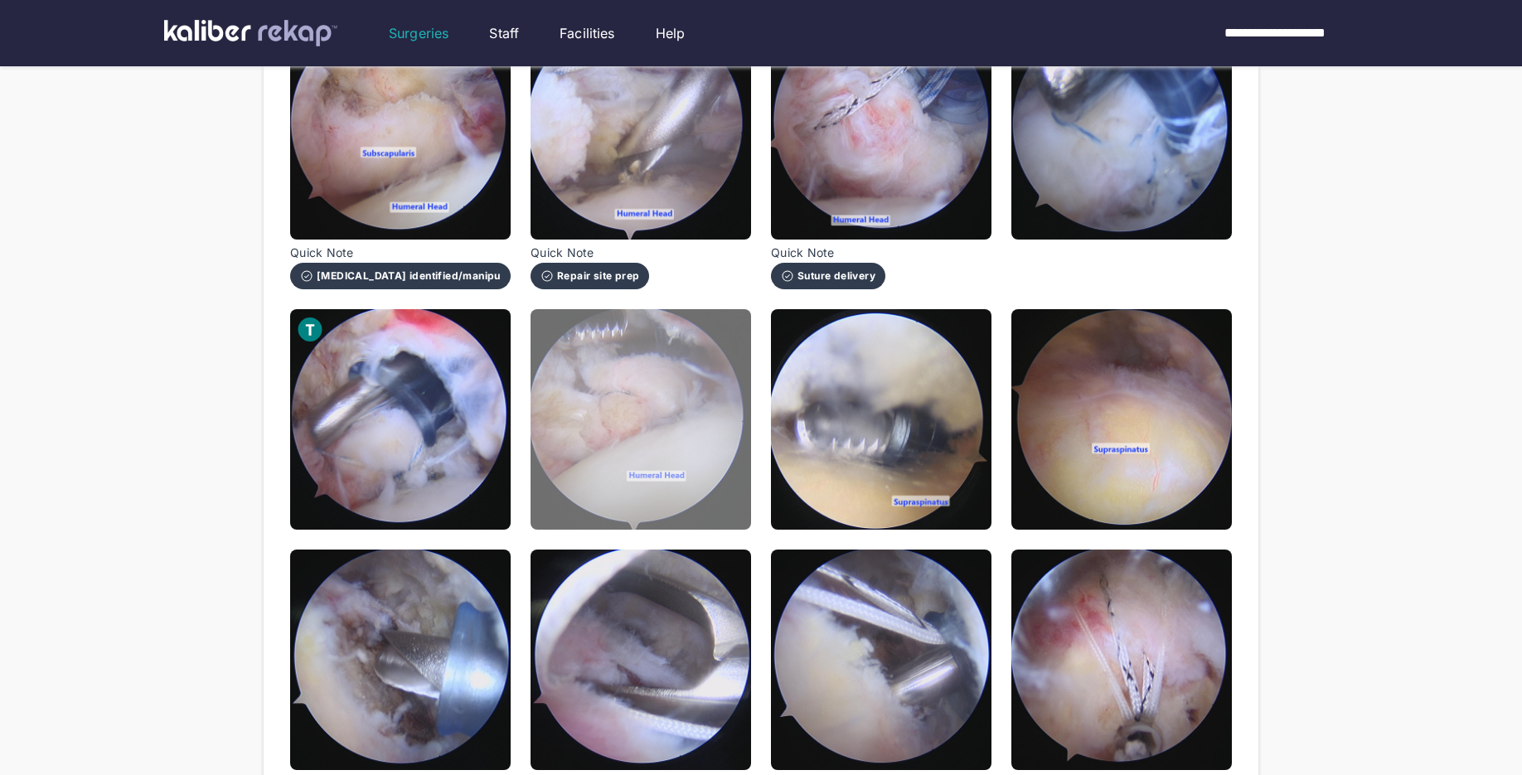
click at [710, 479] on img at bounding box center [640, 419] width 220 height 220
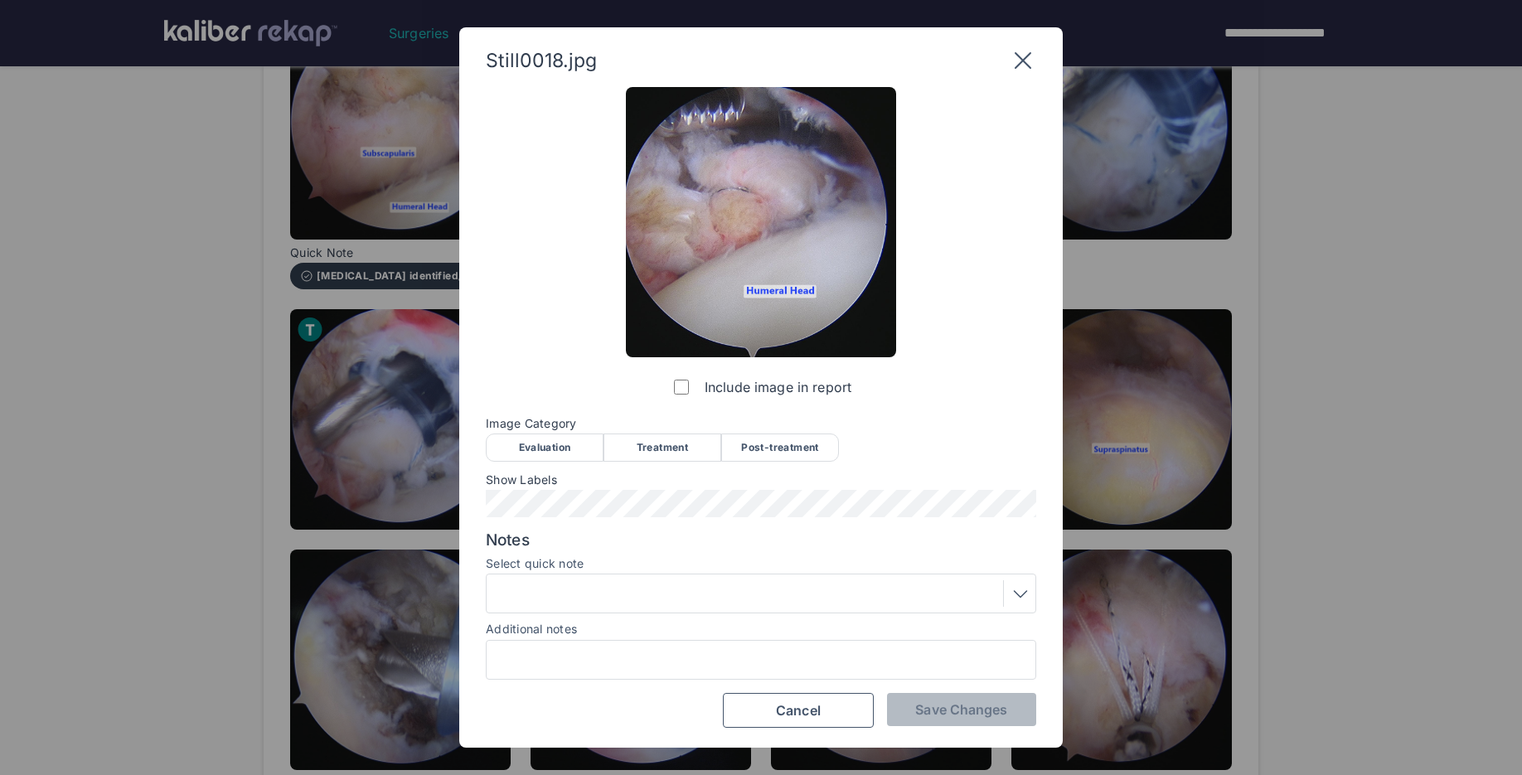
click at [789, 457] on div "Post-treatment" at bounding box center [780, 447] width 118 height 28
click at [627, 594] on div at bounding box center [760, 593] width 539 height 27
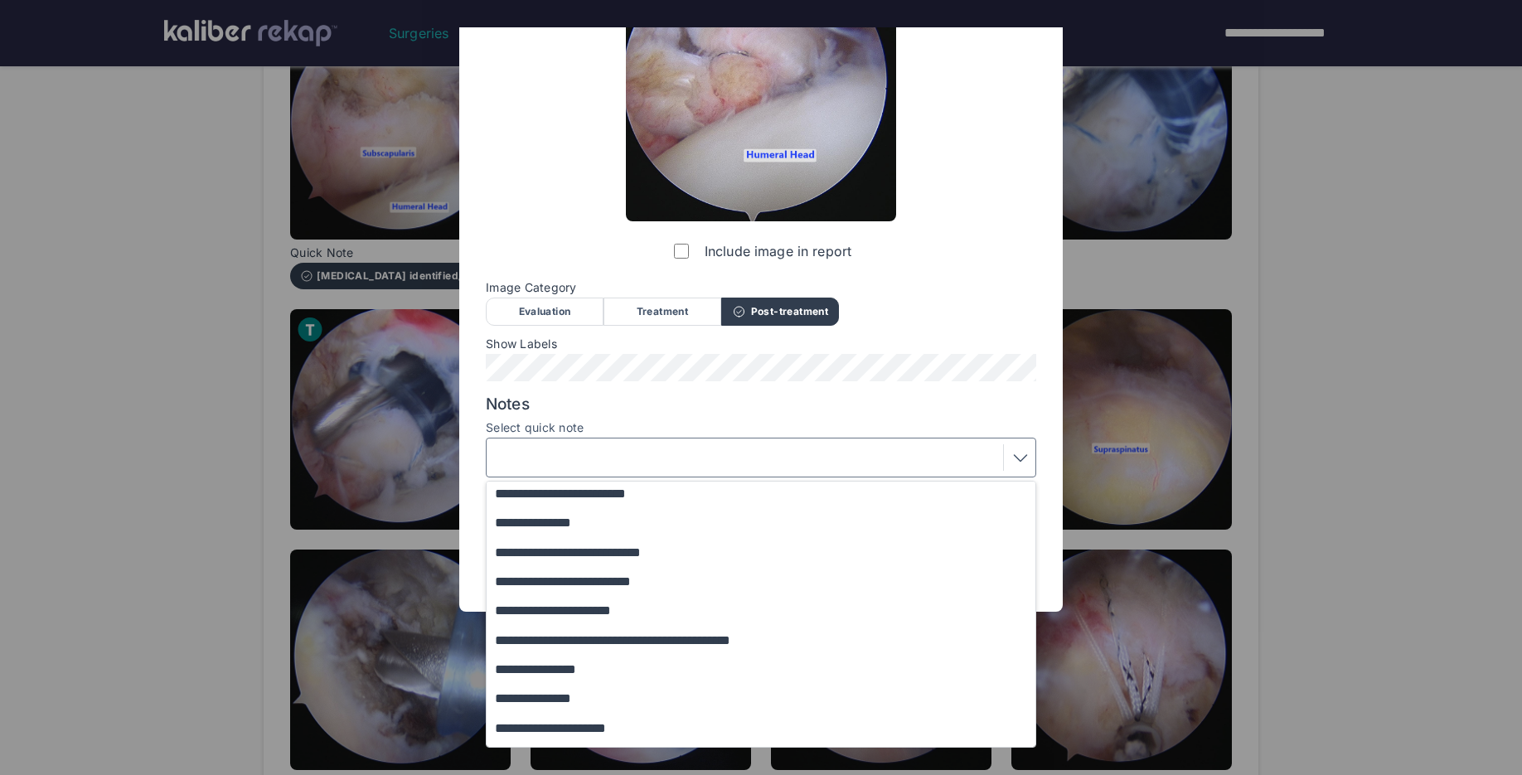
scroll to position [113, 0]
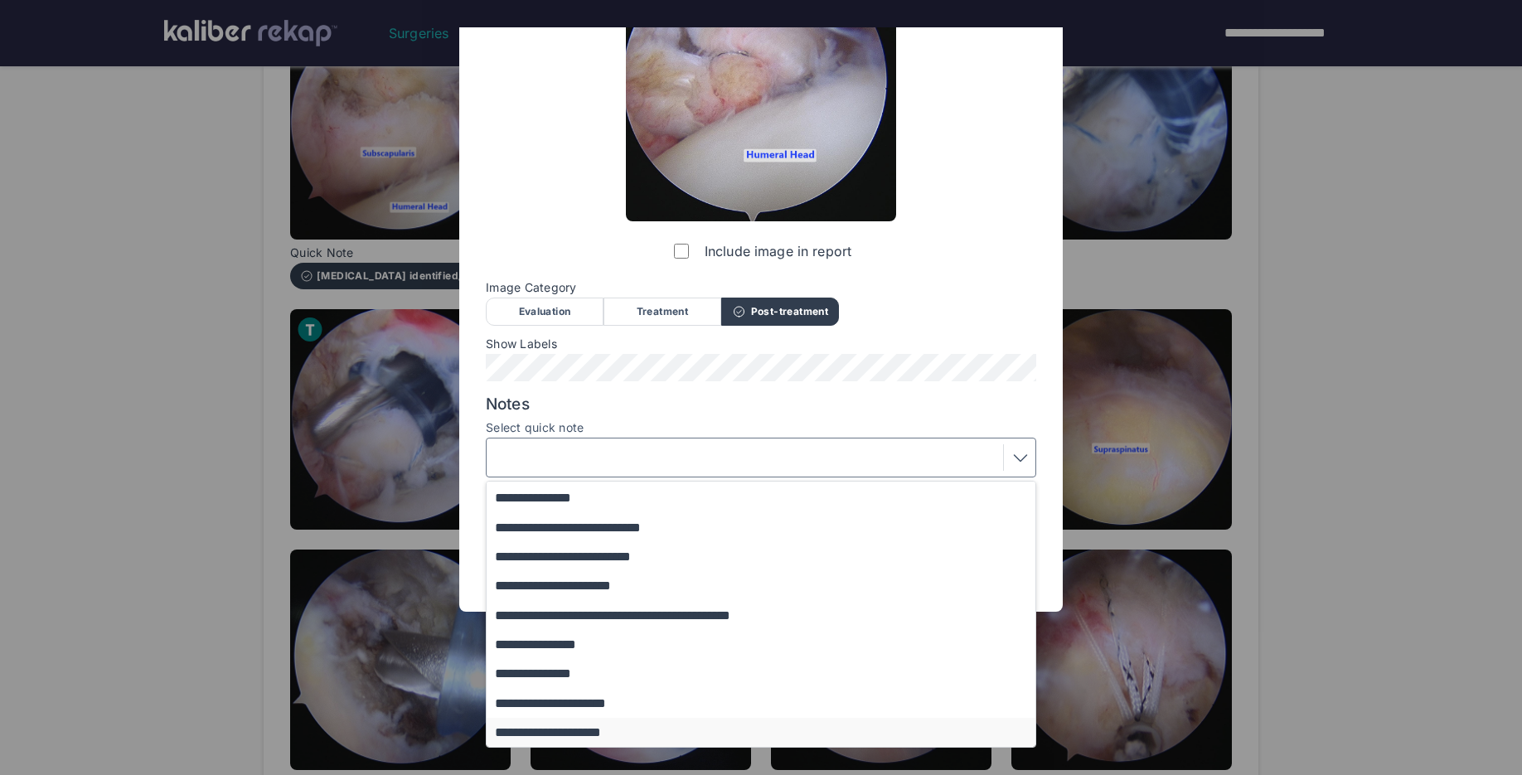
click at [581, 726] on button "**********" at bounding box center [769, 732] width 564 height 29
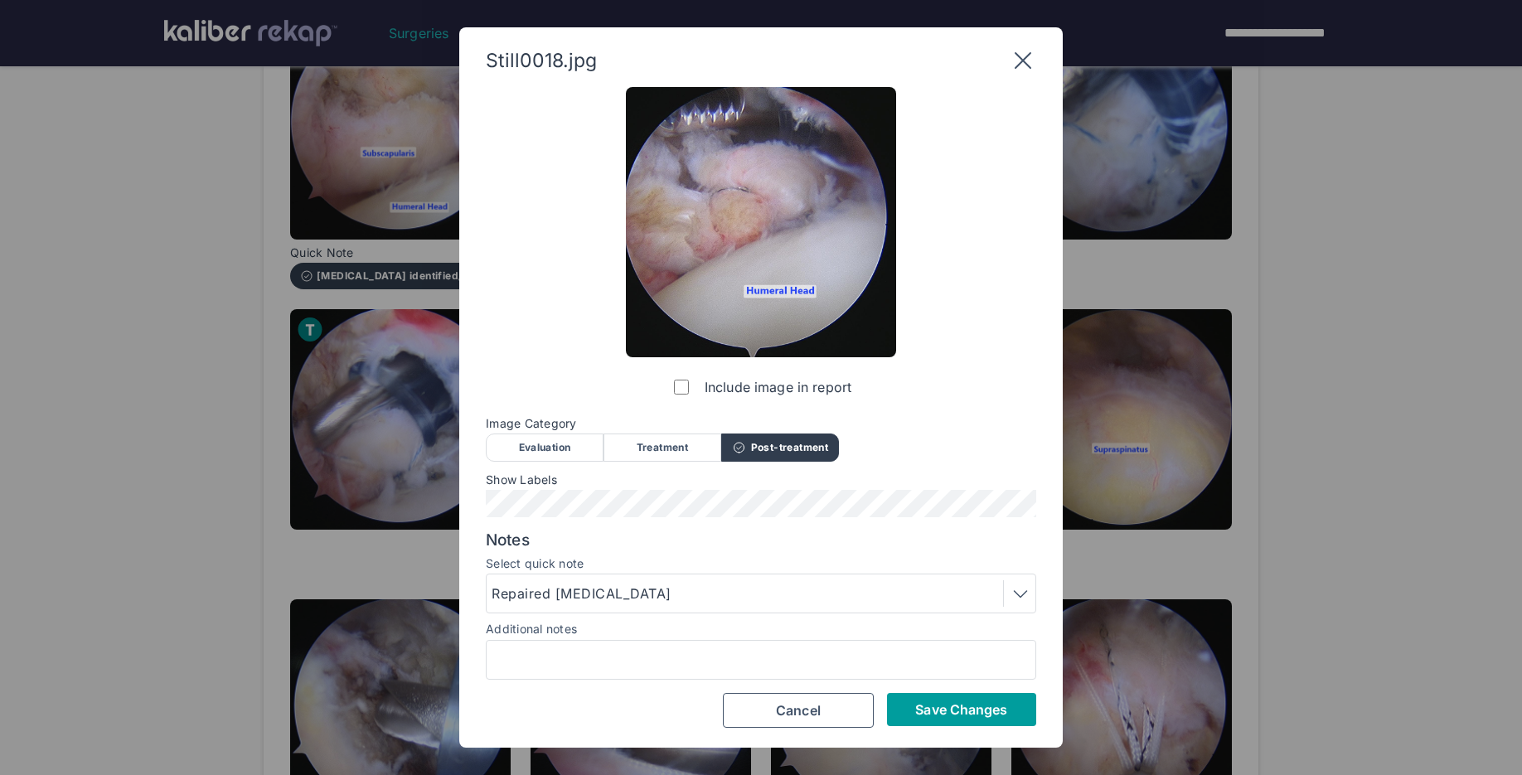
click at [1000, 716] on span "Save Changes" at bounding box center [961, 709] width 92 height 17
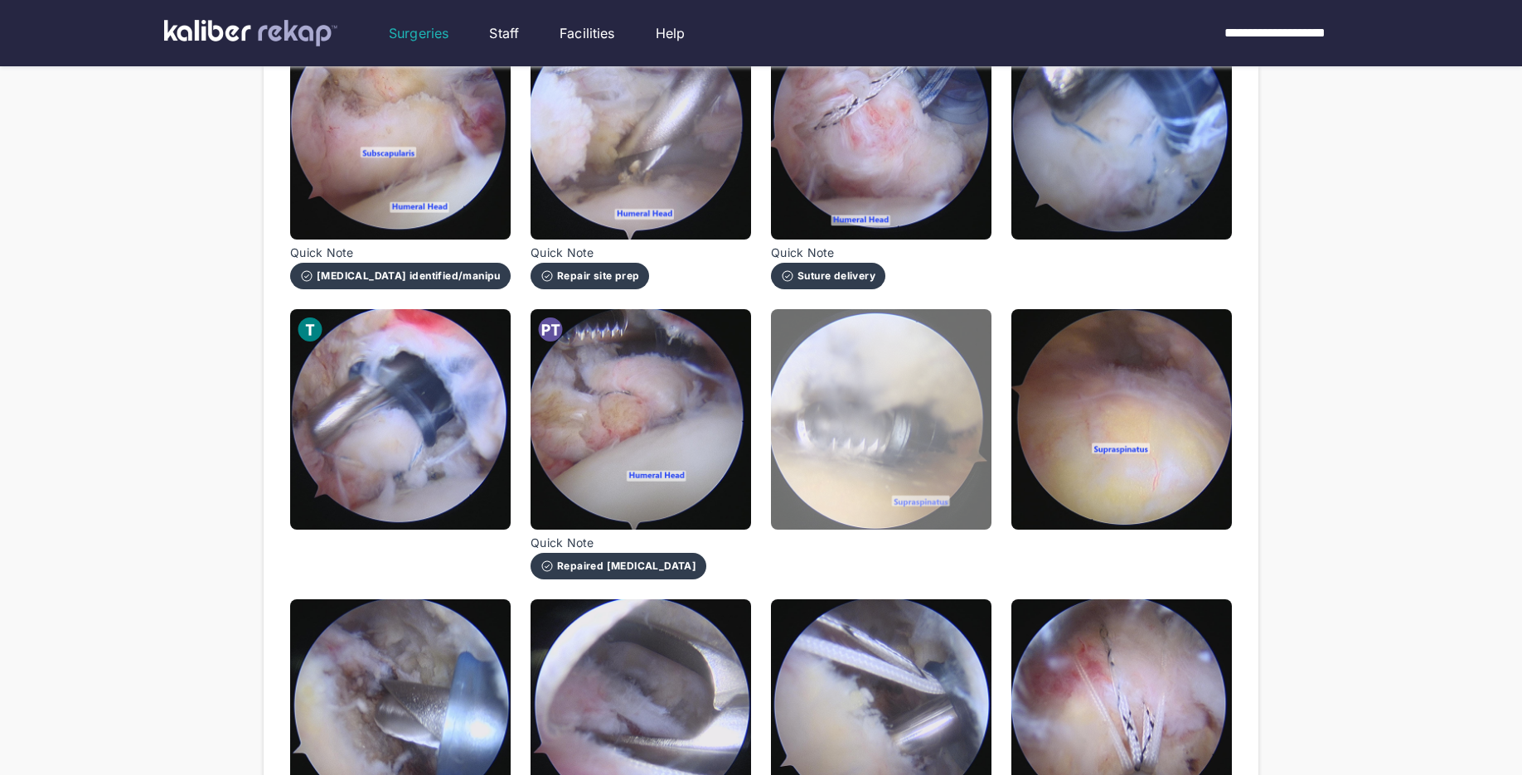
click at [947, 494] on img at bounding box center [881, 419] width 220 height 220
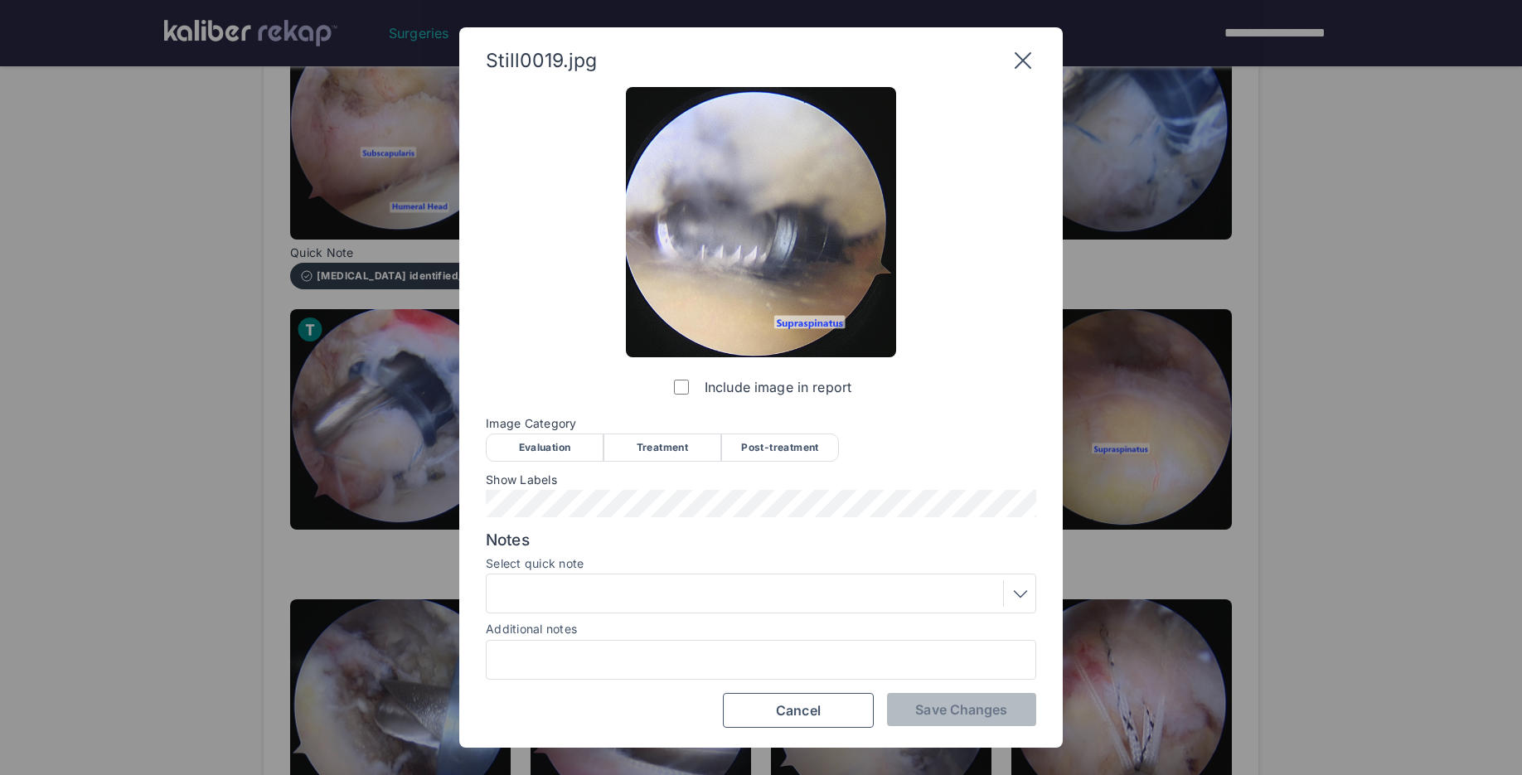
click at [637, 461] on div "Treatment" at bounding box center [662, 447] width 118 height 28
click at [561, 597] on div at bounding box center [760, 593] width 539 height 27
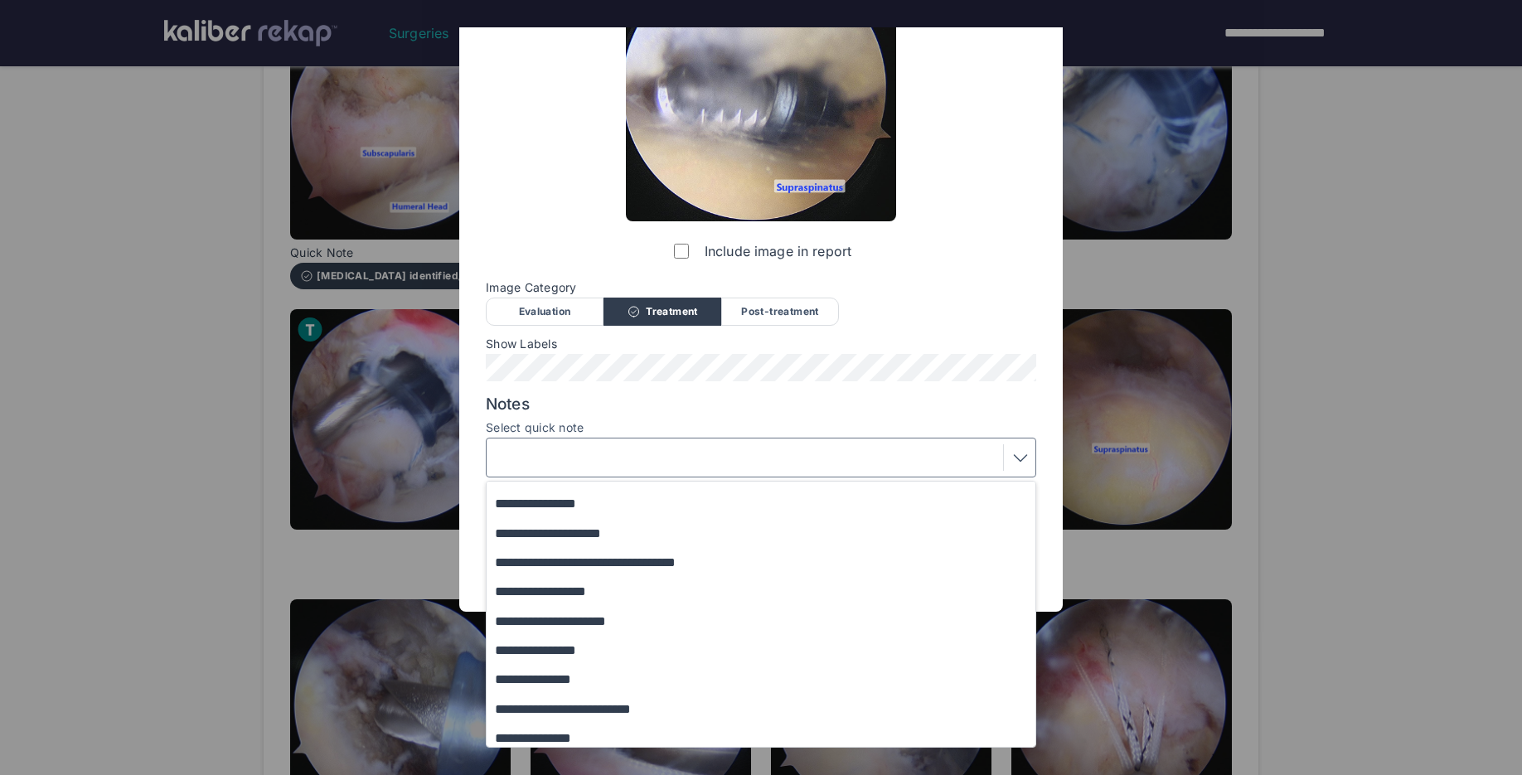
scroll to position [201, 0]
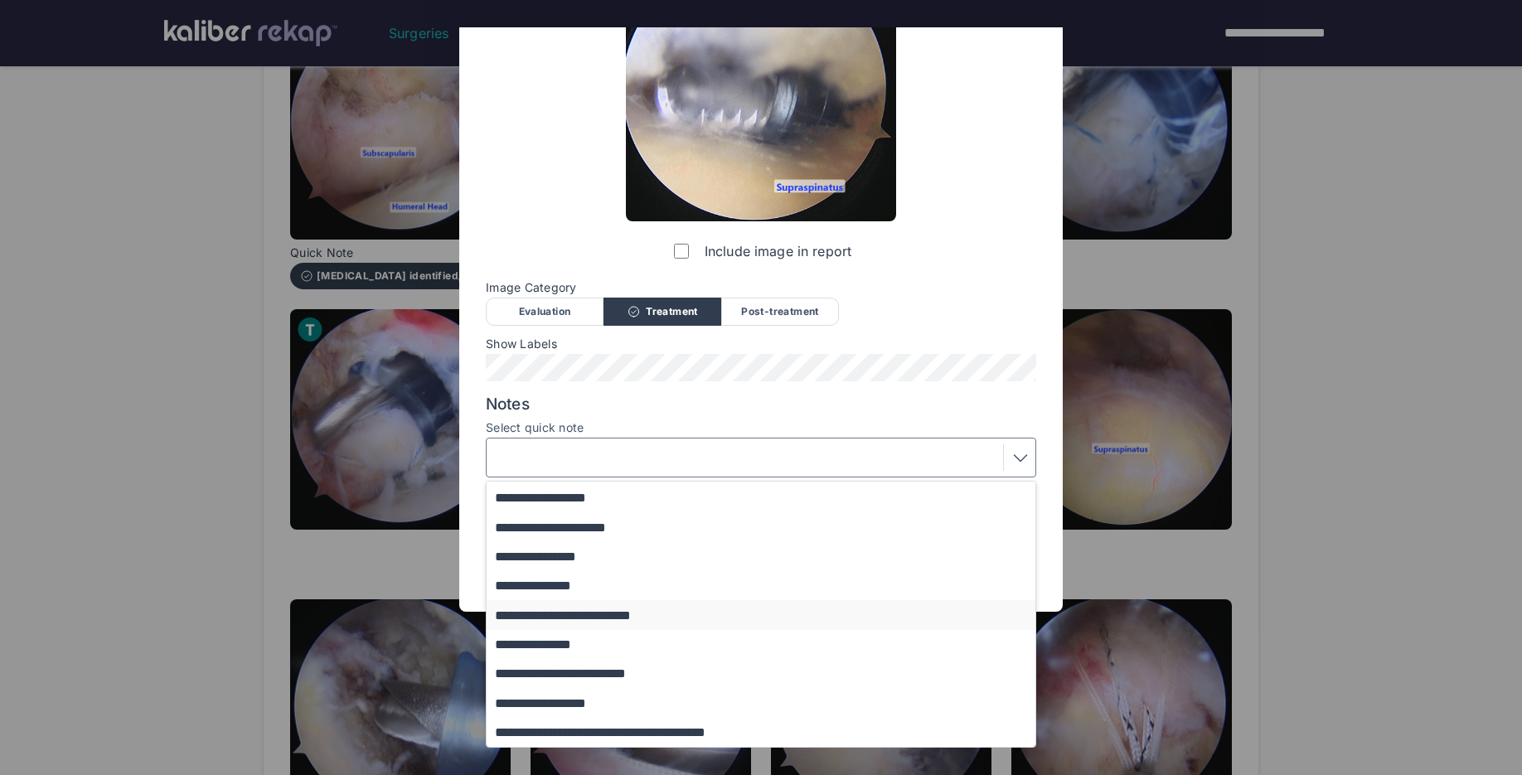
click at [661, 613] on button "**********" at bounding box center [769, 614] width 564 height 29
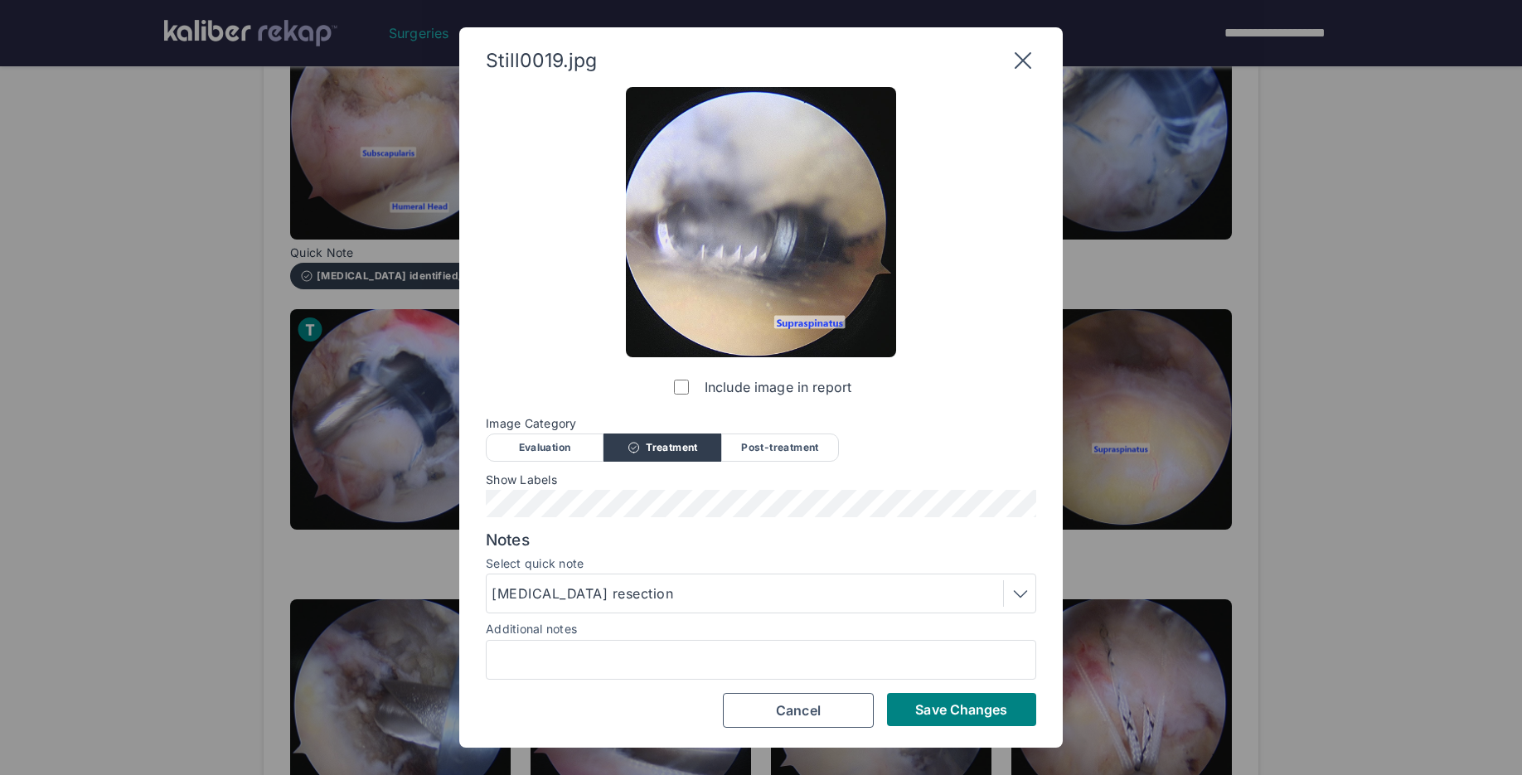
scroll to position [0, 0]
click at [956, 706] on span "Save Changes" at bounding box center [961, 709] width 92 height 17
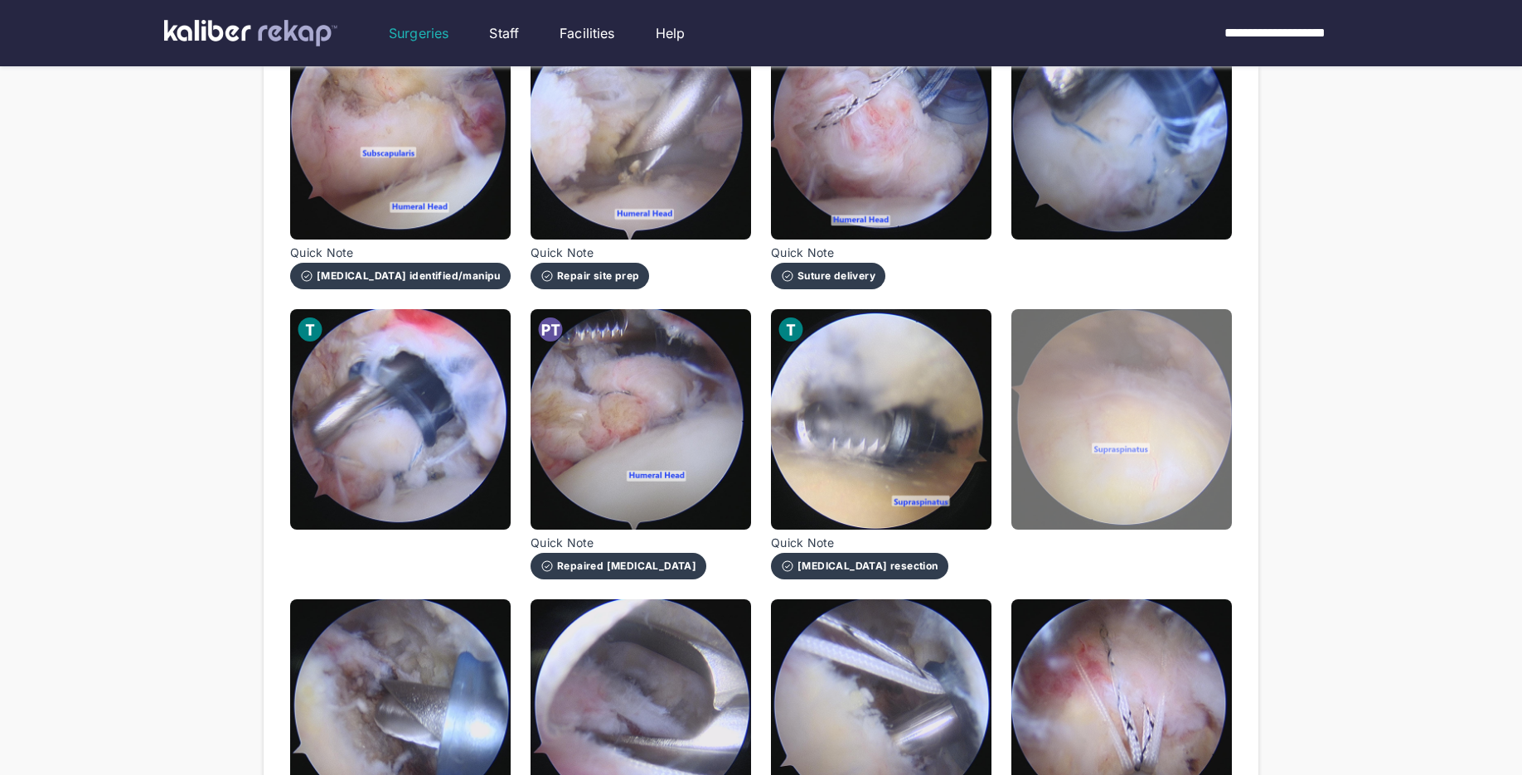
click at [1126, 463] on img at bounding box center [1121, 419] width 220 height 220
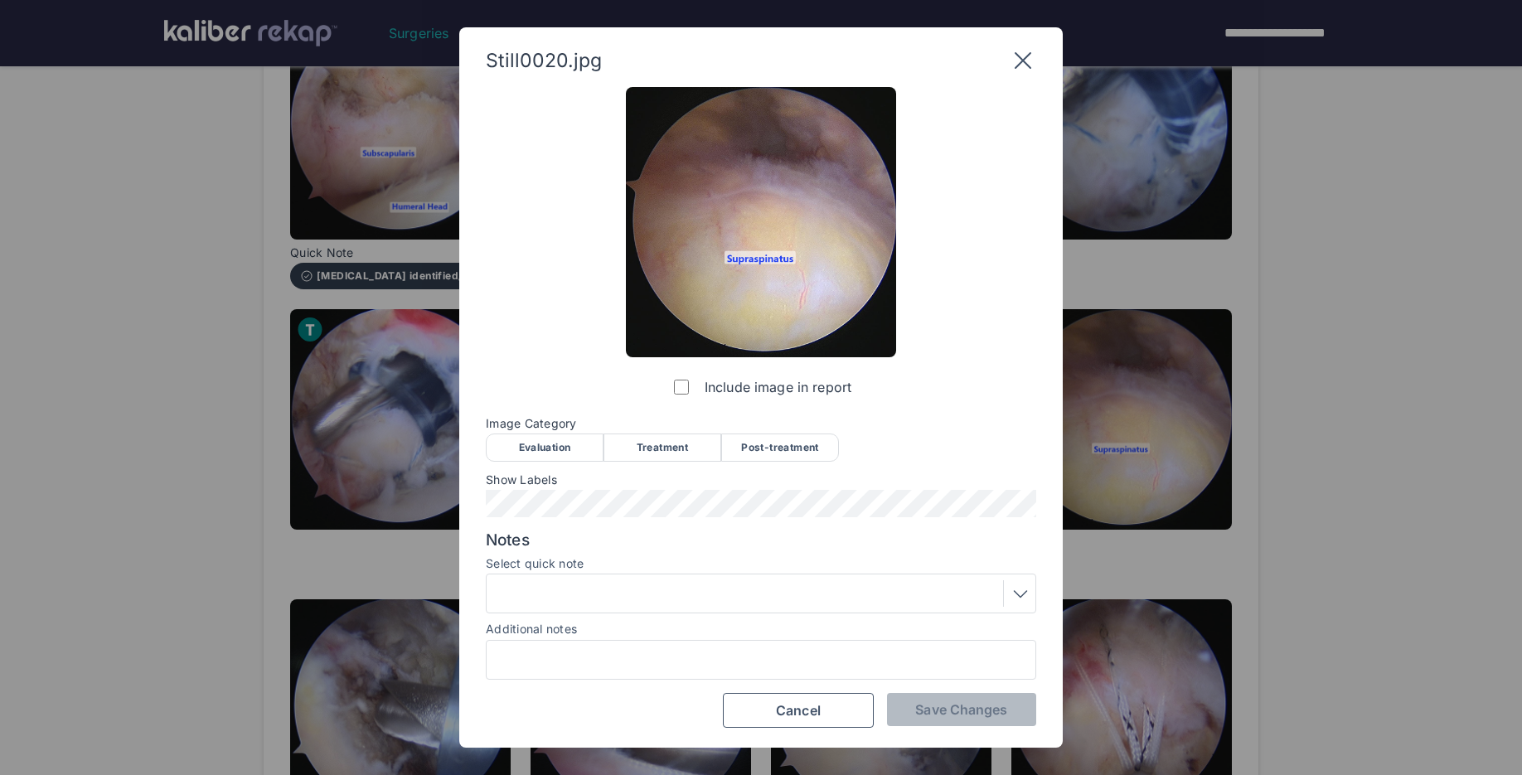
click at [683, 446] on div "Treatment" at bounding box center [662, 447] width 118 height 28
click at [930, 717] on span "Save Changes" at bounding box center [961, 709] width 92 height 17
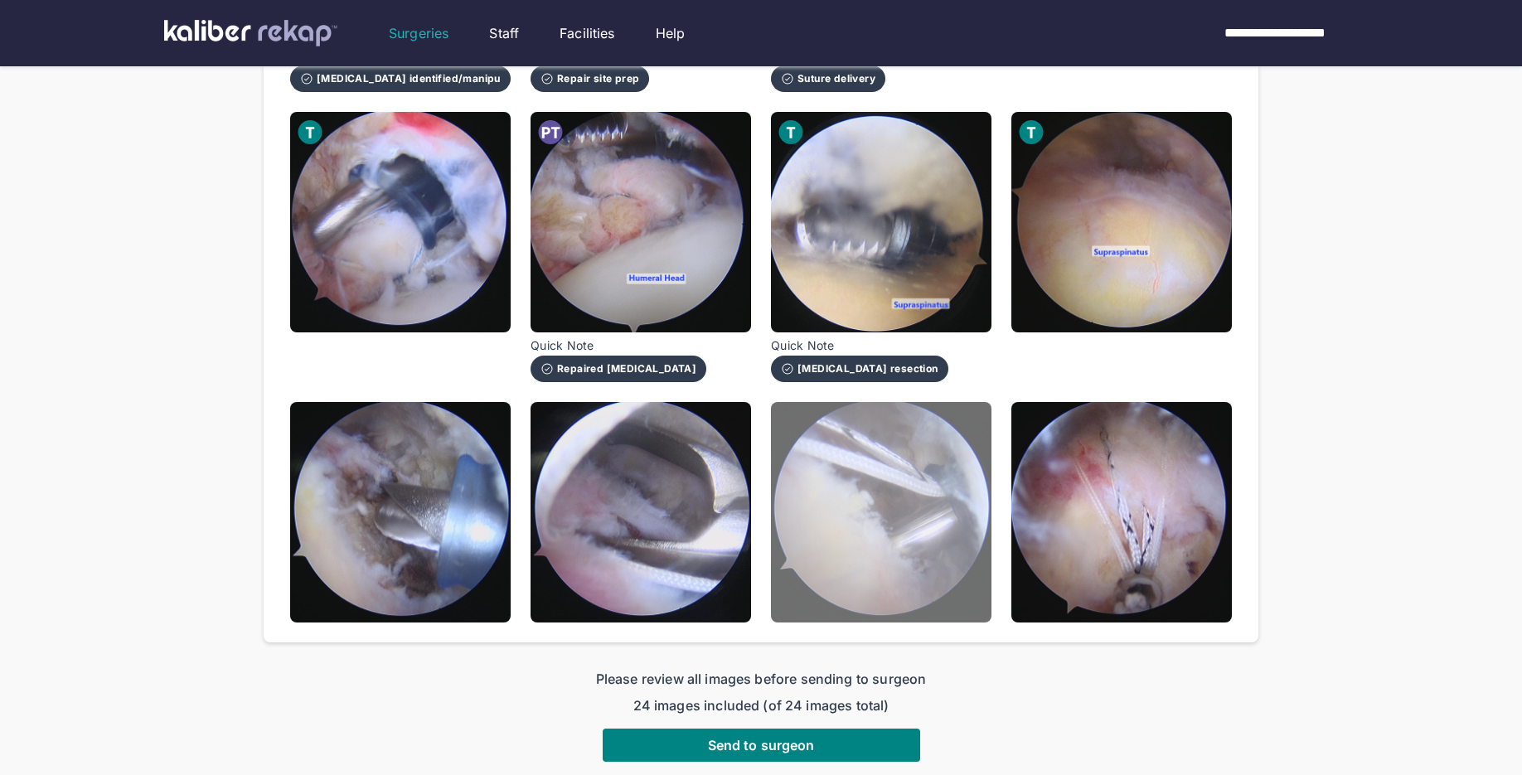
scroll to position [1424, 0]
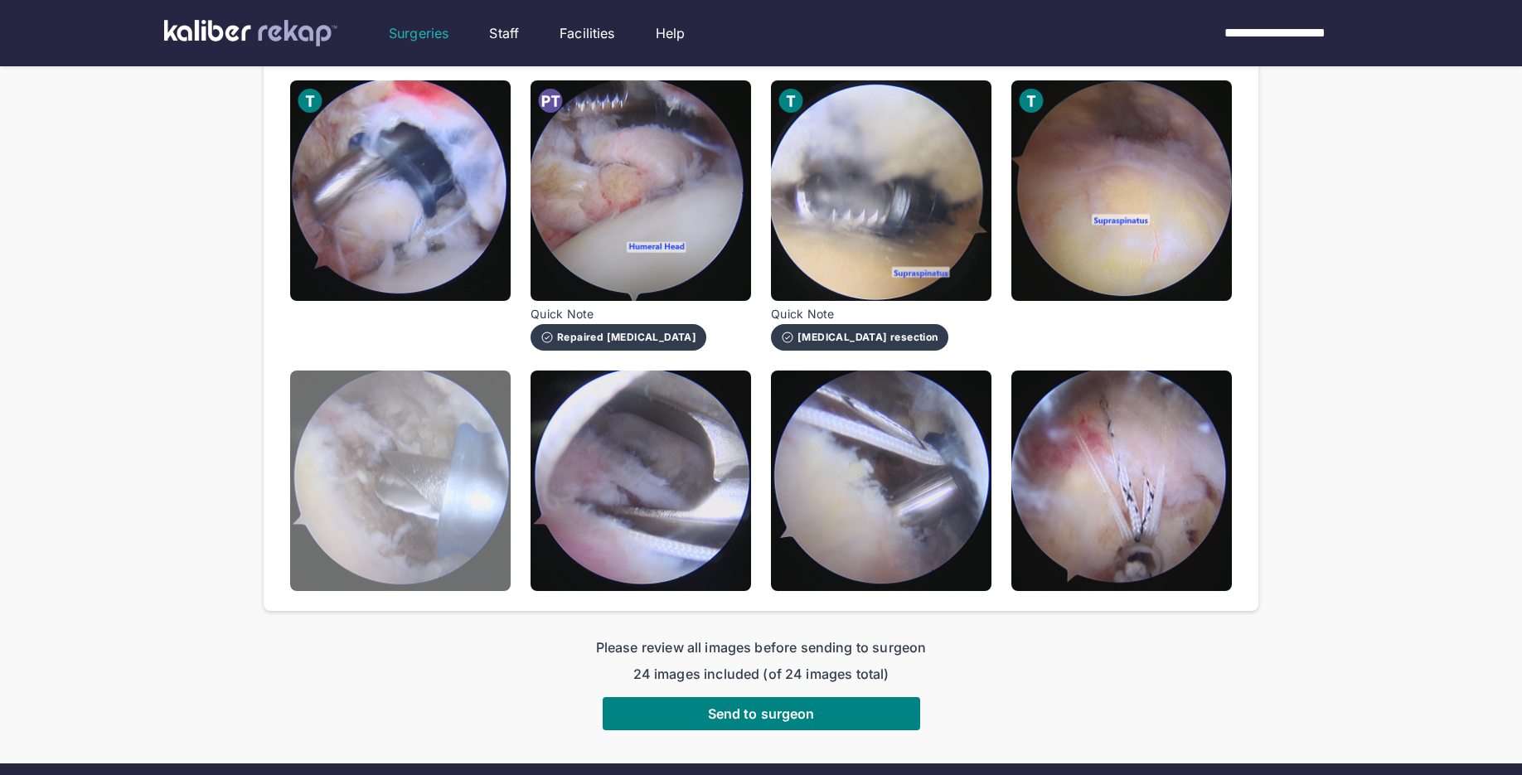
click at [472, 535] on img at bounding box center [400, 480] width 220 height 220
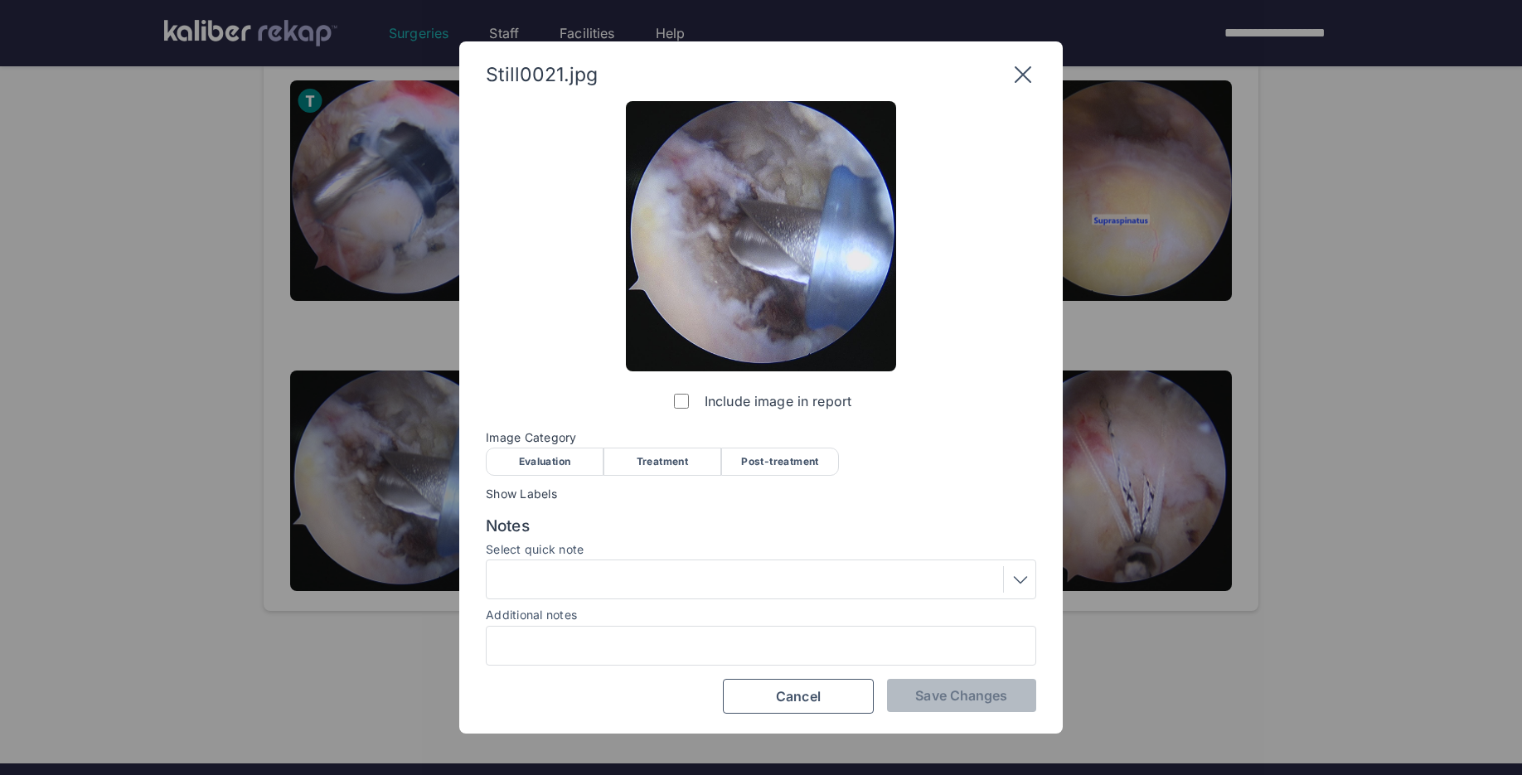
click at [667, 463] on div "Treatment" at bounding box center [662, 462] width 118 height 28
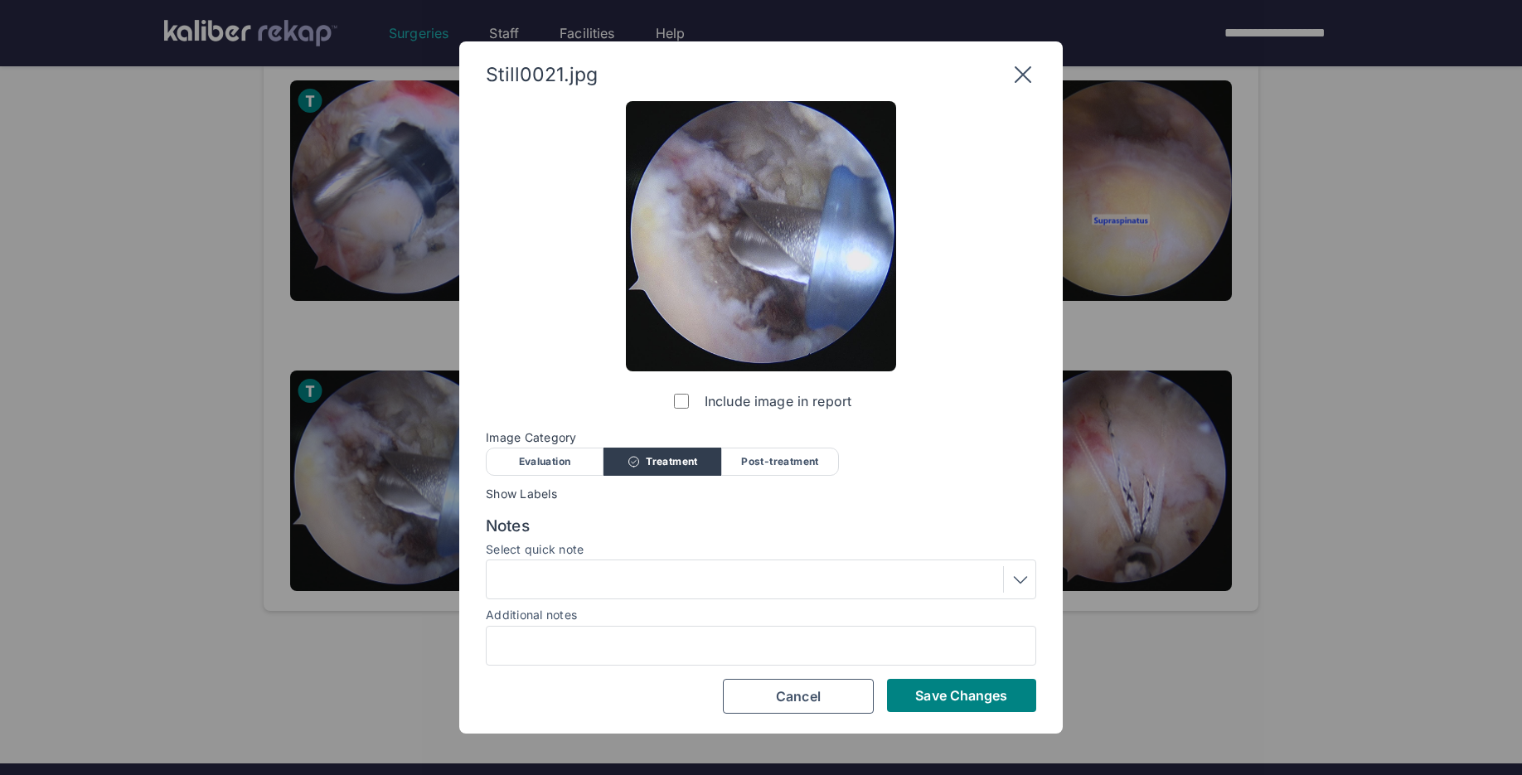
click at [610, 575] on div at bounding box center [760, 579] width 539 height 27
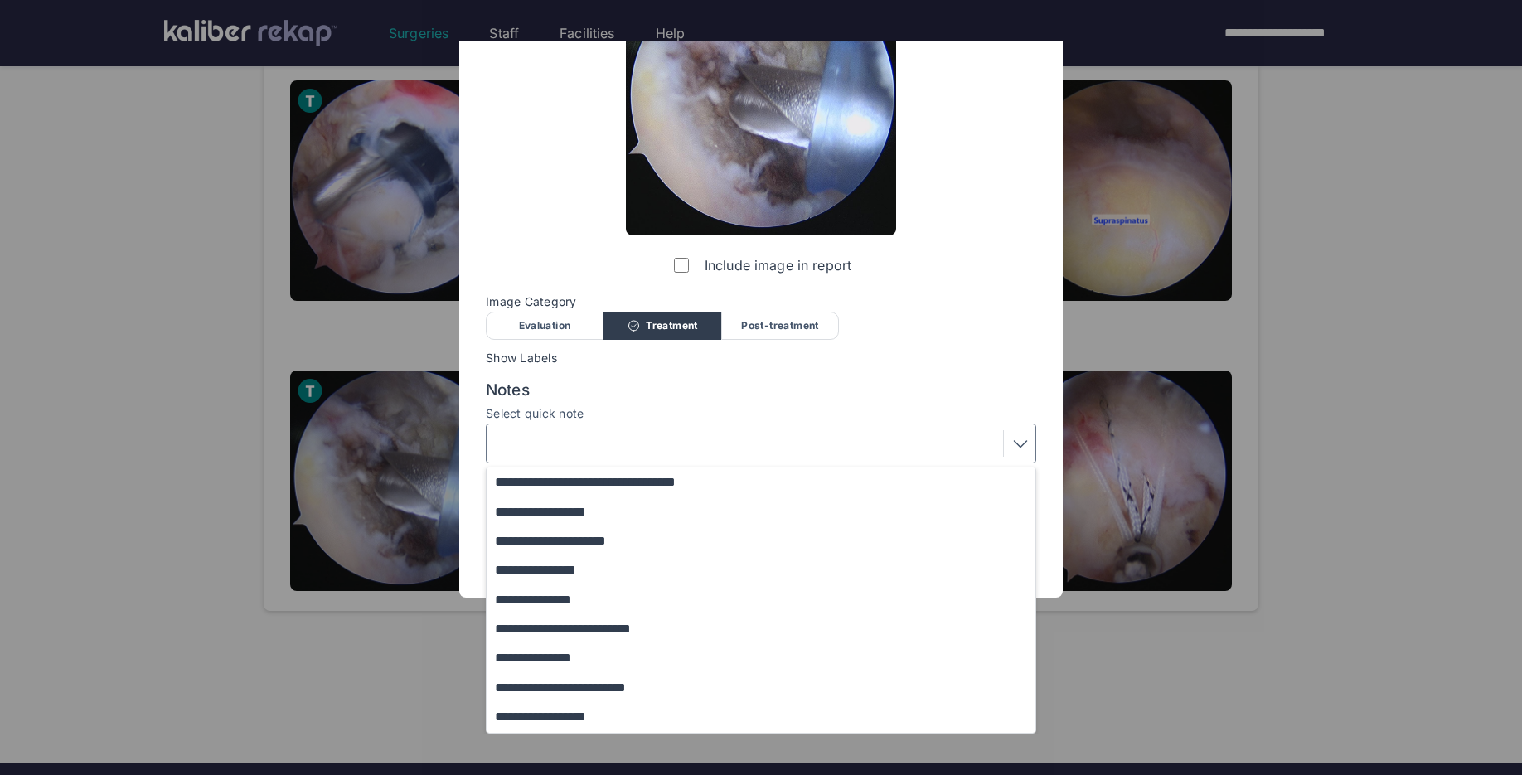
scroll to position [201, 0]
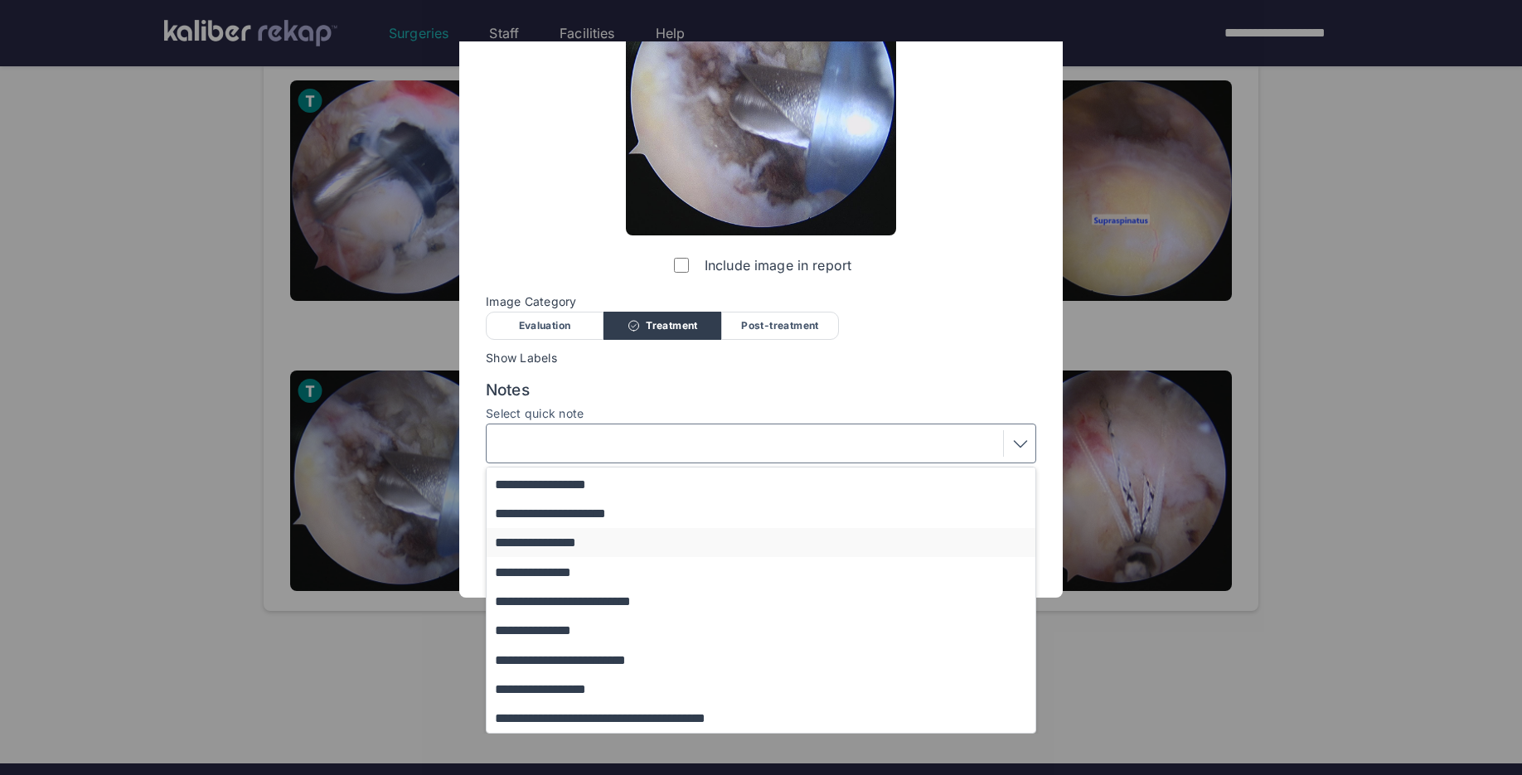
click at [603, 535] on button "**********" at bounding box center [769, 542] width 564 height 29
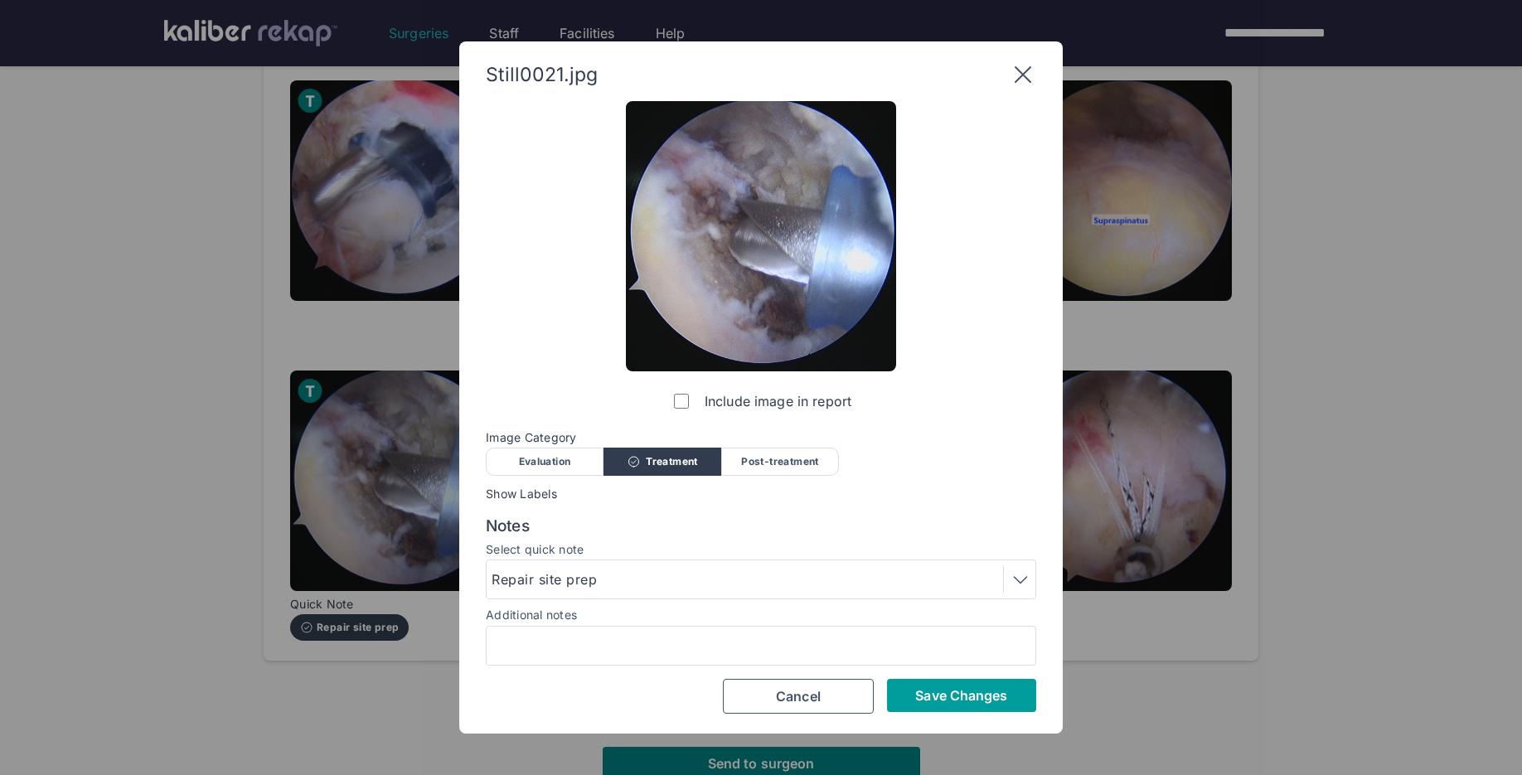
click at [975, 689] on span "Save Changes" at bounding box center [961, 695] width 92 height 17
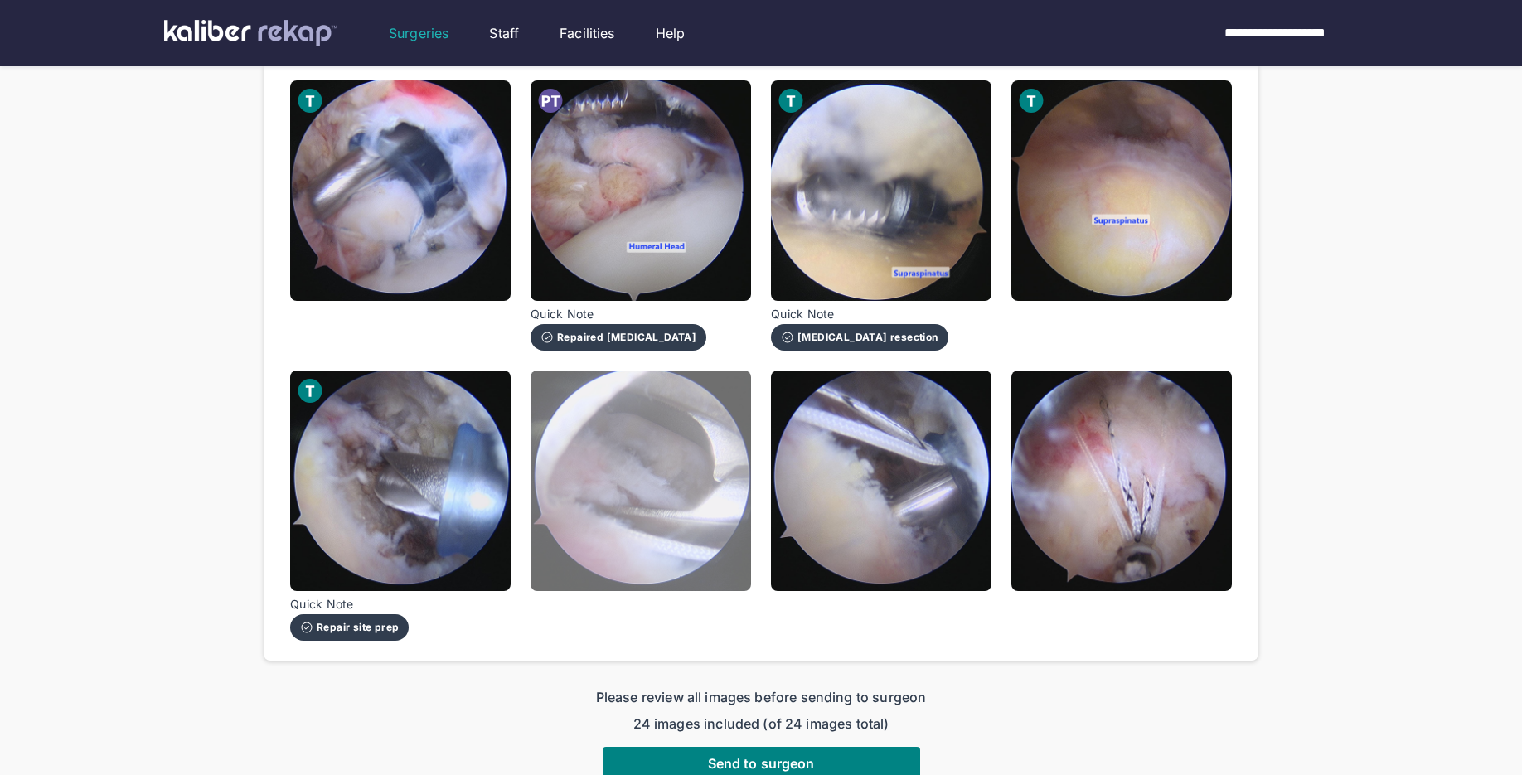
click at [677, 540] on img at bounding box center [640, 480] width 220 height 220
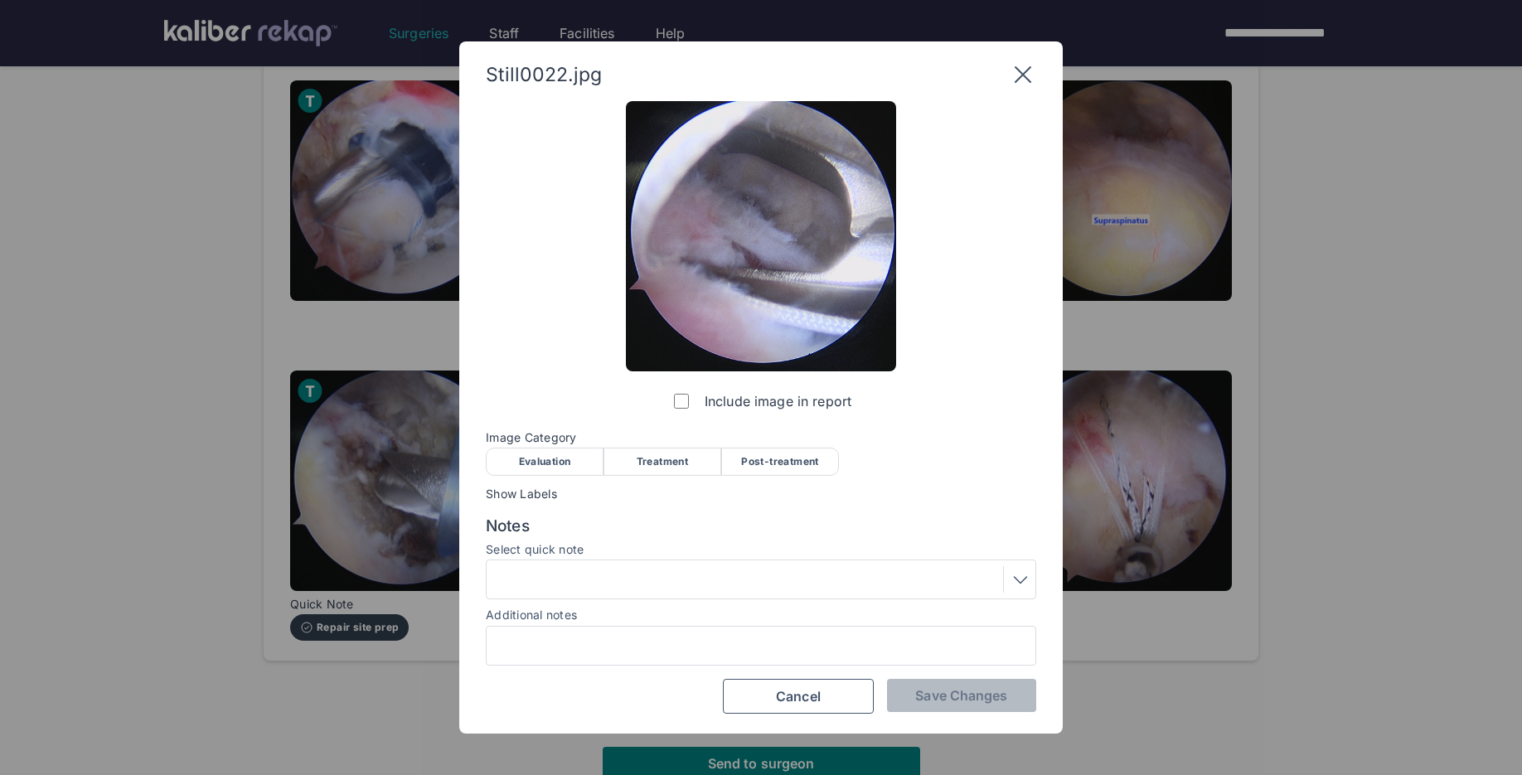
click at [651, 448] on div "Treatment" at bounding box center [662, 462] width 118 height 28
click at [605, 596] on div at bounding box center [761, 579] width 550 height 40
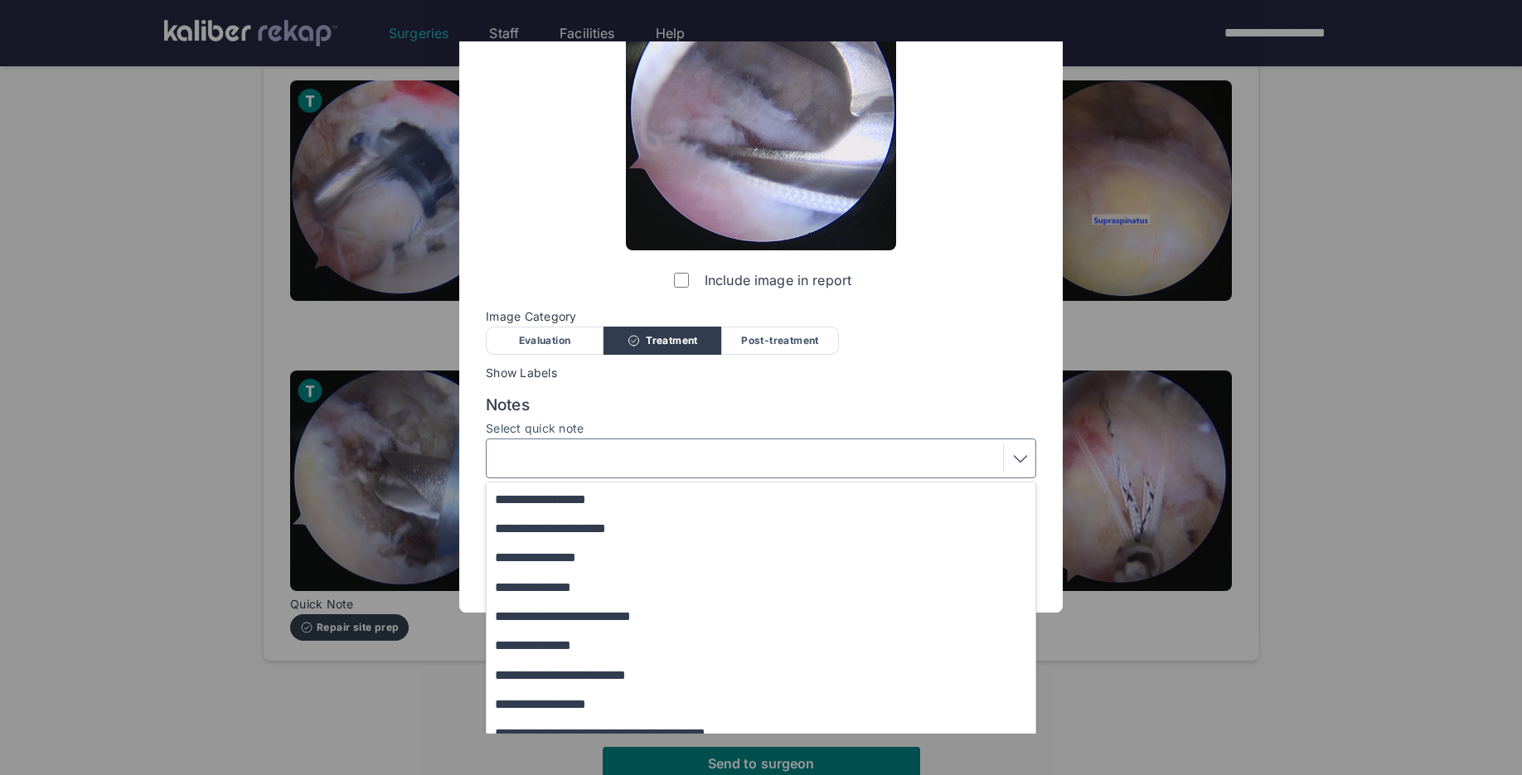
scroll to position [123, 0]
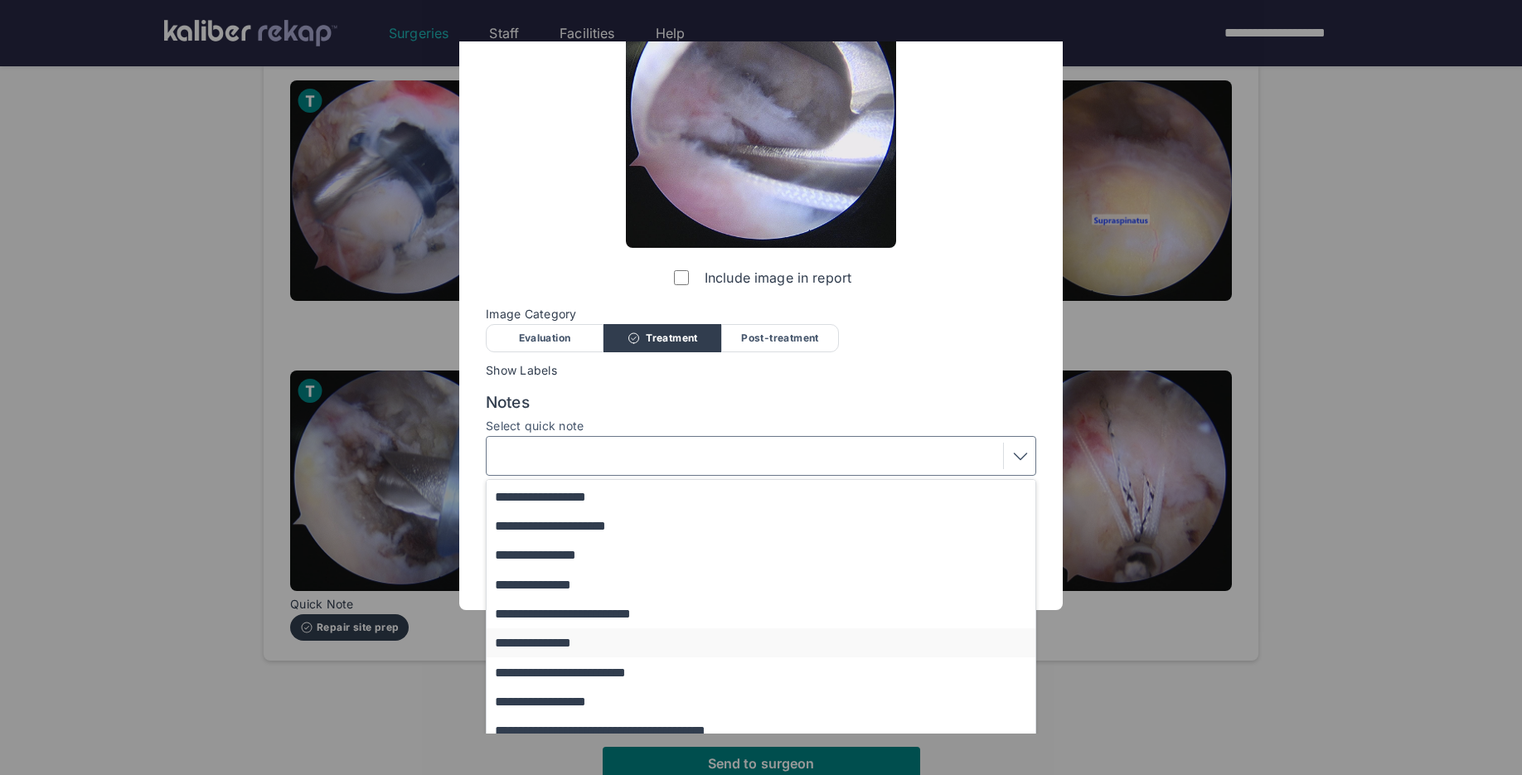
click at [579, 646] on button "**********" at bounding box center [769, 642] width 564 height 29
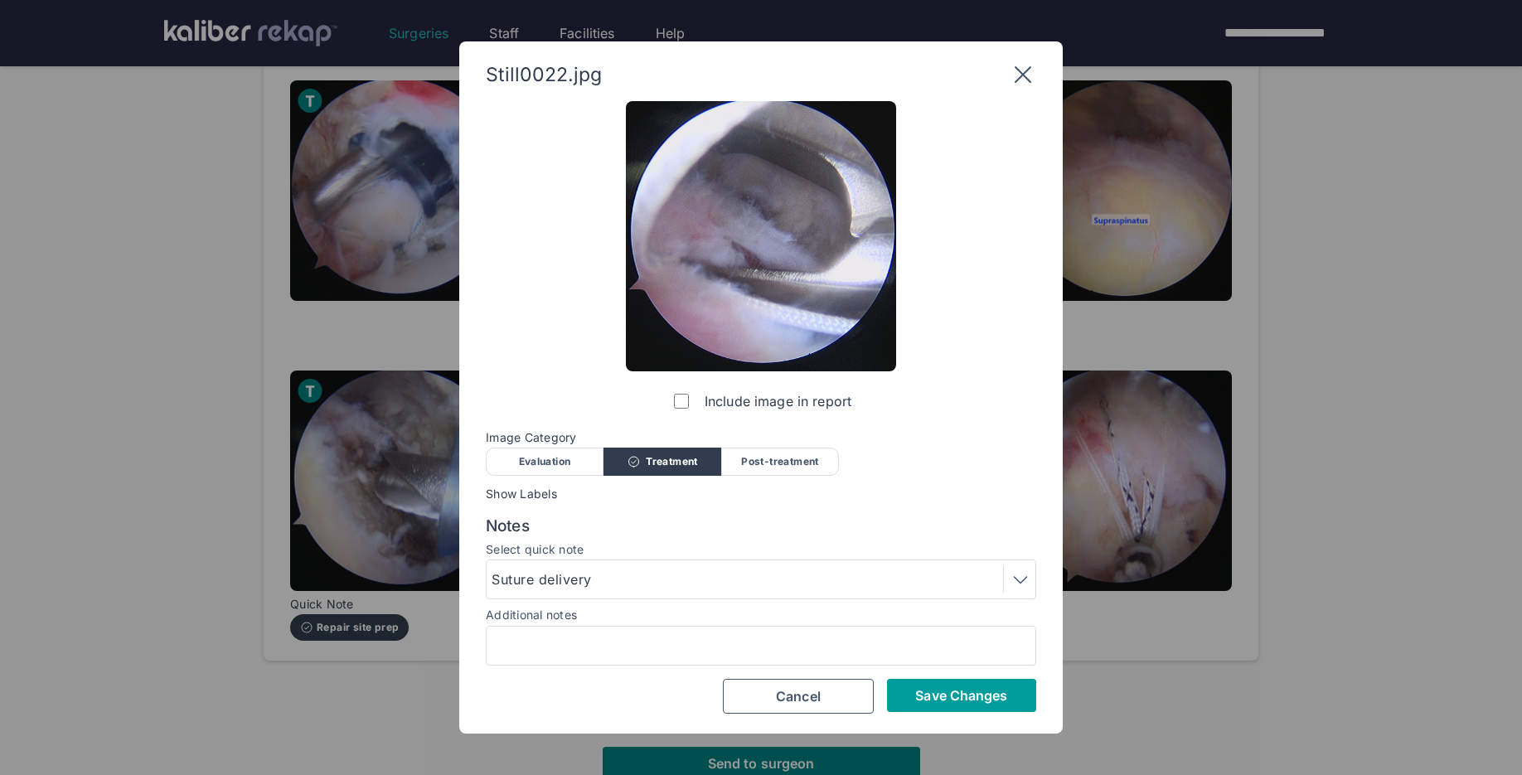
click at [925, 695] on span "Save Changes" at bounding box center [961, 695] width 92 height 17
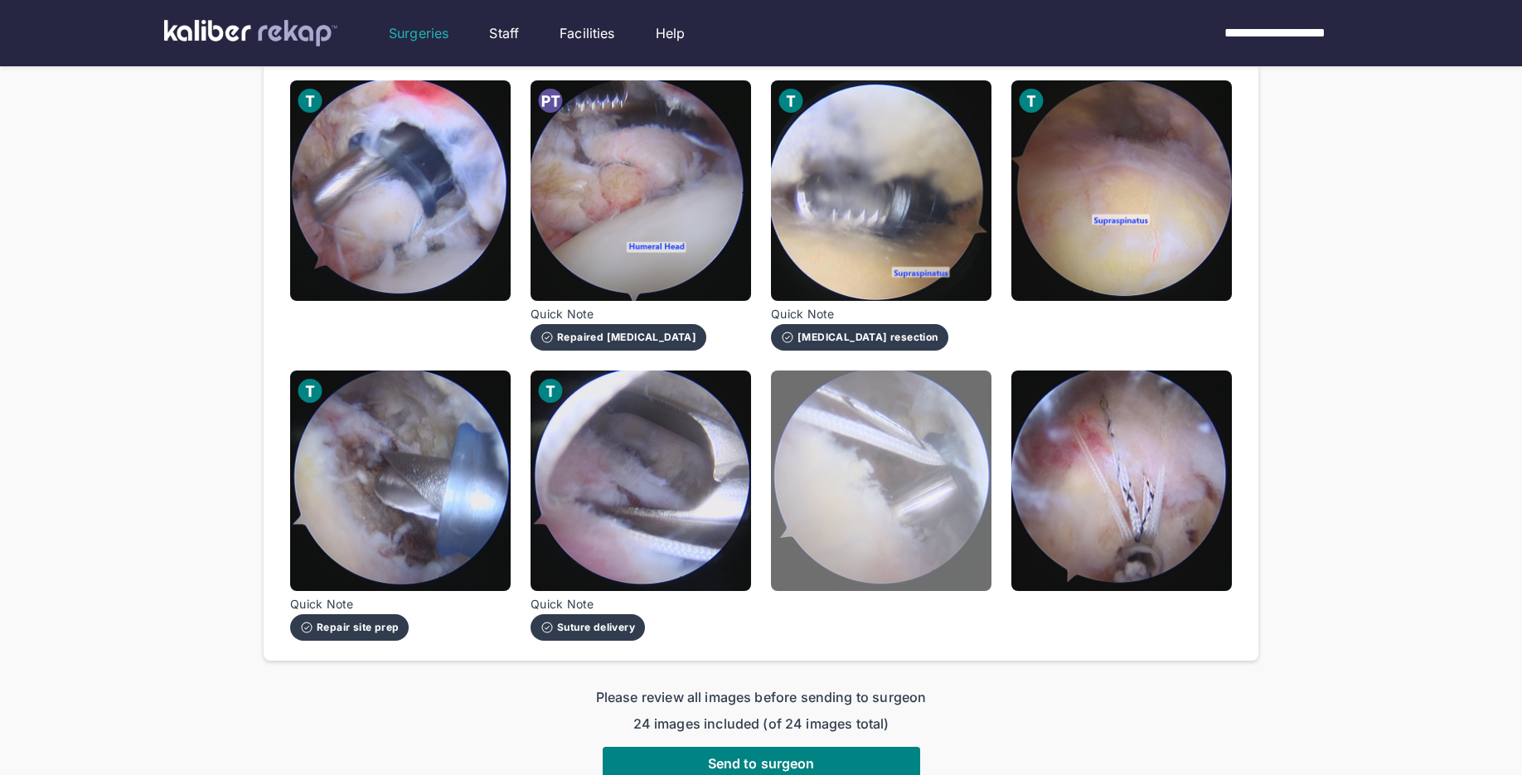
click at [895, 523] on img at bounding box center [881, 480] width 220 height 220
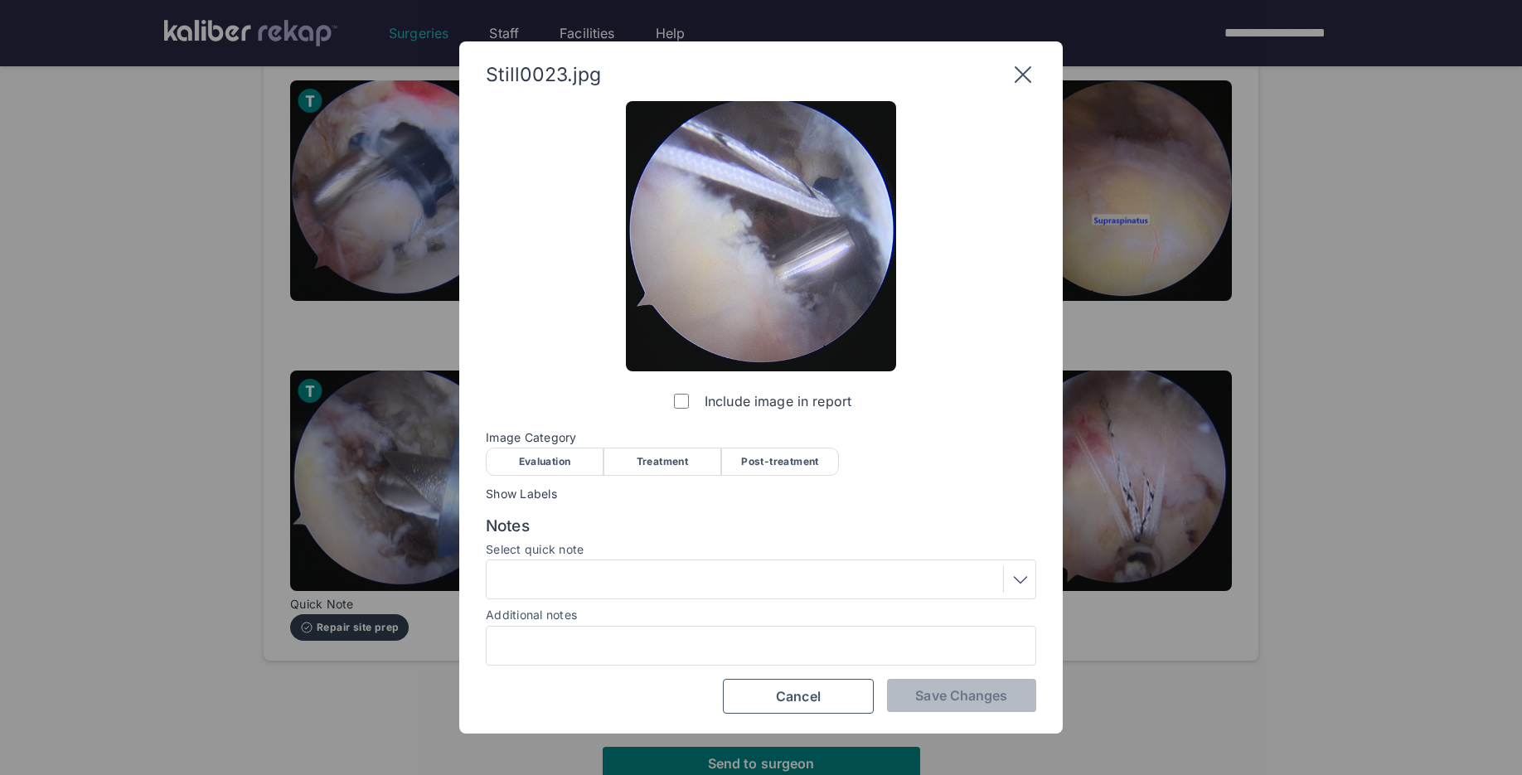
click at [671, 463] on div "Treatment" at bounding box center [662, 462] width 118 height 28
click at [918, 692] on span "Save Changes" at bounding box center [961, 695] width 92 height 17
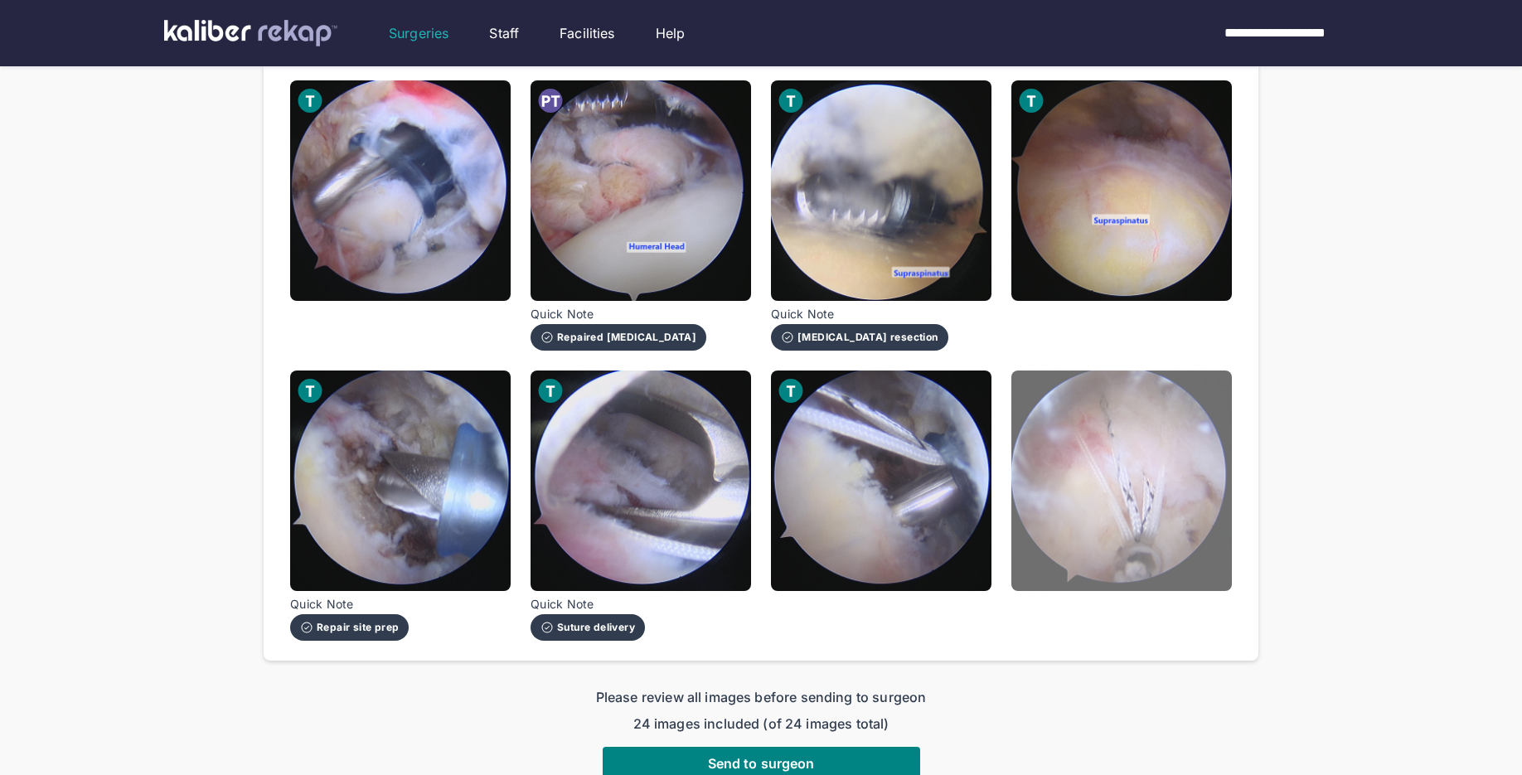
click at [1099, 545] on img at bounding box center [1121, 480] width 220 height 220
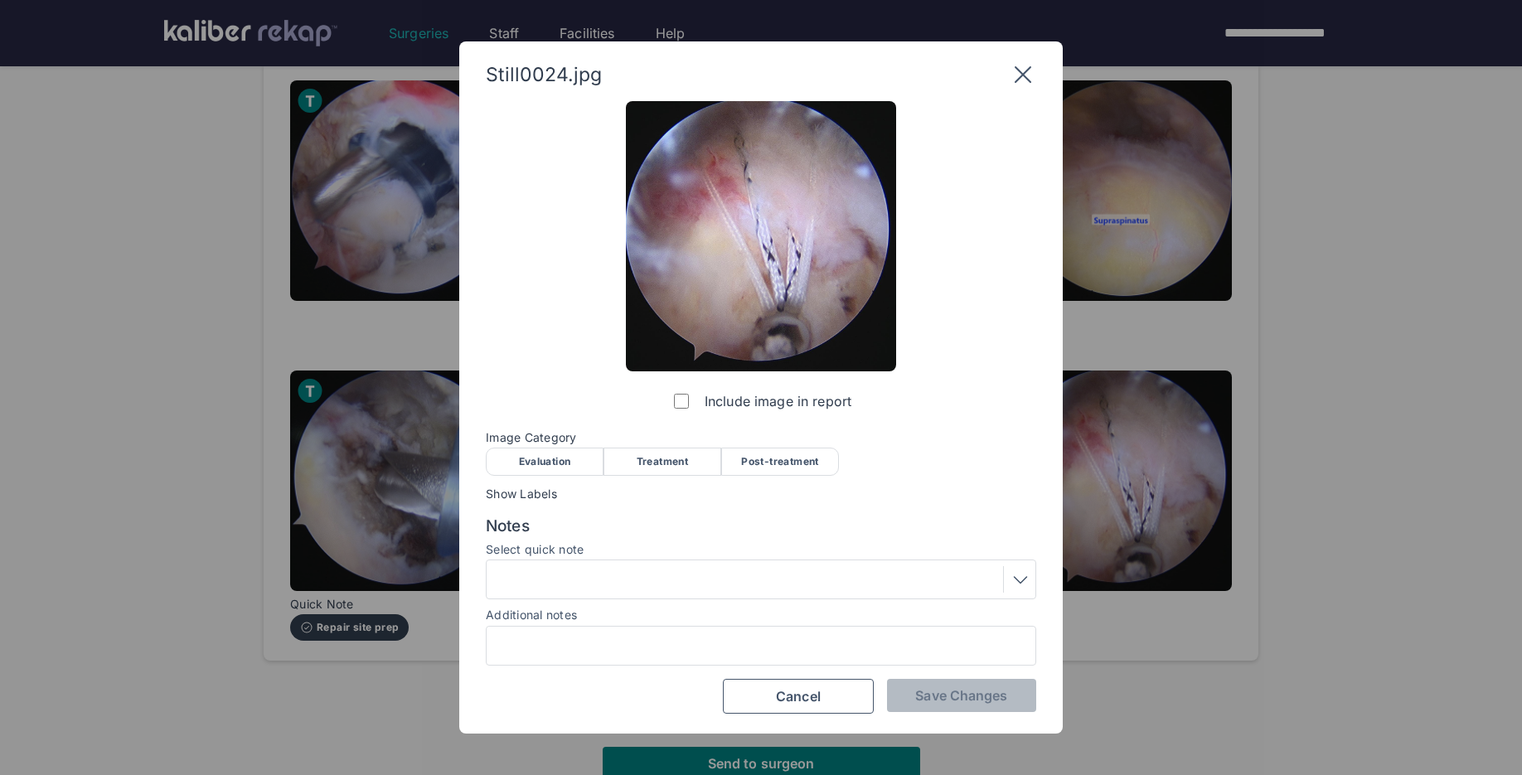
click at [797, 454] on div "Post-treatment" at bounding box center [780, 462] width 118 height 28
click at [663, 576] on div at bounding box center [760, 579] width 539 height 27
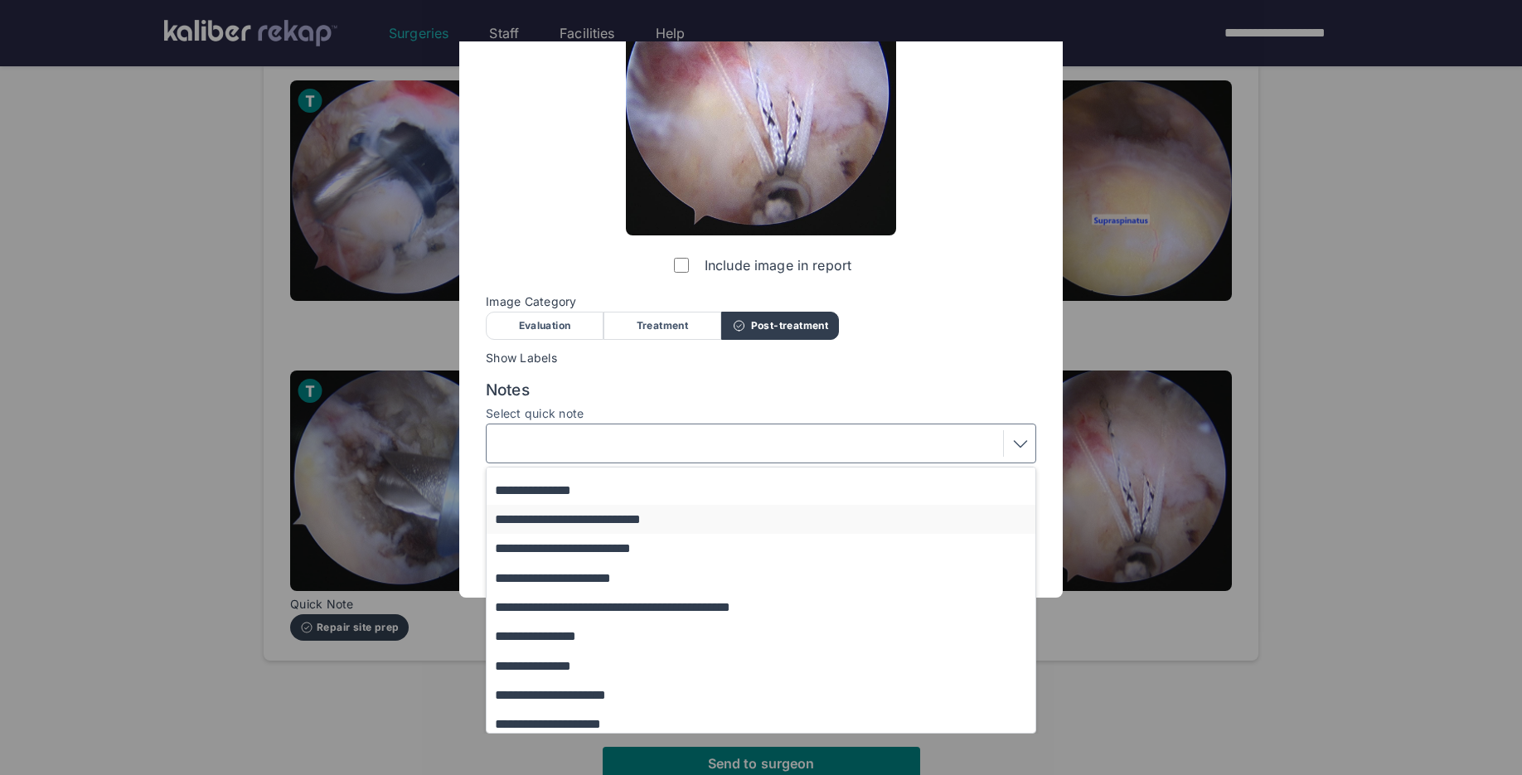
scroll to position [110, 0]
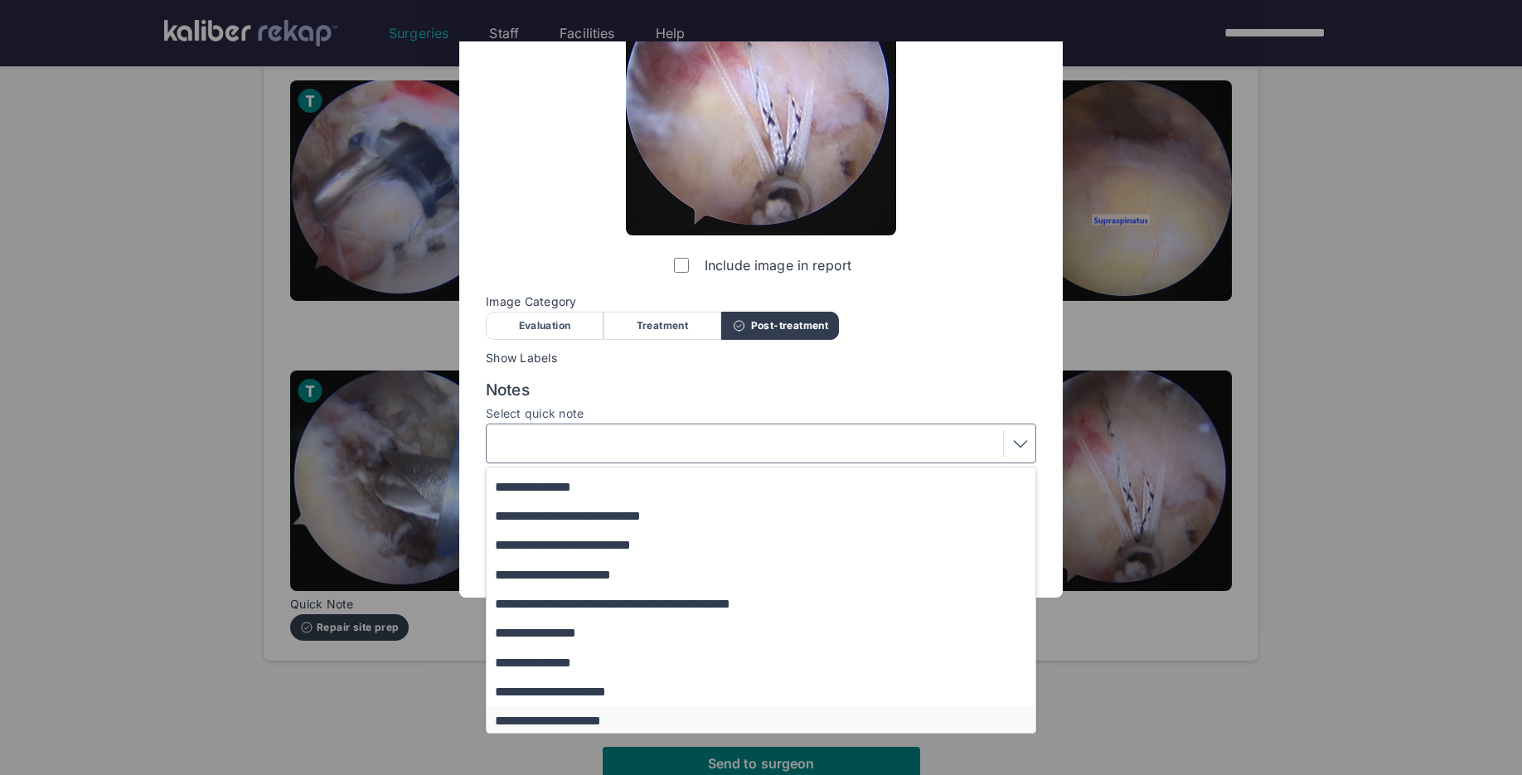
click at [569, 719] on button "**********" at bounding box center [769, 720] width 564 height 29
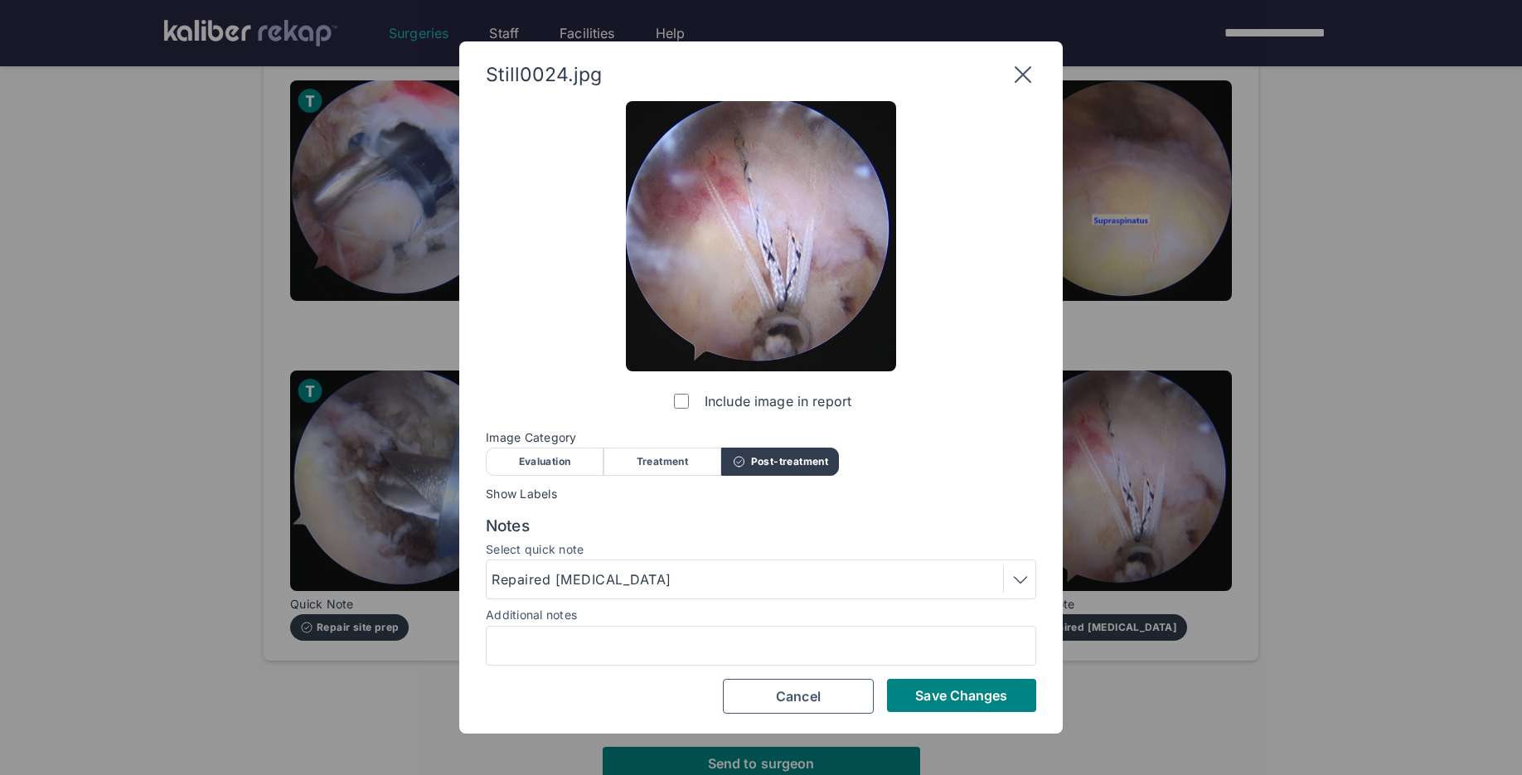
scroll to position [0, 0]
click at [970, 686] on button "Save Changes" at bounding box center [961, 695] width 149 height 33
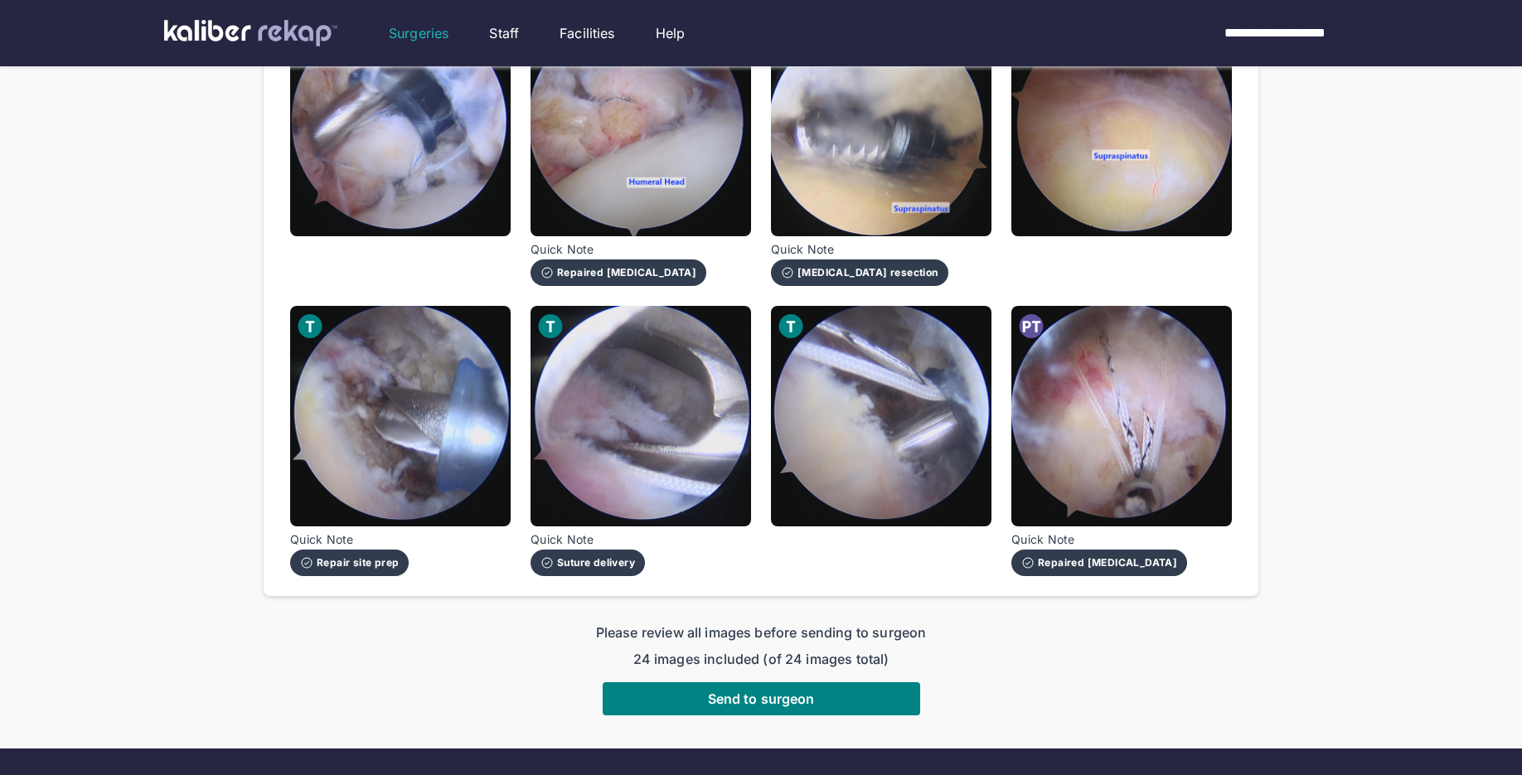
scroll to position [1504, 0]
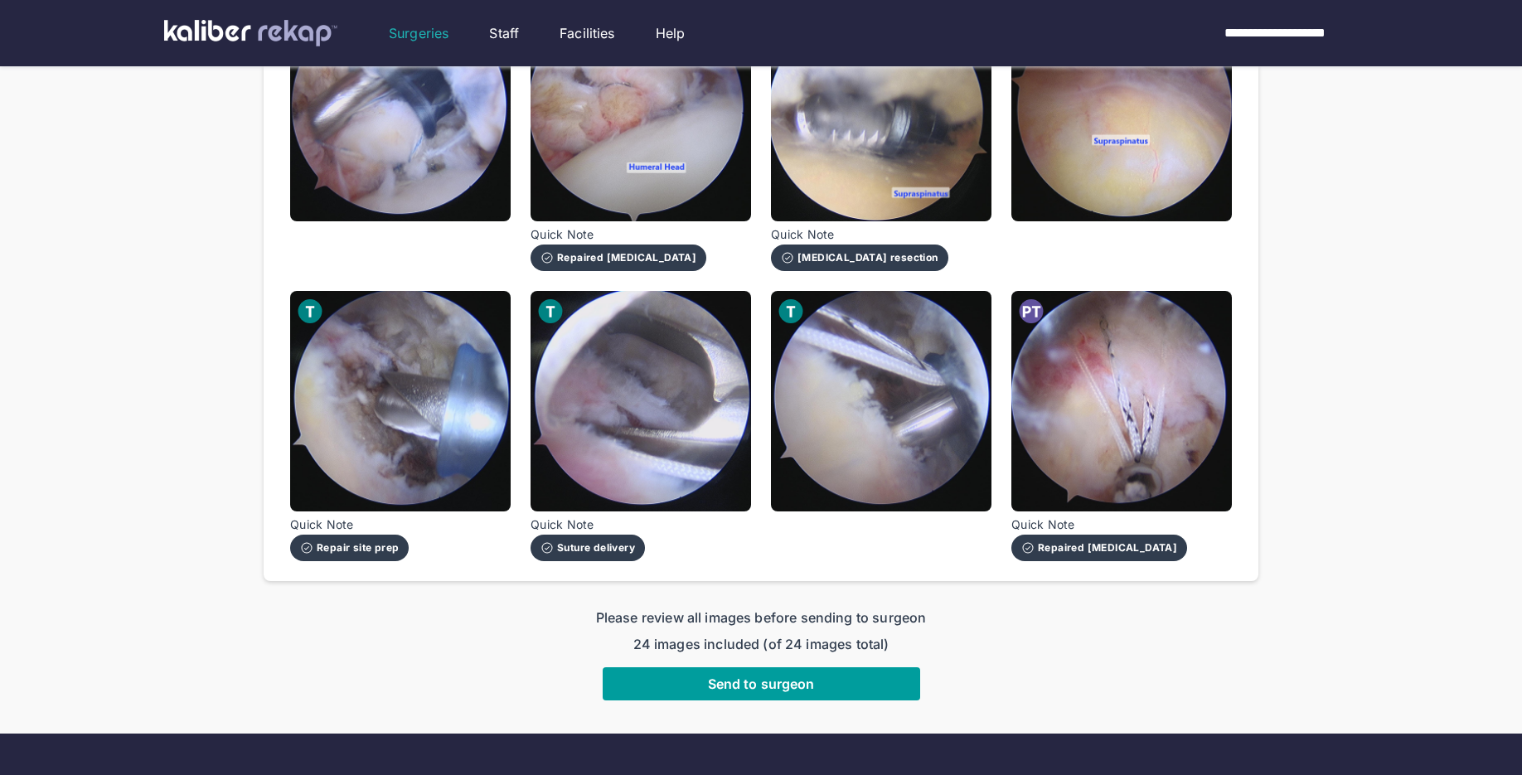
click at [786, 675] on span "Send to surgeon" at bounding box center [761, 683] width 107 height 17
